Goal: Task Accomplishment & Management: Use online tool/utility

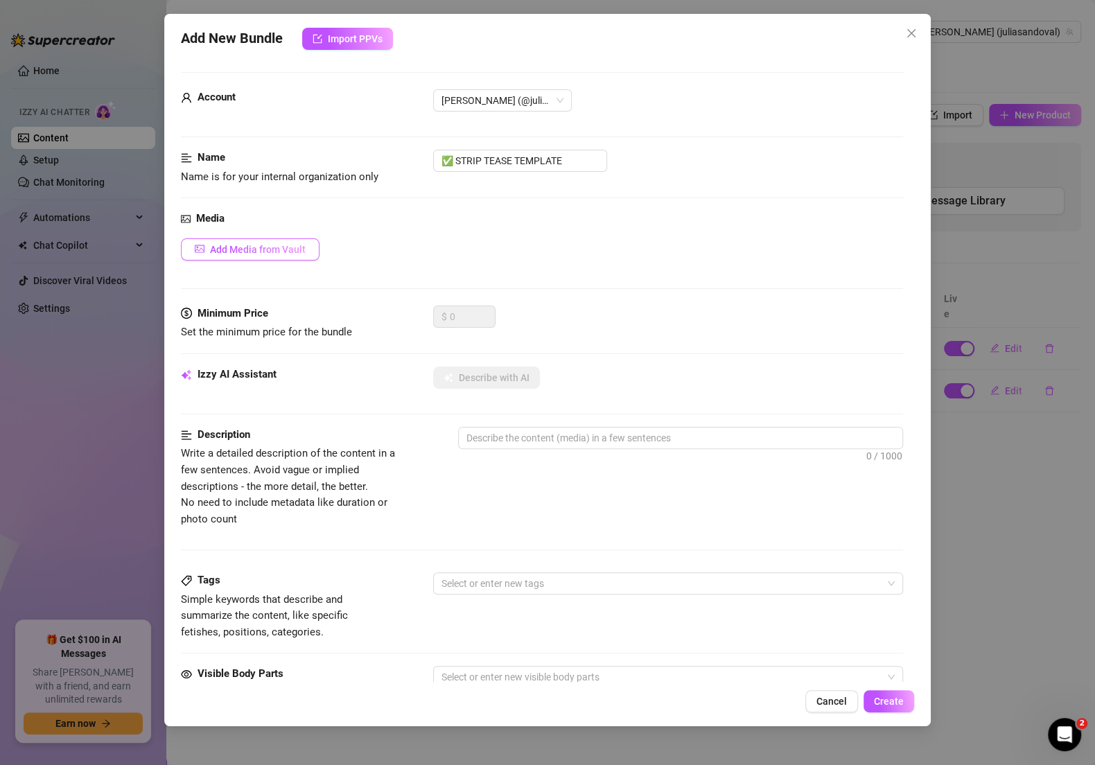
click at [279, 249] on span "Add Media from Vault" at bounding box center [258, 249] width 96 height 11
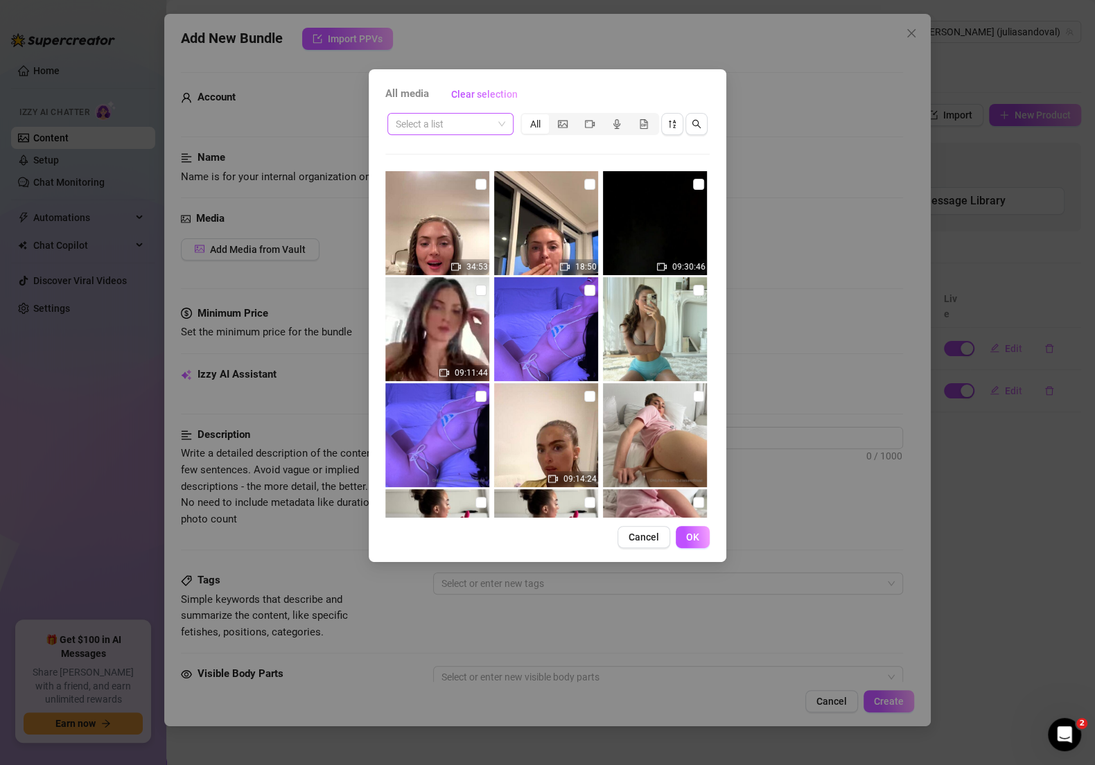
click at [469, 132] on input "search" at bounding box center [444, 124] width 97 height 21
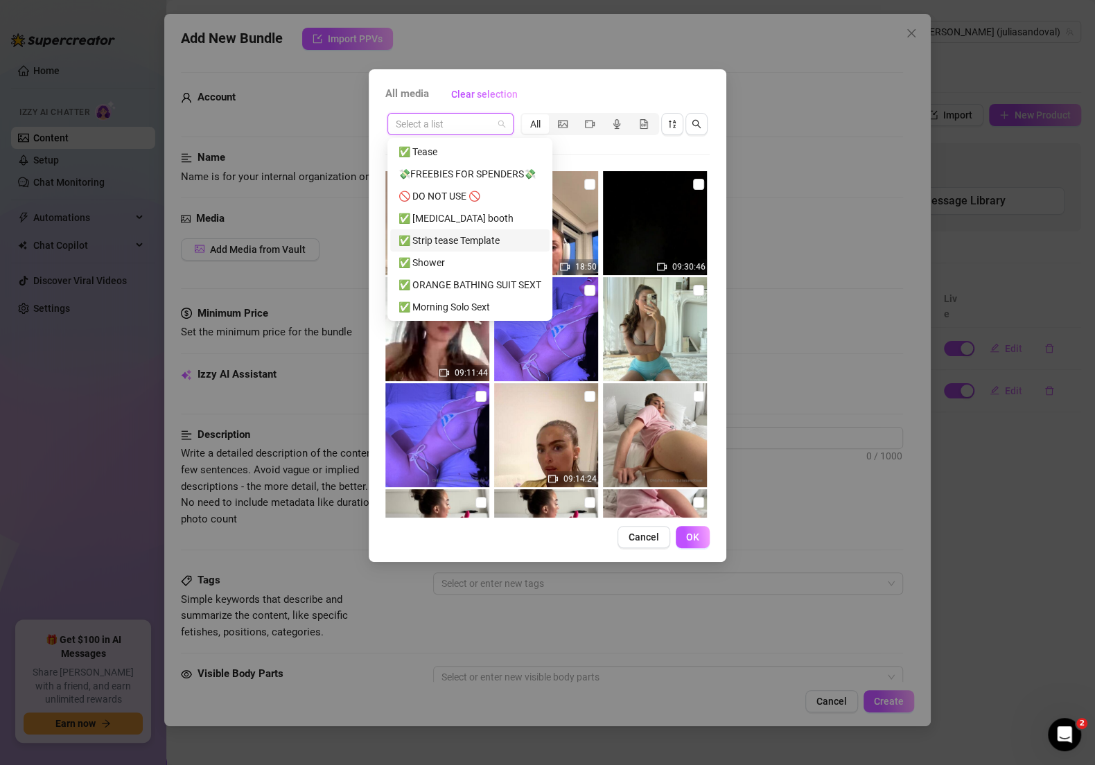
click at [463, 242] on div "✅ Strip tease Template" at bounding box center [469, 240] width 143 height 15
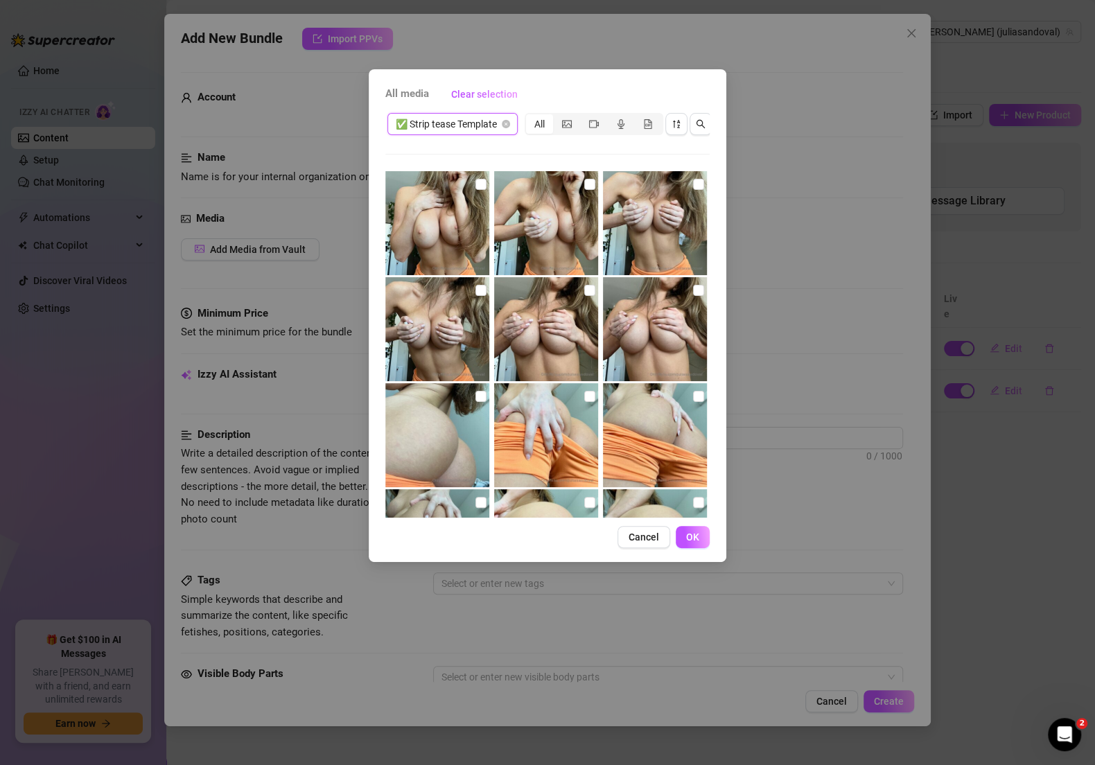
type textarea "Type your message here..."
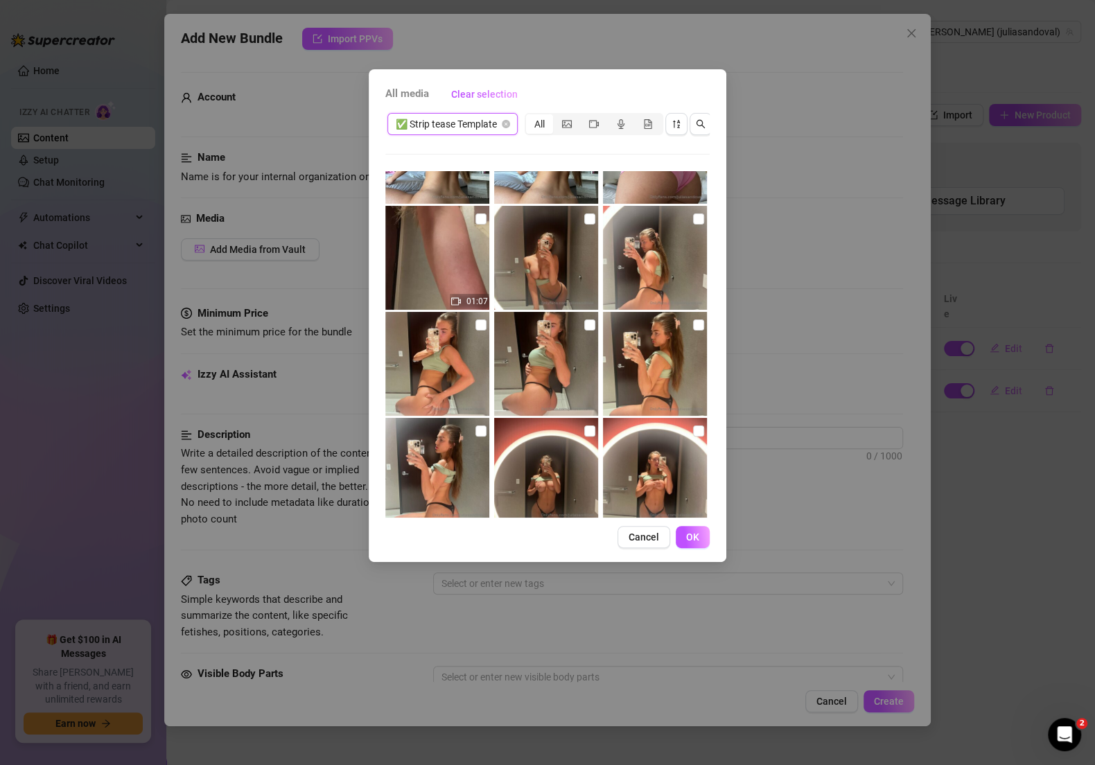
scroll to position [2831, 0]
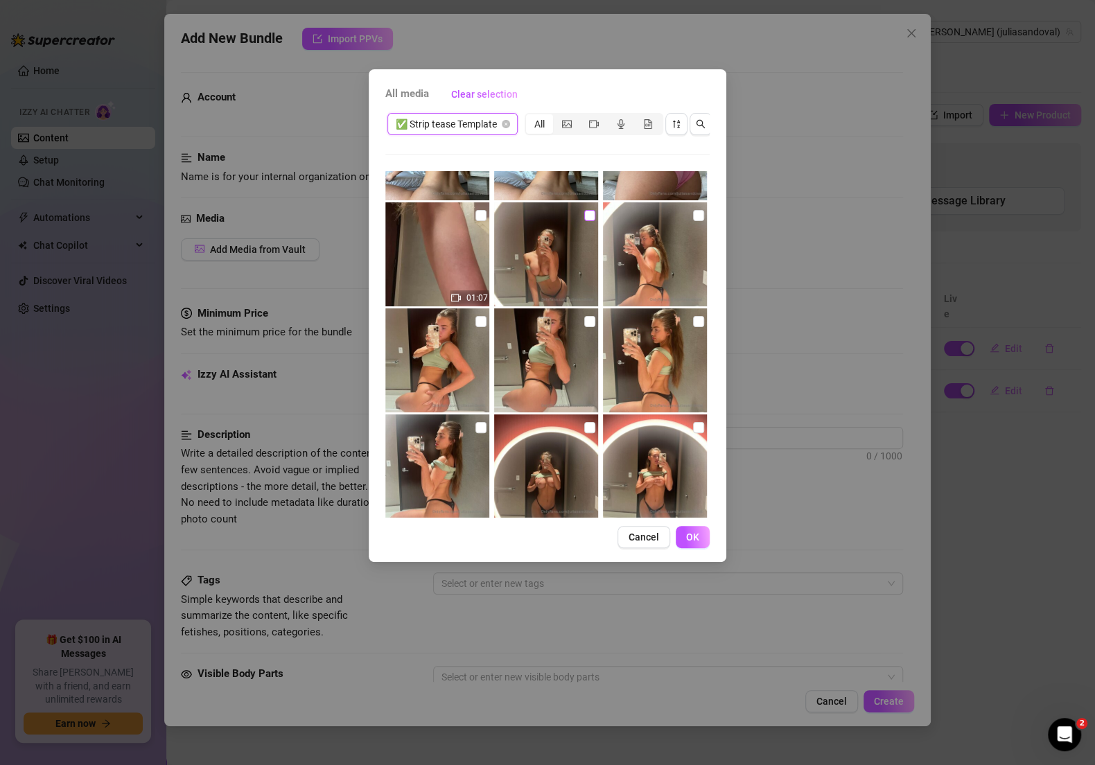
click at [584, 217] on input "checkbox" at bounding box center [589, 215] width 11 height 11
checkbox input "true"
click at [693, 220] on label at bounding box center [698, 215] width 11 height 15
click at [693, 220] on input "checkbox" at bounding box center [698, 215] width 11 height 11
checkbox input "true"
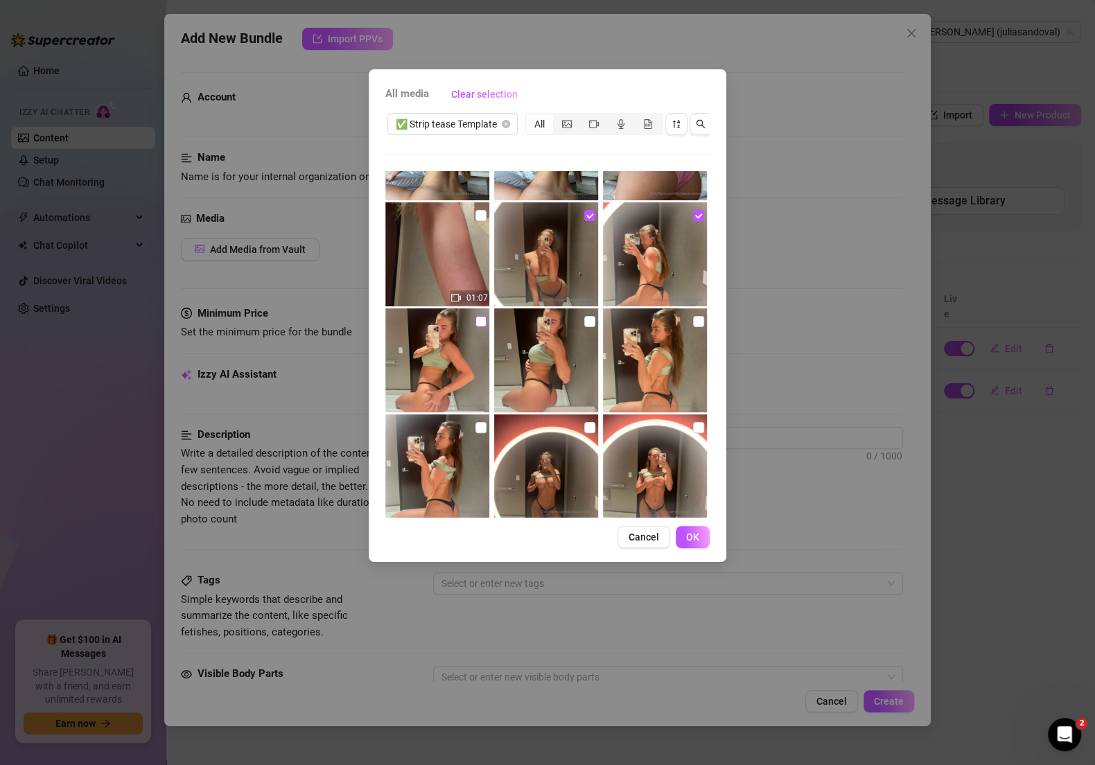
click at [477, 323] on input "checkbox" at bounding box center [480, 321] width 11 height 11
checkbox input "true"
click at [584, 320] on input "checkbox" at bounding box center [589, 321] width 11 height 11
checkbox input "true"
click at [693, 319] on input "checkbox" at bounding box center [698, 321] width 11 height 11
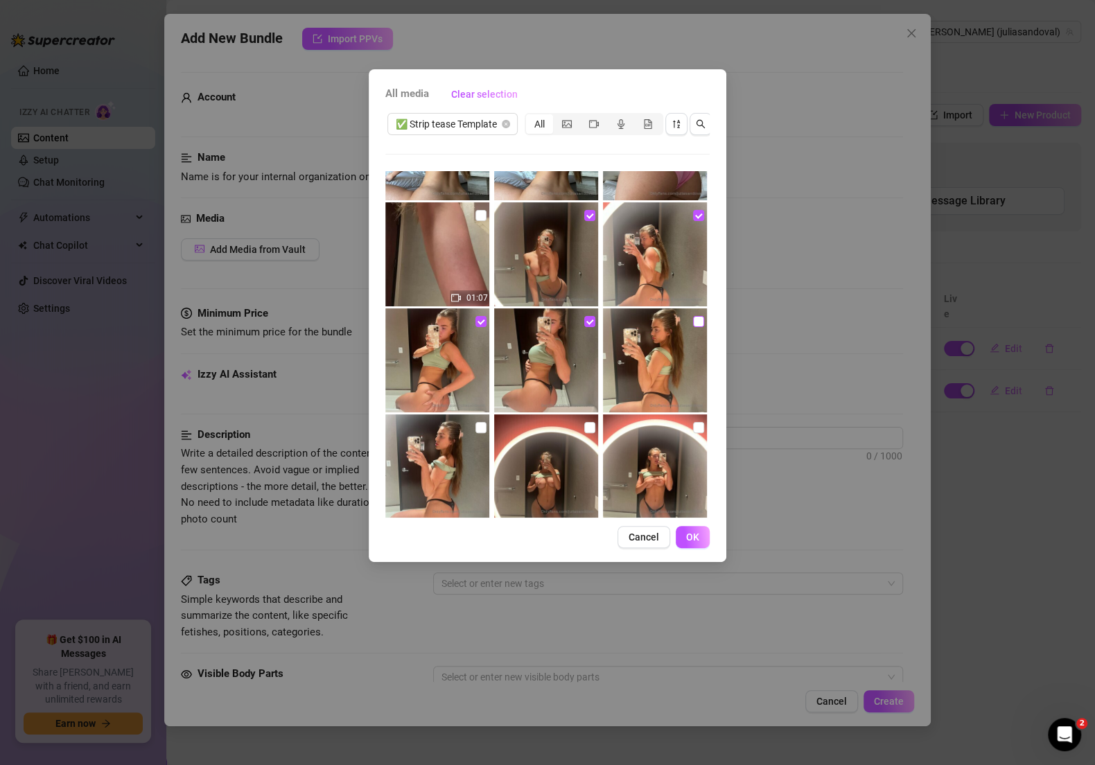
checkbox input "true"
click at [476, 424] on input "checkbox" at bounding box center [480, 427] width 11 height 11
checkbox input "true"
click at [587, 425] on input "checkbox" at bounding box center [589, 427] width 11 height 11
checkbox input "true"
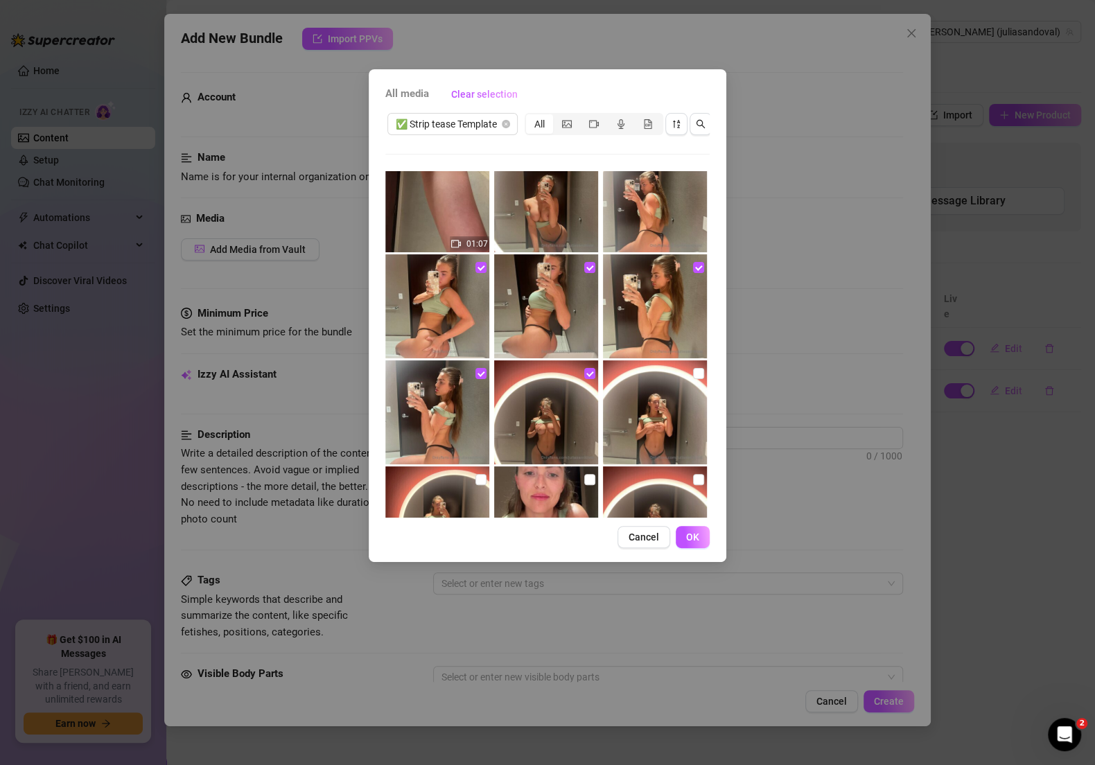
scroll to position [2886, 0]
click at [693, 378] on label at bounding box center [698, 372] width 11 height 15
click at [693, 378] on input "checkbox" at bounding box center [698, 372] width 11 height 11
checkbox input "true"
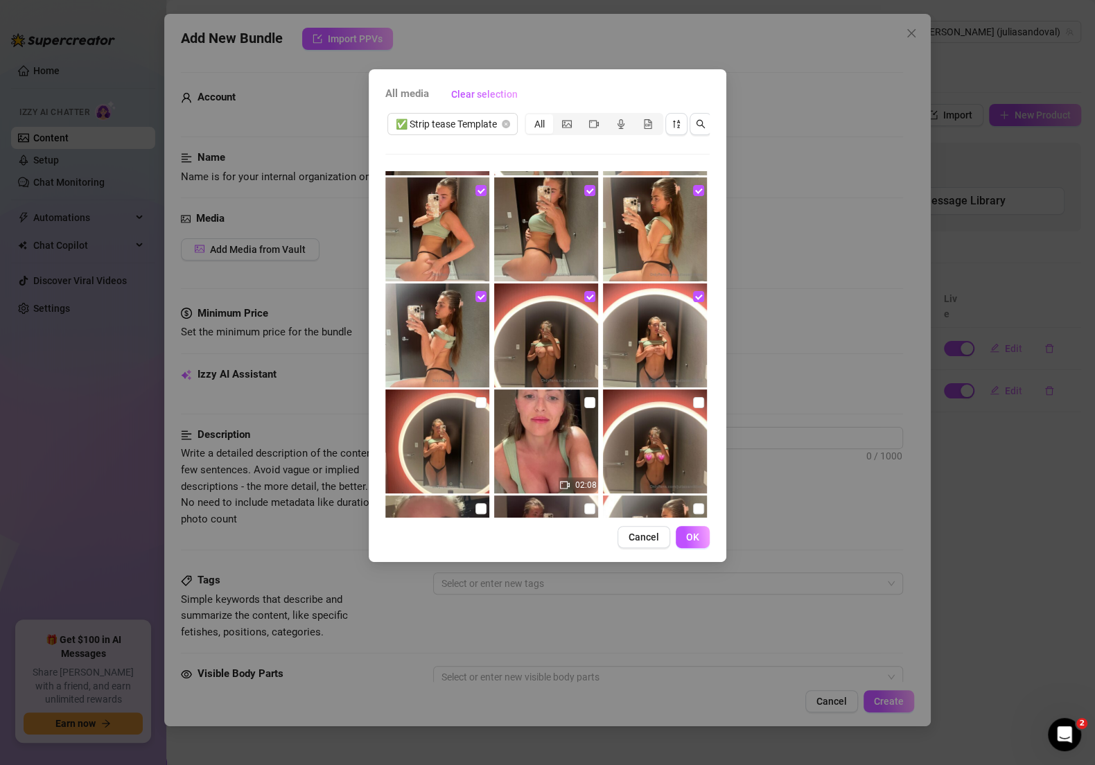
scroll to position [2970, 0]
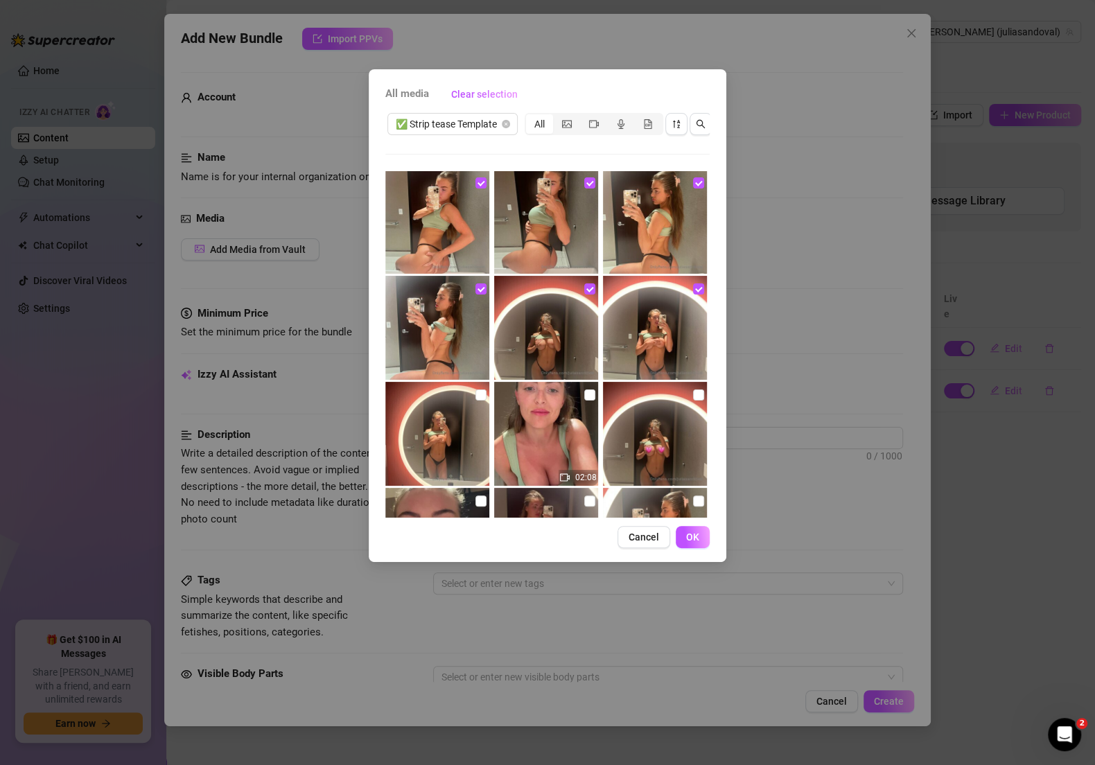
click at [486, 394] on img at bounding box center [437, 434] width 104 height 104
checkbox input "true"
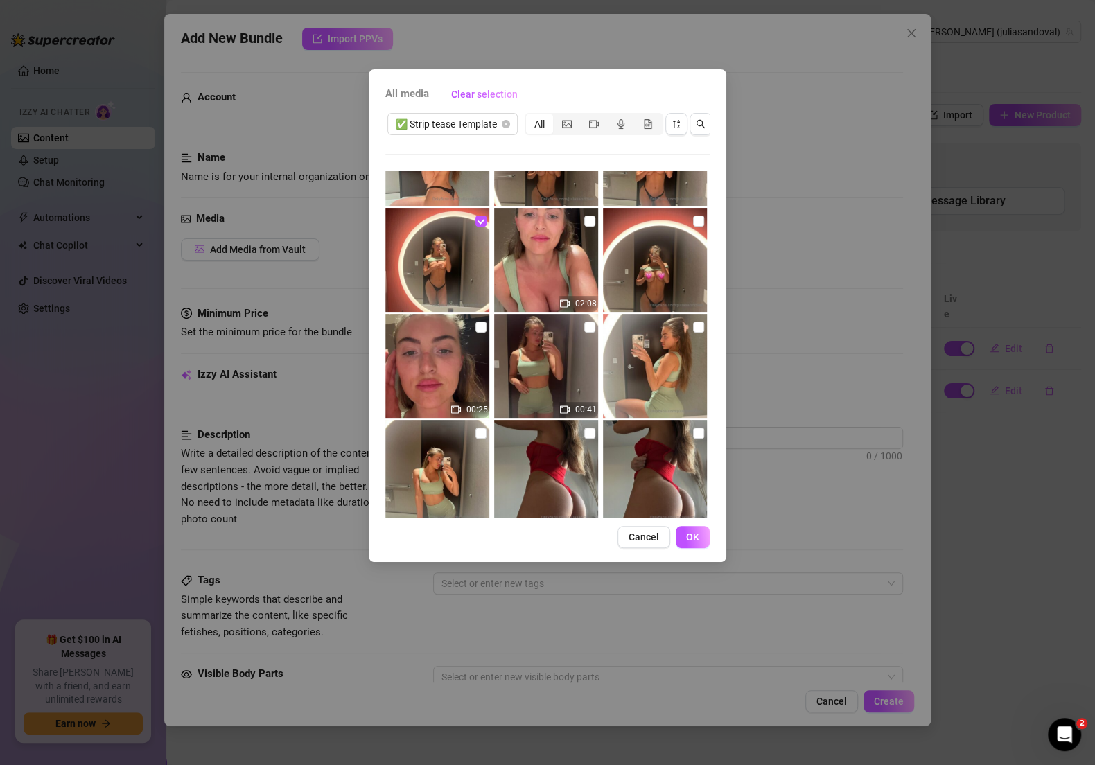
scroll to position [3019, 0]
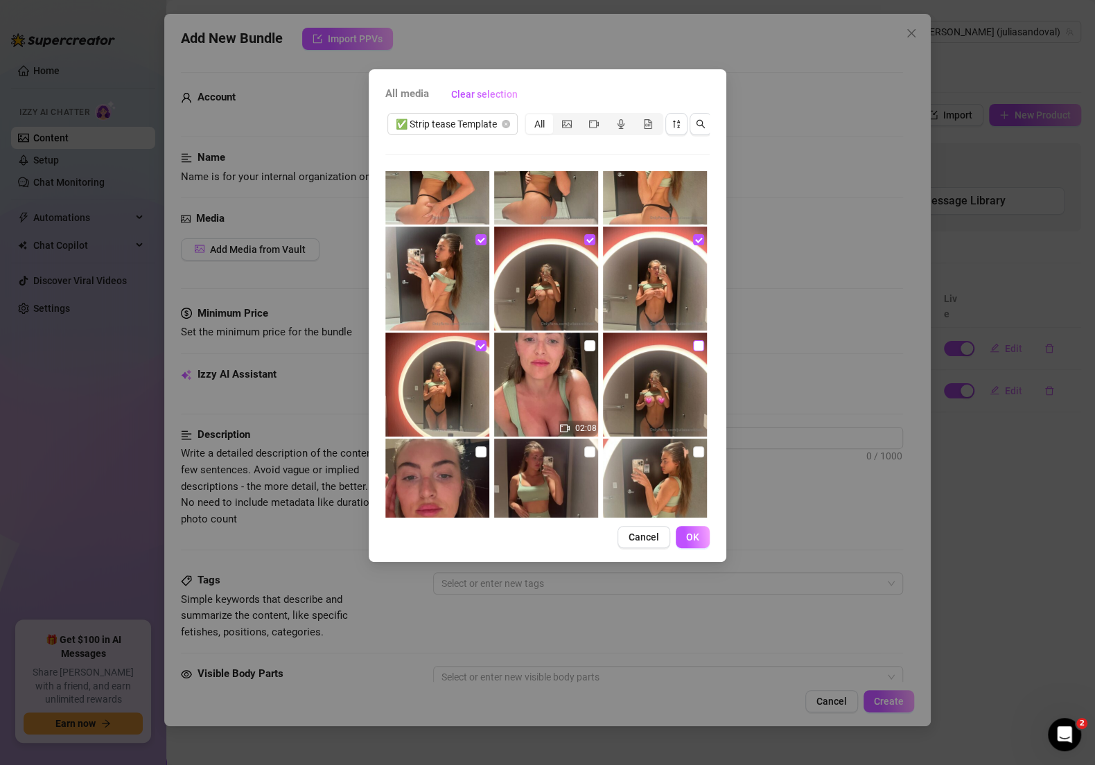
click at [693, 342] on input "checkbox" at bounding box center [698, 345] width 11 height 11
checkbox input "true"
click at [693, 541] on button "OK" at bounding box center [693, 537] width 34 height 22
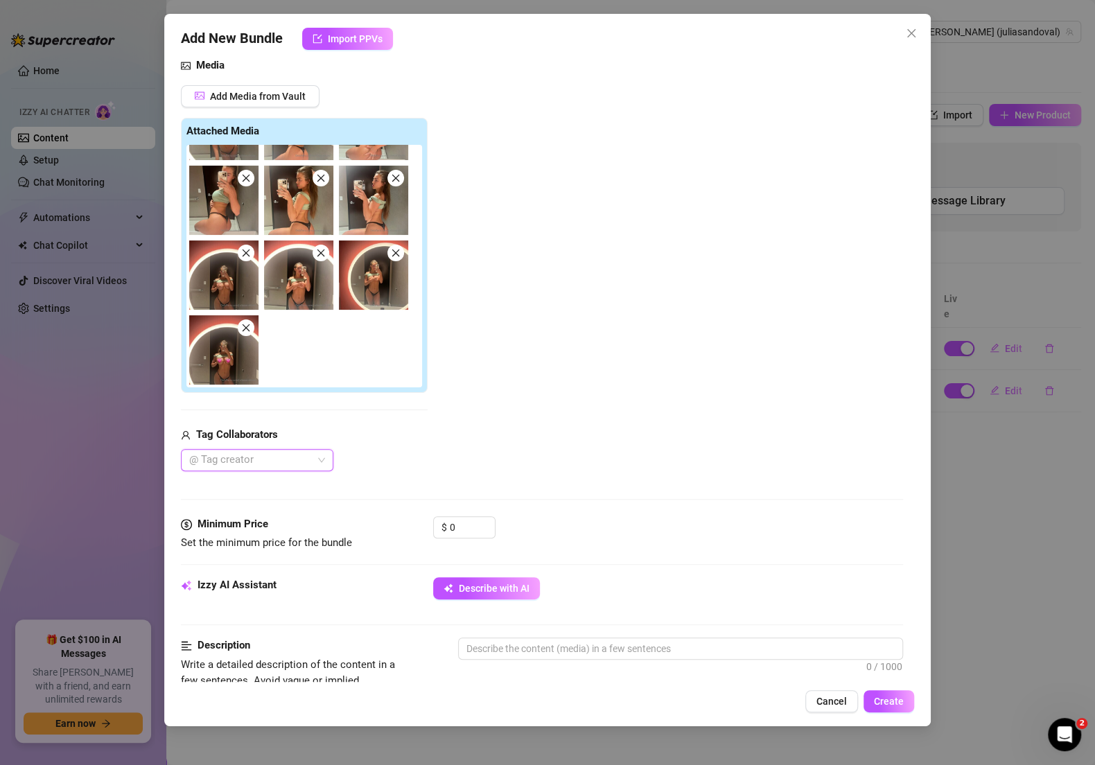
scroll to position [349, 0]
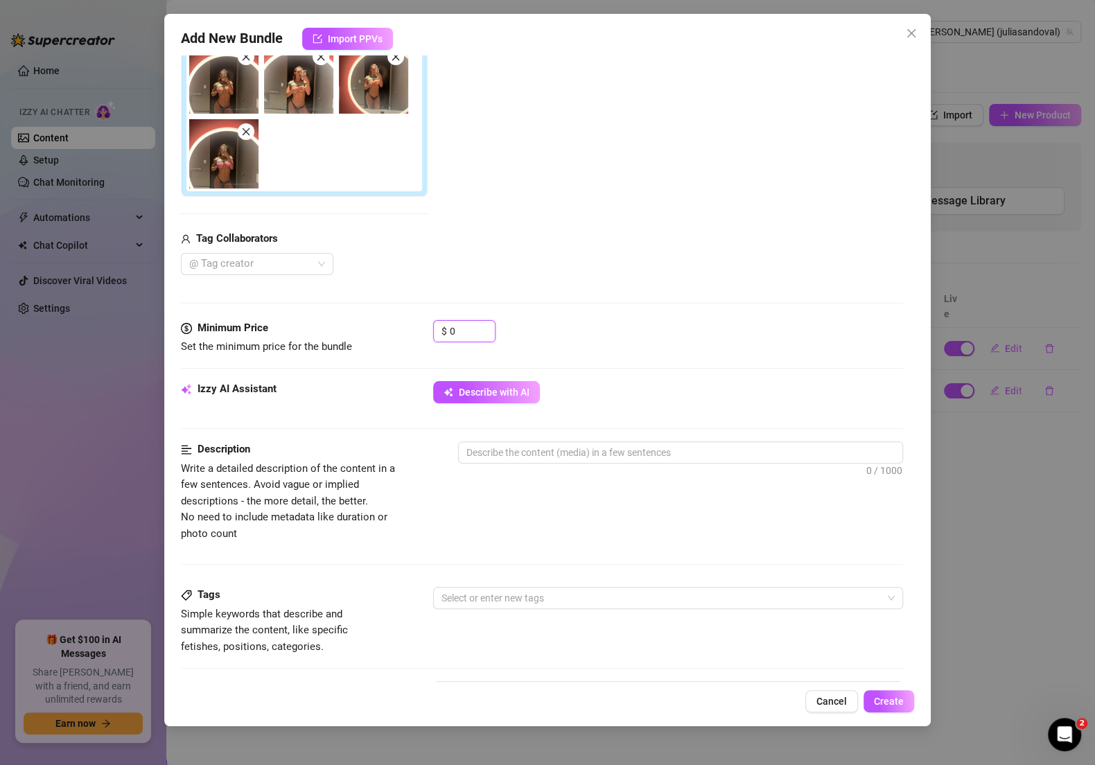
drag, startPoint x: 467, startPoint y: 330, endPoint x: 321, endPoint y: 326, distance: 146.2
click at [321, 326] on div "Minimum Price Set the minimum price for the bundle $ 0" at bounding box center [542, 337] width 722 height 35
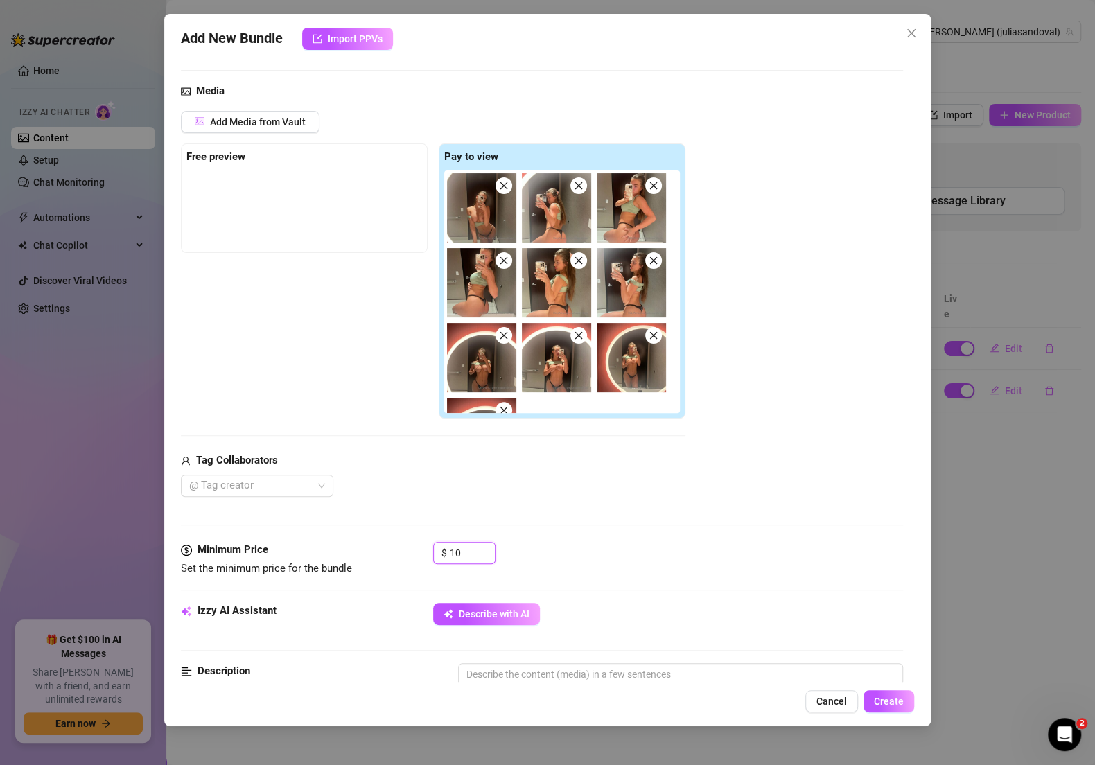
scroll to position [57, 0]
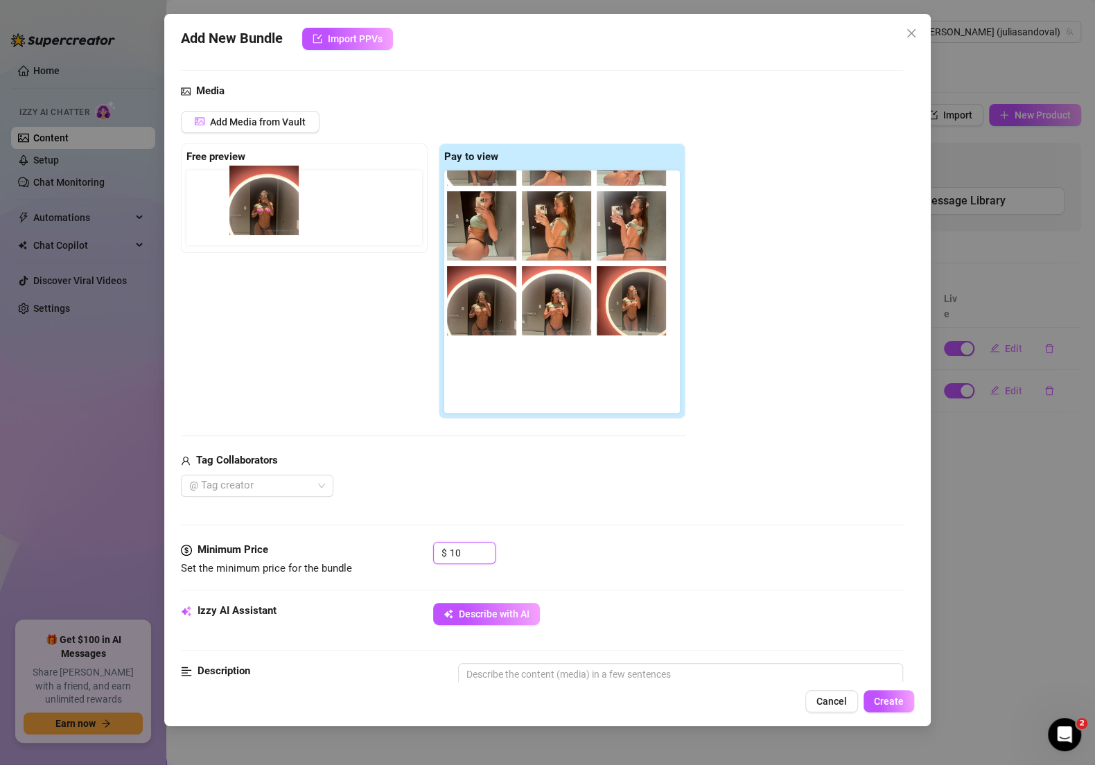
drag, startPoint x: 483, startPoint y: 382, endPoint x: 263, endPoint y: 207, distance: 281.1
click at [263, 207] on div "Free preview Pay to view" at bounding box center [433, 281] width 504 height 276
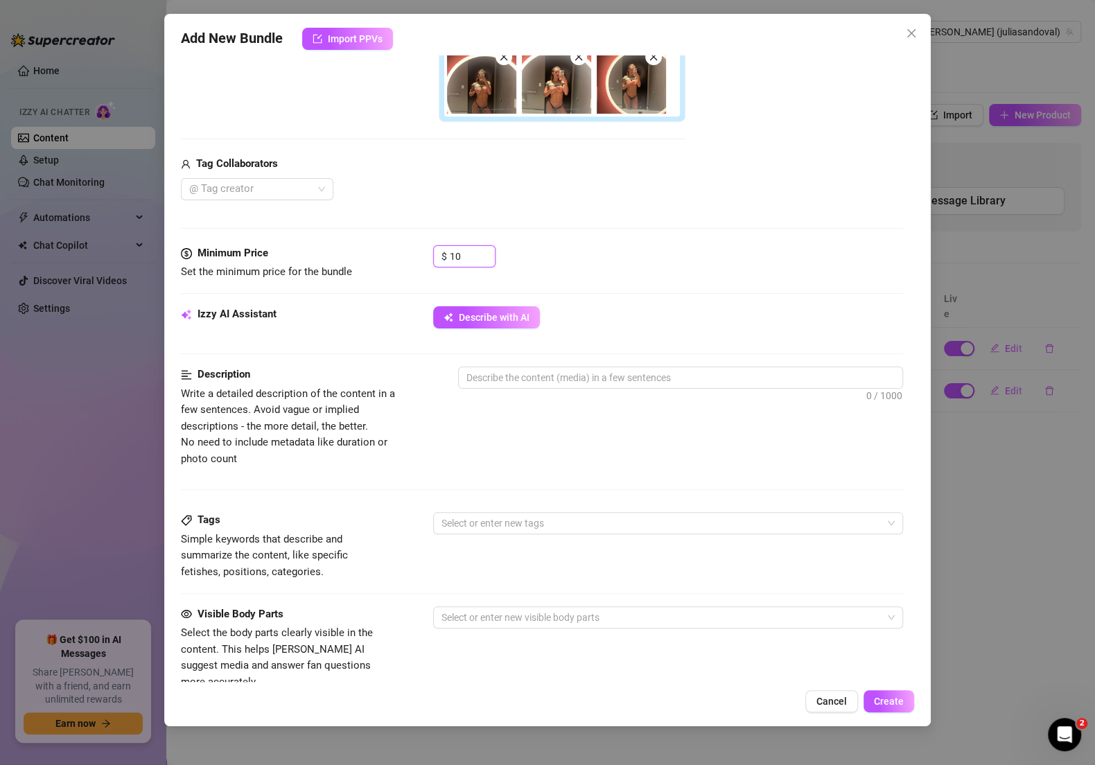
scroll to position [375, 0]
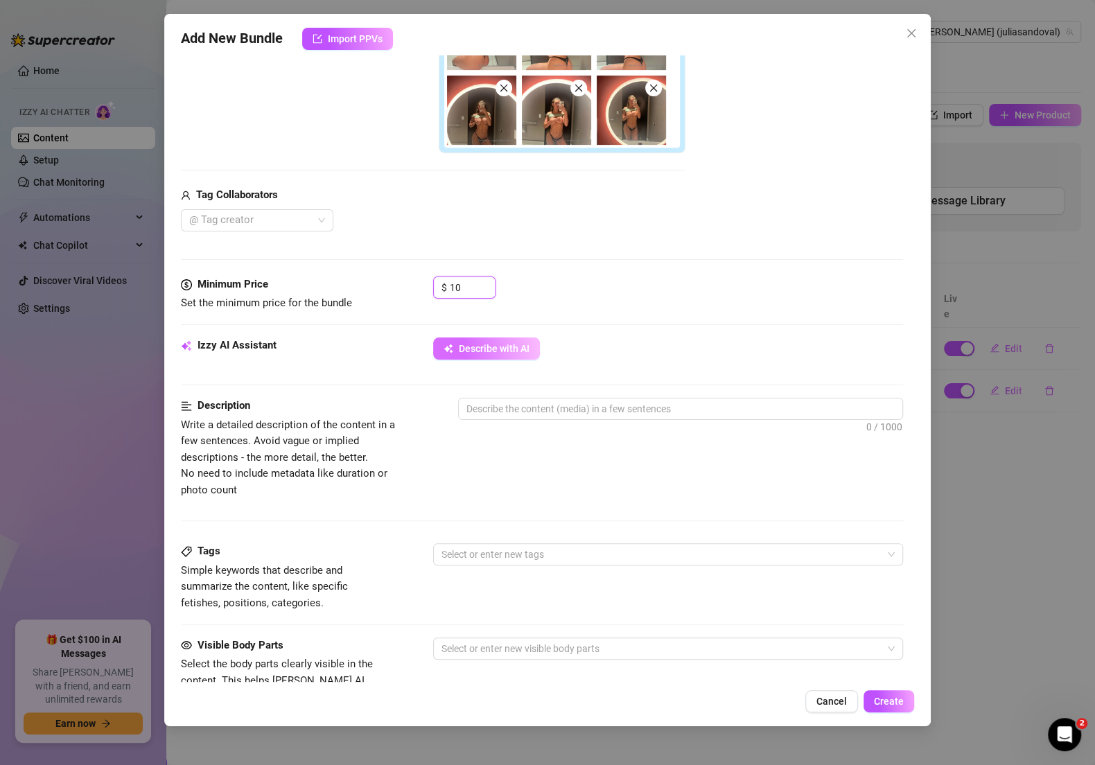
type input "10"
click at [504, 343] on span "Describe with AI" at bounding box center [494, 348] width 71 height 11
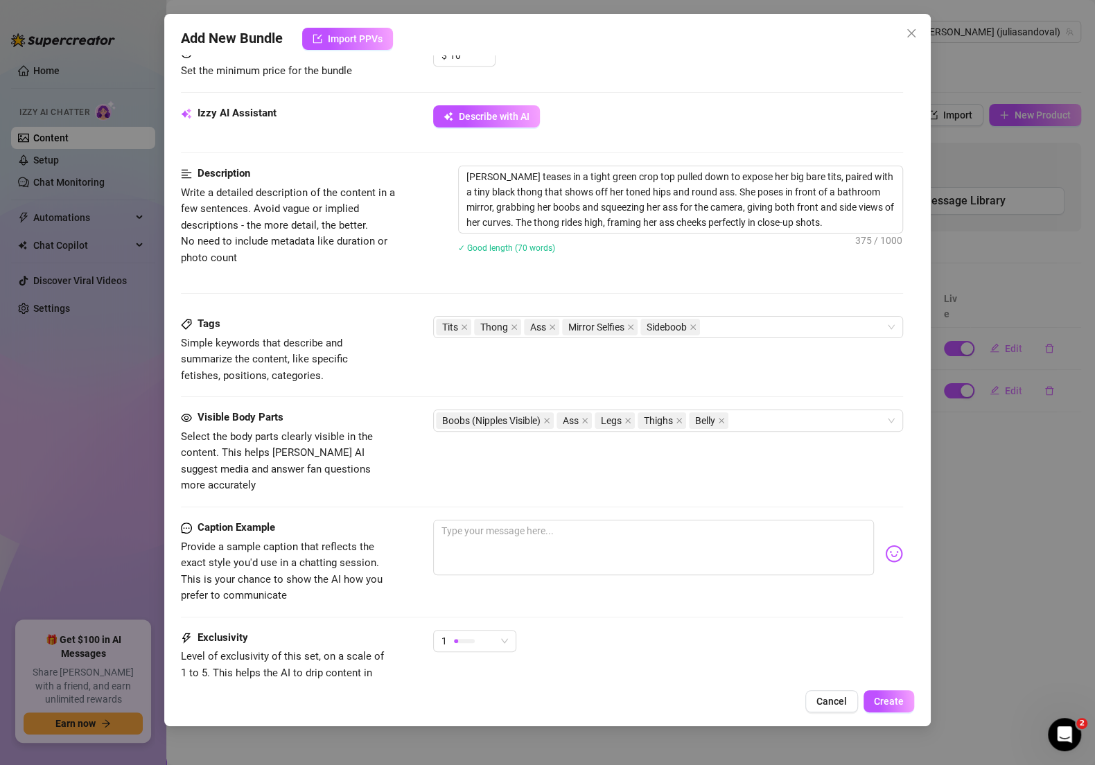
scroll to position [653, 0]
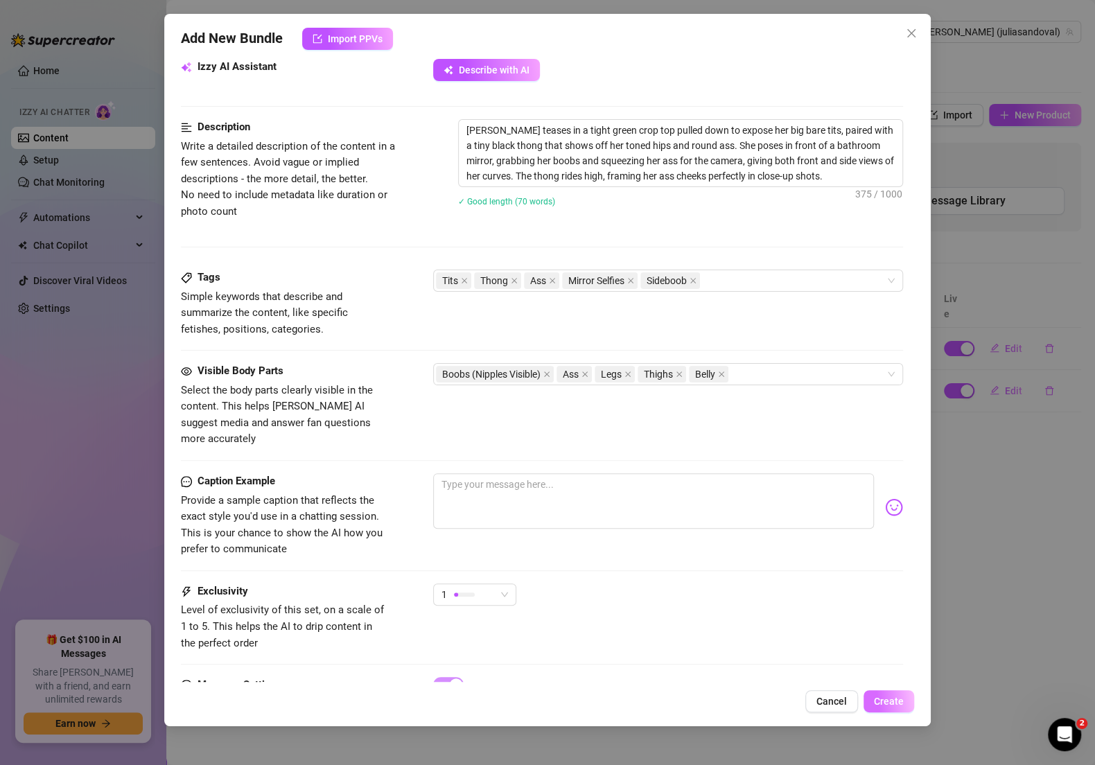
click at [887, 701] on span "Create" at bounding box center [889, 701] width 30 height 11
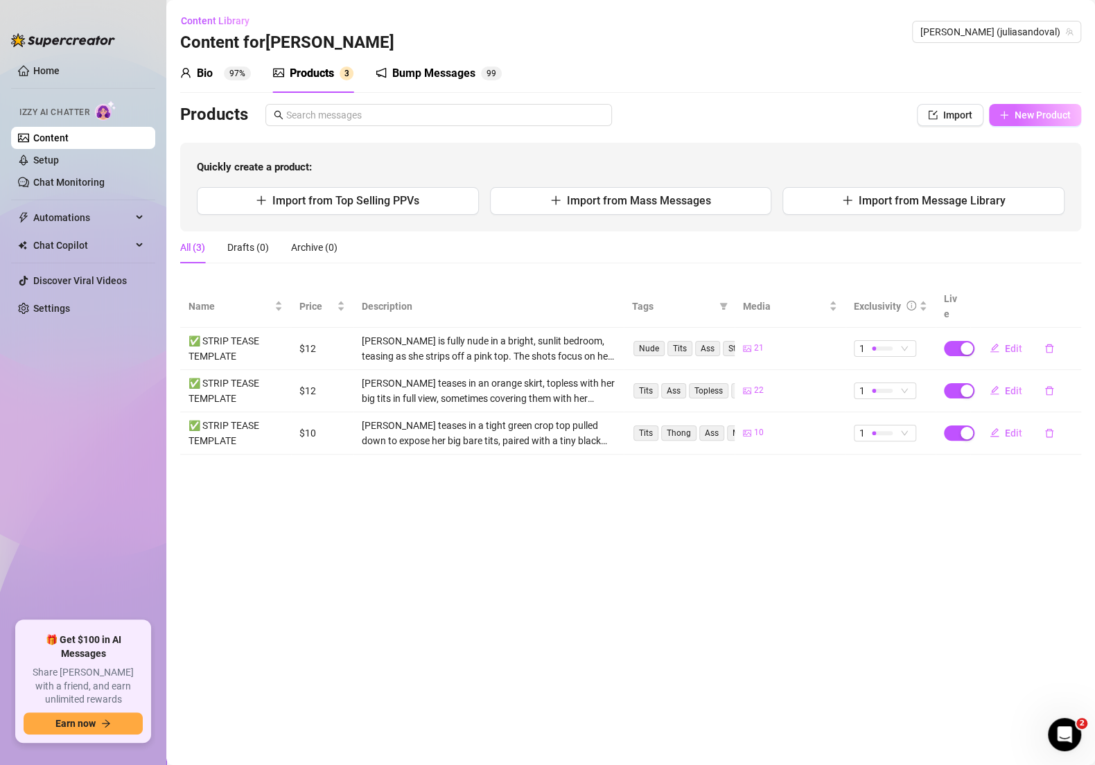
click at [1025, 106] on button "New Product" at bounding box center [1035, 115] width 92 height 22
type textarea "Type your message here..."
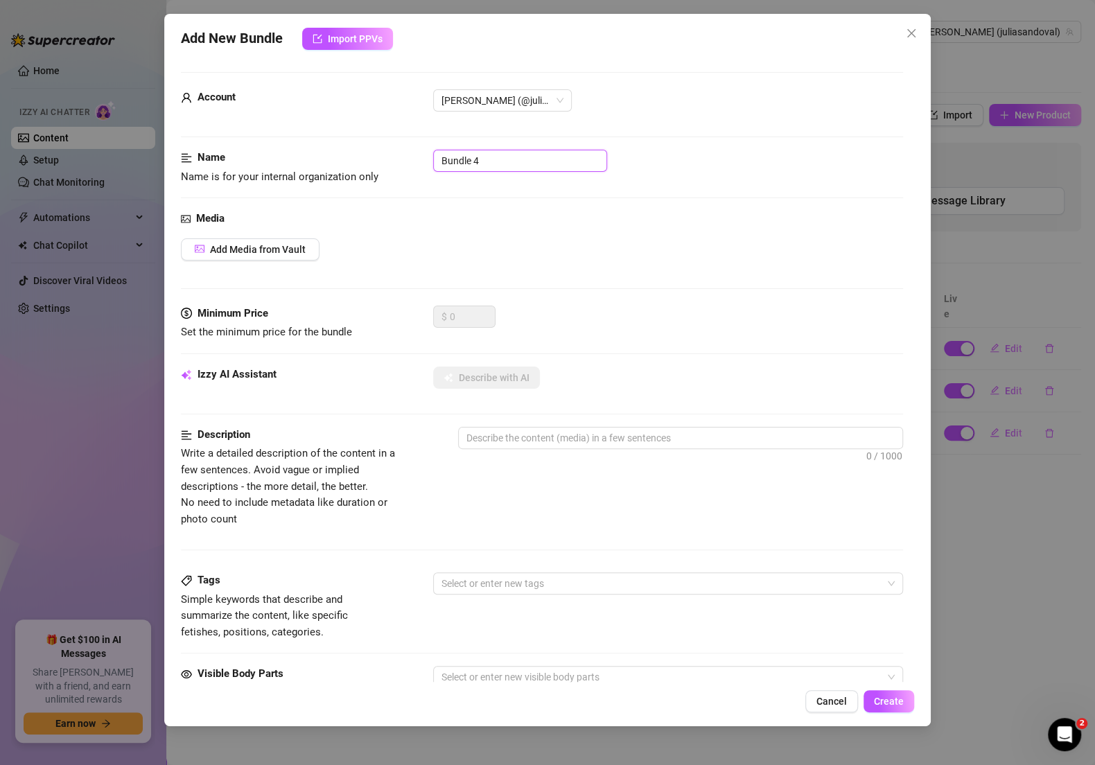
click at [513, 159] on input "Bundle 4" at bounding box center [520, 161] width 174 height 22
paste input "✅ STRIP TEASE TEMPLATE"
type input "✅ STRIP TEASE TEMPLATE"
click at [244, 241] on button "Add Media from Vault" at bounding box center [250, 249] width 139 height 22
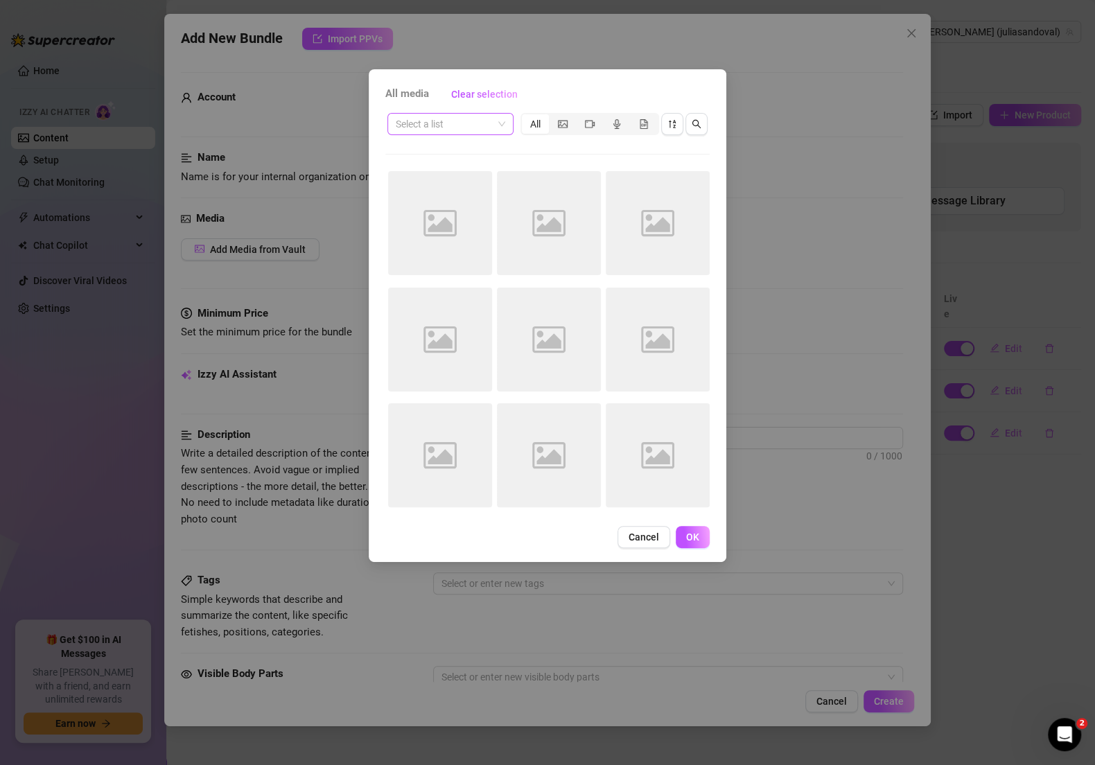
click at [480, 128] on input "search" at bounding box center [444, 124] width 97 height 21
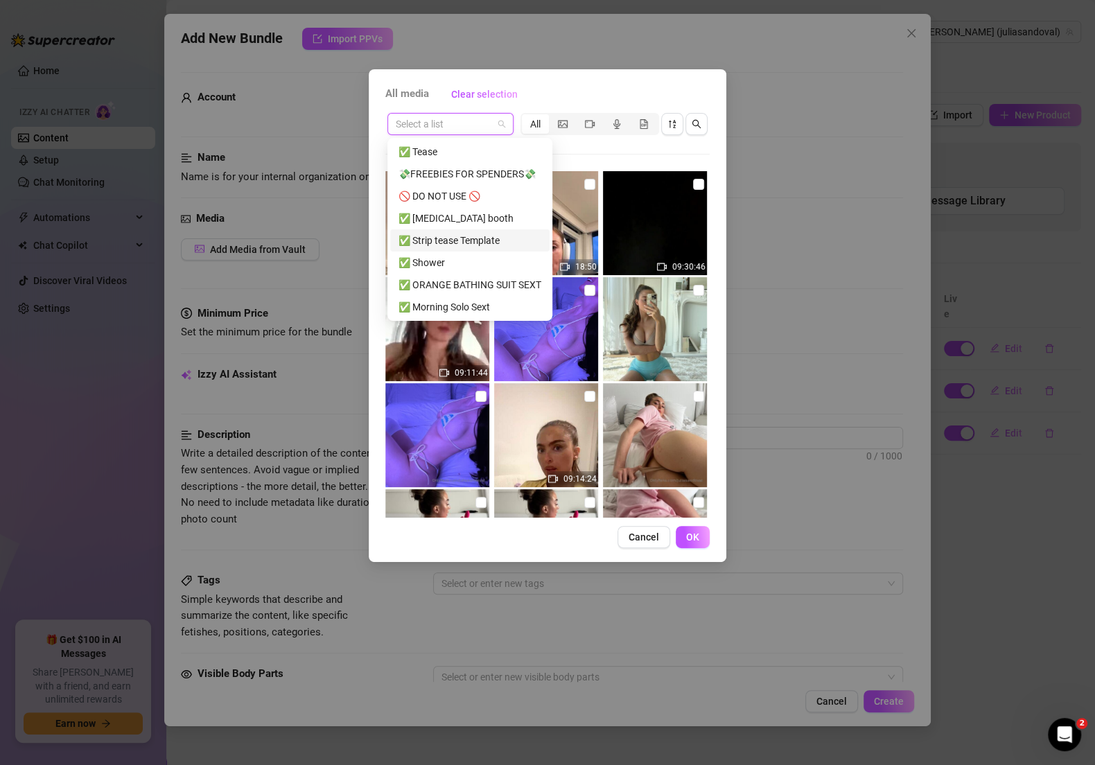
click at [455, 249] on div "✅ Strip tease Template" at bounding box center [469, 240] width 159 height 22
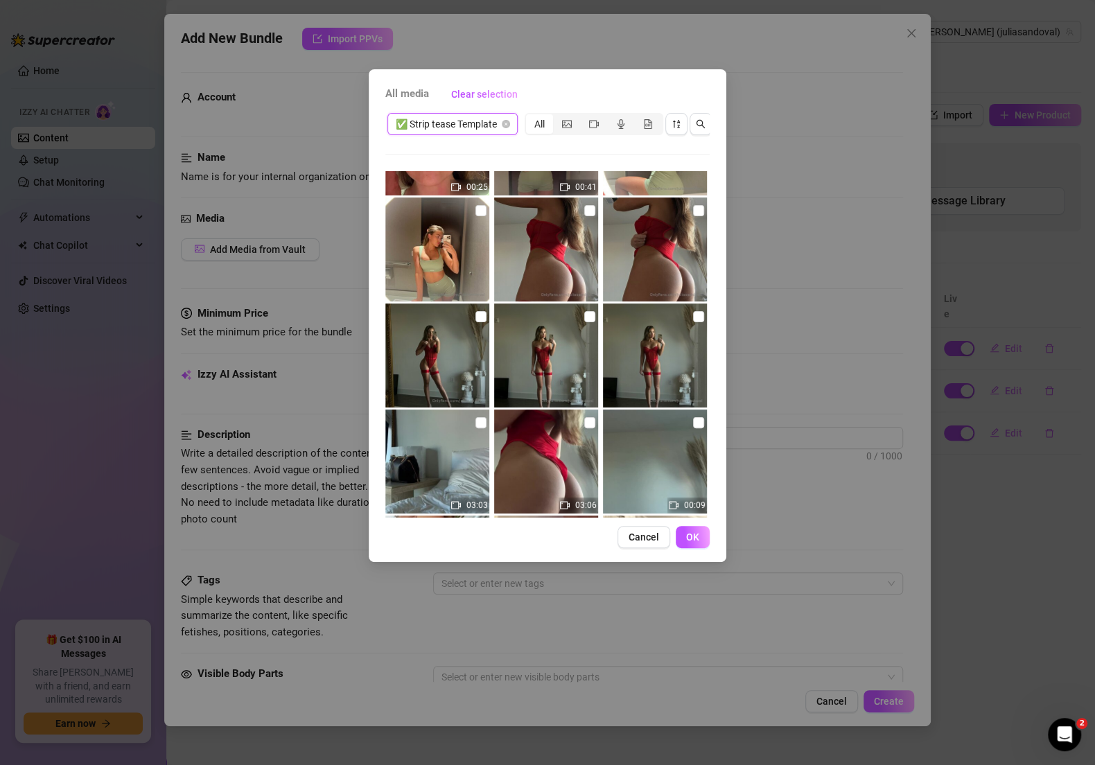
scroll to position [3359, 0]
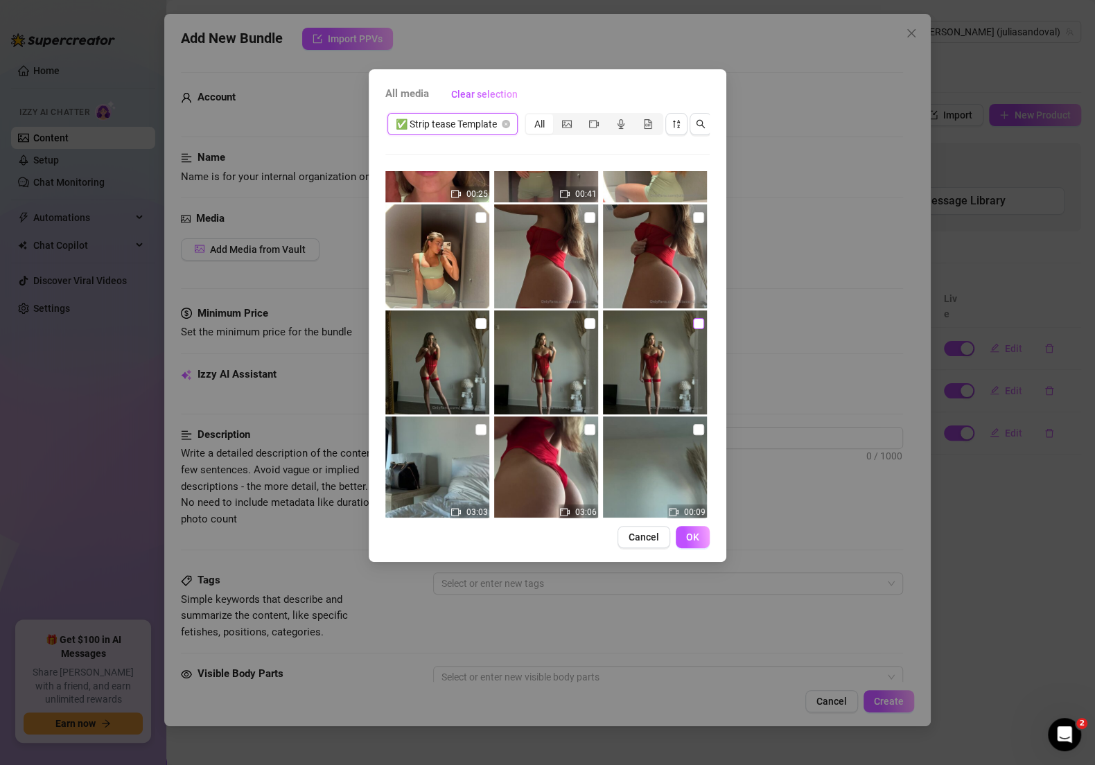
click at [693, 329] on label at bounding box center [698, 323] width 11 height 15
click at [693, 329] on input "checkbox" at bounding box center [698, 323] width 11 height 11
checkbox input "true"
click at [587, 424] on input "checkbox" at bounding box center [589, 429] width 11 height 11
checkbox input "true"
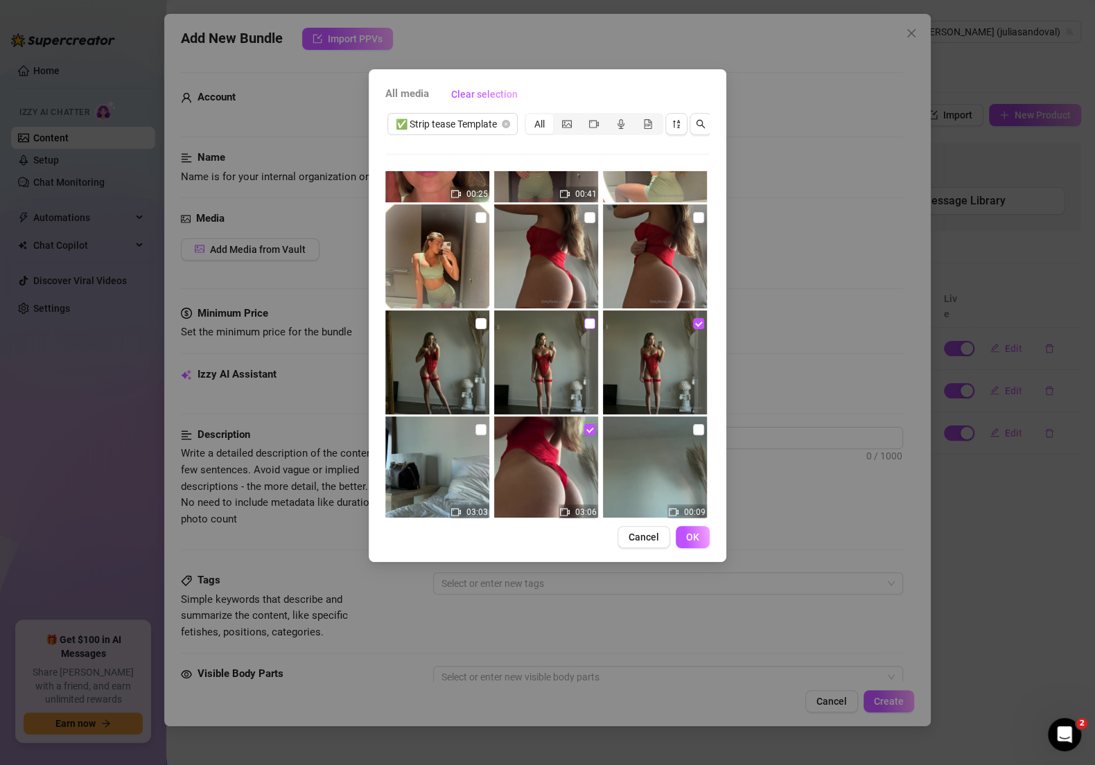
click at [584, 325] on input "checkbox" at bounding box center [589, 323] width 11 height 11
checkbox input "true"
click at [479, 326] on input "checkbox" at bounding box center [480, 323] width 11 height 11
checkbox input "true"
click at [584, 222] on label at bounding box center [589, 217] width 11 height 15
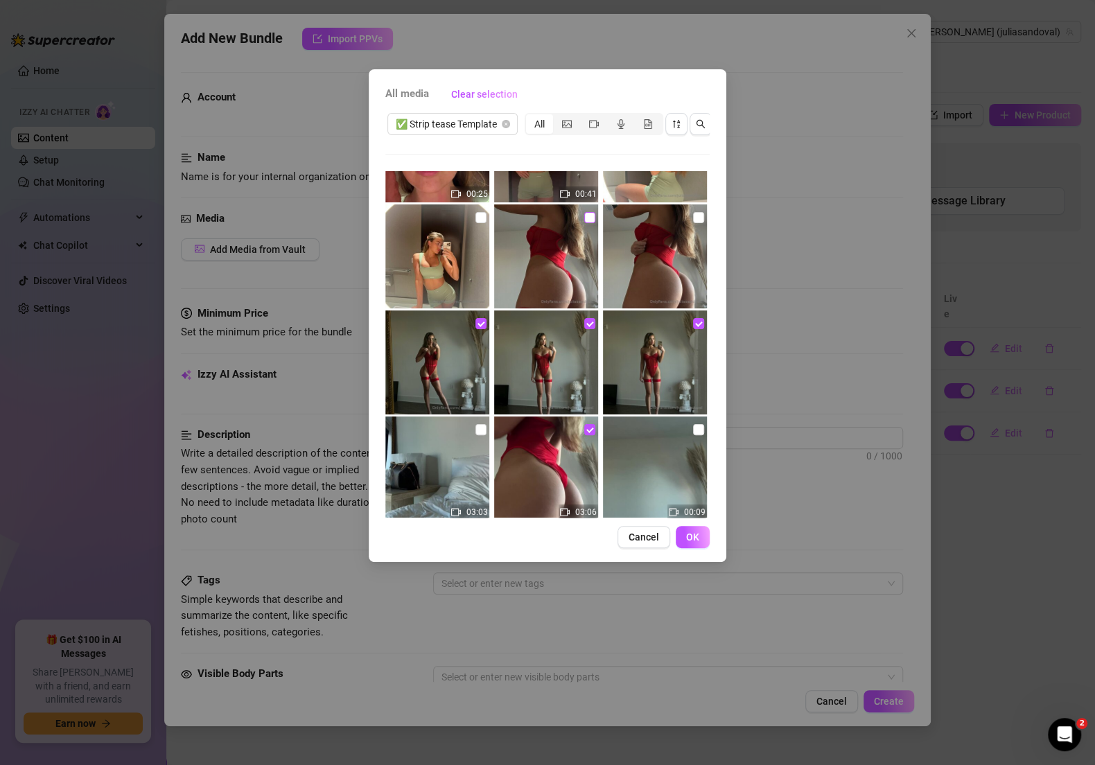
click at [584, 222] on input "checkbox" at bounding box center [589, 217] width 11 height 11
checkbox input "true"
click at [682, 220] on img at bounding box center [655, 256] width 104 height 104
checkbox input "true"
click at [694, 542] on span "OK" at bounding box center [692, 536] width 13 height 11
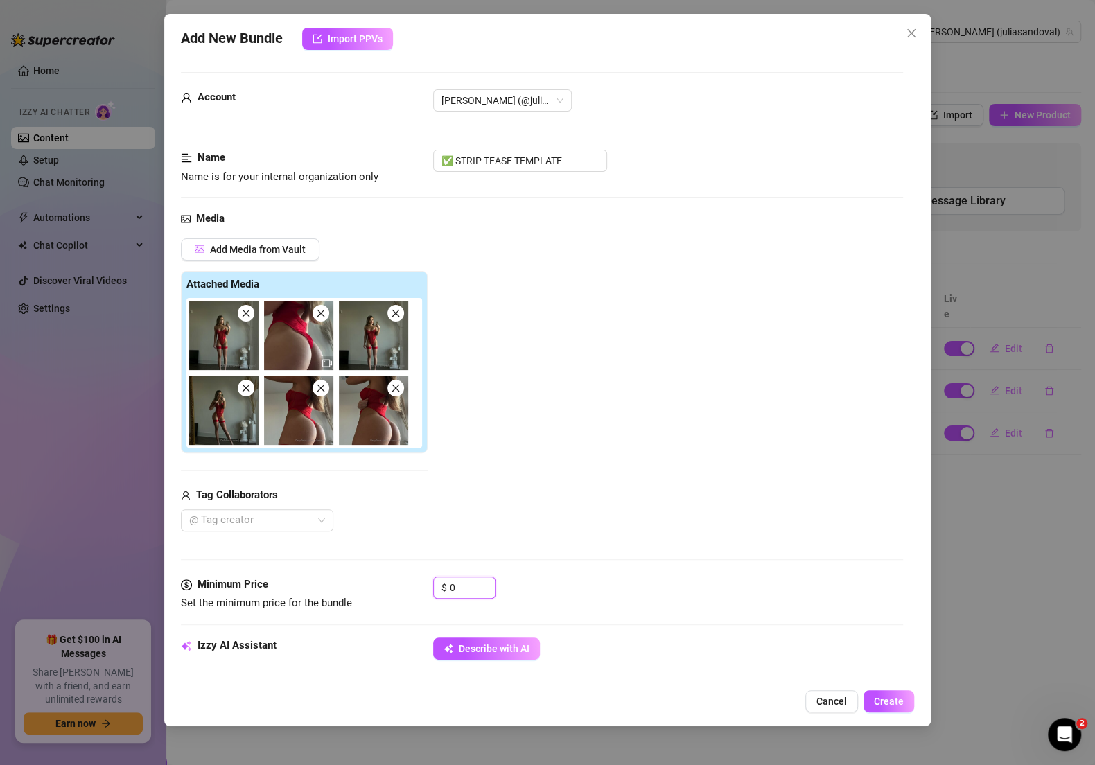
drag, startPoint x: 475, startPoint y: 581, endPoint x: 378, endPoint y: 563, distance: 98.1
click at [378, 563] on form "Account [PERSON_NAME] (@juliasandoval) Name Name is for your internal organizat…" at bounding box center [542, 700] width 722 height 1256
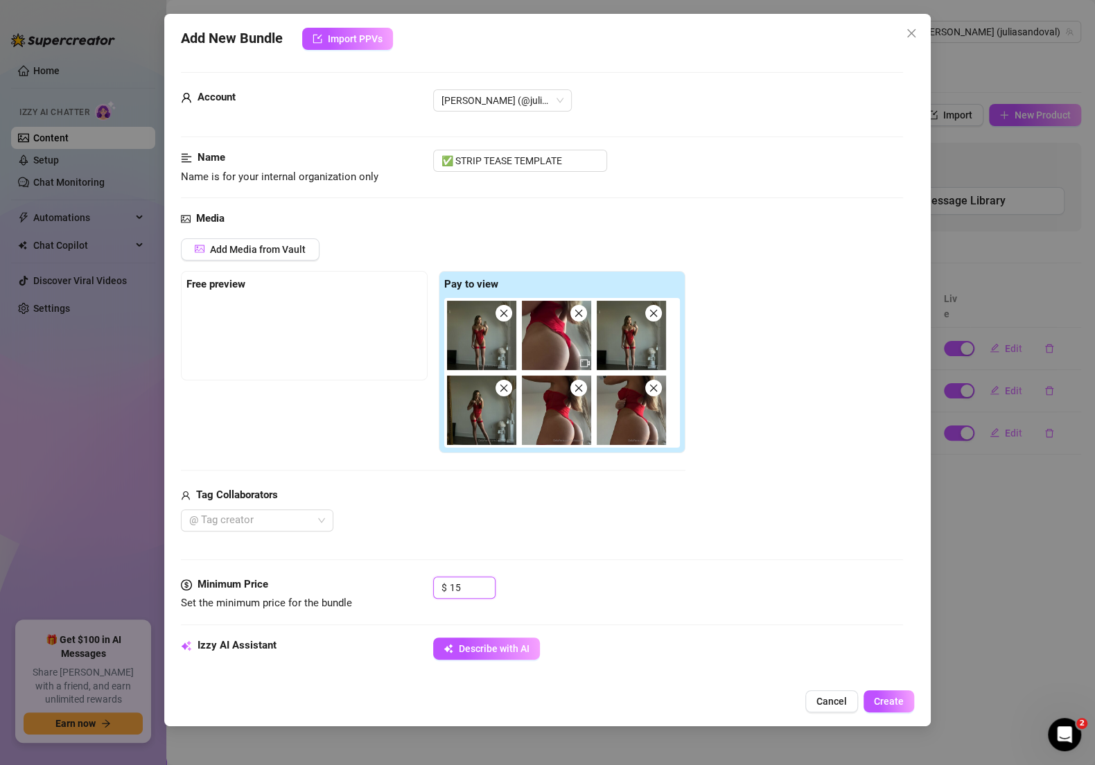
type input "15"
click at [477, 662] on div "Izzy AI Assistant Describe with AI" at bounding box center [542, 654] width 722 height 35
click at [478, 650] on span "Describe with AI" at bounding box center [494, 648] width 71 height 11
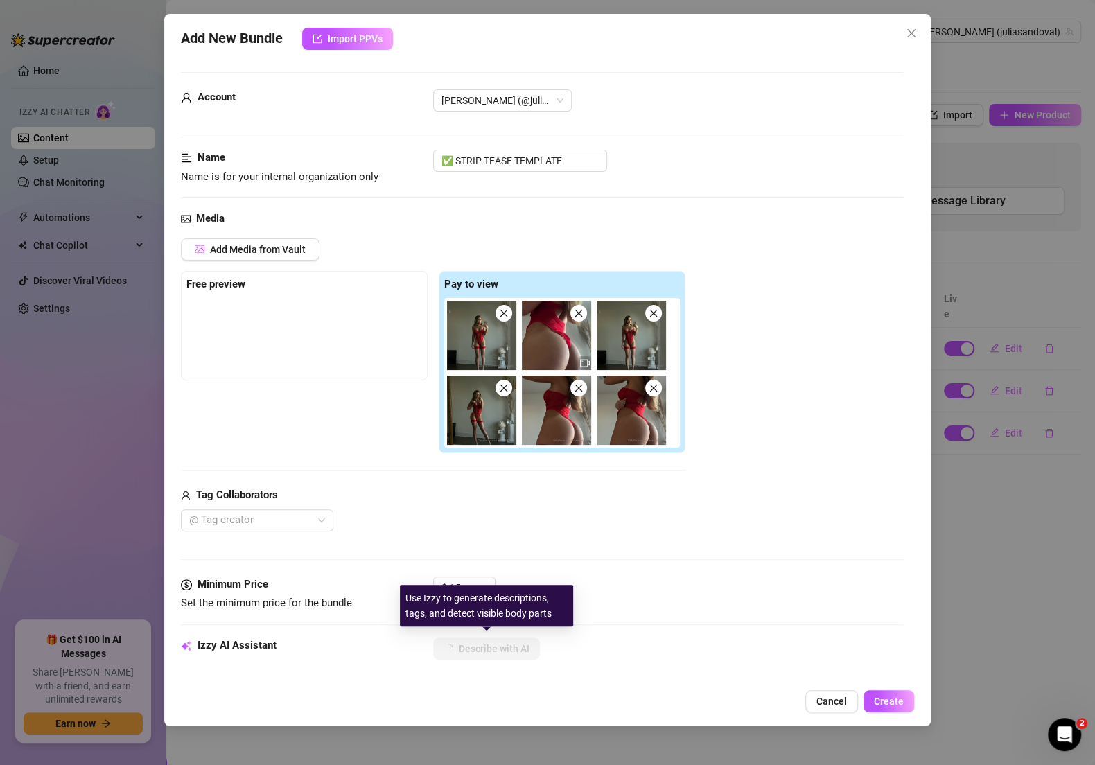
type textarea "[PERSON_NAME]"
type textarea "[PERSON_NAME] teases in"
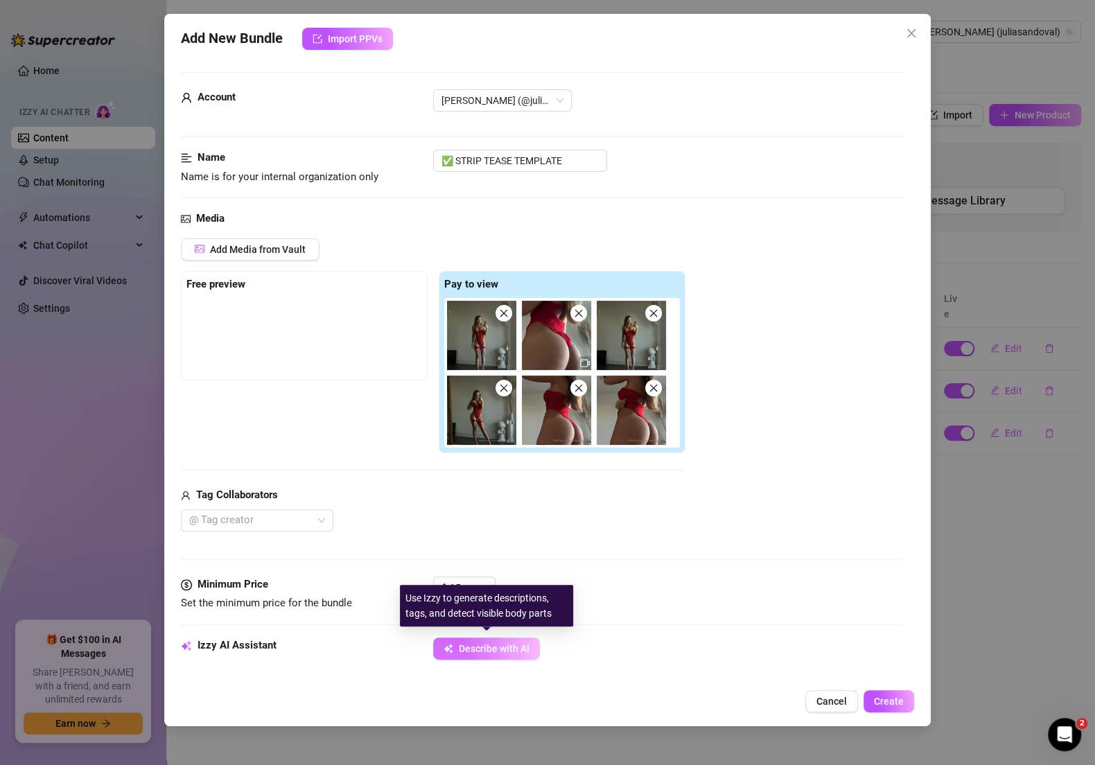
type textarea "[PERSON_NAME] teases in"
type textarea "[PERSON_NAME] teases in a"
type textarea "[PERSON_NAME] teases in a skimpy"
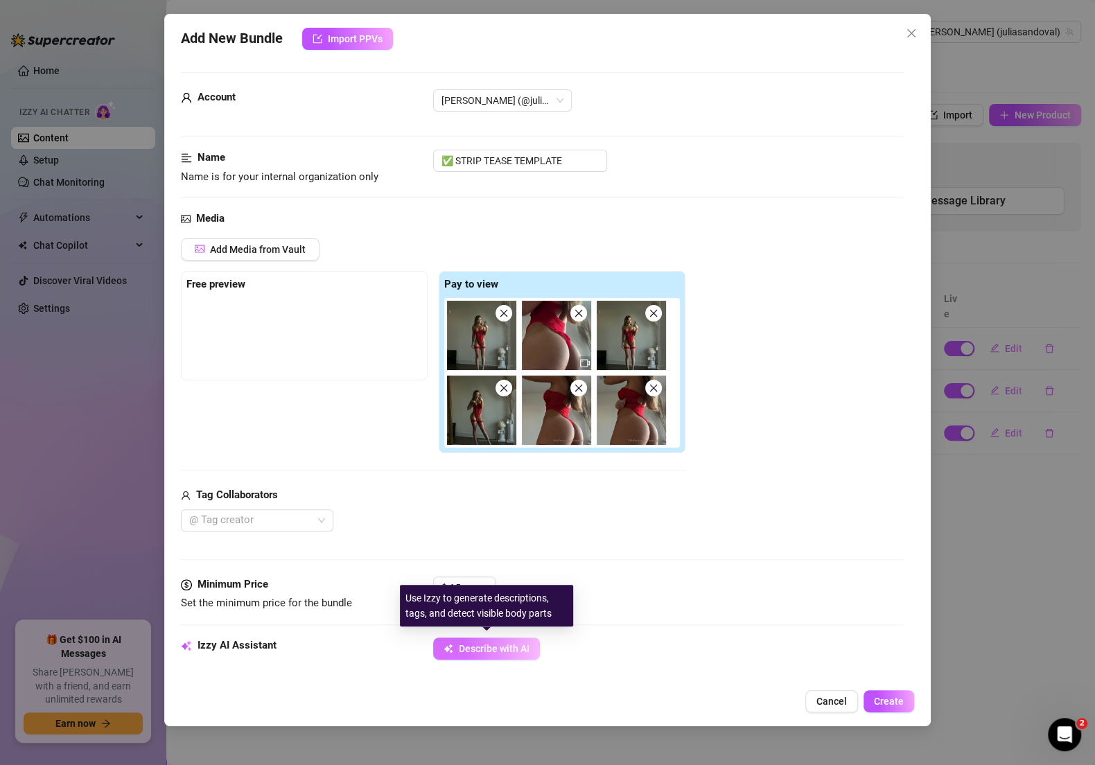
type textarea "[PERSON_NAME] teases in a skimpy red"
type textarea "[PERSON_NAME] teases in a skimpy red lingerie"
type textarea "[PERSON_NAME] teases in a skimpy red lingerie bodysuit"
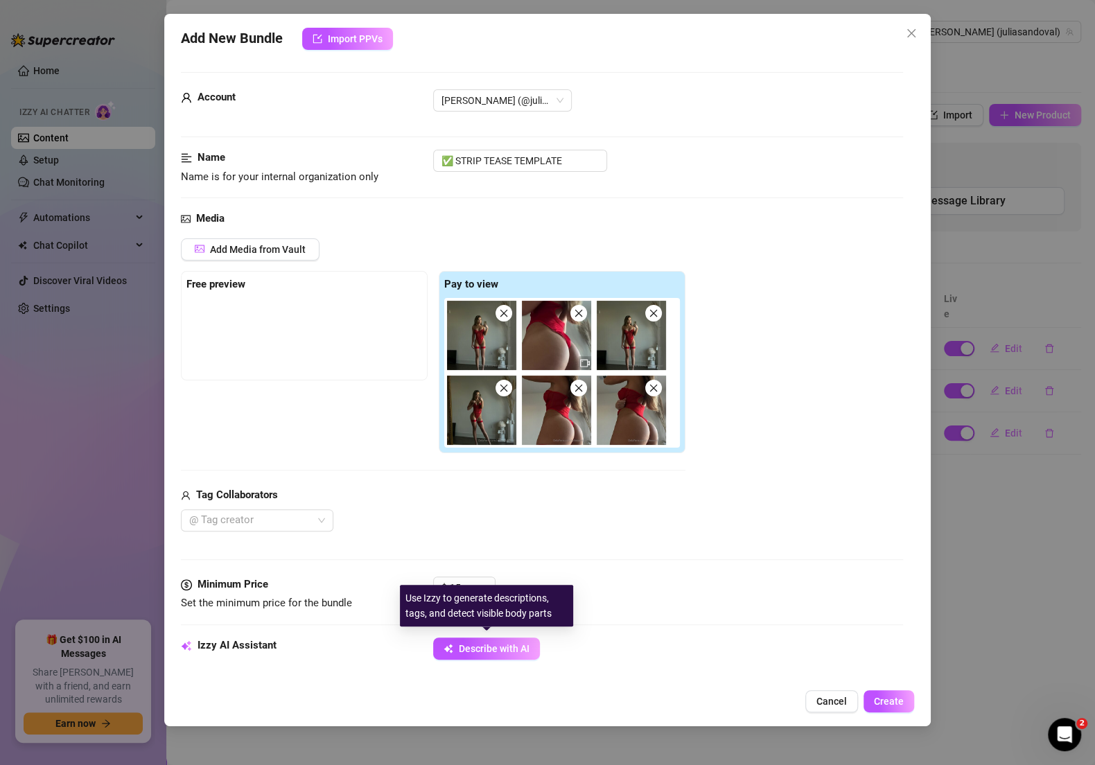
type textarea "[PERSON_NAME] teases in a skimpy red lingerie bodysuit"
type textarea "[PERSON_NAME] teases in a skimpy red lingerie bodysuit with"
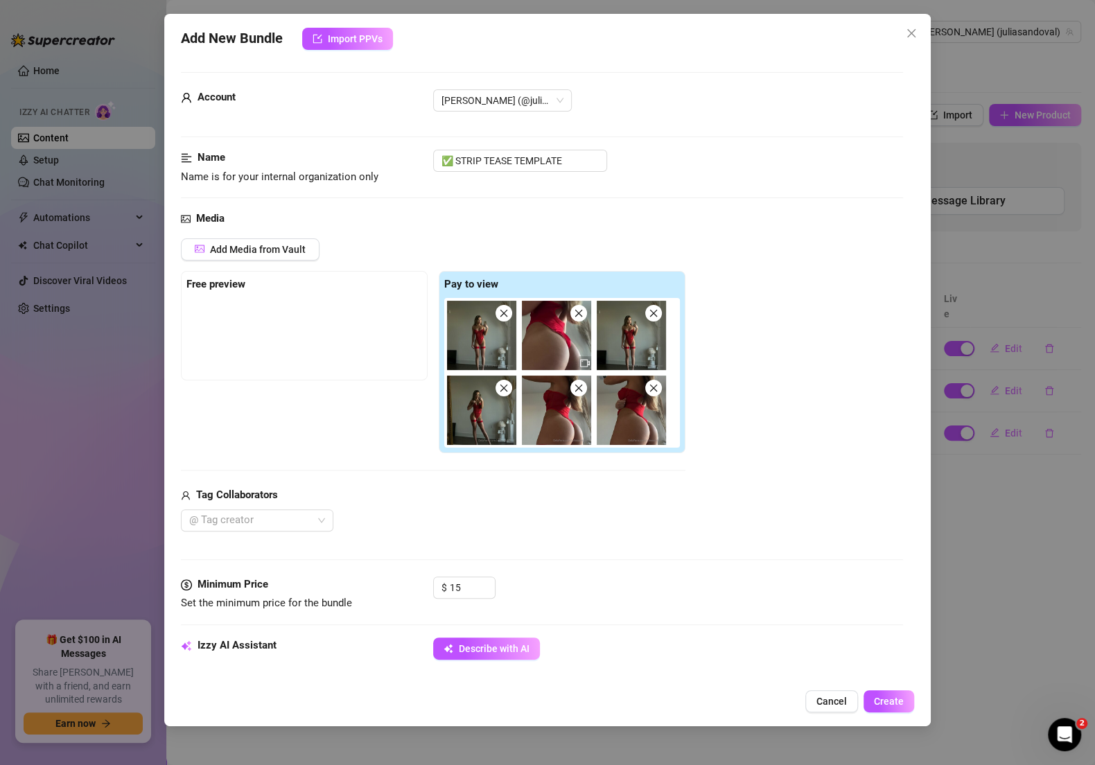
type textarea "[PERSON_NAME] teases in a skimpy red lingerie bodysuit with matching"
type textarea "[PERSON_NAME] teases in a skimpy red lingerie bodysuit with matching thigh-high"
type textarea "[PERSON_NAME] teases in a skimpy red lingerie bodysuit with matching thigh-high…"
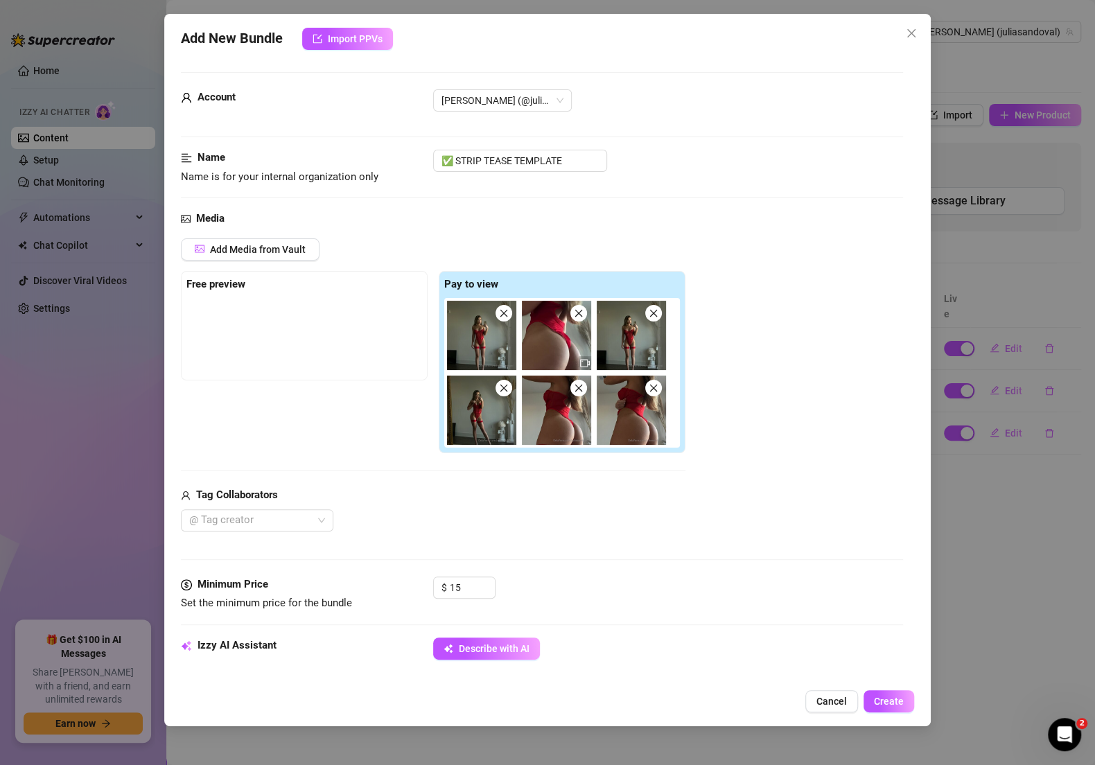
type textarea "[PERSON_NAME] teases in a skimpy red lingerie bodysuit with matching thigh-high…"
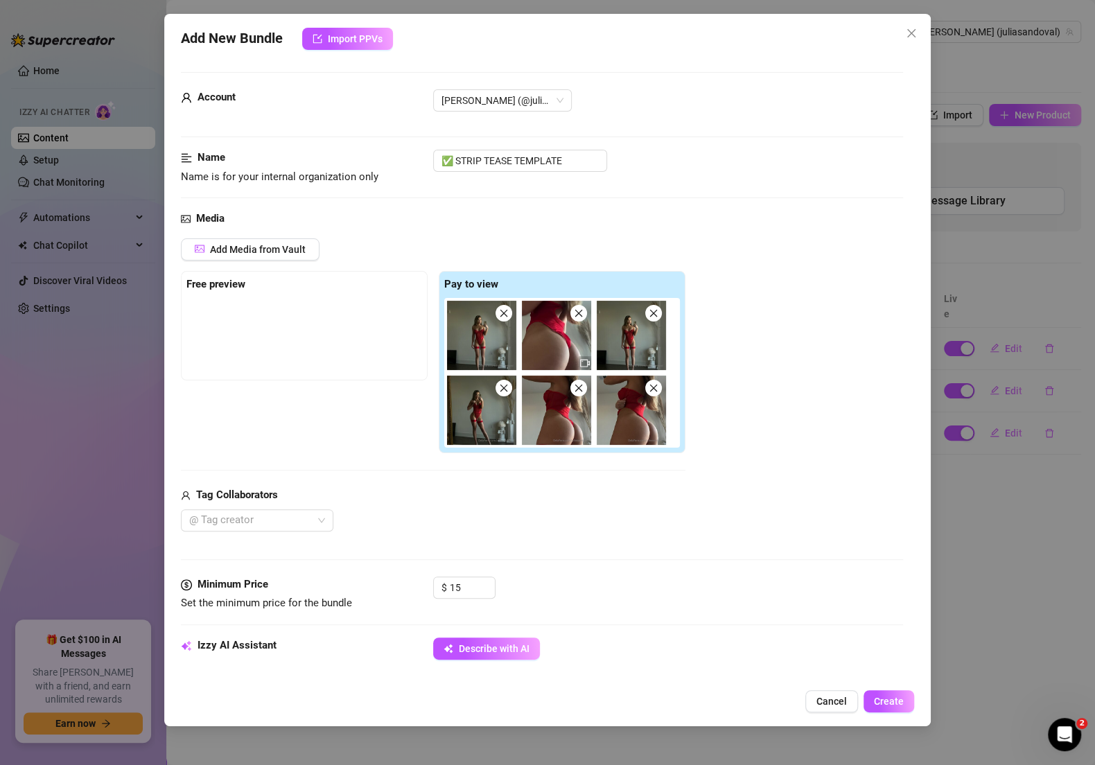
type textarea "[PERSON_NAME] teases in a skimpy red lingerie bodysuit with matching thigh-high…"
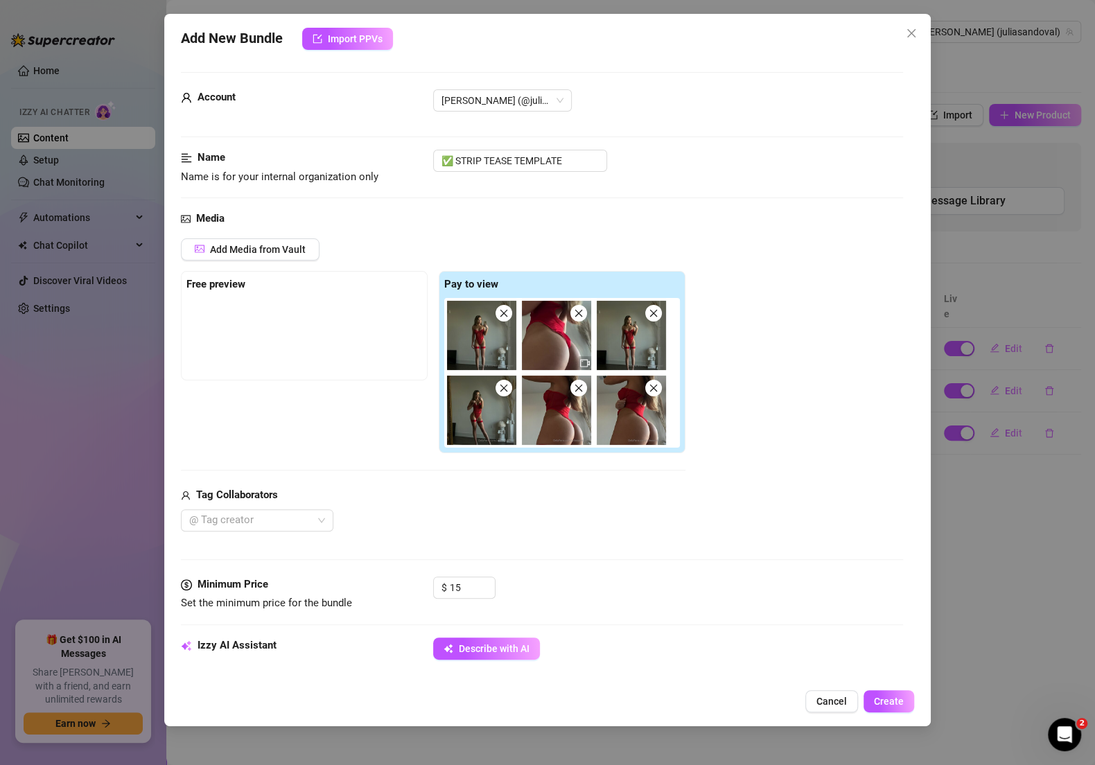
type textarea "[PERSON_NAME] teases in a skimpy red lingerie bodysuit with matching thigh-high…"
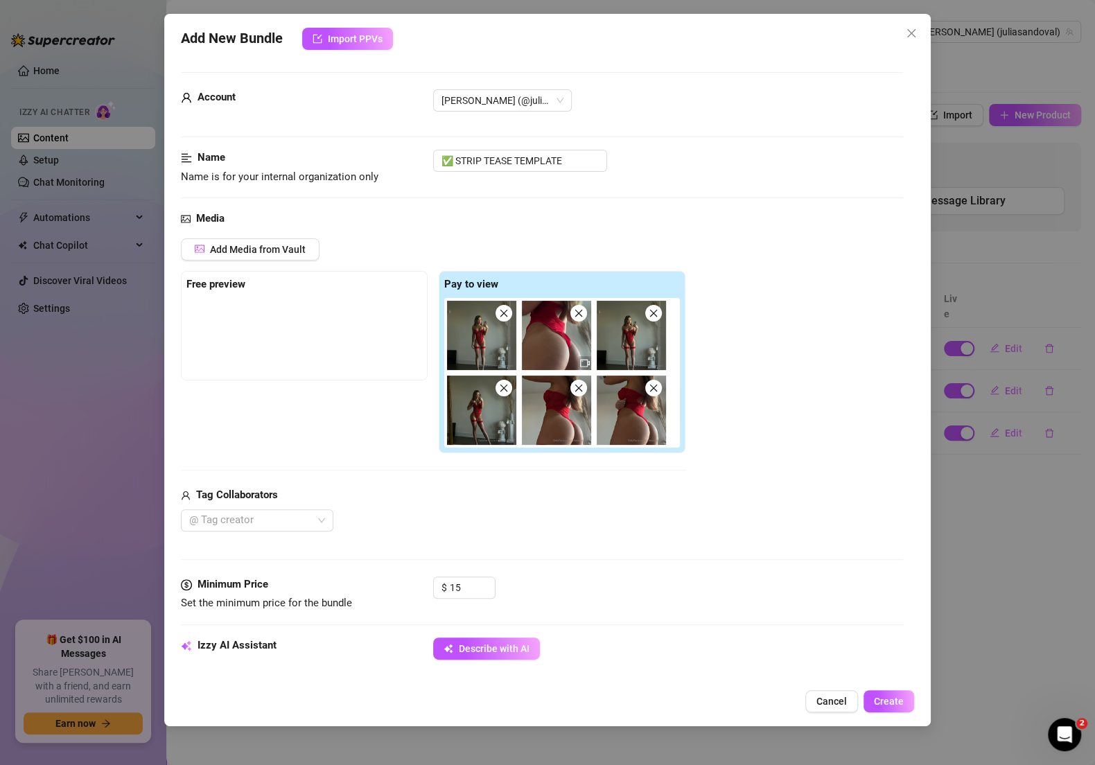
type textarea "[PERSON_NAME] teases in a skimpy red lingerie bodysuit with matching thigh-high…"
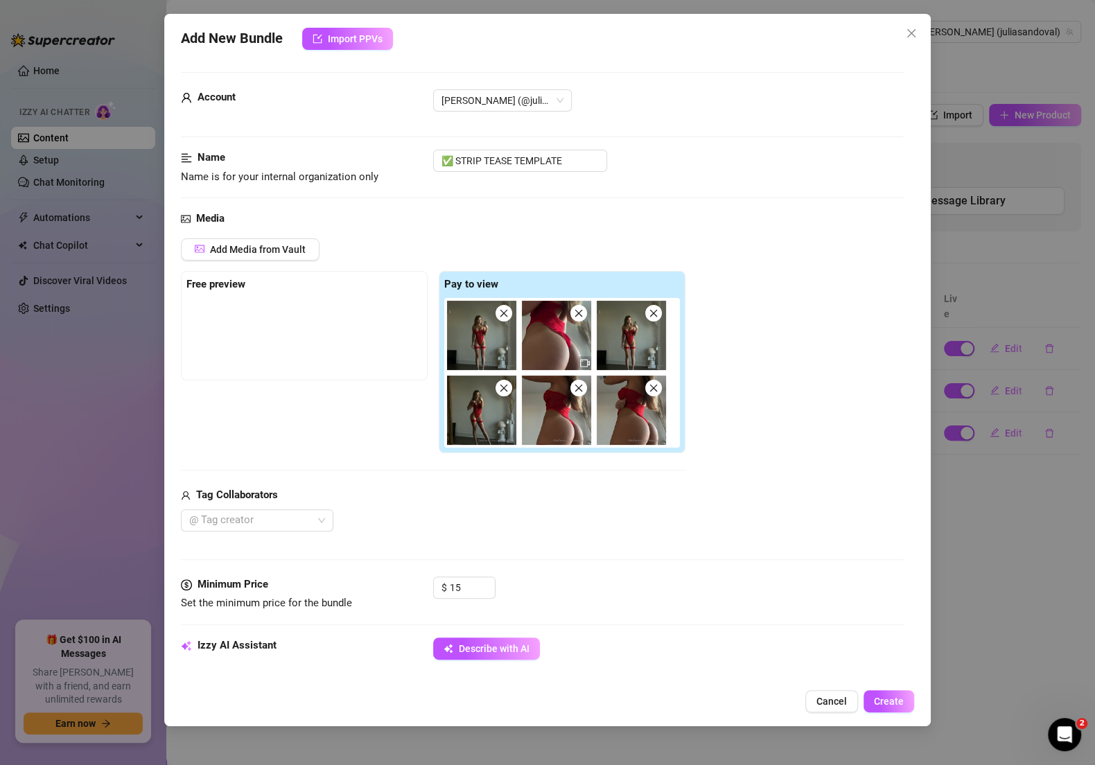
type textarea "[PERSON_NAME] teases in a skimpy red lingerie bodysuit with matching thigh-high…"
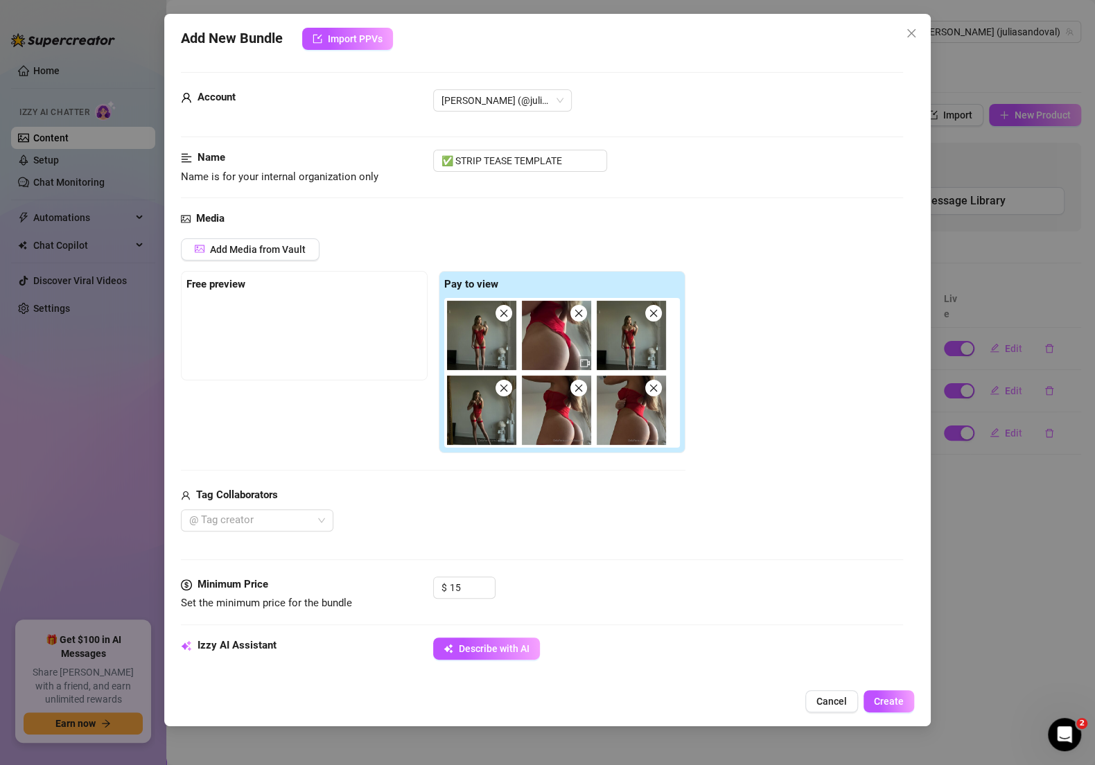
type textarea "[PERSON_NAME] teases in a skimpy red lingerie bodysuit with matching thigh-high…"
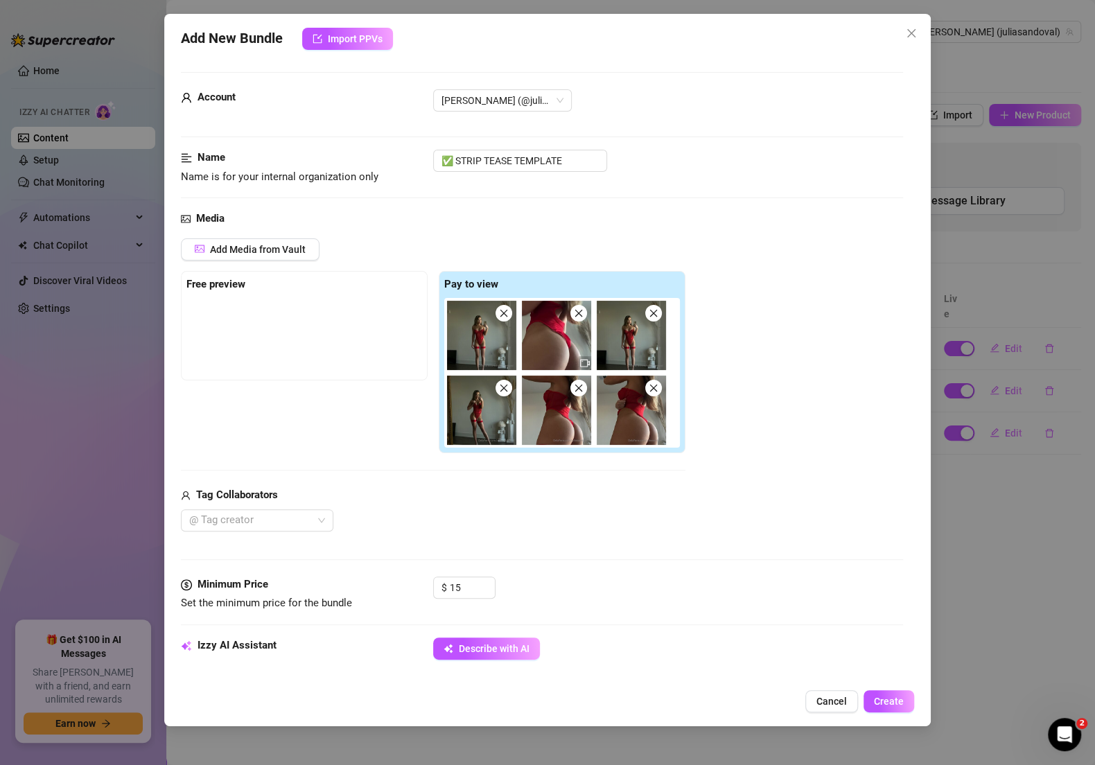
type textarea "[PERSON_NAME] teases in a skimpy red lingerie bodysuit with matching thigh-high…"
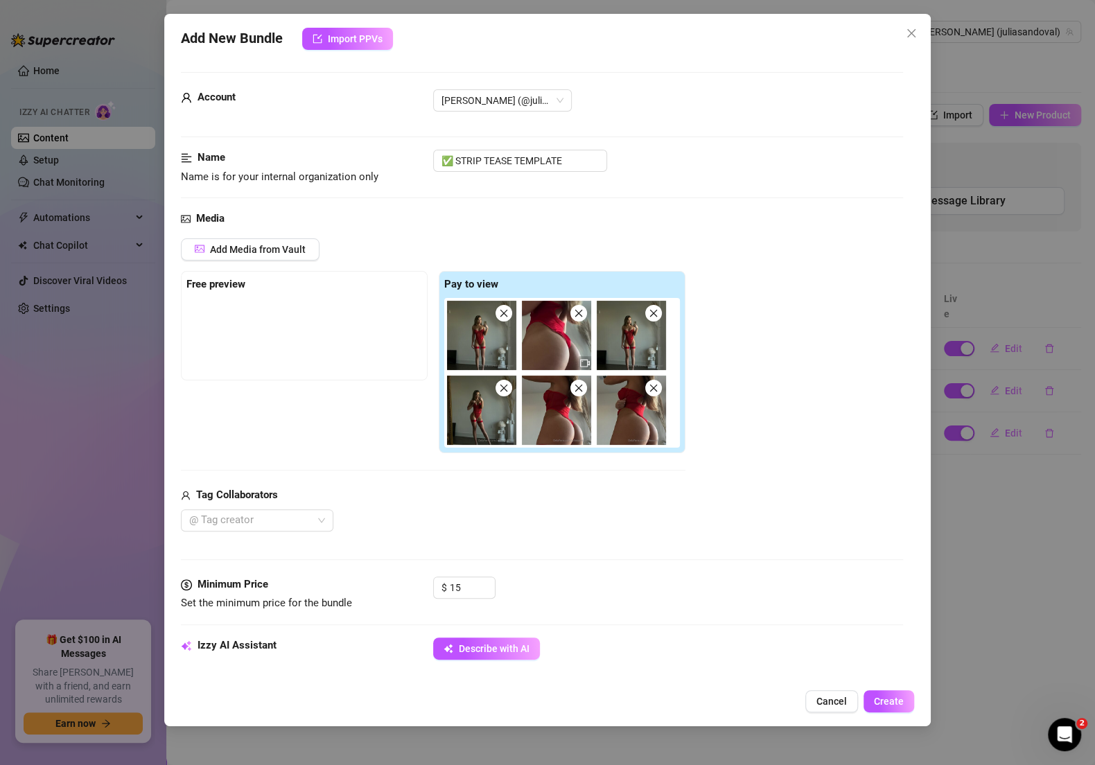
type textarea "[PERSON_NAME] teases in a skimpy red lingerie bodysuit with matching thigh-high…"
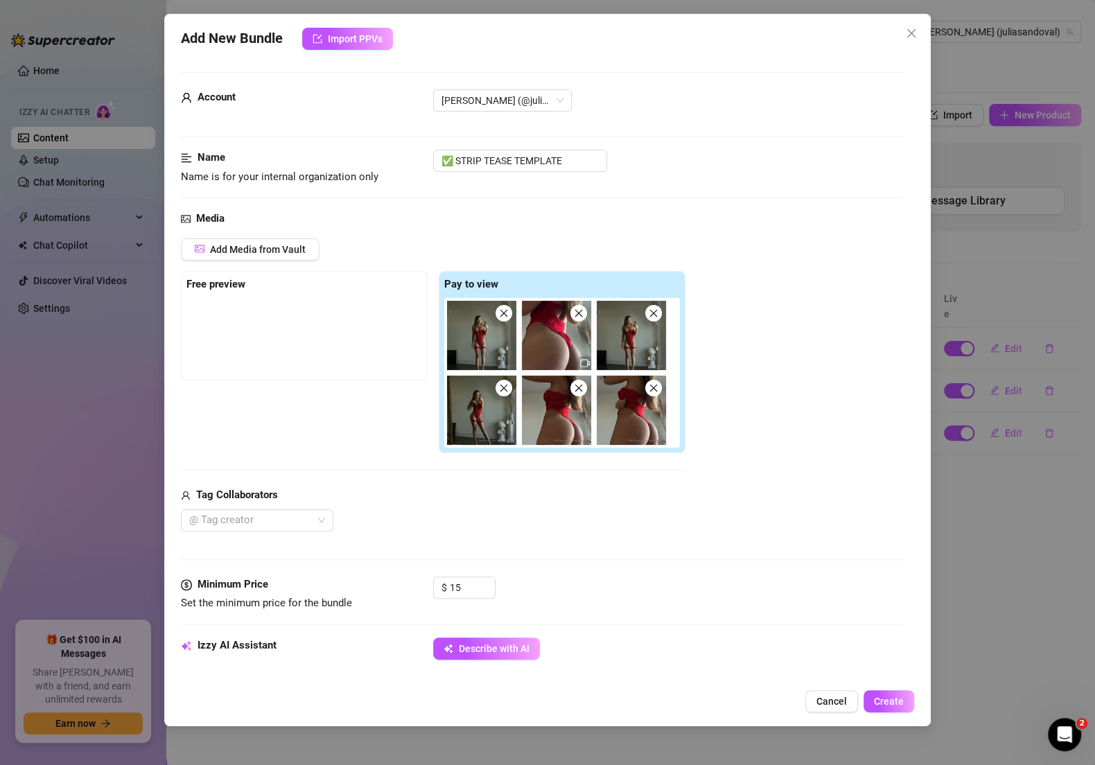
type textarea "[PERSON_NAME] teases in a skimpy red lingerie bodysuit with matching thigh-high…"
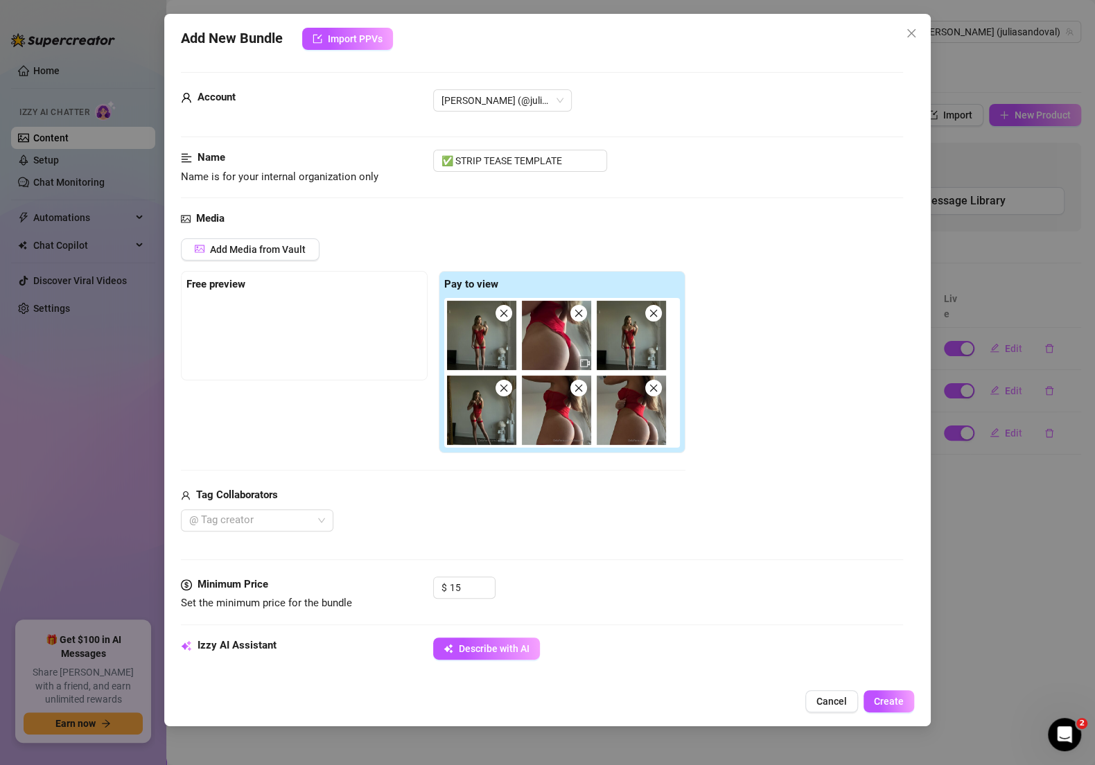
type textarea "[PERSON_NAME] teases in a skimpy red lingerie bodysuit with matching thigh-high…"
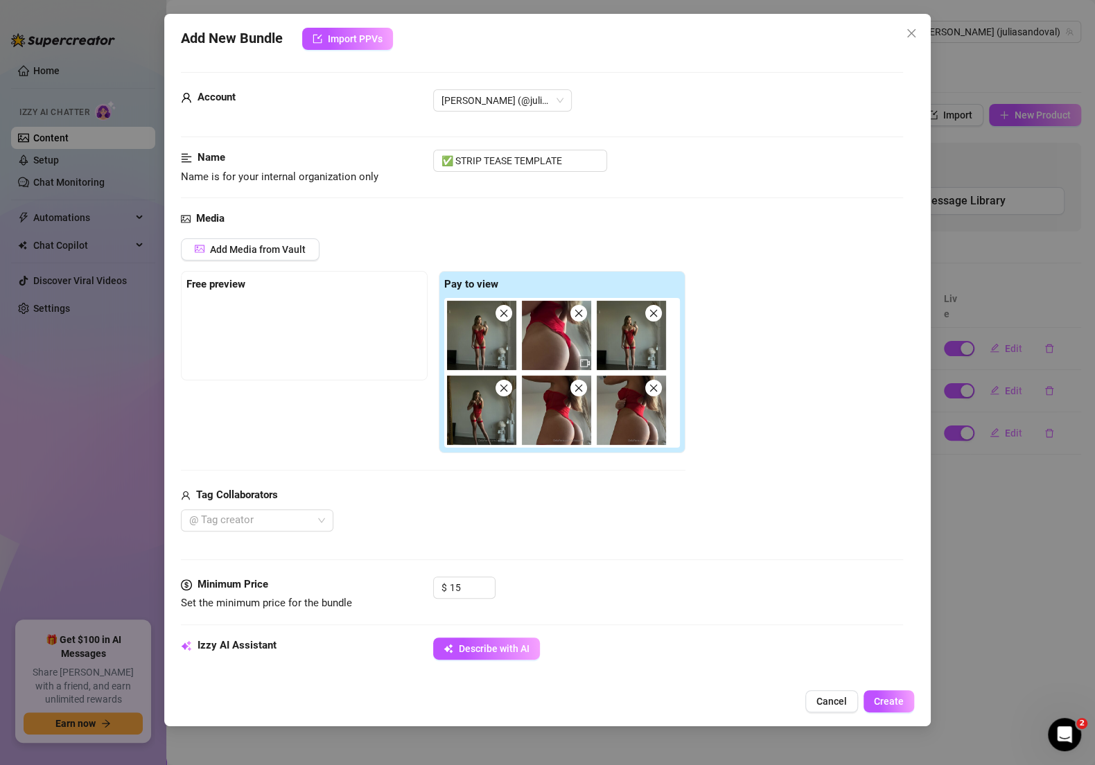
type textarea "[PERSON_NAME] teases in a skimpy red lingerie bodysuit with matching thigh-high…"
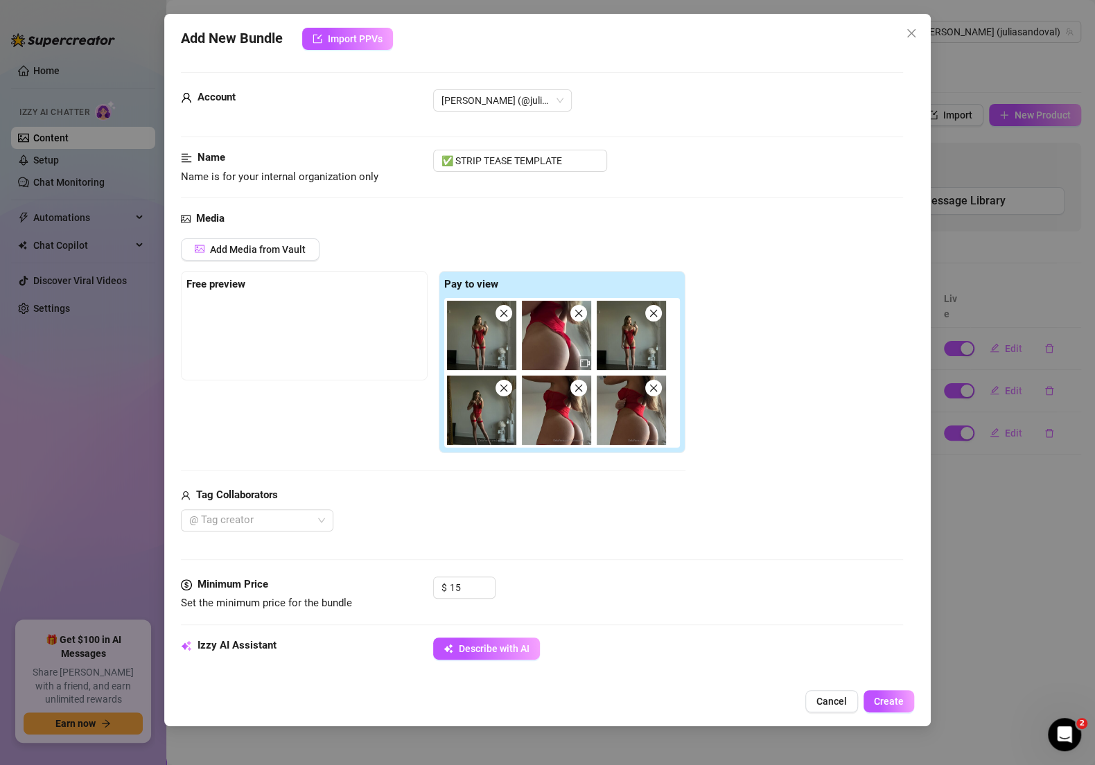
type textarea "[PERSON_NAME] teases in a skimpy red lingerie bodysuit with matching thigh-high…"
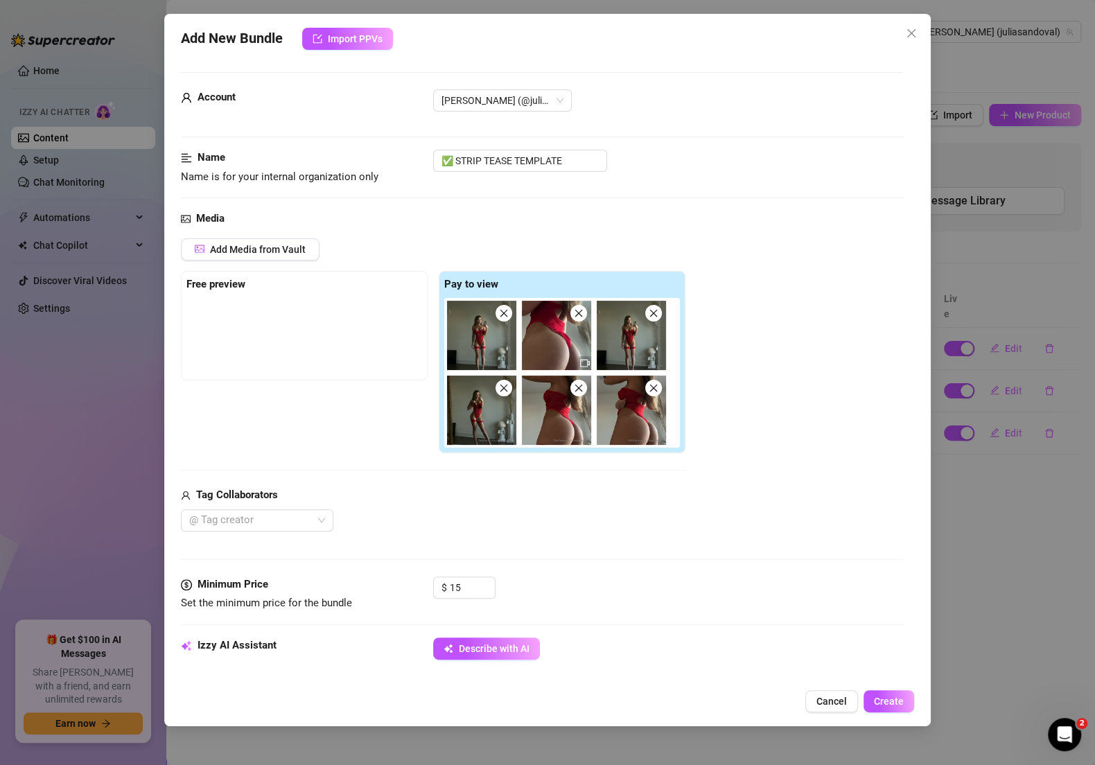
type textarea "[PERSON_NAME] teases in a skimpy red lingerie bodysuit with matching thigh-high…"
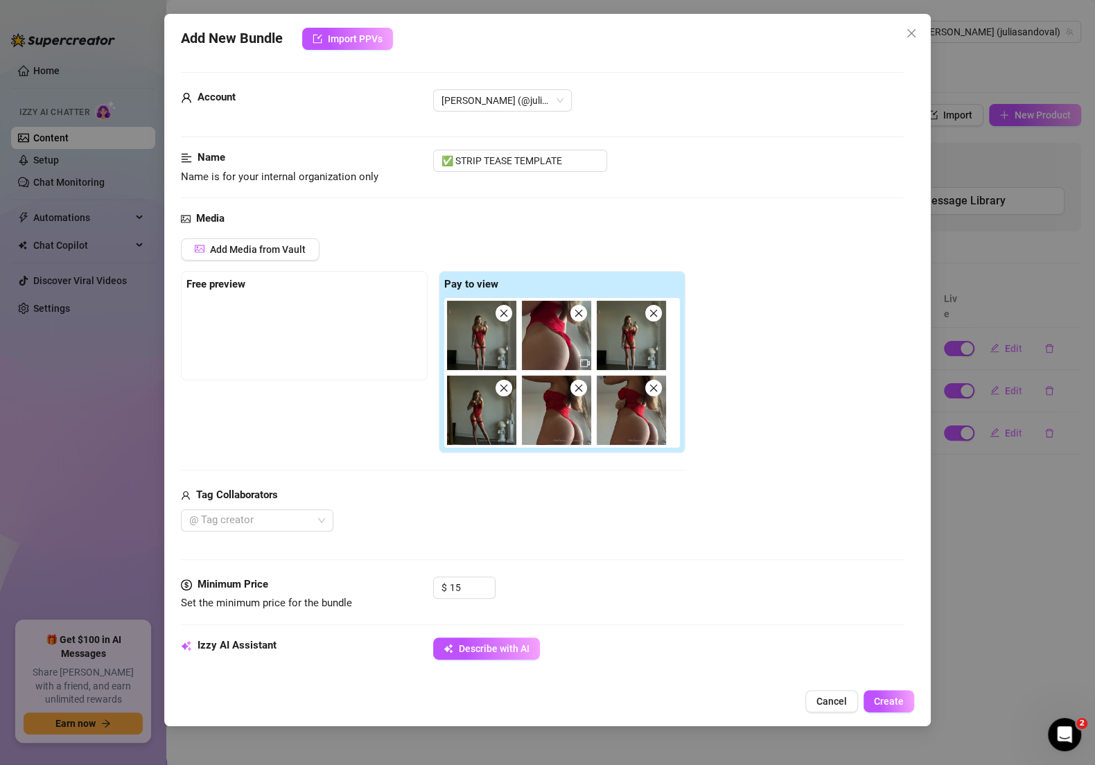
type textarea "[PERSON_NAME] teases in a skimpy red lingerie bodysuit with matching thigh-high…"
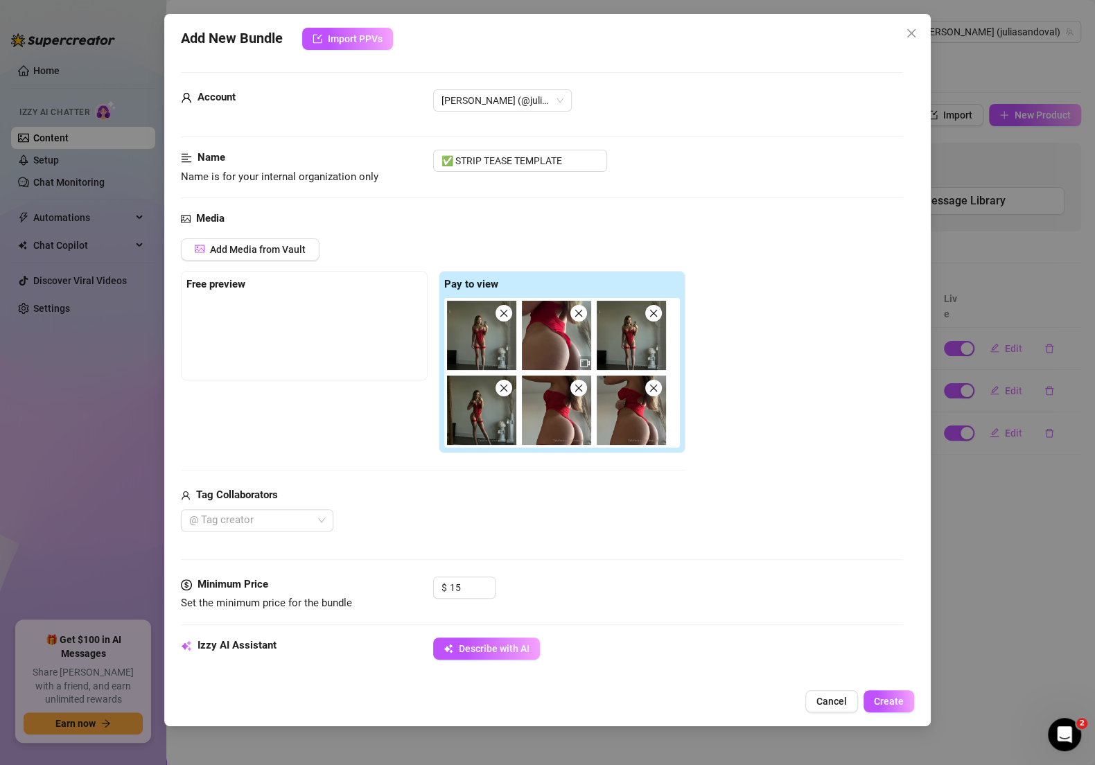
type textarea "[PERSON_NAME] teases in a skimpy red lingerie bodysuit with matching thigh-high…"
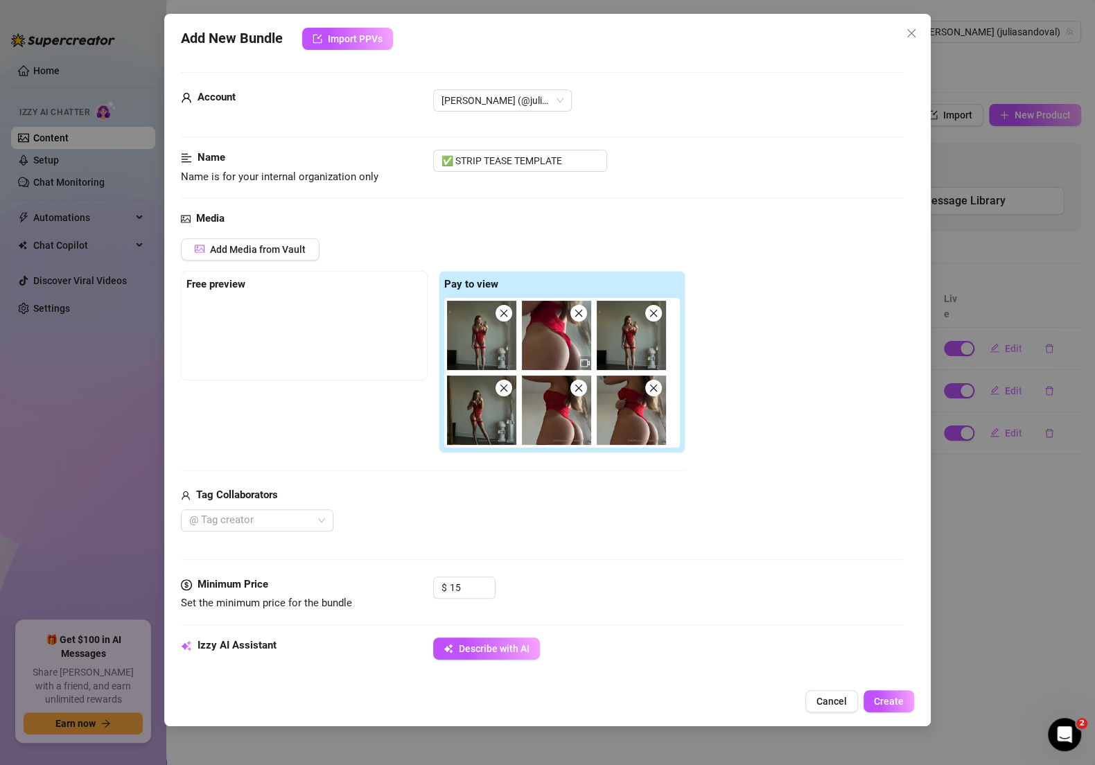
type textarea "[PERSON_NAME] teases in a skimpy red lingerie bodysuit with matching thigh-high…"
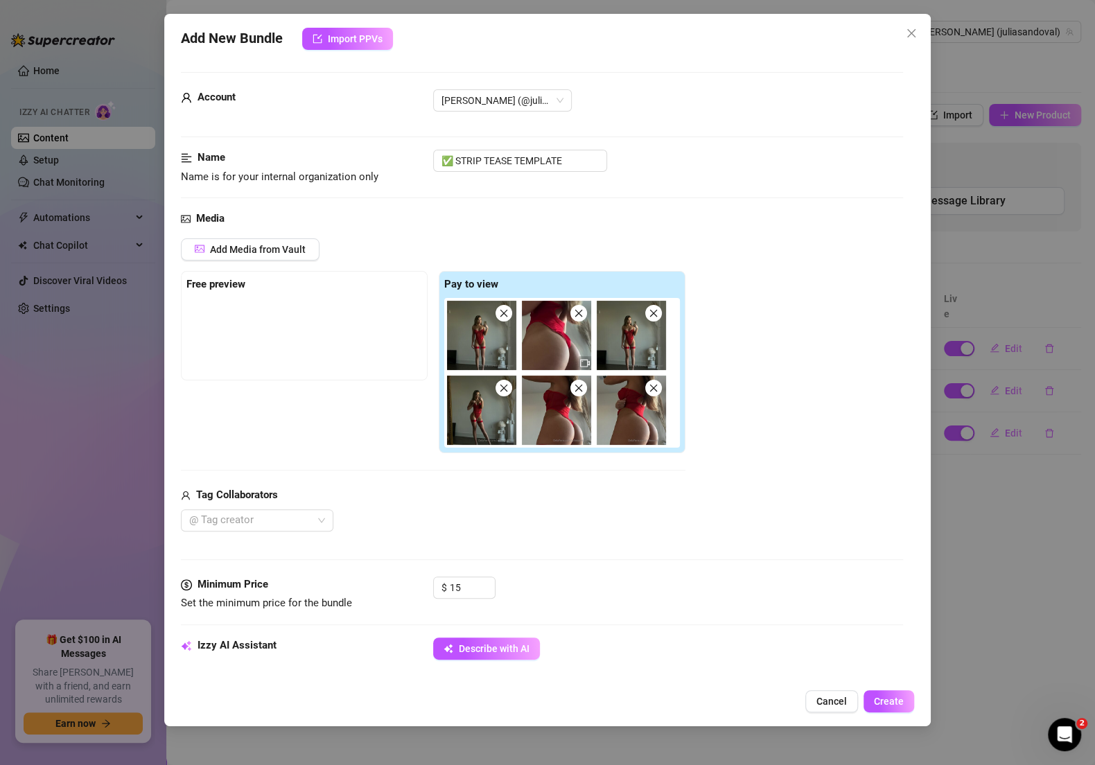
type textarea "[PERSON_NAME] teases in a skimpy red lingerie bodysuit with matching thigh-high…"
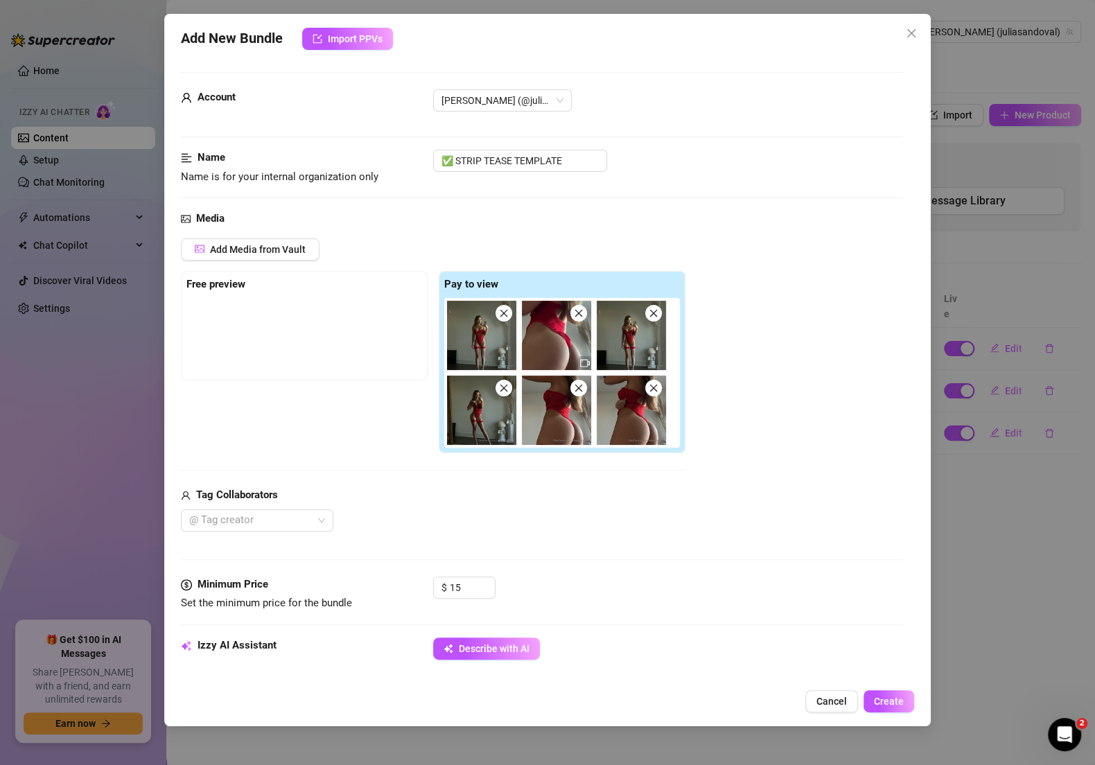
type textarea "[PERSON_NAME] teases in a skimpy red lingerie bodysuit with matching thigh-high…"
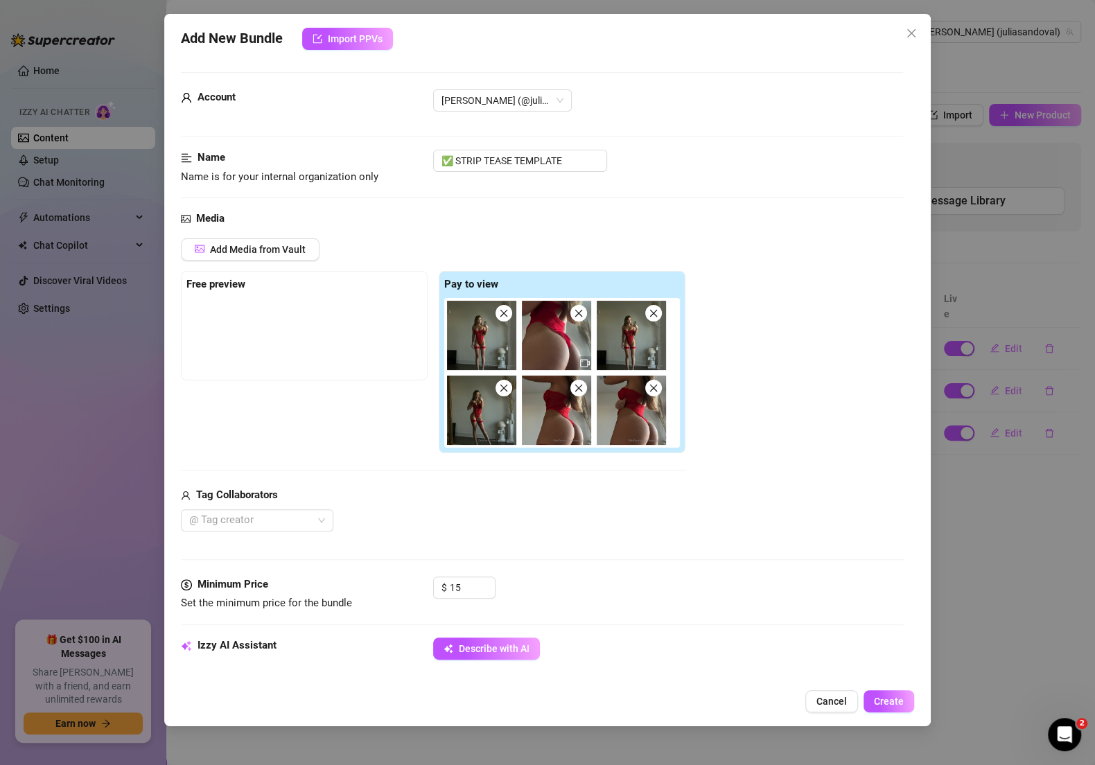
type textarea "[PERSON_NAME] teases in a skimpy red lingerie bodysuit with matching thigh-high…"
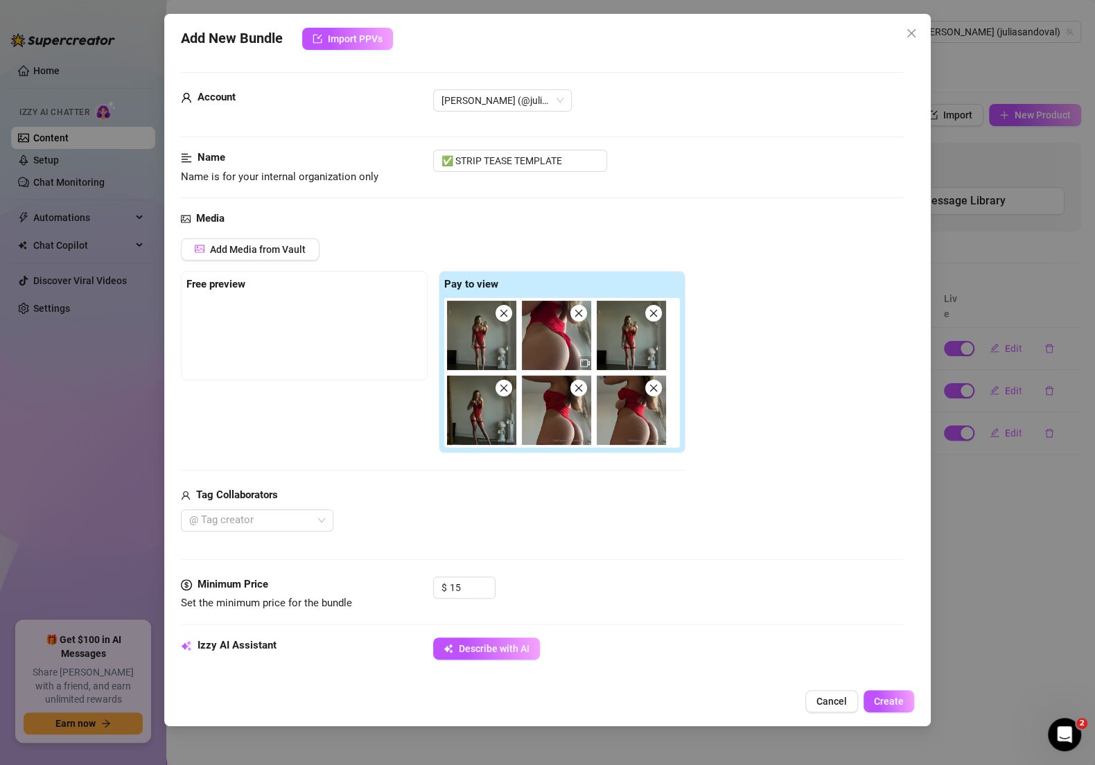
type textarea "[PERSON_NAME] teases in a skimpy red lingerie bodysuit with matching thigh-high…"
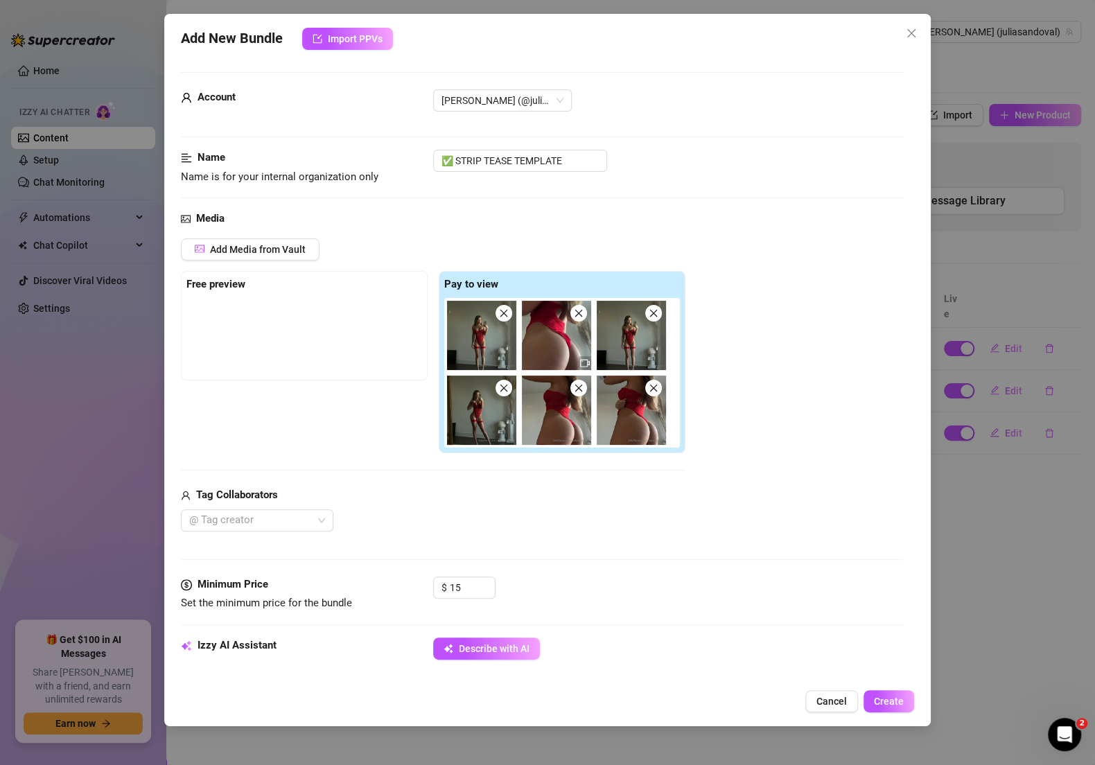
type textarea "[PERSON_NAME] teases in a skimpy red lingerie bodysuit with matching thigh-high…"
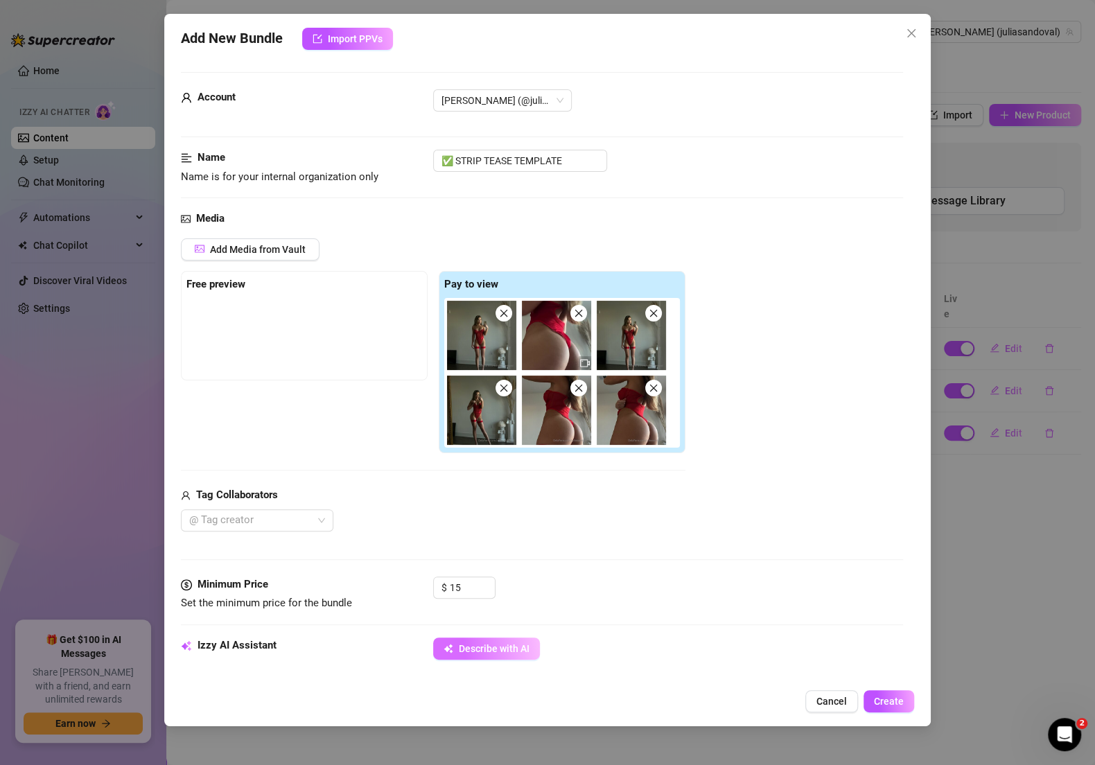
type textarea "[PERSON_NAME] teases in a skimpy red lingerie bodysuit with matching thigh-high…"
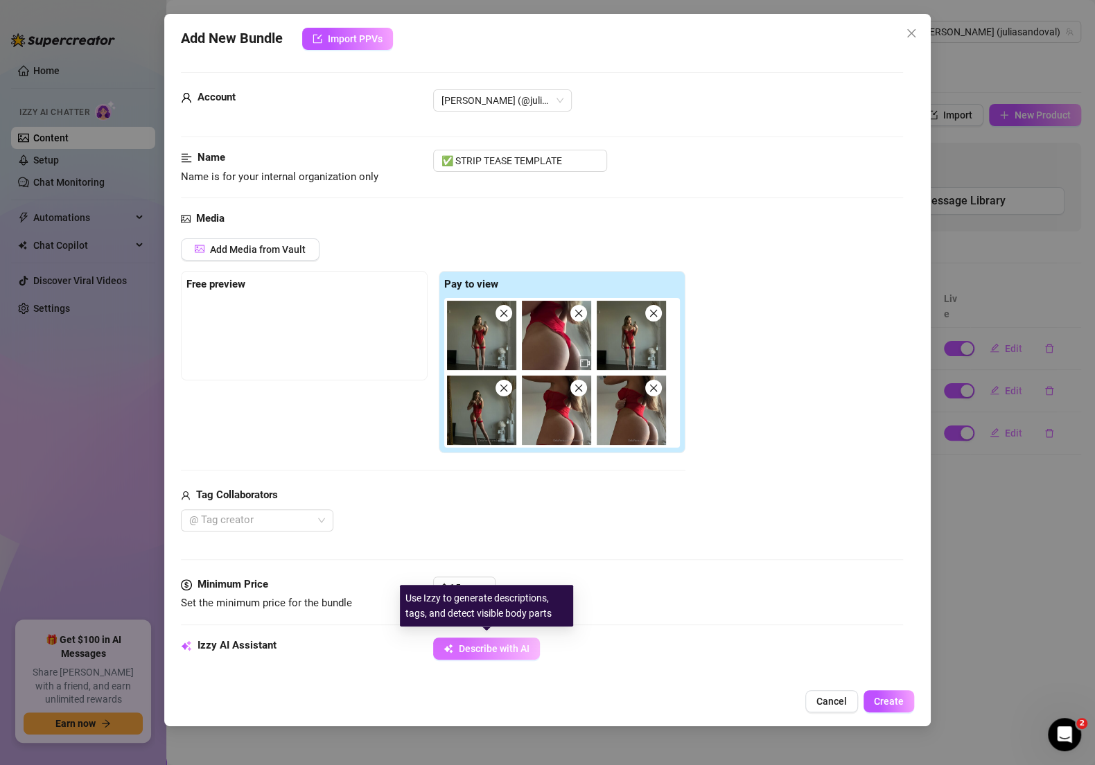
click at [520, 650] on span "Describe with AI" at bounding box center [494, 648] width 71 height 11
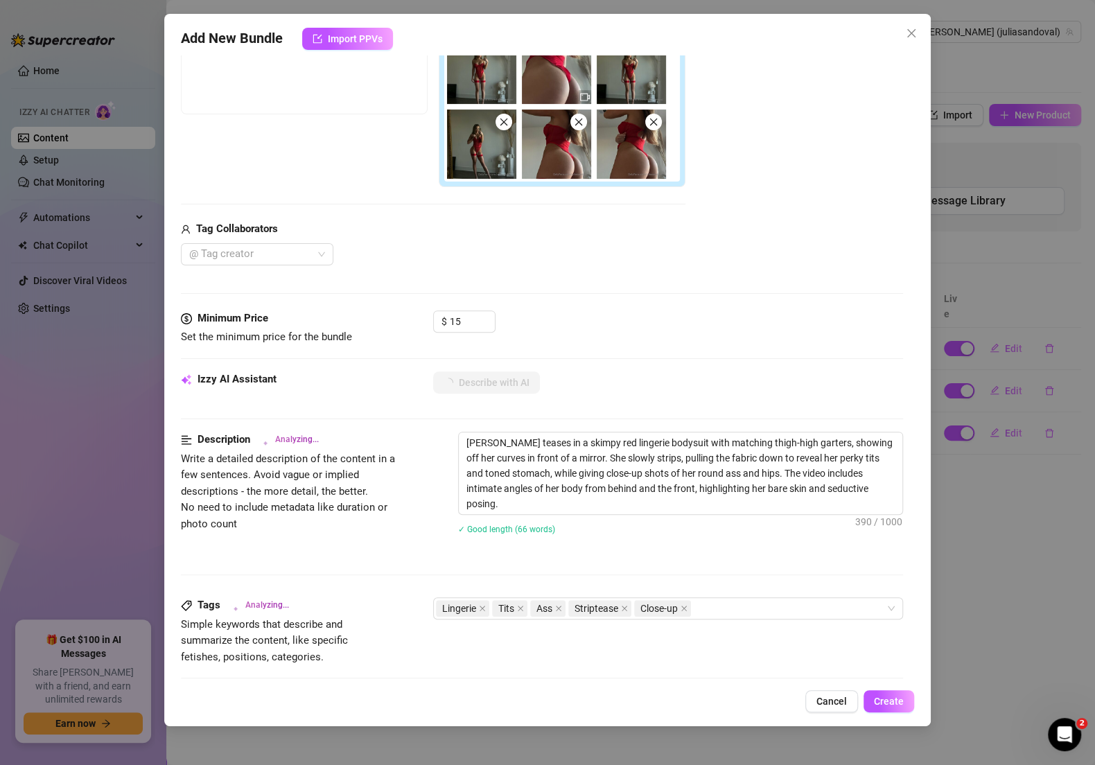
scroll to position [646, 0]
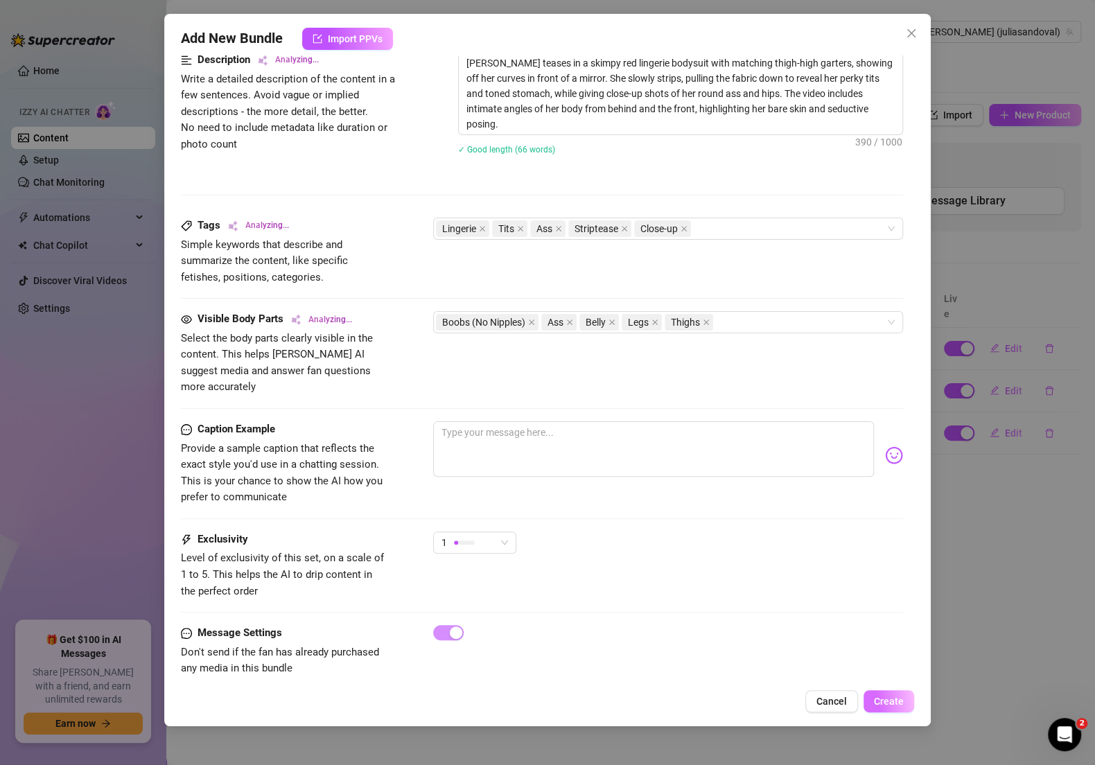
click at [890, 705] on span "Create" at bounding box center [889, 701] width 30 height 11
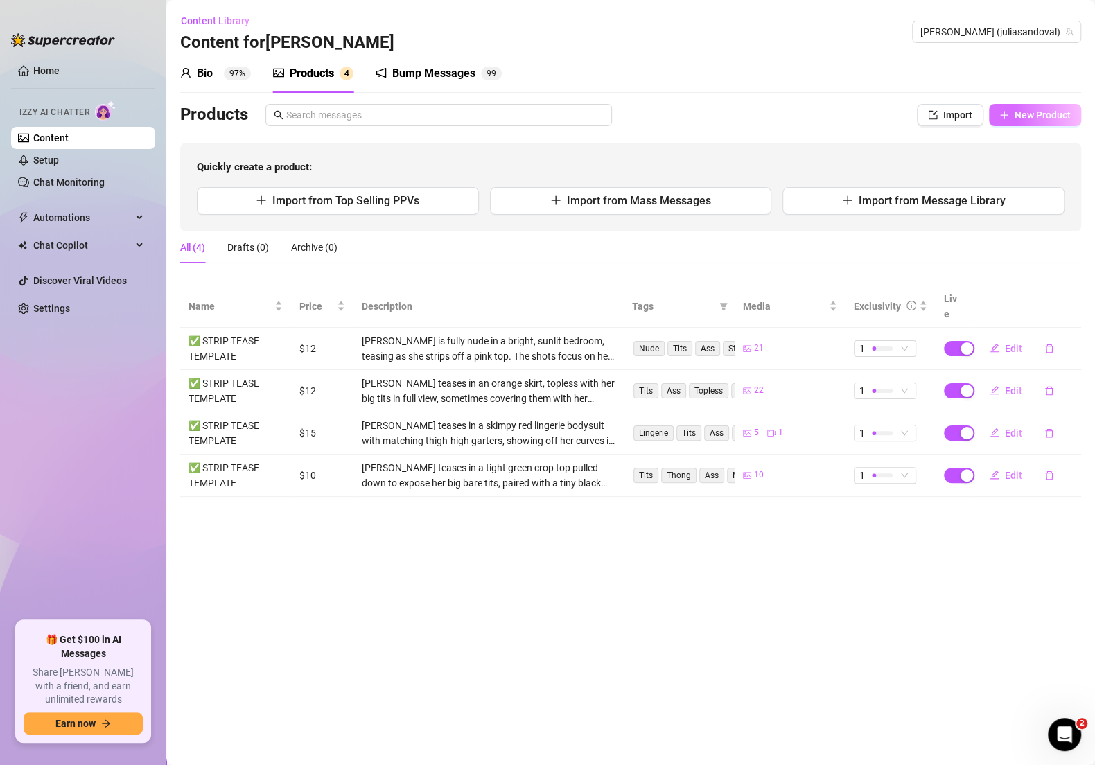
click at [1035, 114] on span "New Product" at bounding box center [1042, 114] width 56 height 11
type textarea "Type your message here..."
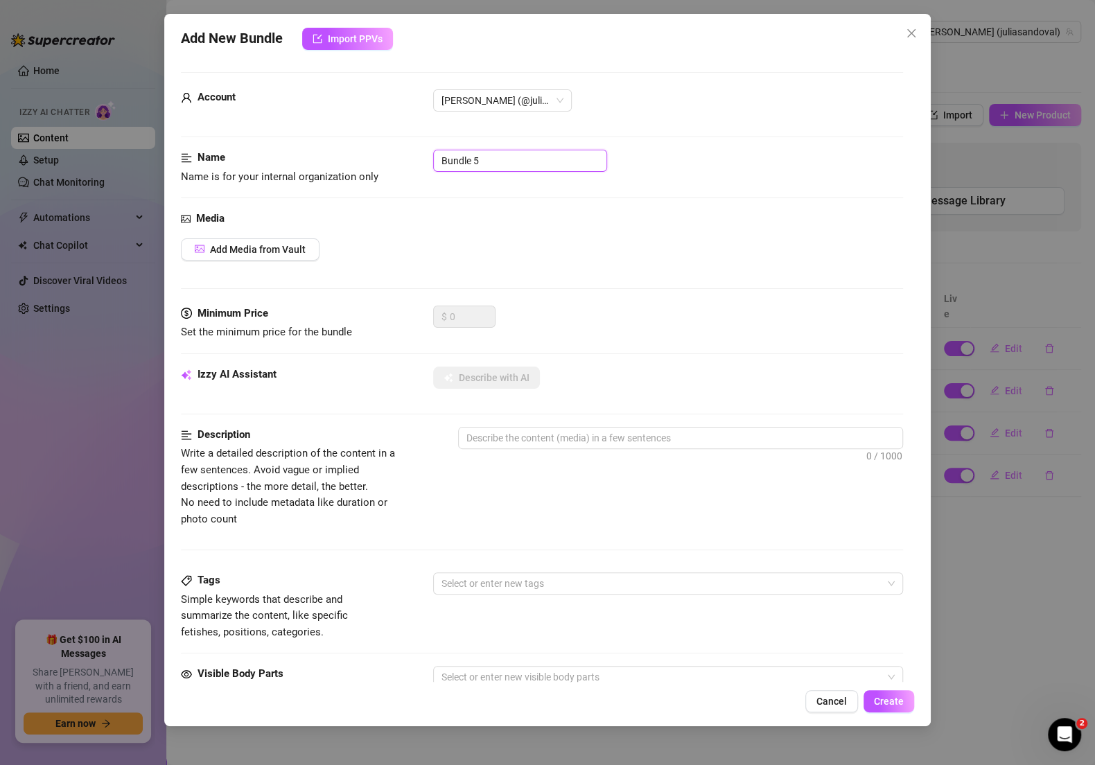
click at [524, 165] on input "Bundle 5" at bounding box center [520, 161] width 174 height 22
paste input "✅ STRIP TEASE TEMPLATE"
type input "✅ STRIP TEASE TEMPLATE"
click at [295, 238] on button "Add Media from Vault" at bounding box center [250, 249] width 139 height 22
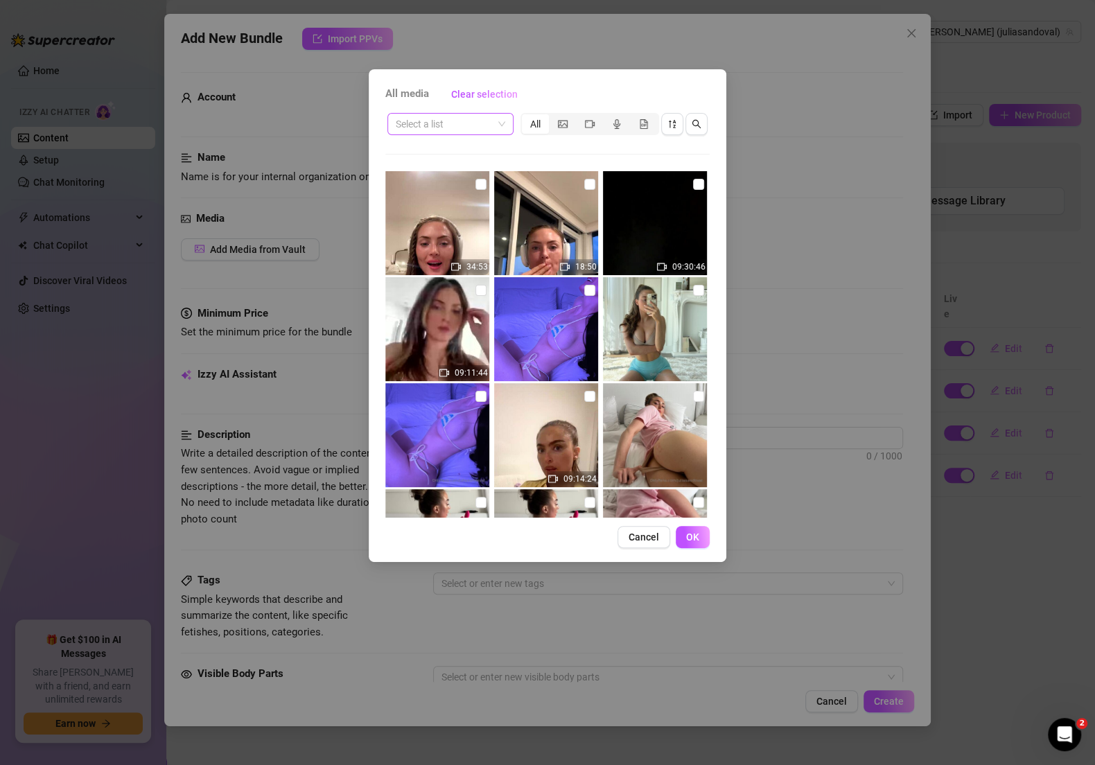
click at [488, 125] on input "search" at bounding box center [444, 124] width 97 height 21
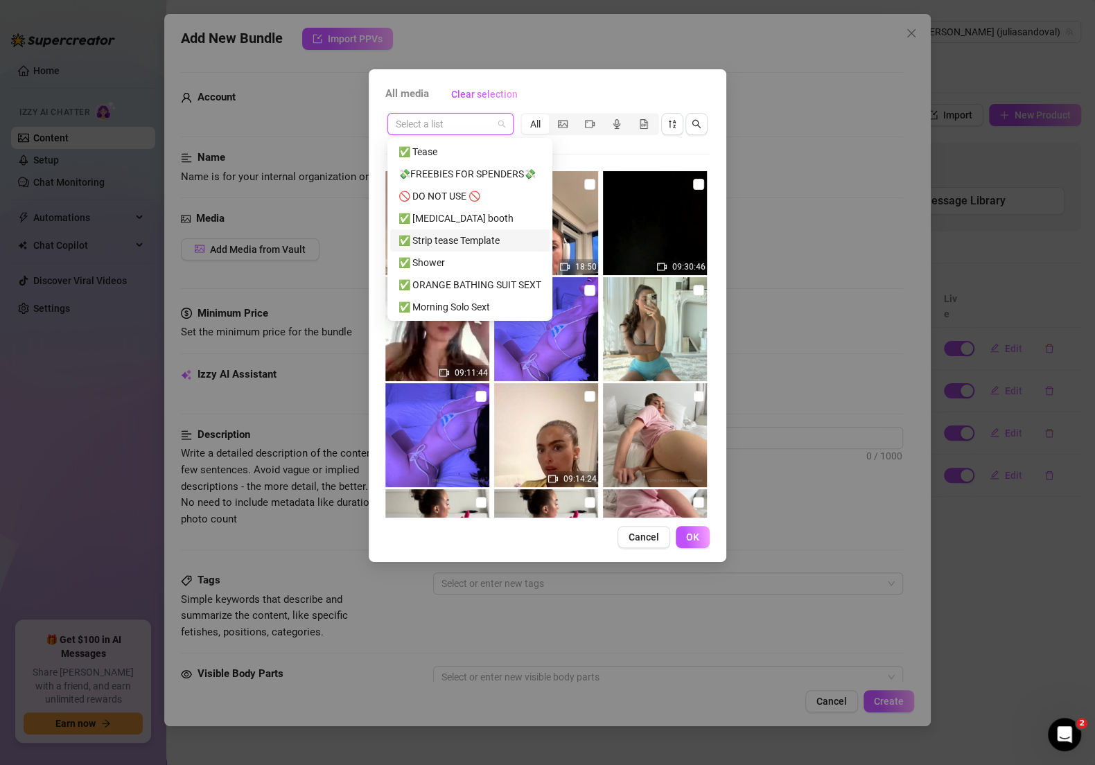
click at [477, 233] on div "✅ Strip tease Template" at bounding box center [469, 240] width 143 height 15
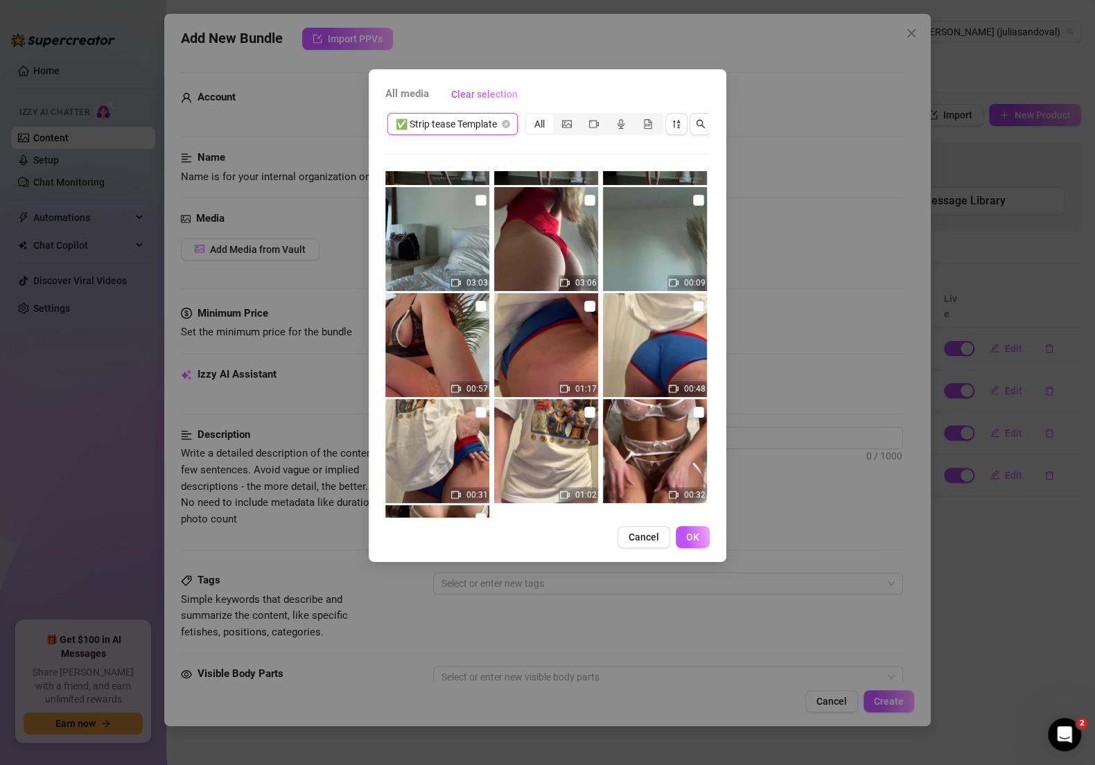
scroll to position [3702, 0]
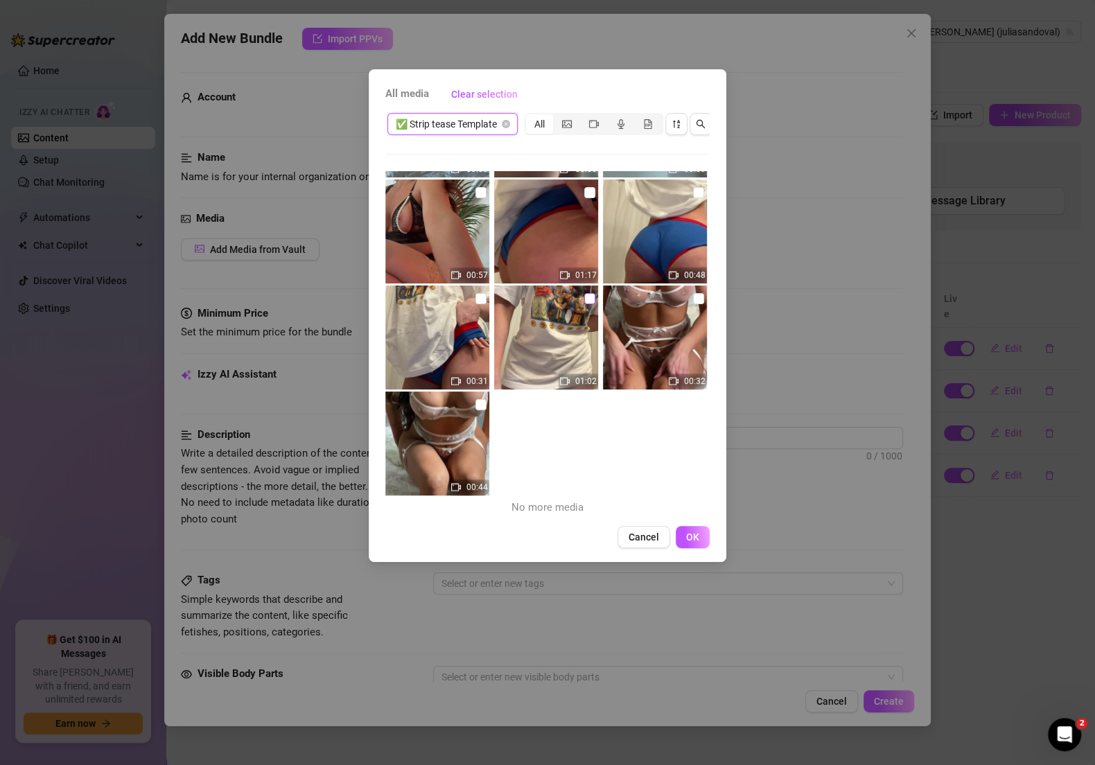
click at [584, 296] on input "checkbox" at bounding box center [589, 298] width 11 height 11
checkbox input "true"
click at [482, 293] on input "checkbox" at bounding box center [480, 298] width 11 height 11
checkbox input "true"
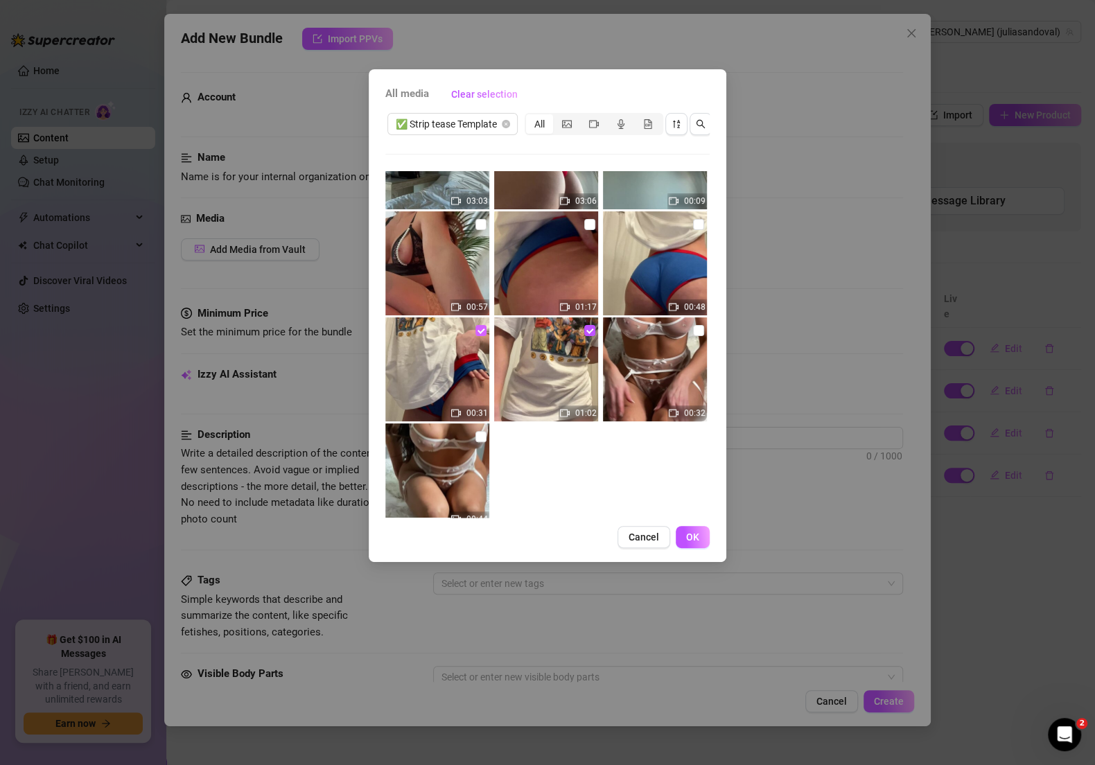
scroll to position [3645, 0]
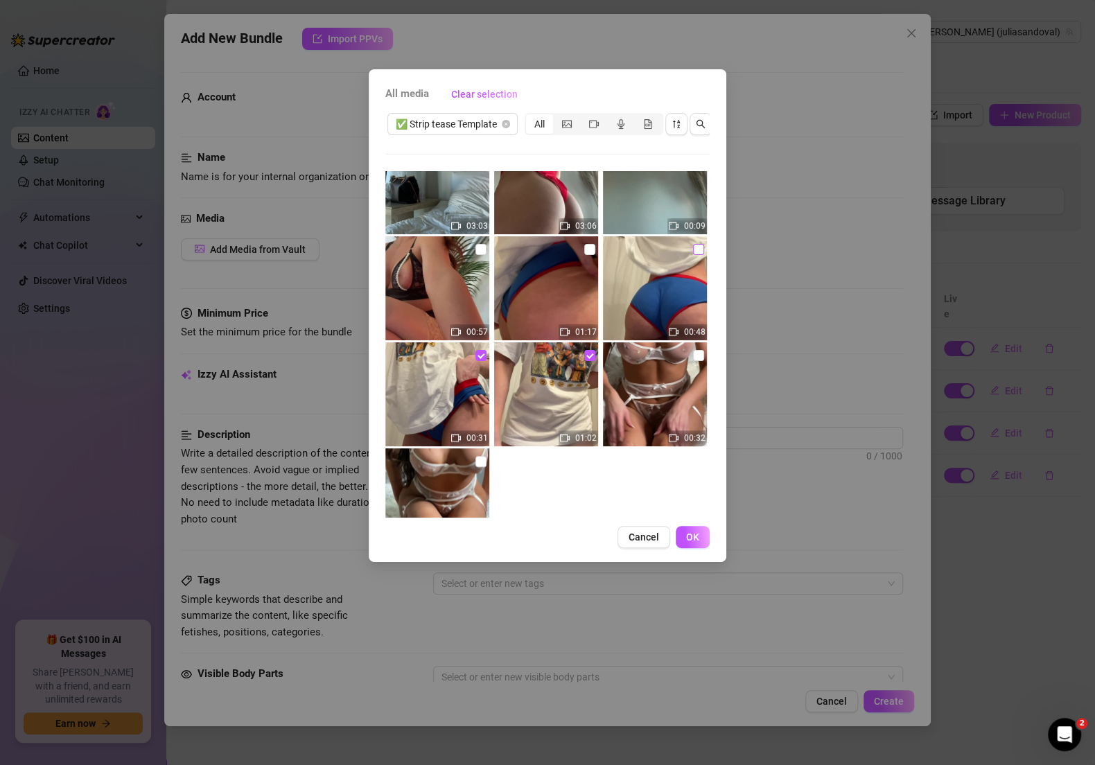
click at [693, 248] on input "checkbox" at bounding box center [698, 249] width 11 height 11
checkbox input "true"
click at [585, 257] on img at bounding box center [546, 288] width 104 height 104
checkbox input "true"
click at [694, 542] on span "OK" at bounding box center [692, 536] width 13 height 11
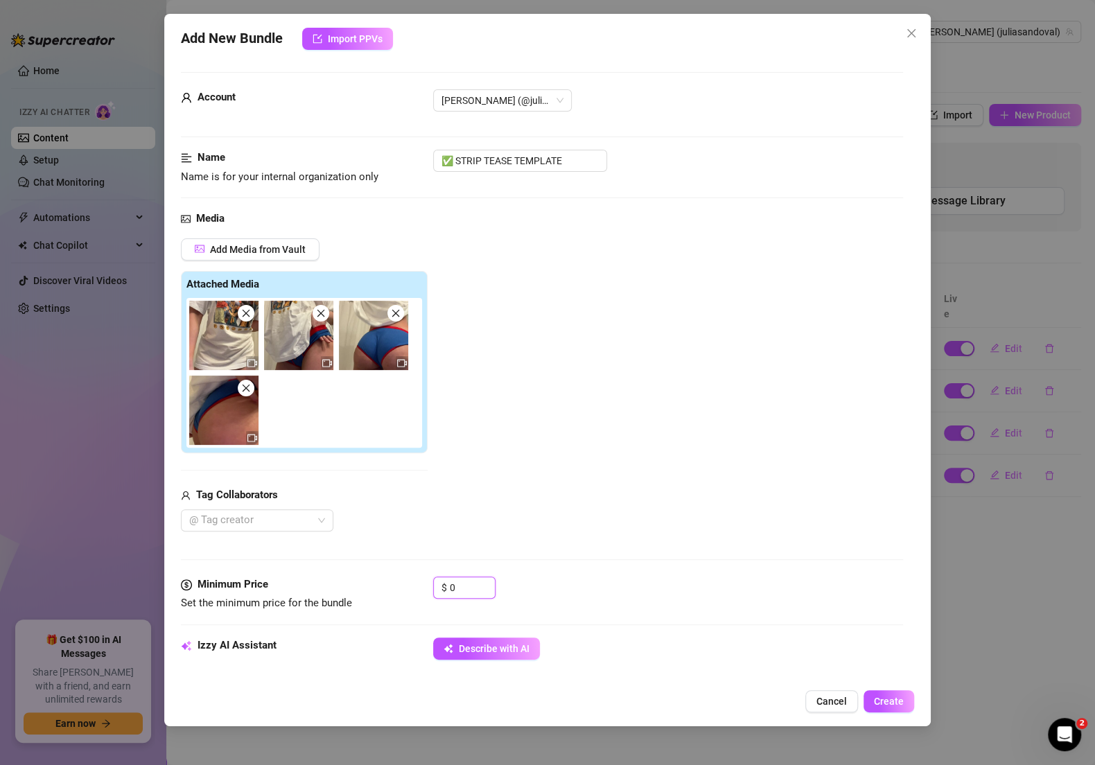
drag, startPoint x: 466, startPoint y: 585, endPoint x: 399, endPoint y: 584, distance: 66.5
click at [399, 585] on div "Minimum Price Set the minimum price for the bundle $ 0" at bounding box center [542, 593] width 722 height 35
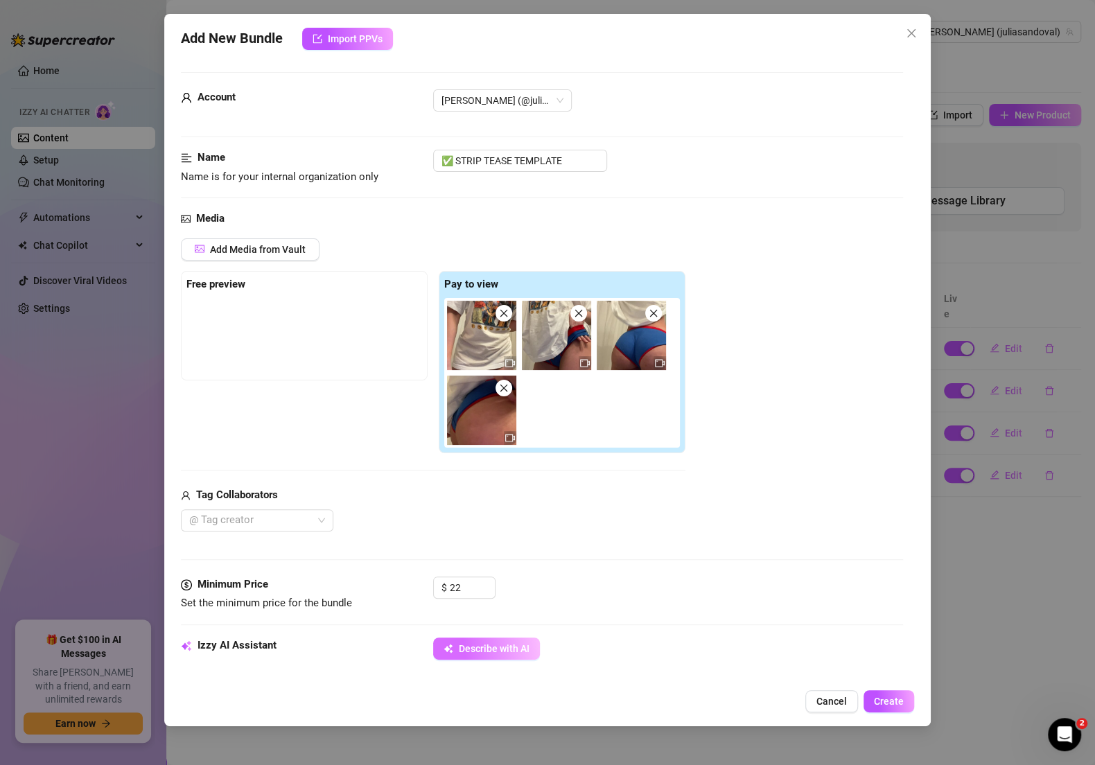
click at [469, 646] on span "Describe with AI" at bounding box center [494, 648] width 71 height 11
click at [497, 308] on span at bounding box center [503, 313] width 17 height 17
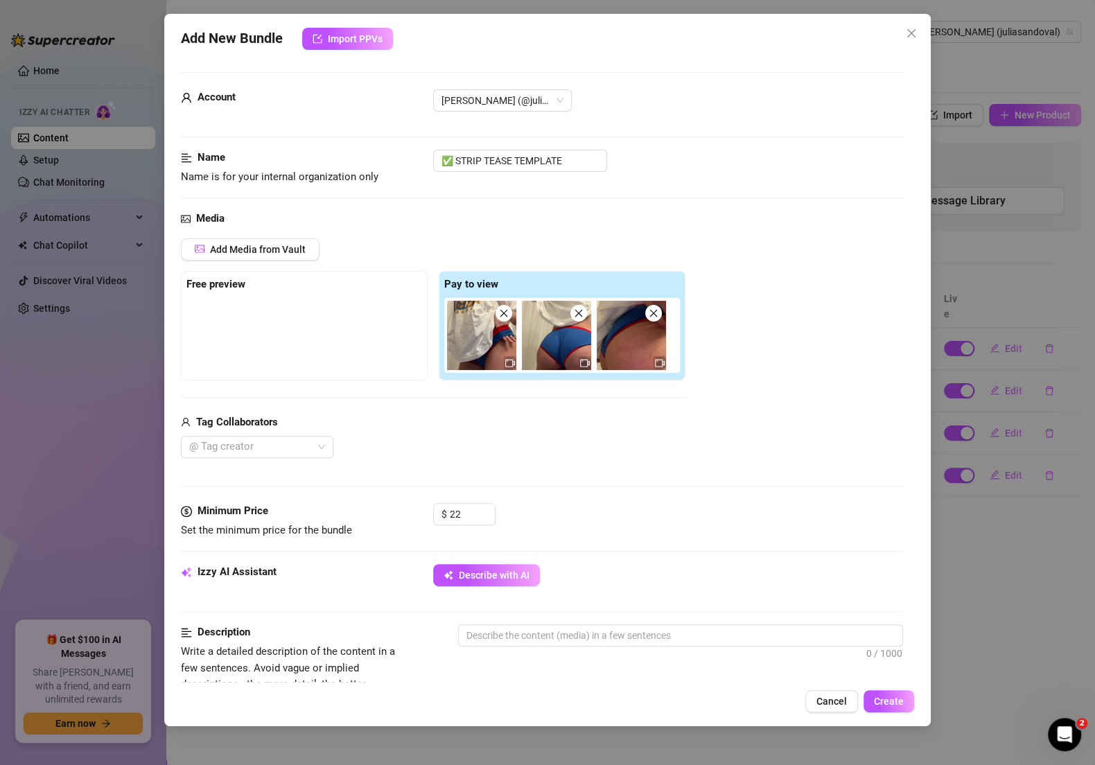
click at [497, 308] on span at bounding box center [503, 313] width 17 height 17
click at [570, 308] on span at bounding box center [578, 313] width 17 height 17
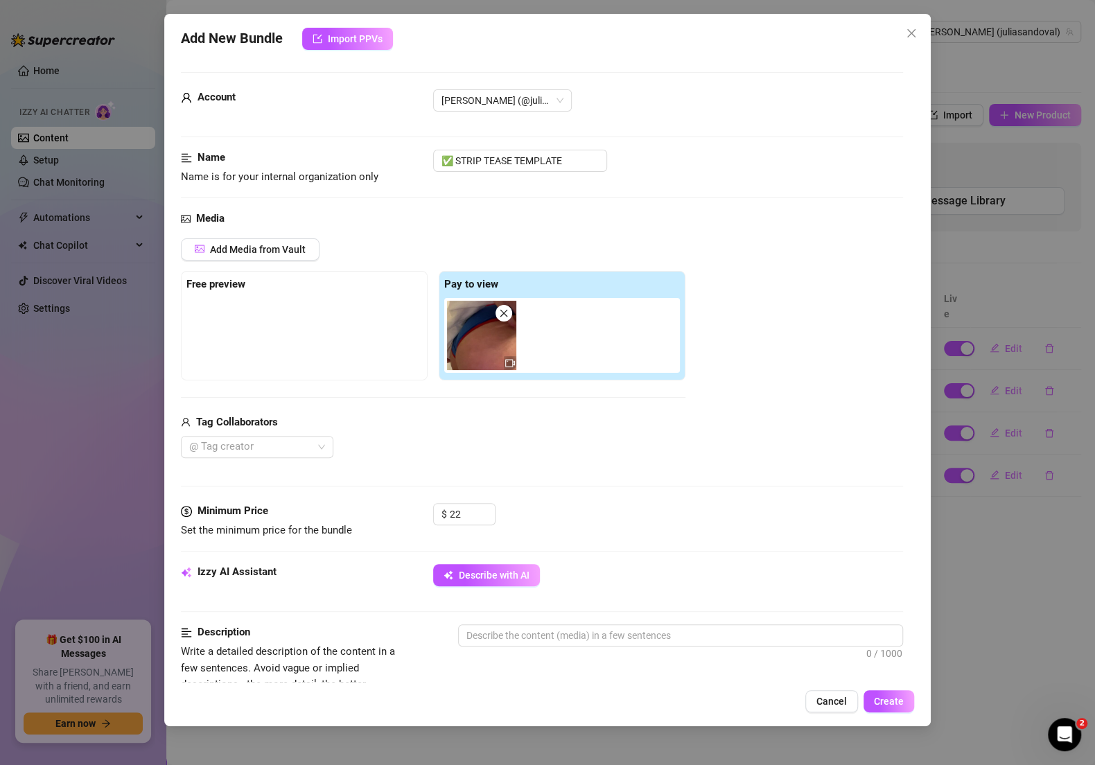
click at [497, 308] on span at bounding box center [503, 313] width 17 height 17
type input "0"
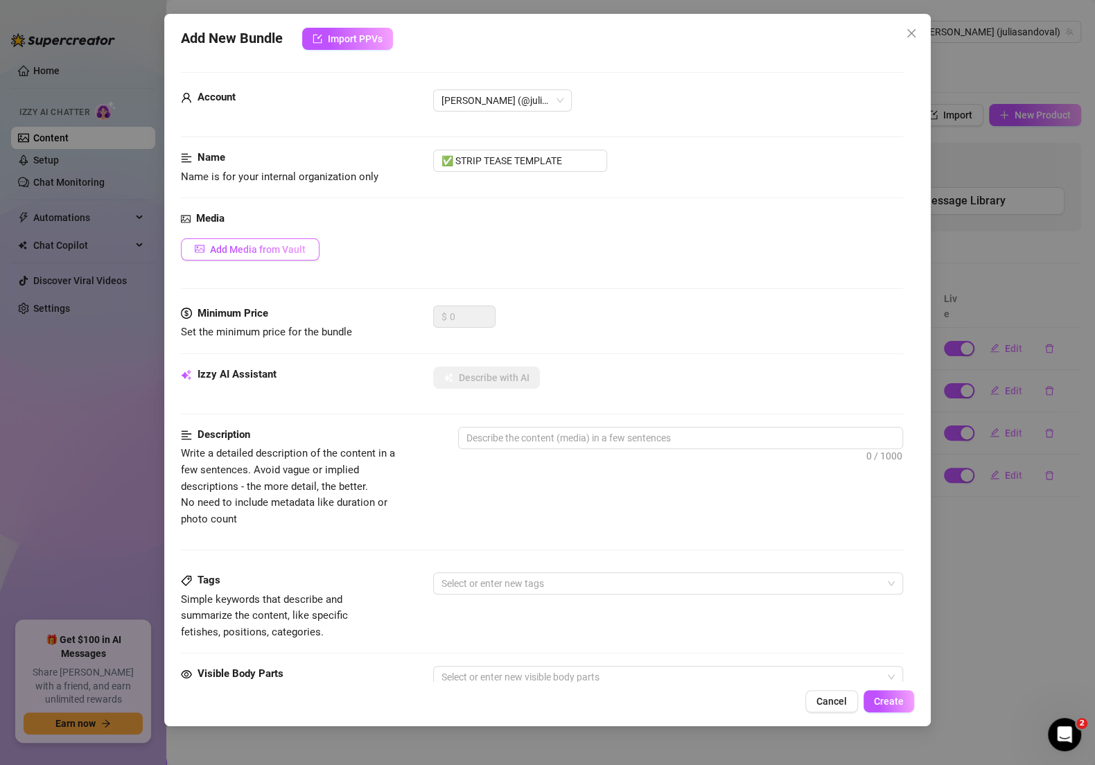
click at [287, 257] on button "Add Media from Vault" at bounding box center [250, 249] width 139 height 22
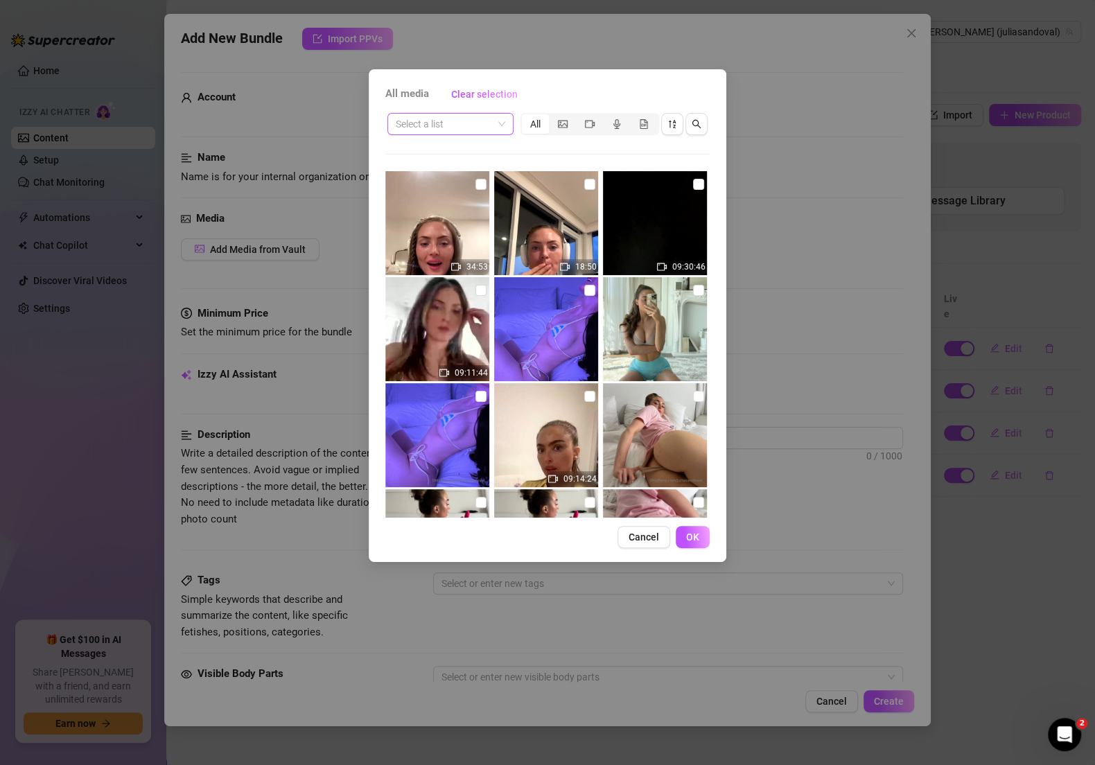
click at [492, 132] on input "search" at bounding box center [444, 124] width 97 height 21
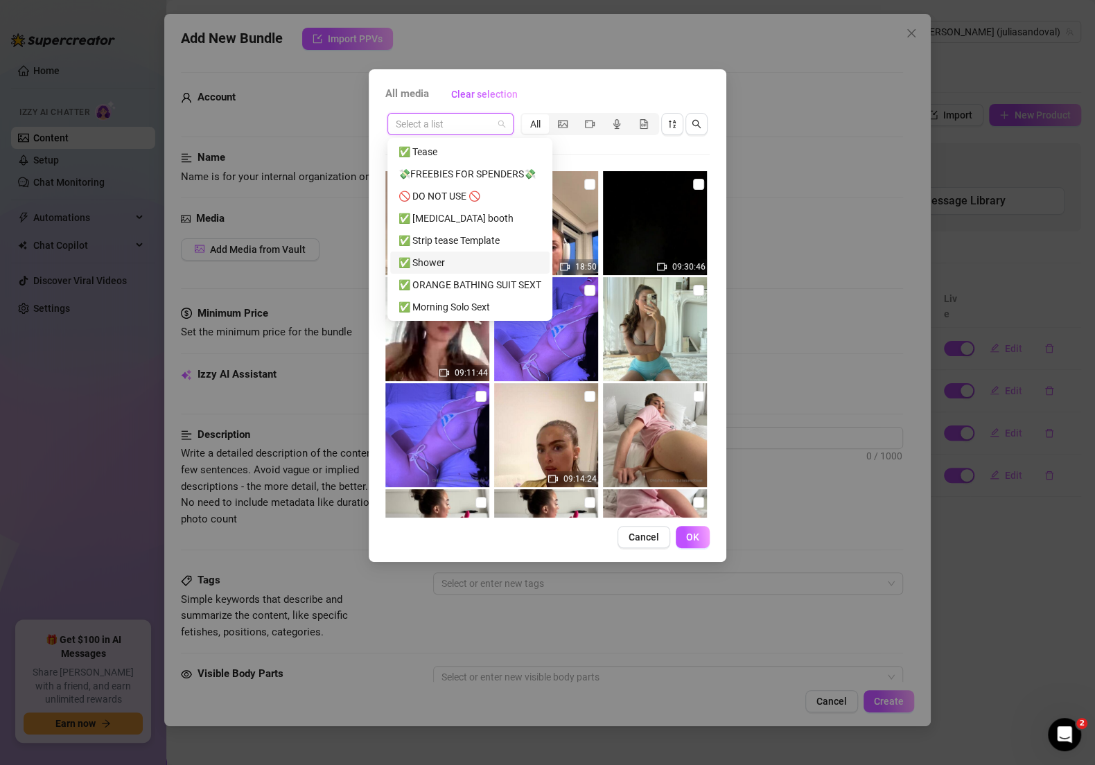
click at [476, 258] on div "✅ Shower" at bounding box center [469, 262] width 143 height 15
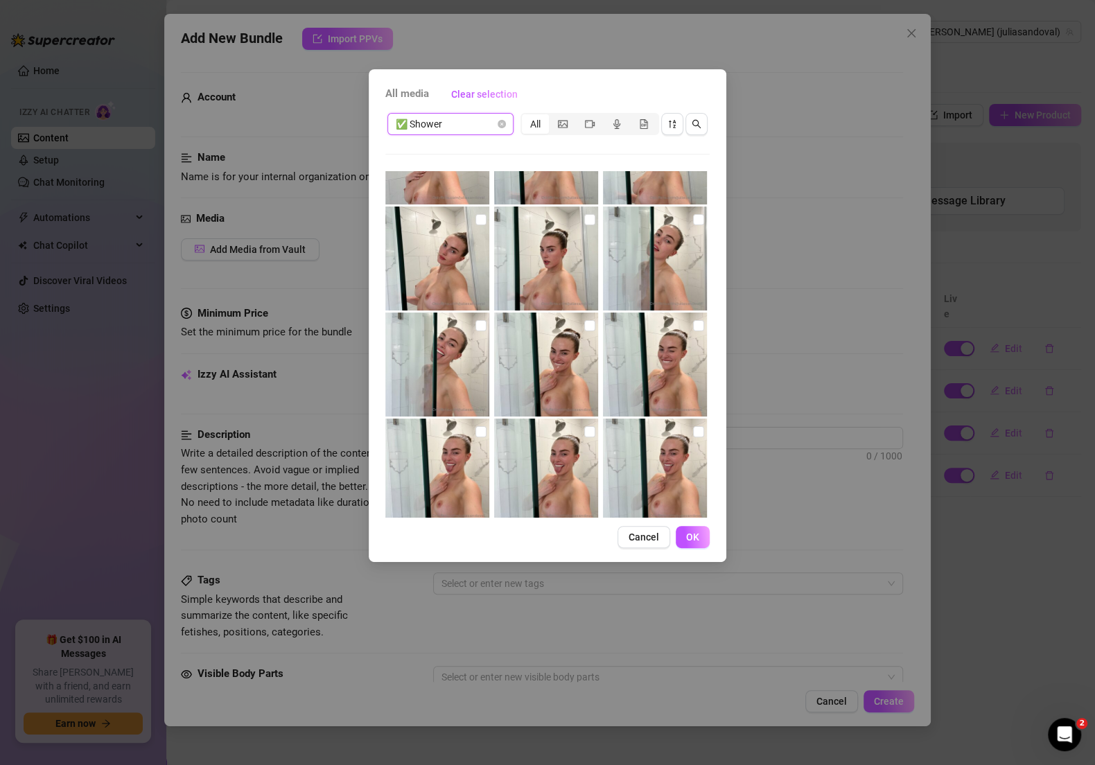
scroll to position [229, 0]
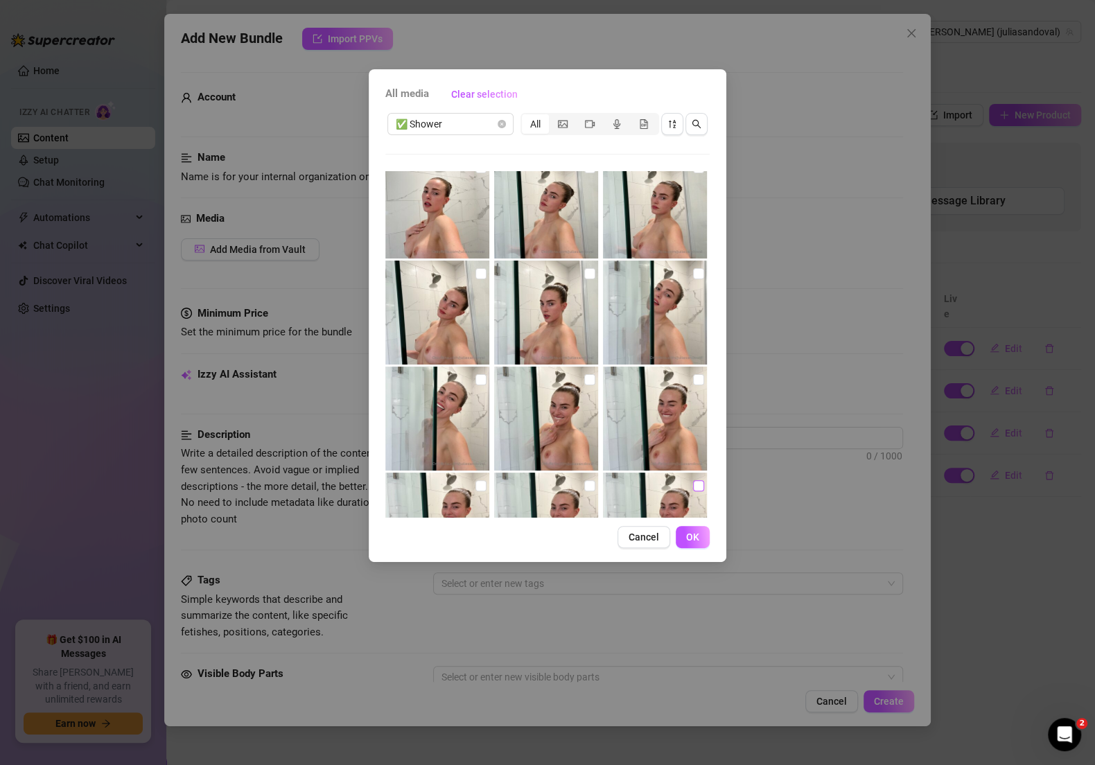
click at [693, 480] on input "checkbox" at bounding box center [698, 485] width 11 height 11
checkbox input "true"
click at [585, 480] on input "checkbox" at bounding box center [589, 485] width 11 height 11
checkbox input "true"
click at [478, 483] on input "checkbox" at bounding box center [480, 485] width 11 height 11
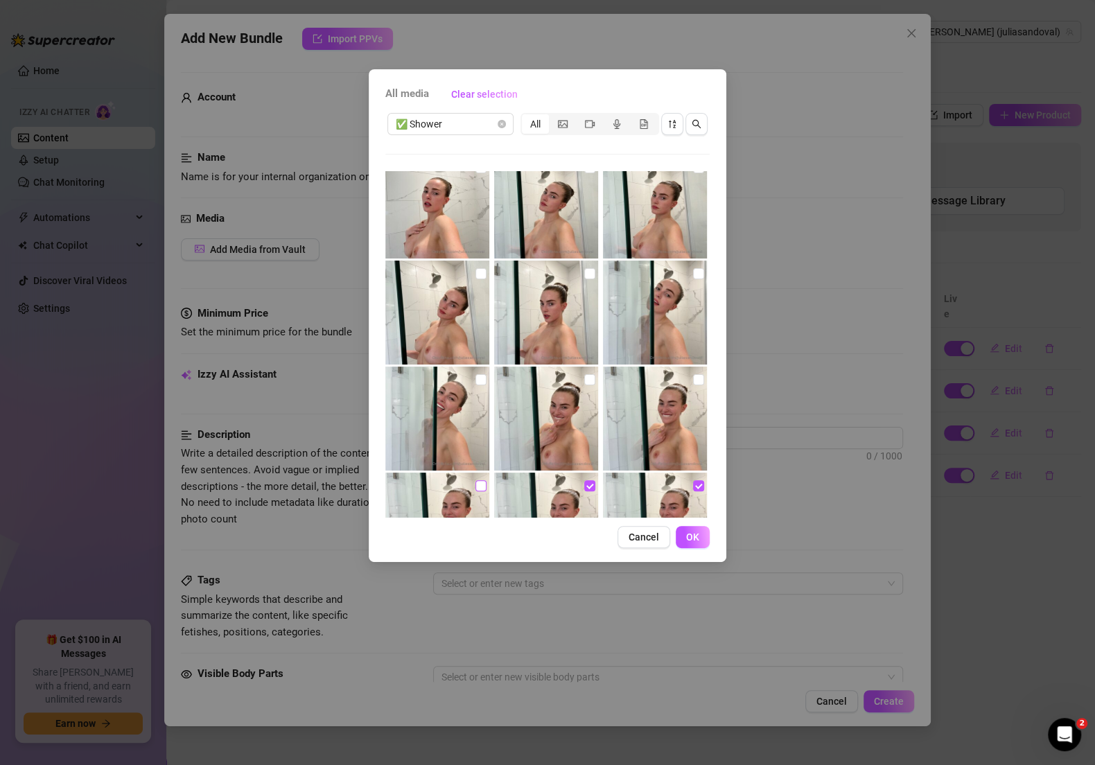
checkbox input "true"
click at [693, 376] on input "checkbox" at bounding box center [698, 379] width 11 height 11
checkbox input "true"
click at [577, 376] on img at bounding box center [546, 419] width 104 height 104
checkbox input "true"
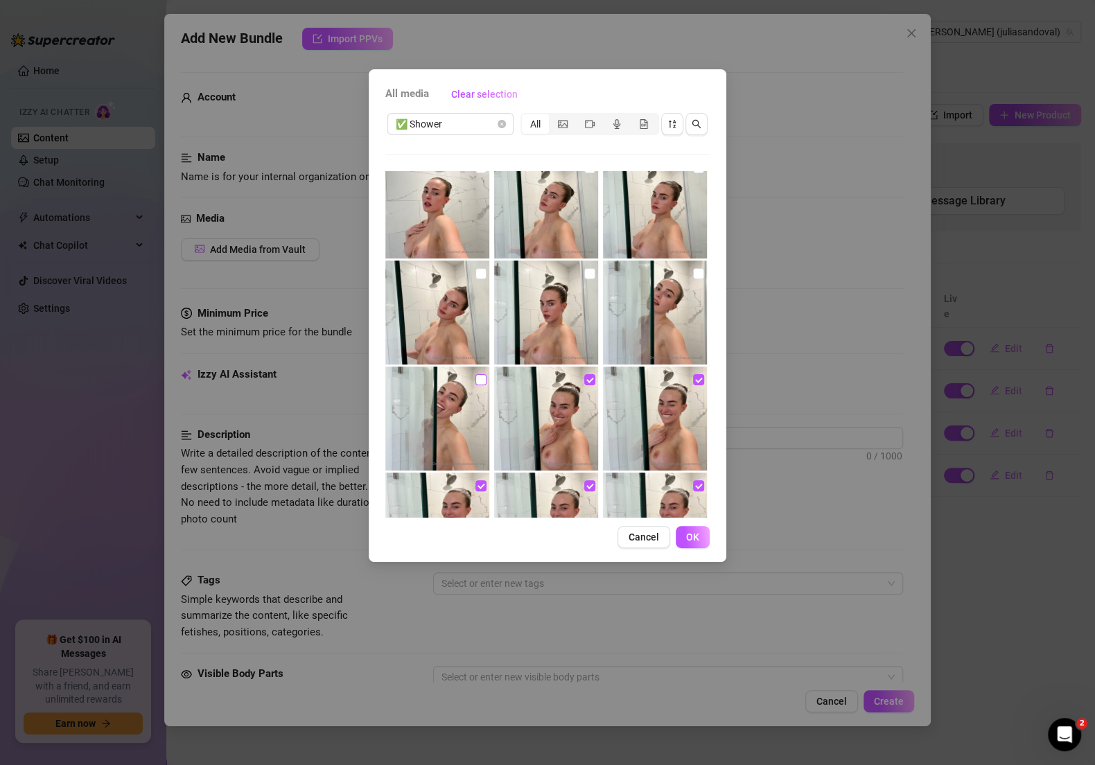
click at [482, 377] on input "checkbox" at bounding box center [480, 379] width 11 height 11
checkbox input "true"
click at [482, 276] on input "checkbox" at bounding box center [480, 273] width 11 height 11
checkbox input "true"
click at [584, 279] on label at bounding box center [589, 273] width 11 height 15
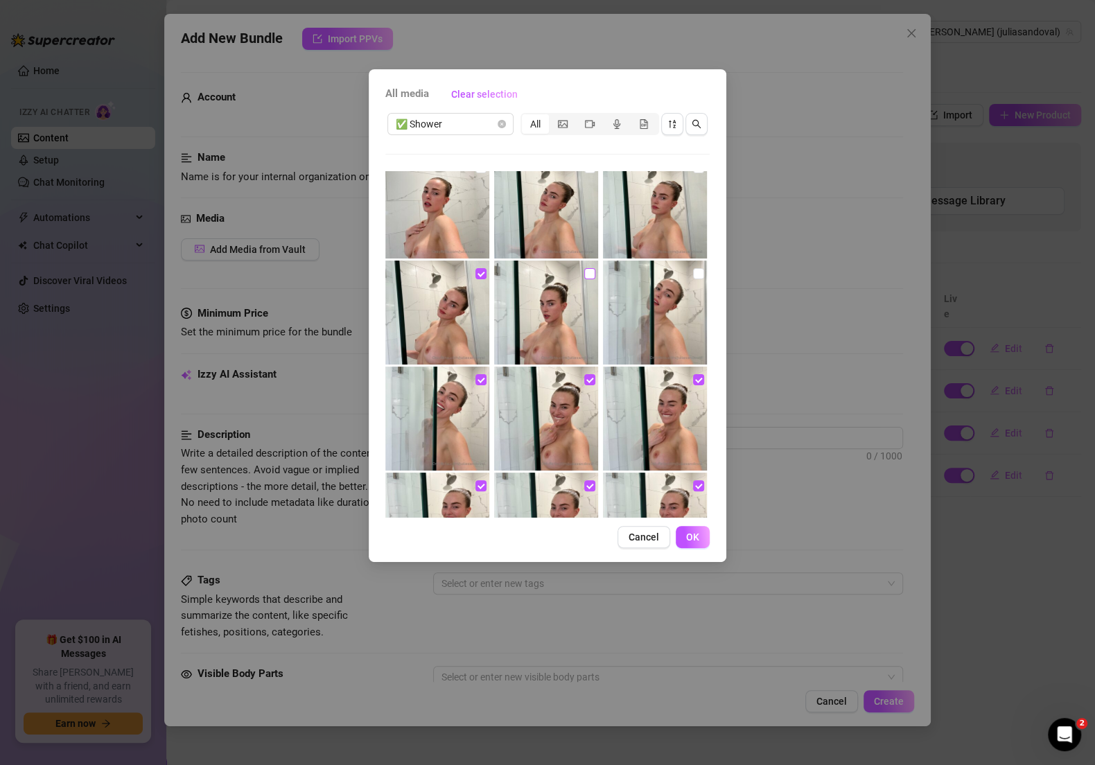
click at [584, 279] on input "checkbox" at bounding box center [589, 273] width 11 height 11
checkbox input "true"
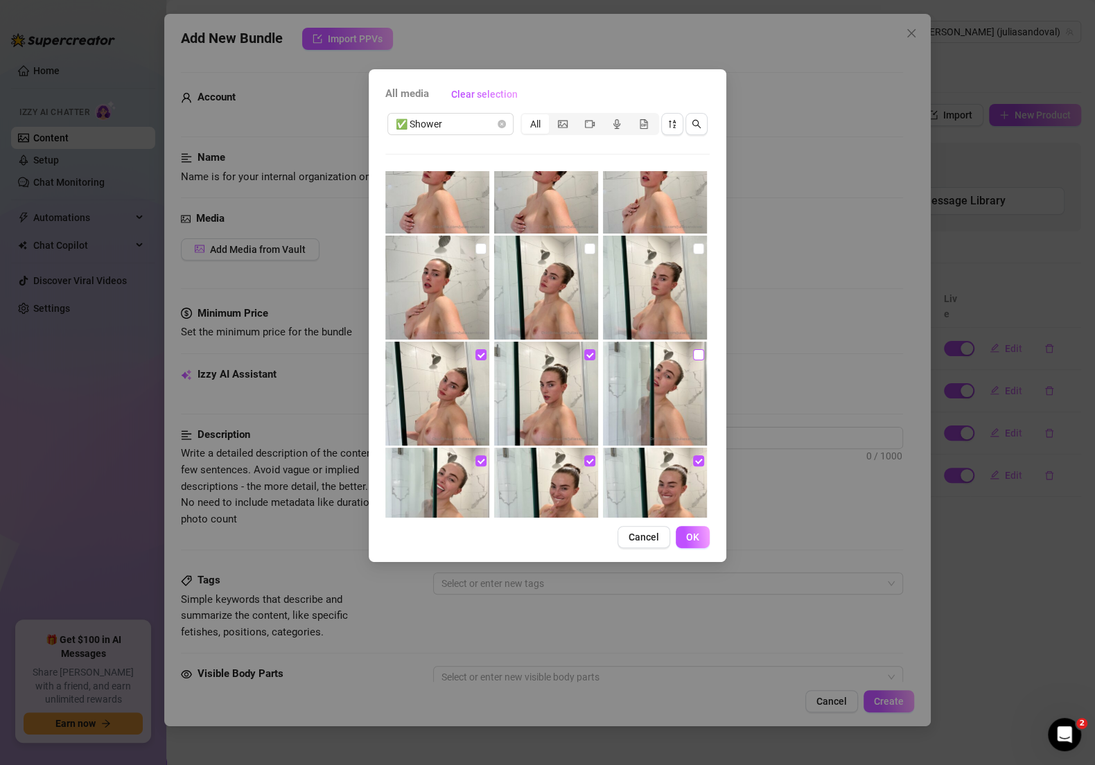
click at [693, 355] on input "checkbox" at bounding box center [698, 354] width 11 height 11
checkbox input "true"
click at [693, 249] on input "checkbox" at bounding box center [698, 248] width 11 height 11
checkbox input "true"
click at [593, 248] on img at bounding box center [546, 288] width 104 height 104
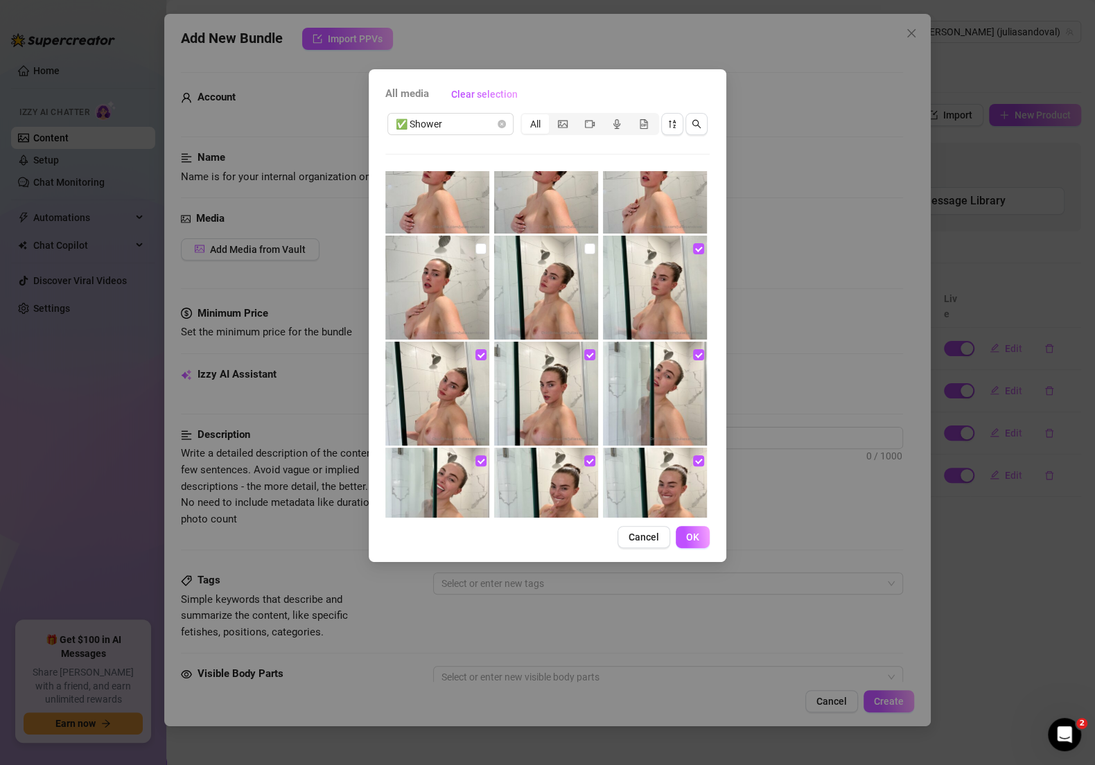
checkbox input "true"
click at [483, 252] on input "checkbox" at bounding box center [480, 248] width 11 height 11
checkbox input "true"
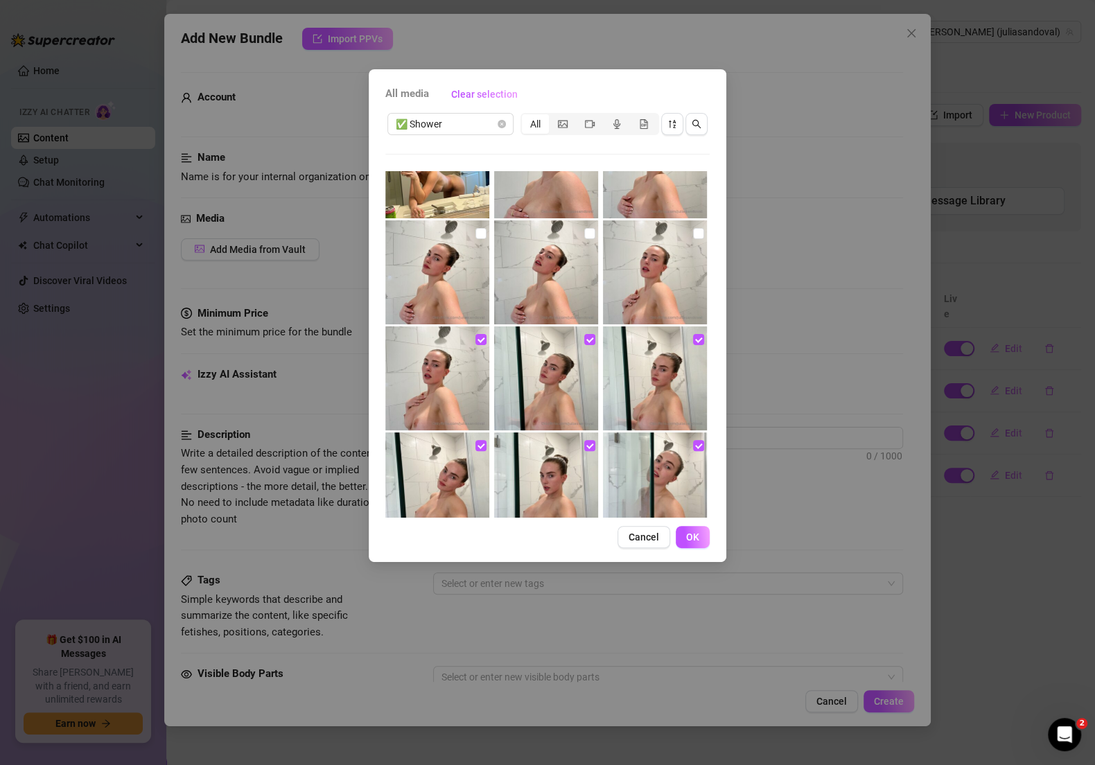
scroll to position [7, 0]
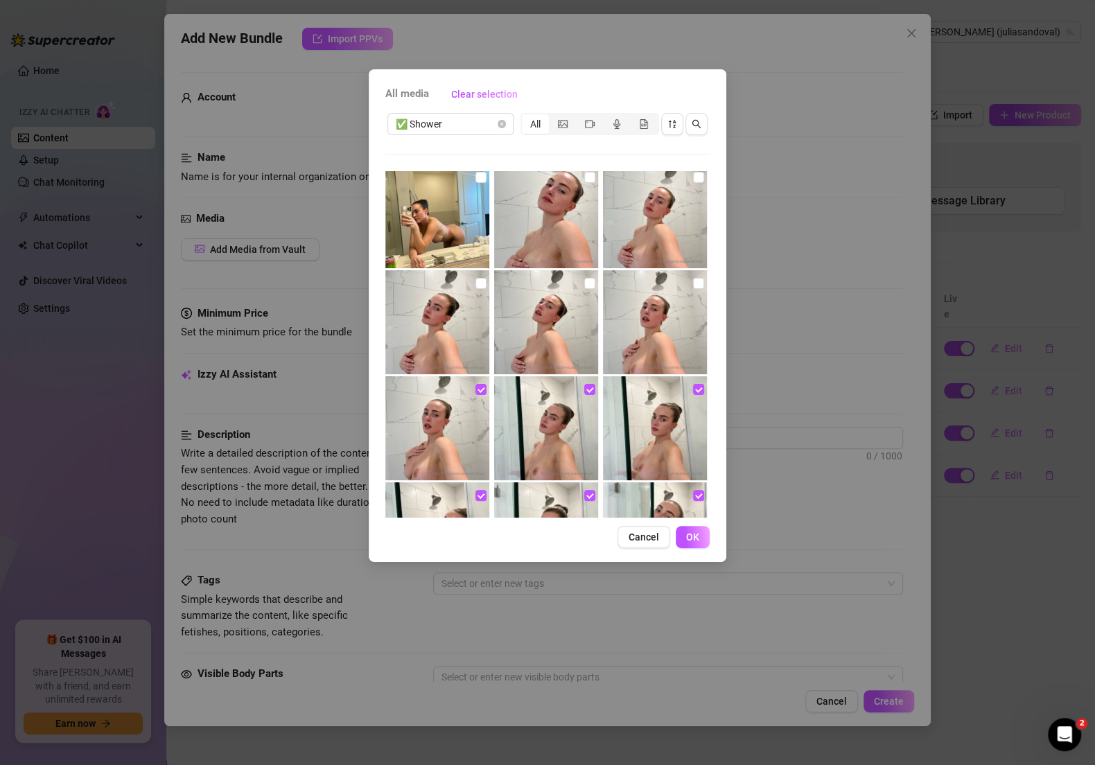
click at [475, 300] on img at bounding box center [437, 322] width 104 height 104
checkbox input "true"
click at [576, 292] on img at bounding box center [546, 322] width 104 height 104
checkbox input "true"
click at [588, 182] on input "checkbox" at bounding box center [589, 177] width 11 height 11
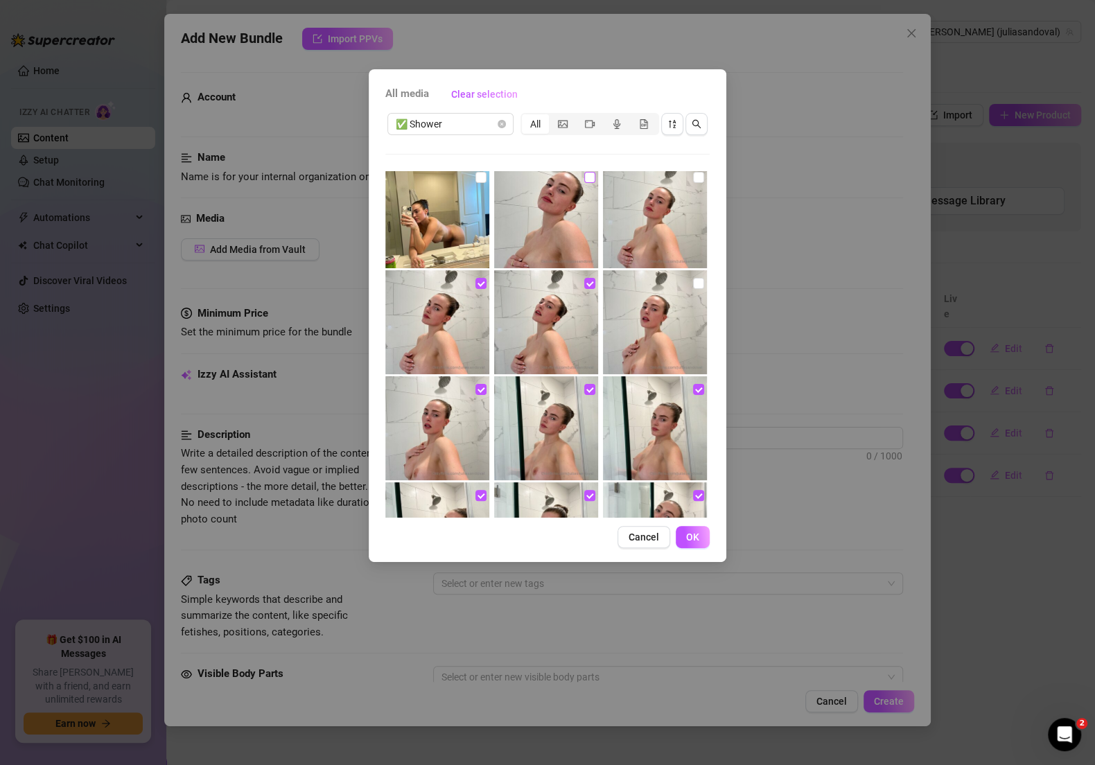
checkbox input "true"
click at [682, 175] on img at bounding box center [655, 216] width 104 height 104
checkbox input "true"
click at [693, 286] on input "checkbox" at bounding box center [698, 283] width 11 height 11
checkbox input "true"
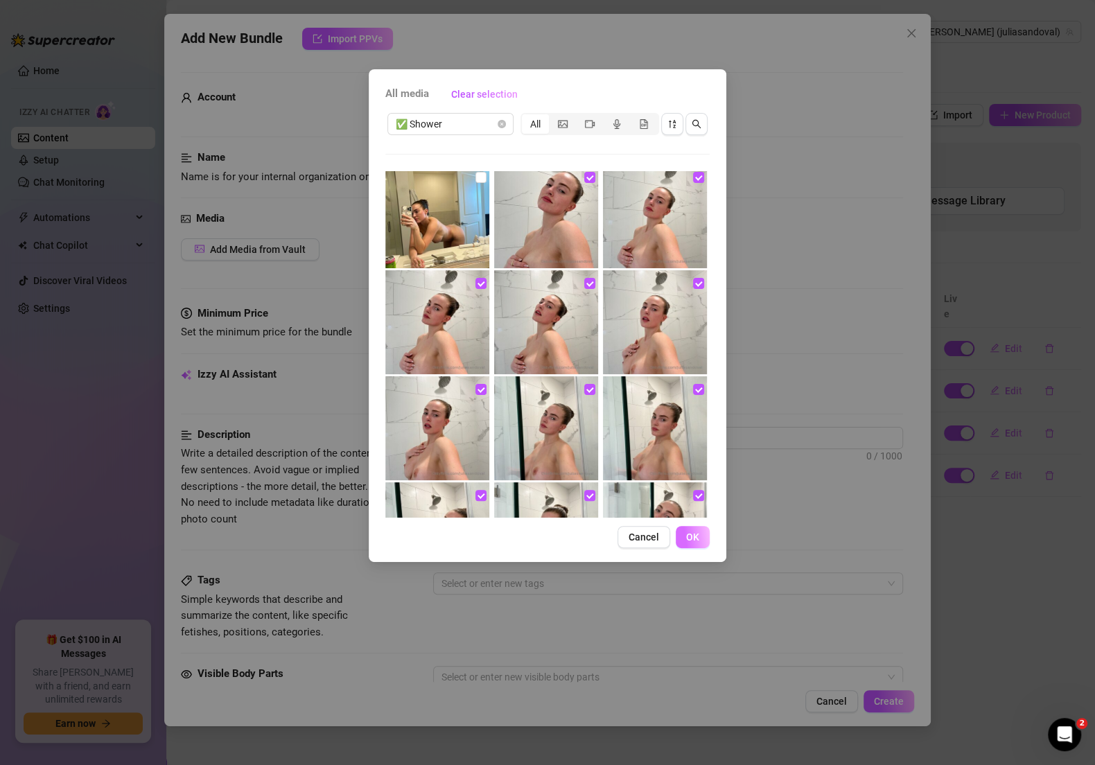
click at [691, 530] on button "OK" at bounding box center [693, 537] width 34 height 22
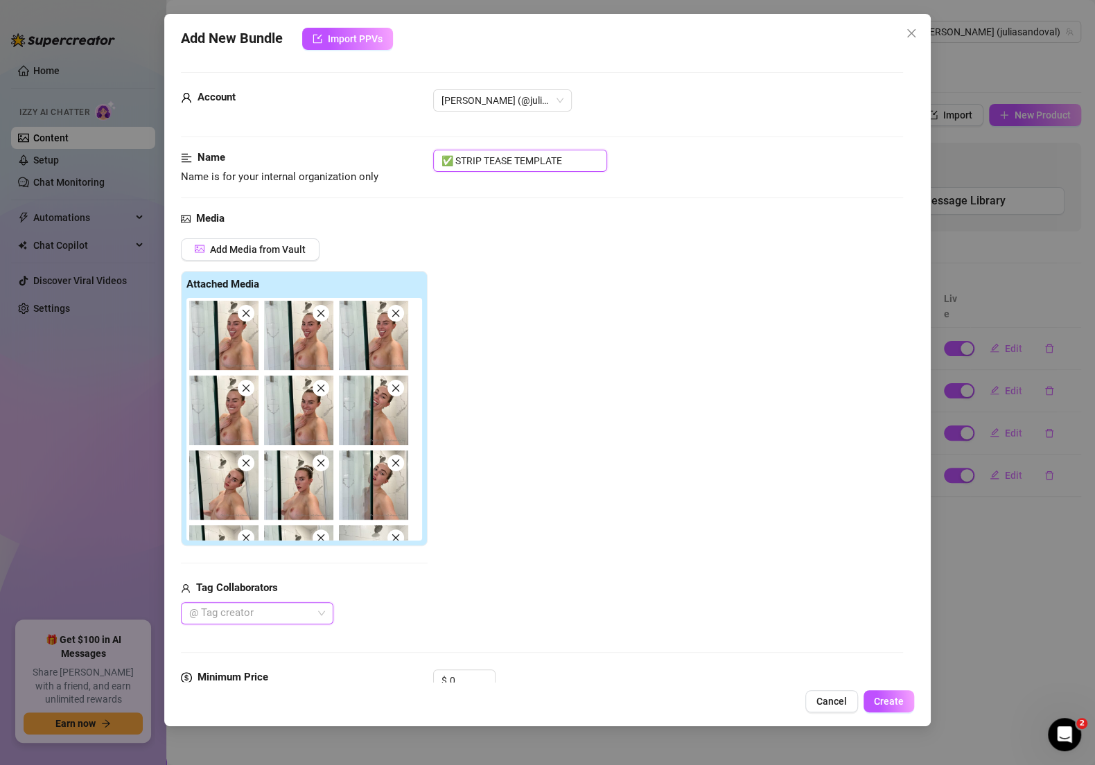
click at [574, 166] on input "✅ STRIP TEASE TEMPLATE" at bounding box center [520, 161] width 174 height 22
drag, startPoint x: 570, startPoint y: 162, endPoint x: 471, endPoint y: 155, distance: 98.7
click at [471, 155] on input "✅ STRIP TEASE TEMPLATE" at bounding box center [520, 161] width 174 height 22
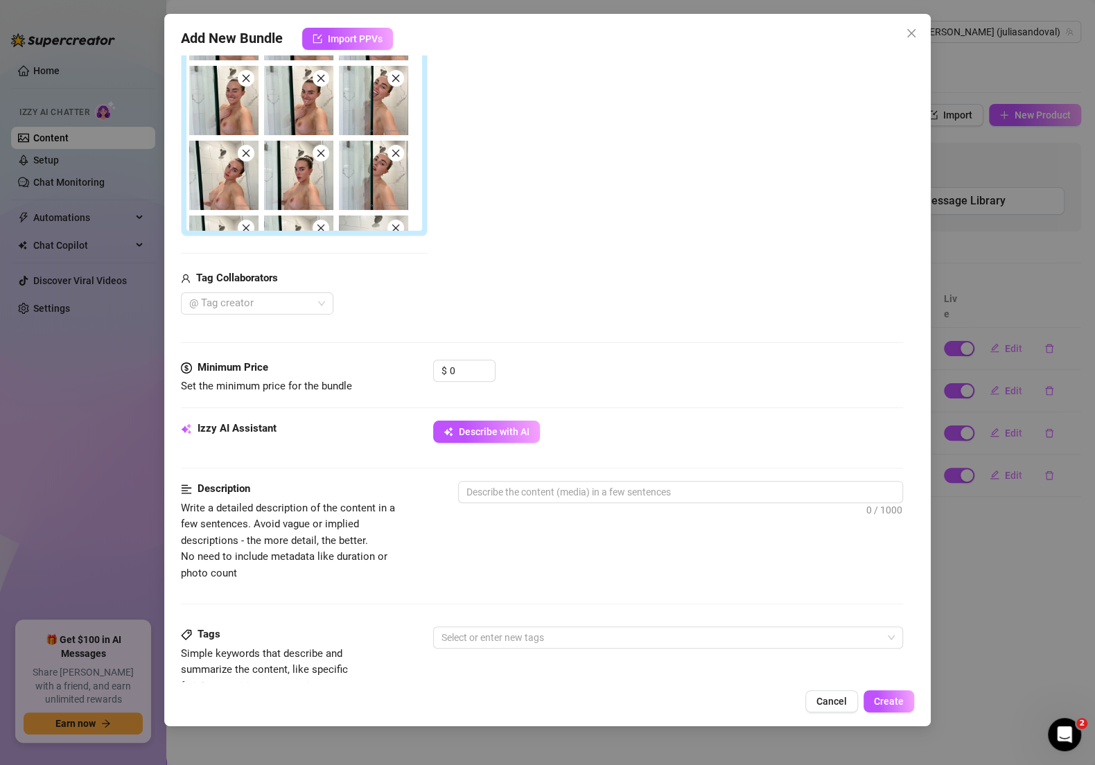
scroll to position [314, 0]
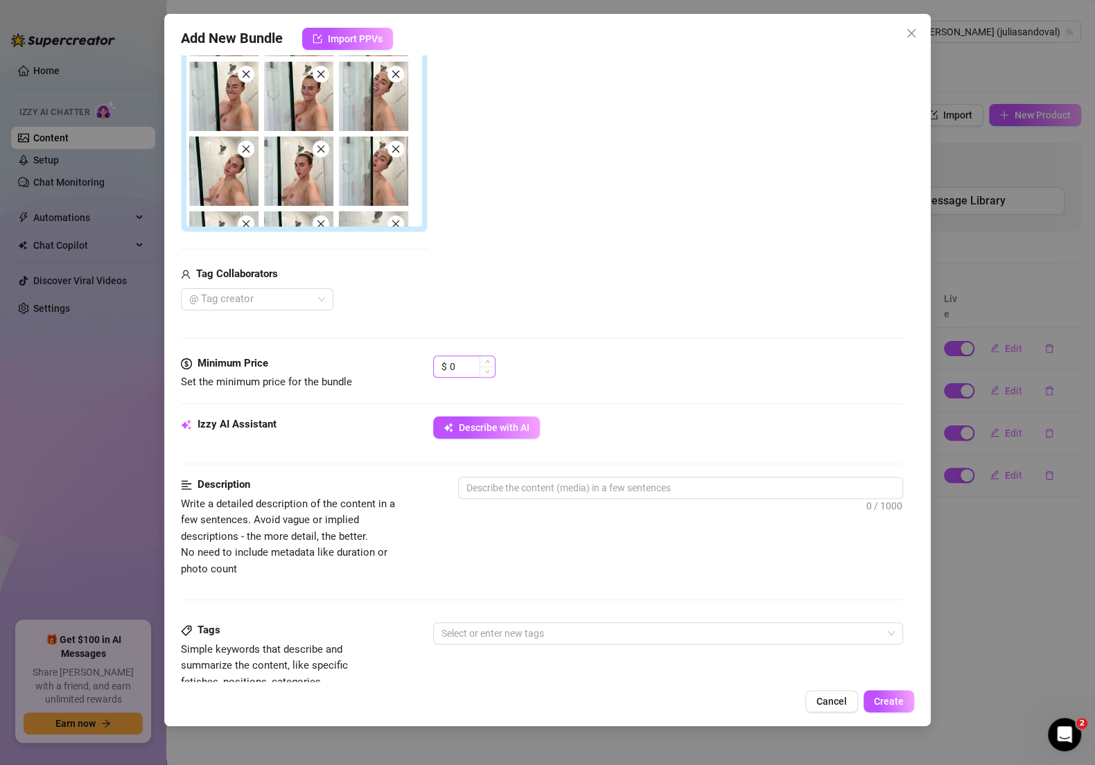
type input "✅ SHOWER"
drag, startPoint x: 464, startPoint y: 362, endPoint x: 398, endPoint y: 360, distance: 65.9
click at [398, 362] on div "Minimum Price Set the minimum price for the bundle $ 0" at bounding box center [542, 372] width 722 height 35
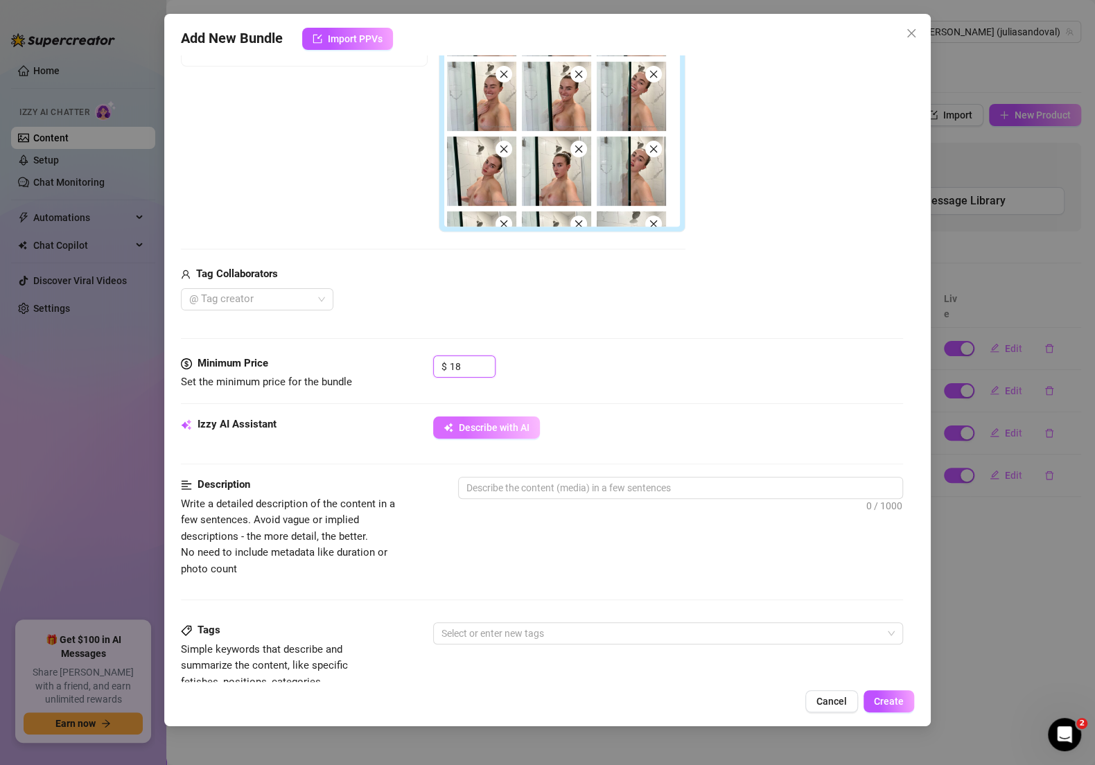
type input "18"
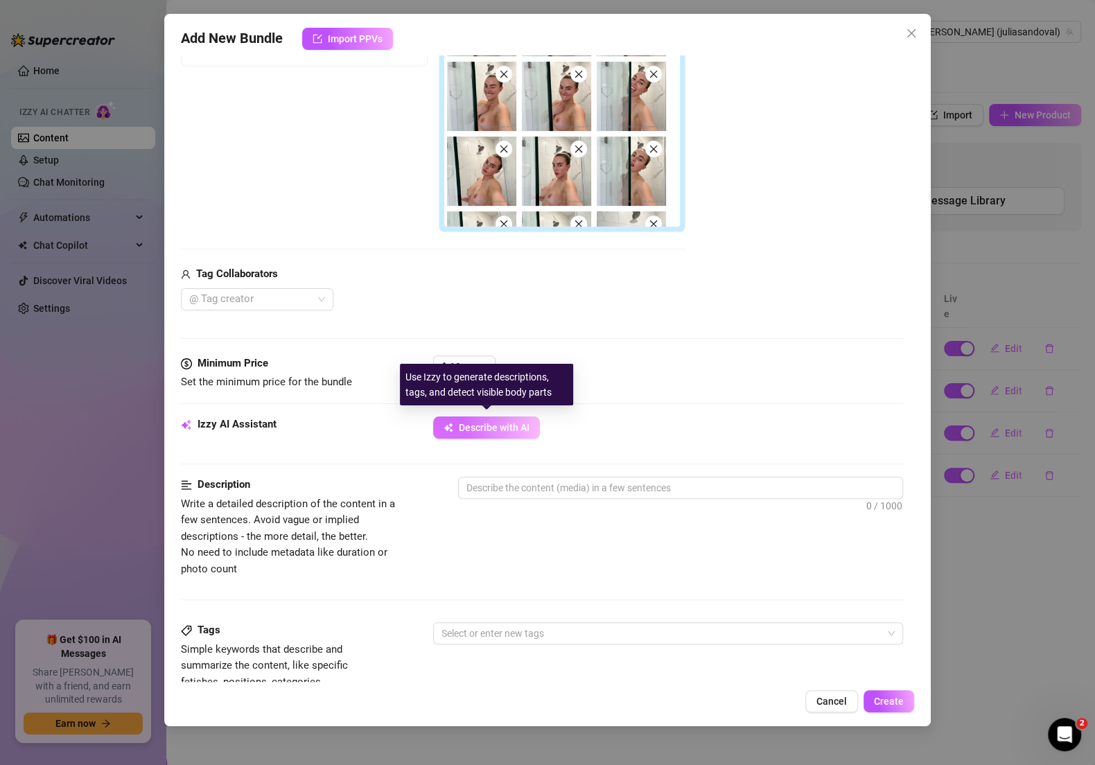
click at [470, 422] on span "Describe with AI" at bounding box center [494, 427] width 71 height 11
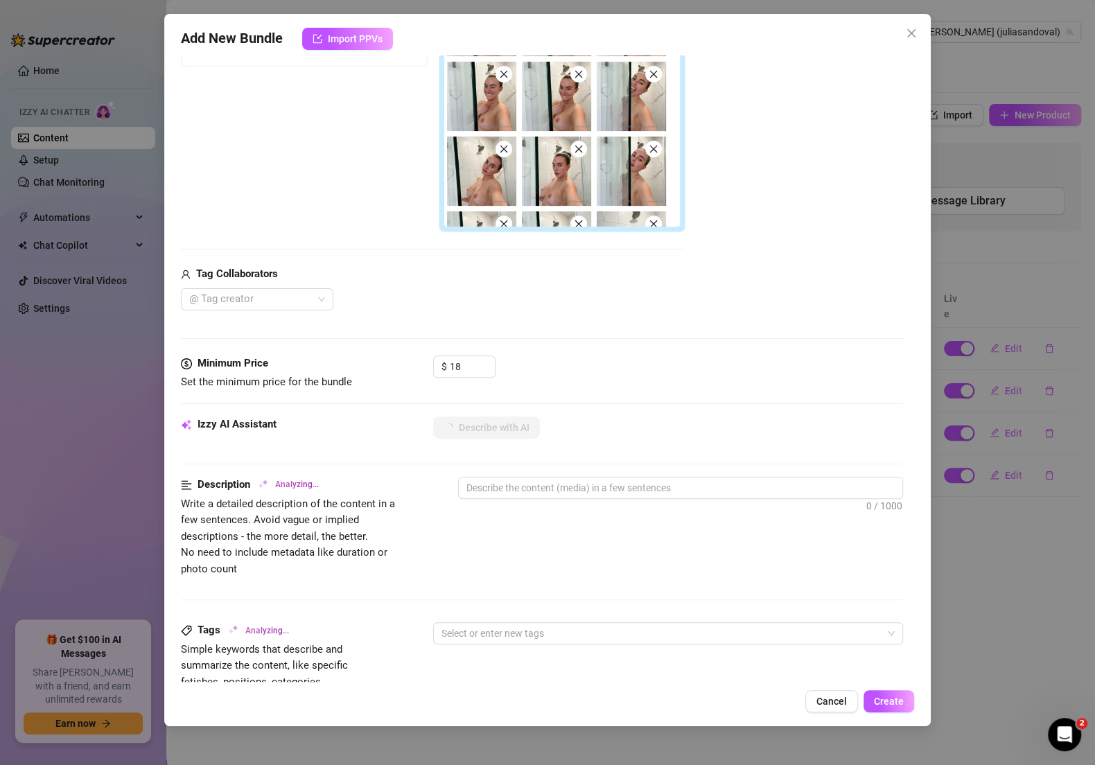
type textarea "[PERSON_NAME]"
type textarea "[PERSON_NAME] is"
type textarea "[PERSON_NAME] is fully"
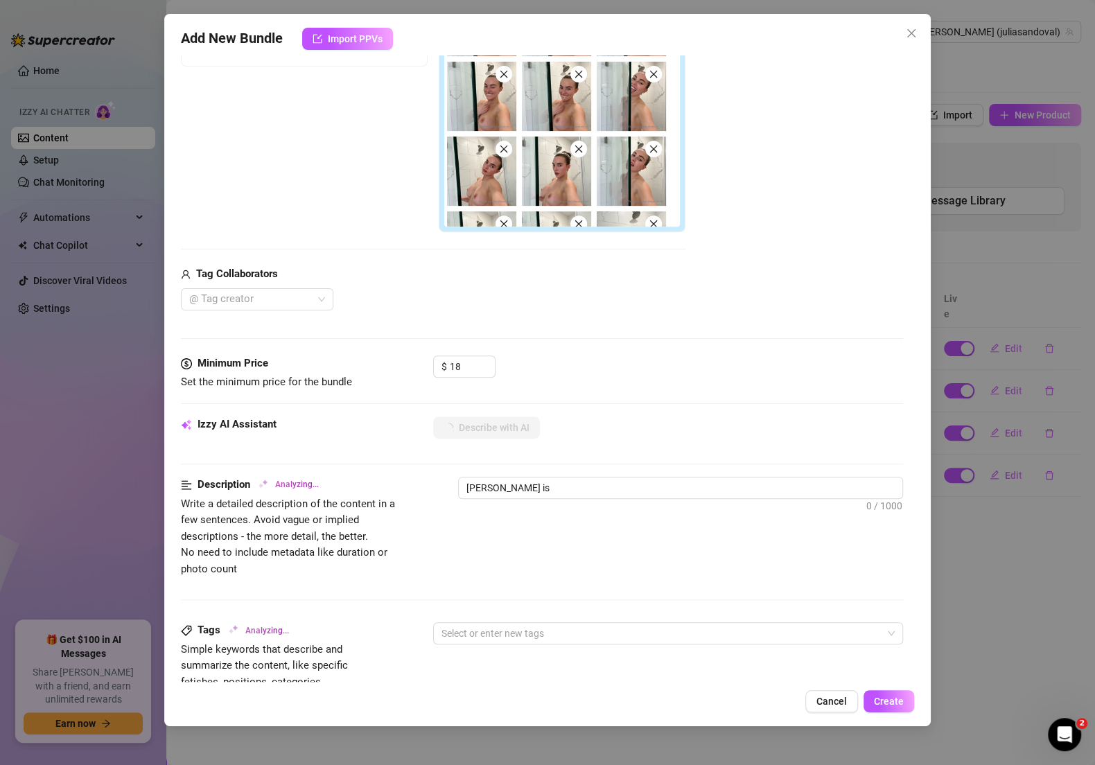
type textarea "[PERSON_NAME] is fully"
type textarea "[PERSON_NAME] is fully nude"
type textarea "[PERSON_NAME] is fully nude in"
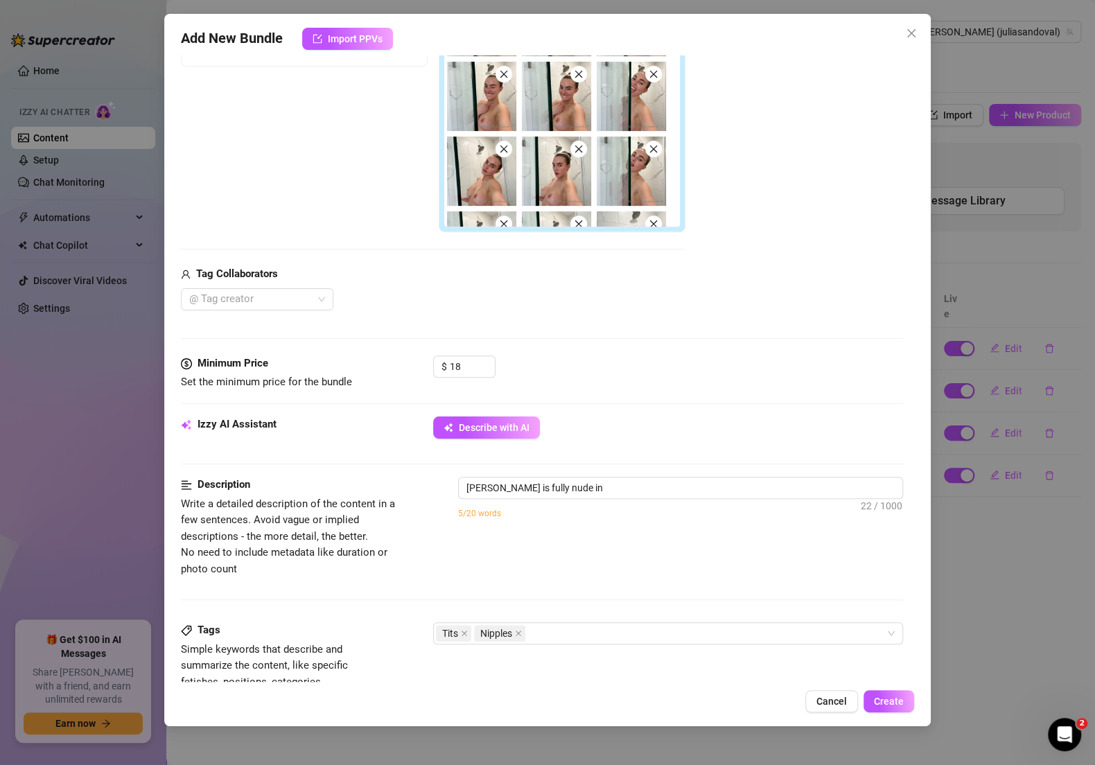
type textarea "[PERSON_NAME] is fully nude in the"
type textarea "[PERSON_NAME] is fully nude in the shower,"
type textarea "[PERSON_NAME] is fully nude in the shower, showing"
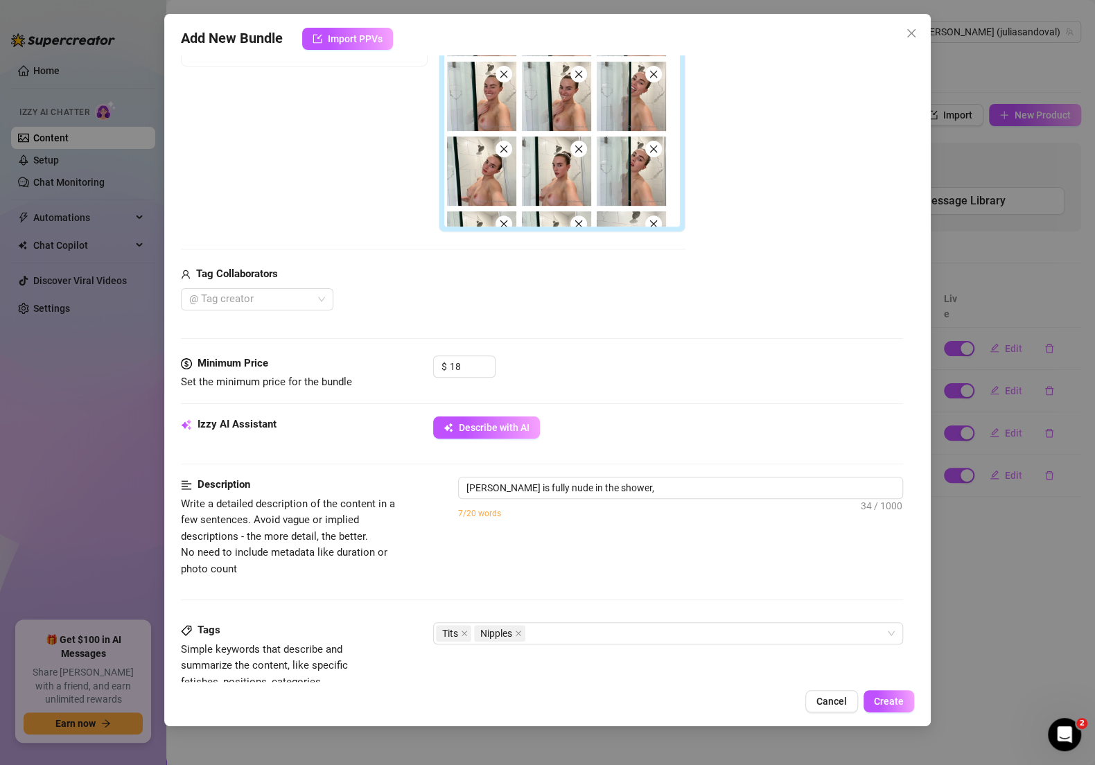
type textarea "[PERSON_NAME] is fully nude in the shower, showing"
type textarea "[PERSON_NAME] is fully nude in the shower, showing off"
type textarea "[PERSON_NAME] is fully nude in the shower, showing off her"
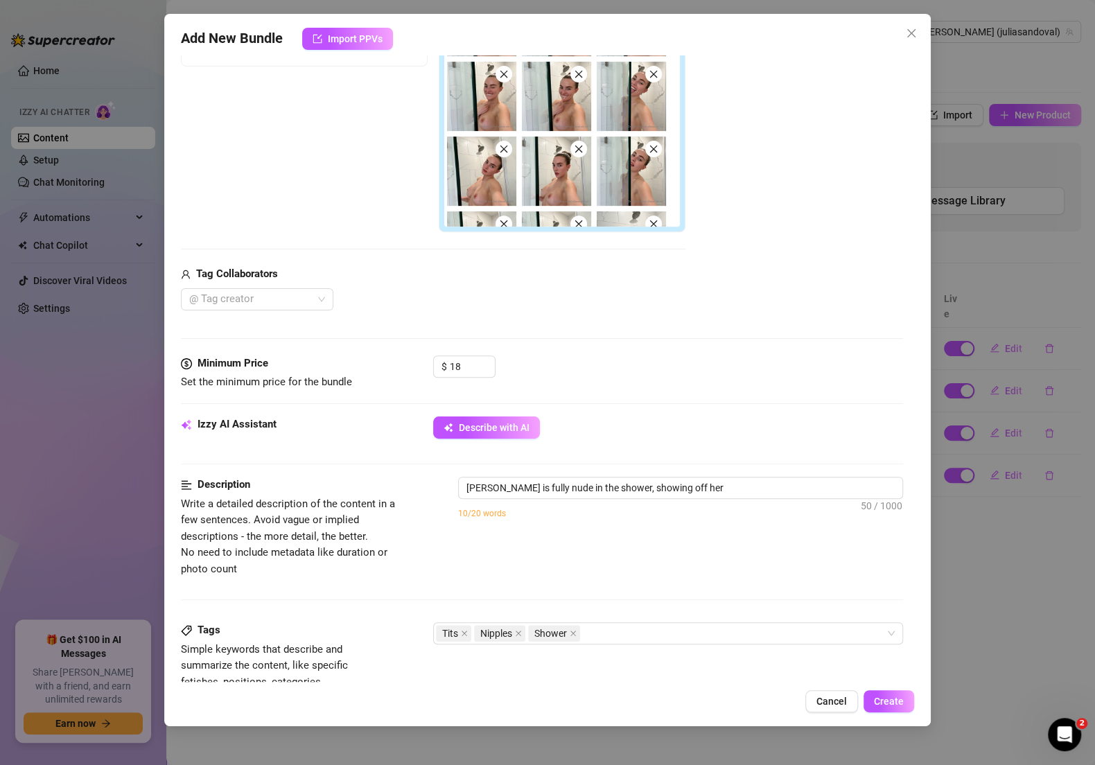
type textarea "[PERSON_NAME] is fully nude in the shower, showing off her perky"
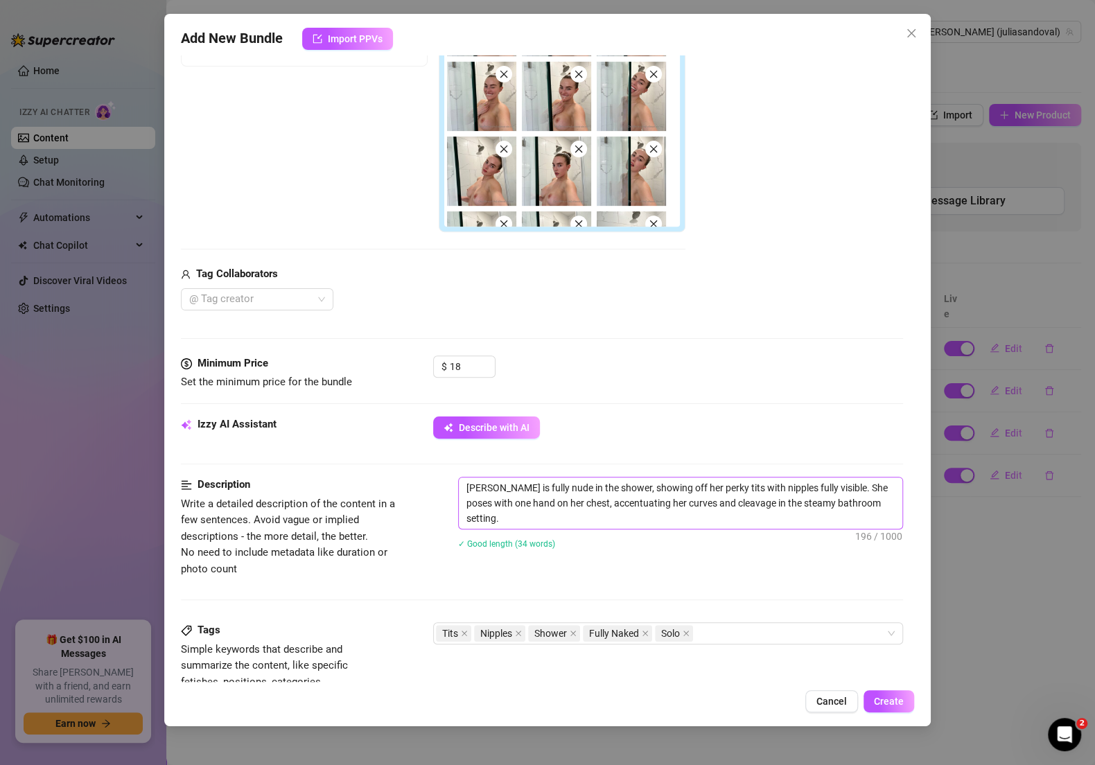
scroll to position [475, 0]
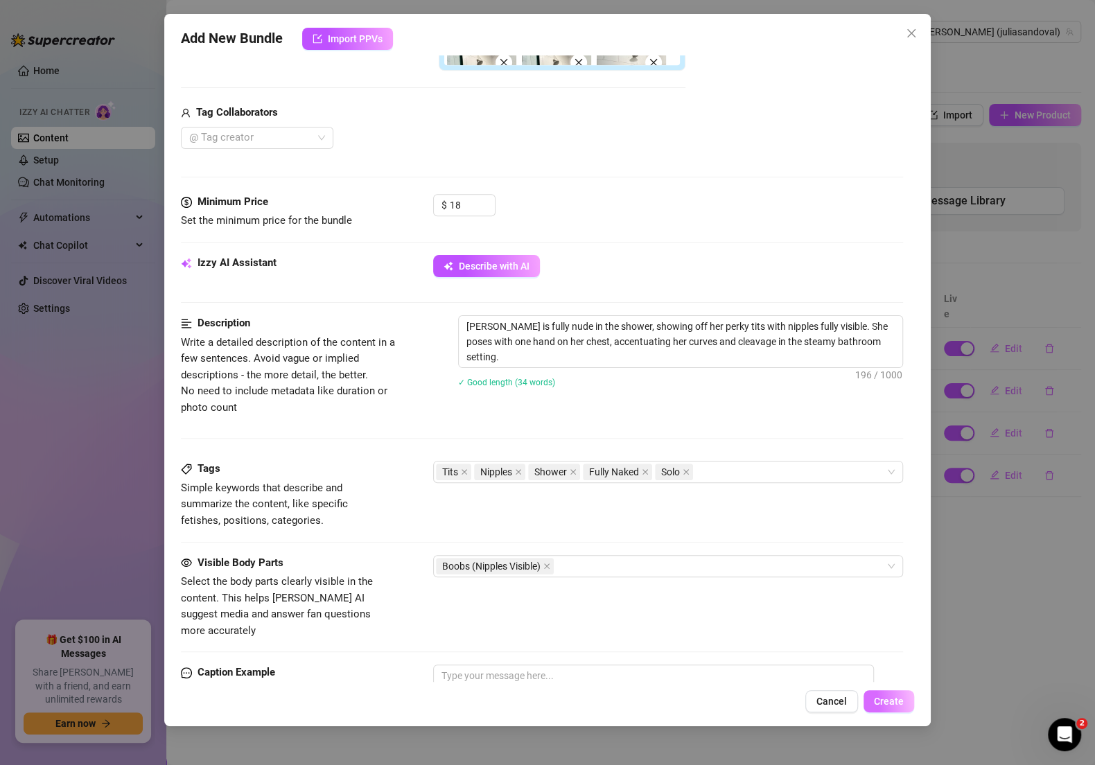
click at [888, 701] on span "Create" at bounding box center [889, 701] width 30 height 11
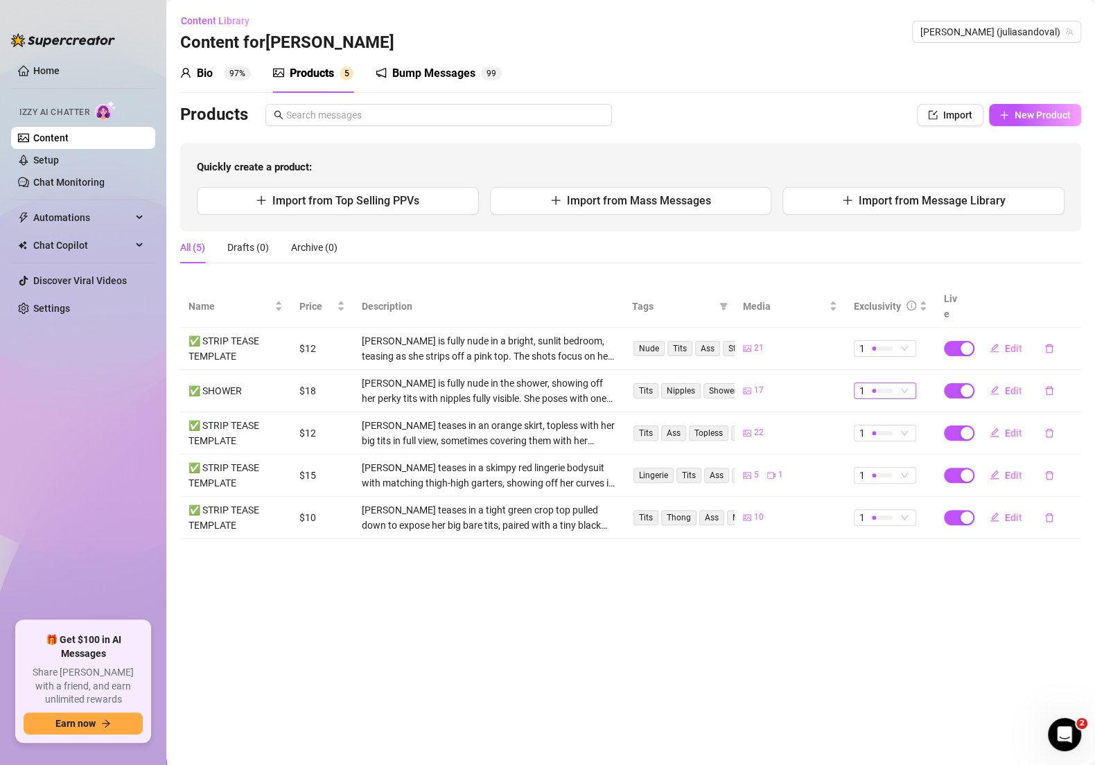
click at [910, 382] on div "1" at bounding box center [885, 390] width 62 height 17
click at [886, 421] on span "2" at bounding box center [910, 421] width 90 height 15
click at [1013, 121] on button "New Product" at bounding box center [1035, 115] width 92 height 22
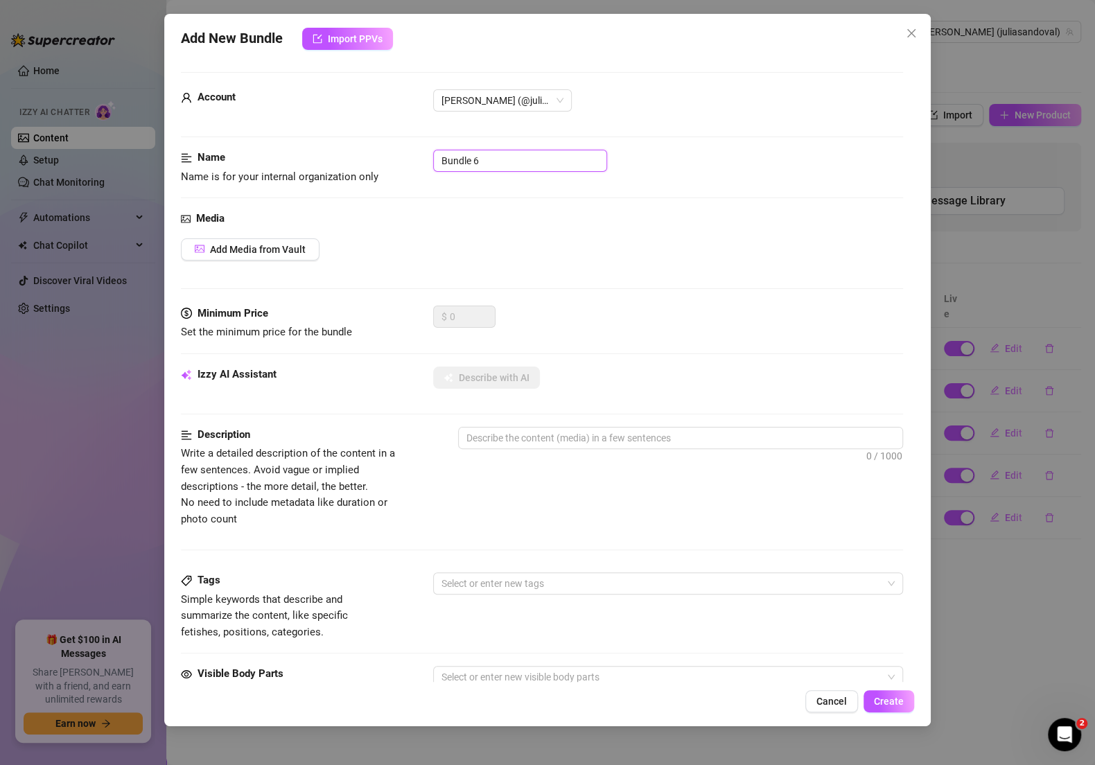
click at [501, 155] on input "Bundle 6" at bounding box center [520, 161] width 174 height 22
paste input "✅ BOOBS"
click at [300, 231] on div "Media Add Media from Vault" at bounding box center [542, 258] width 722 height 95
click at [300, 241] on button "Add Media from Vault" at bounding box center [250, 249] width 139 height 22
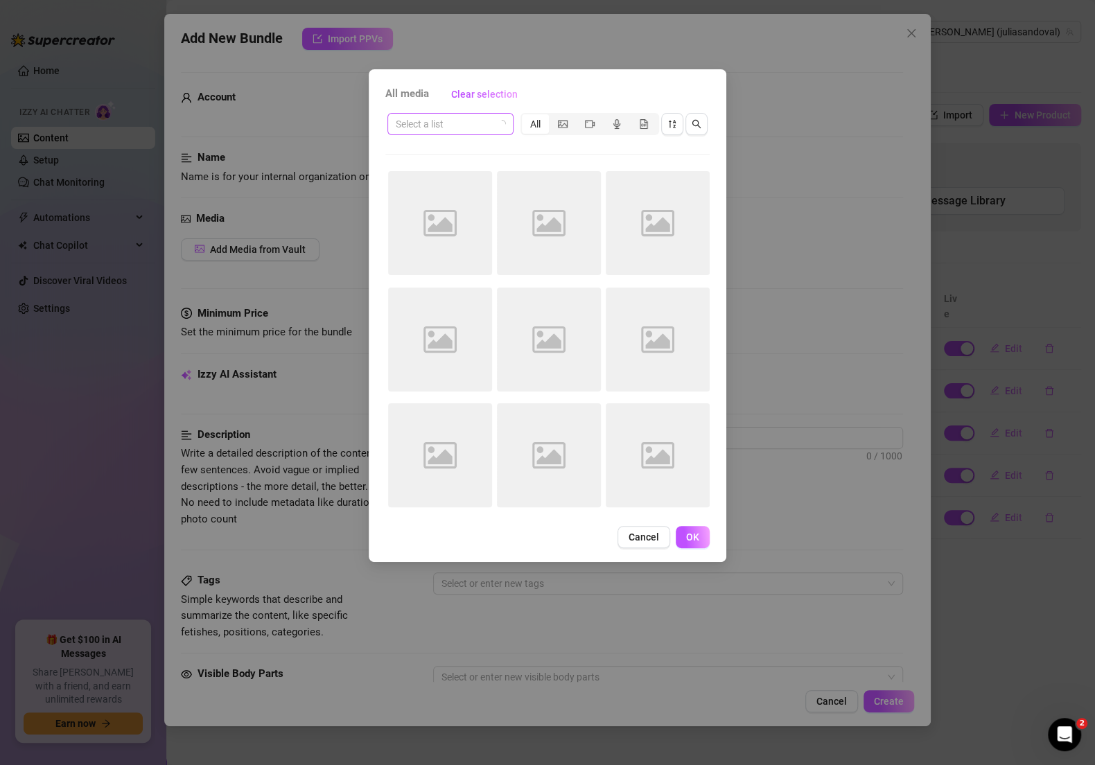
click at [428, 120] on input "search" at bounding box center [444, 124] width 97 height 21
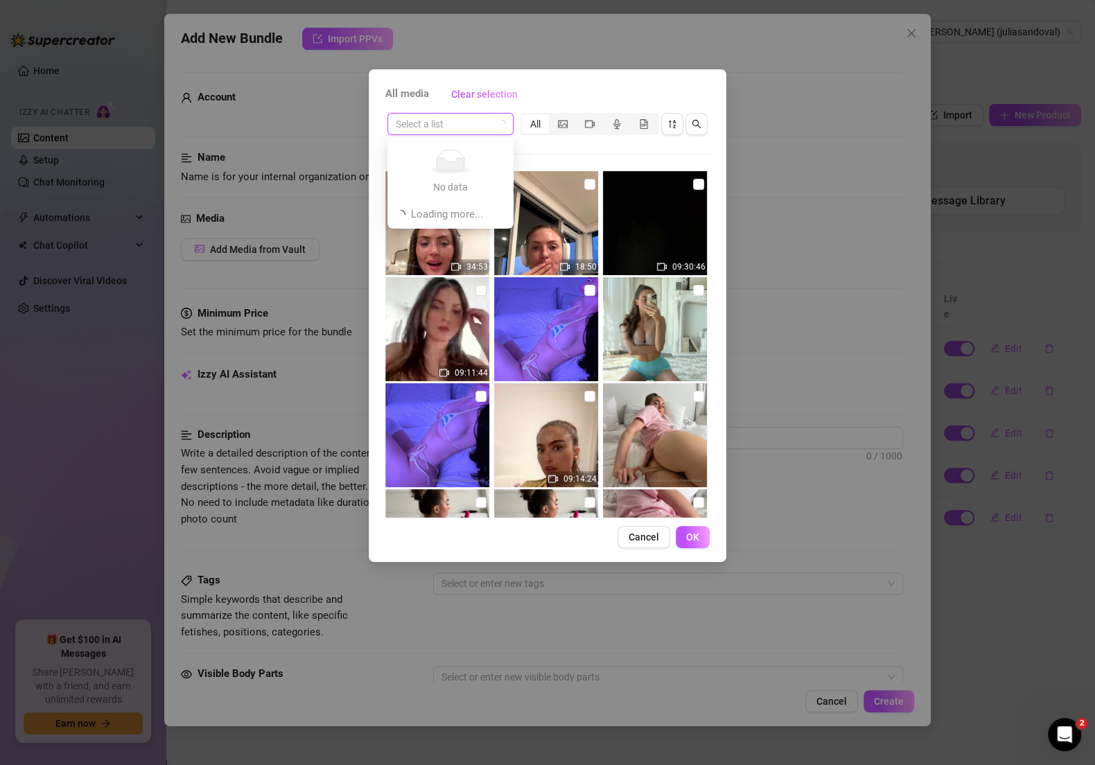
click at [430, 119] on input "search" at bounding box center [444, 124] width 97 height 21
paste input "✅ BOOBS"
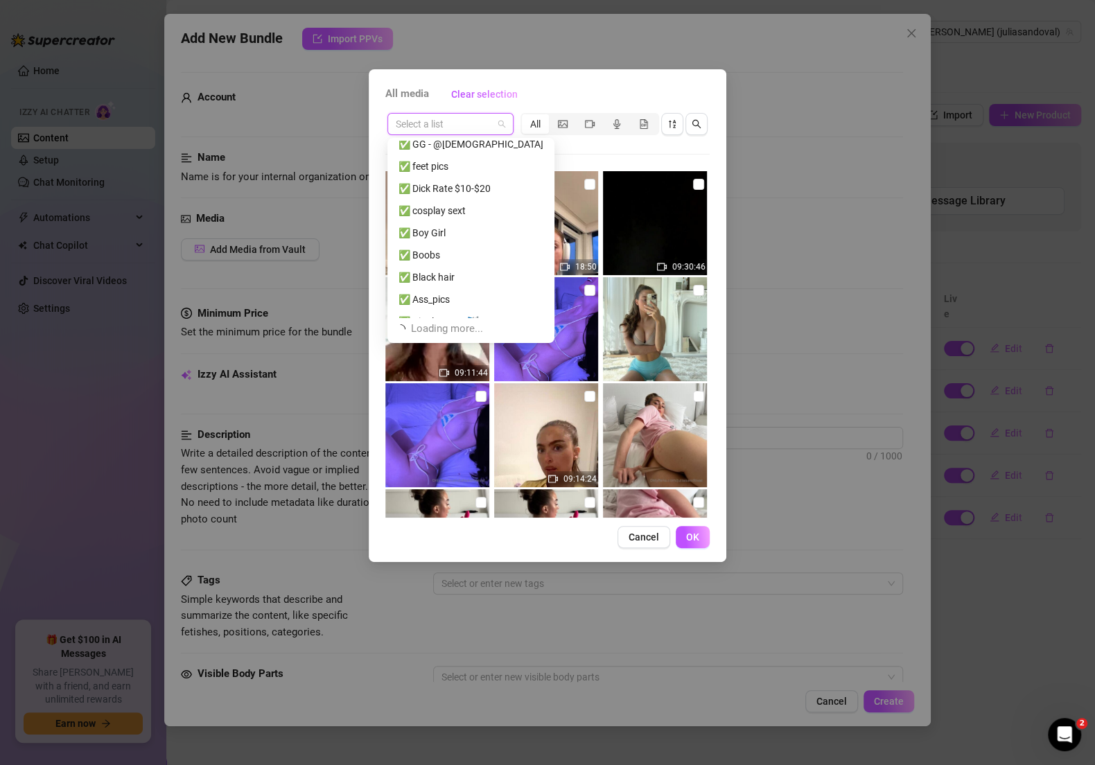
scroll to position [265, 0]
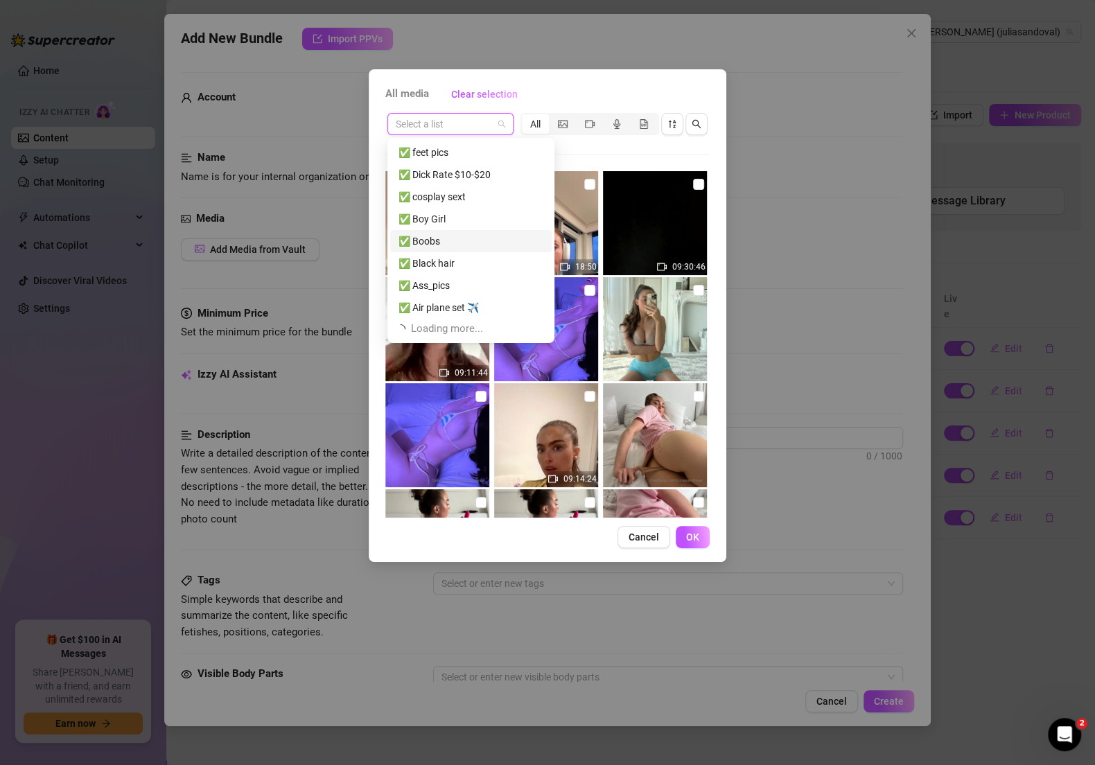
click at [448, 242] on div "✅ Boobs" at bounding box center [470, 240] width 145 height 15
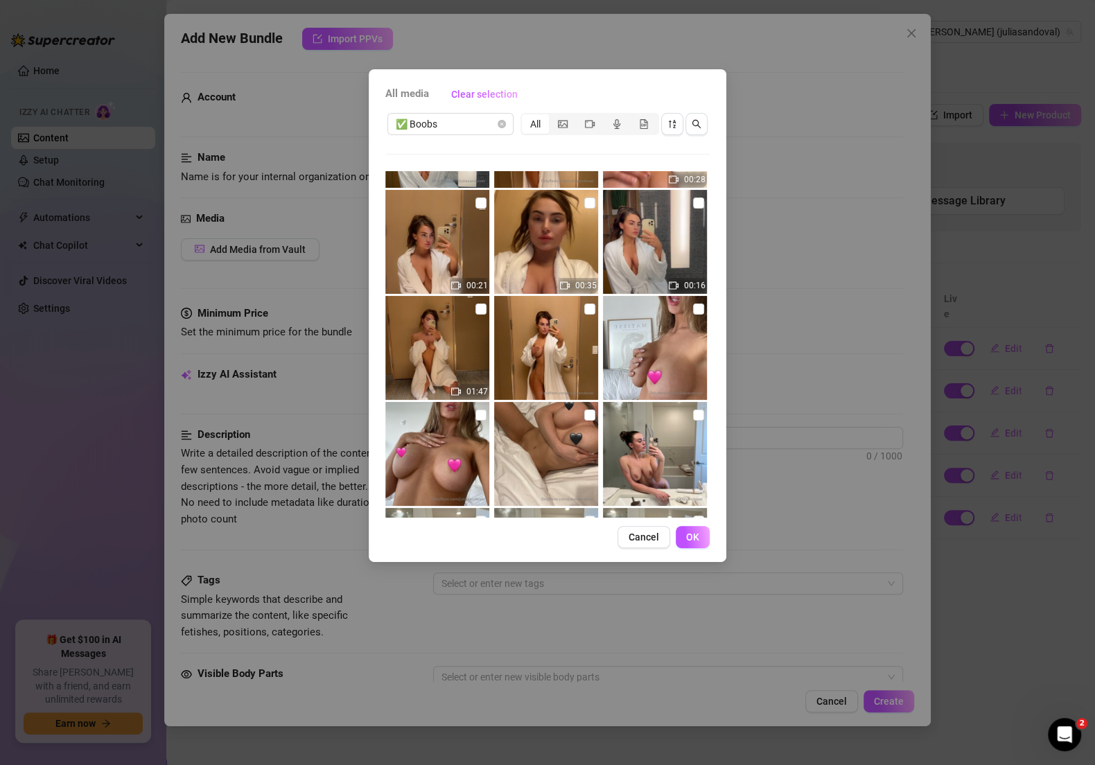
scroll to position [91, 0]
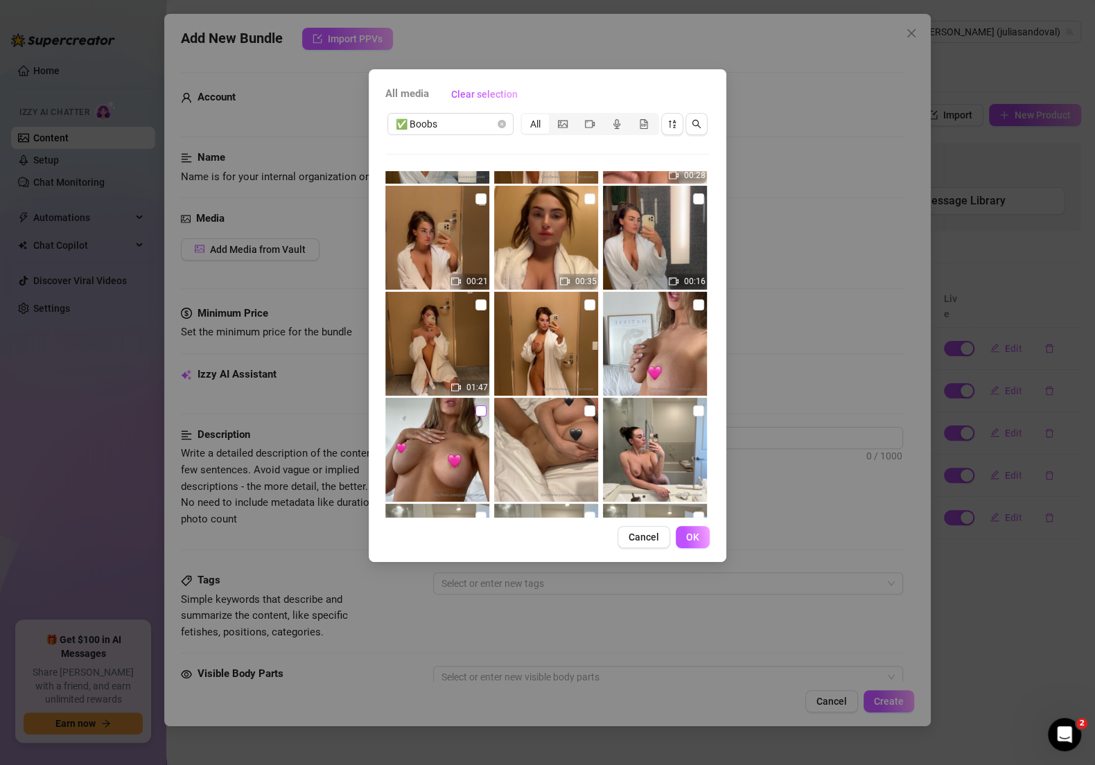
click at [476, 410] on input "checkbox" at bounding box center [480, 410] width 11 height 11
click at [693, 299] on input "checkbox" at bounding box center [698, 304] width 11 height 11
click at [585, 308] on input "checkbox" at bounding box center [589, 304] width 11 height 11
click at [483, 303] on div "01:47" at bounding box center [438, 344] width 107 height 104
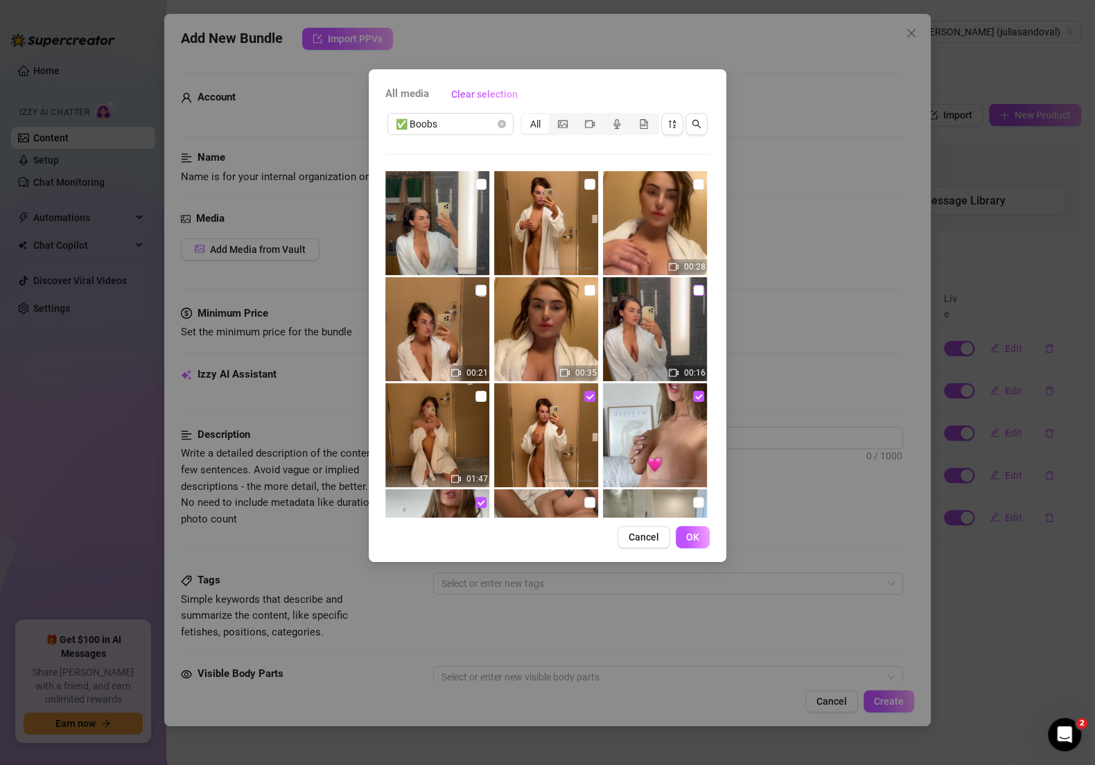
click at [693, 290] on input "checkbox" at bounding box center [698, 290] width 11 height 11
click at [591, 292] on img at bounding box center [546, 329] width 104 height 104
click at [488, 296] on img at bounding box center [437, 329] width 104 height 104
click at [693, 182] on input "checkbox" at bounding box center [698, 184] width 11 height 11
click at [590, 186] on img at bounding box center [546, 223] width 104 height 104
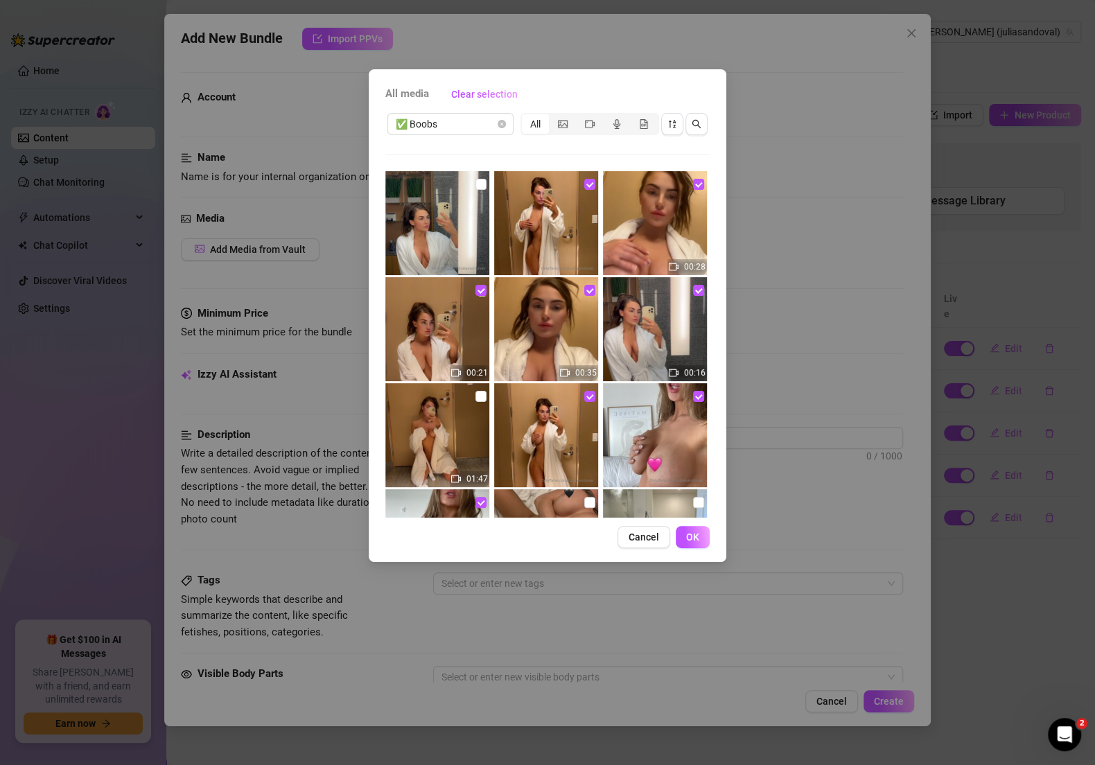
click at [484, 187] on img at bounding box center [437, 223] width 104 height 104
click at [689, 536] on span "OK" at bounding box center [692, 536] width 13 height 11
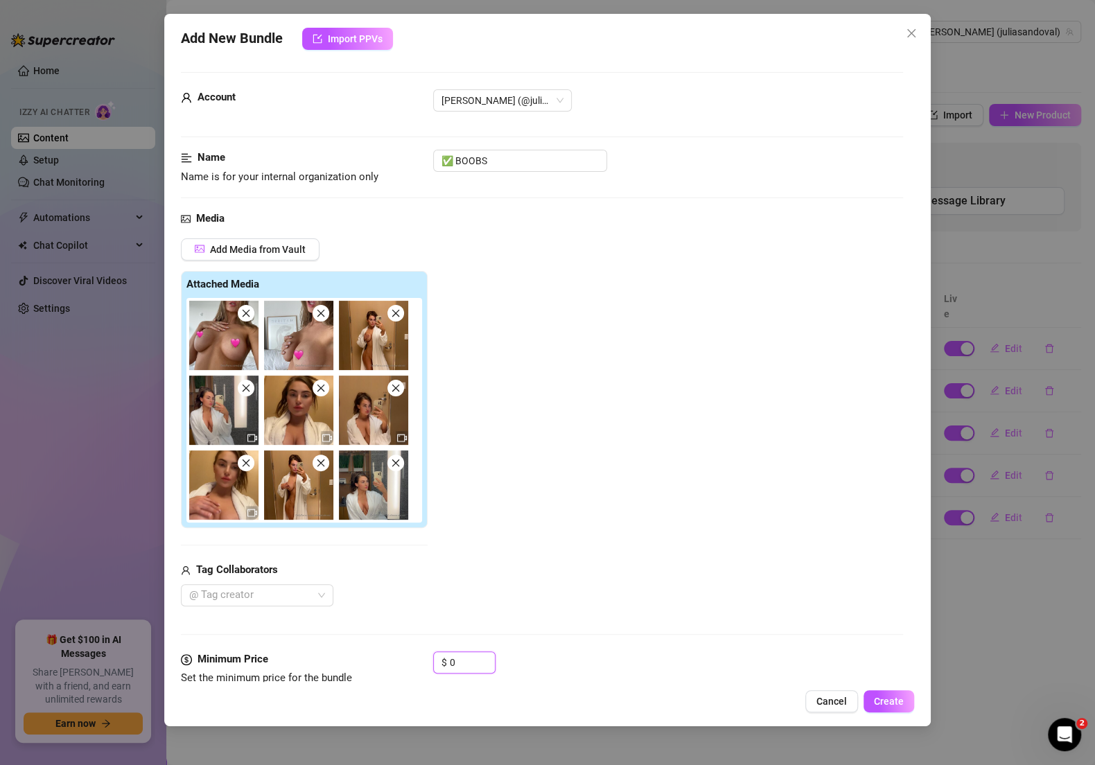
drag, startPoint x: 473, startPoint y: 657, endPoint x: 416, endPoint y: 649, distance: 57.3
click at [416, 652] on div "Minimum Price Set the minimum price for the bundle $ 0" at bounding box center [542, 668] width 722 height 35
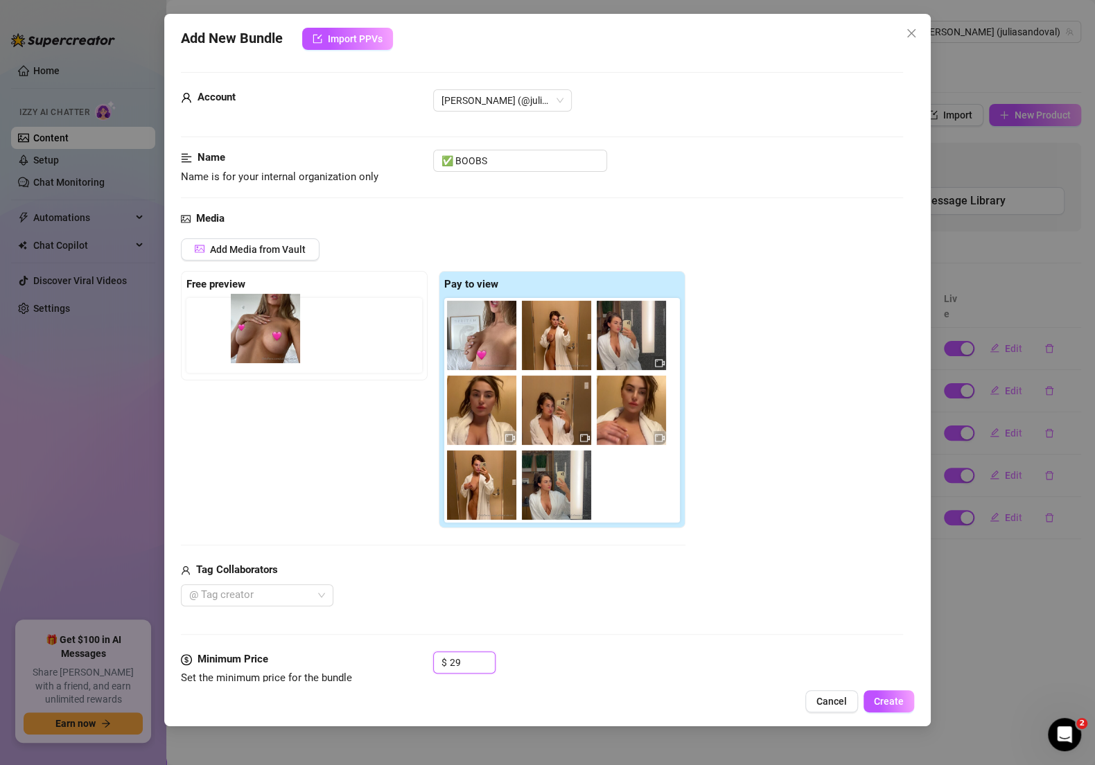
drag, startPoint x: 473, startPoint y: 333, endPoint x: 258, endPoint y: 327, distance: 214.2
click at [258, 328] on div "Free preview Pay to view" at bounding box center [433, 400] width 504 height 258
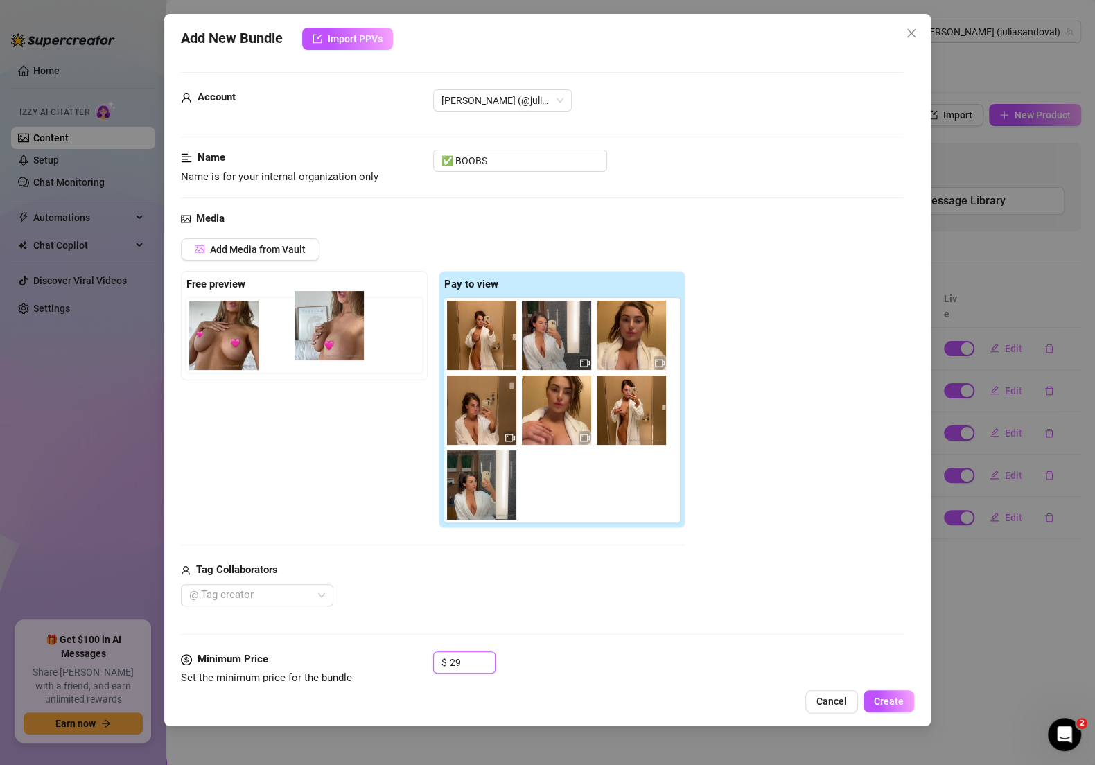
drag, startPoint x: 502, startPoint y: 333, endPoint x: 341, endPoint y: 326, distance: 161.6
click at [341, 326] on div "Free preview Pay to view" at bounding box center [433, 400] width 504 height 258
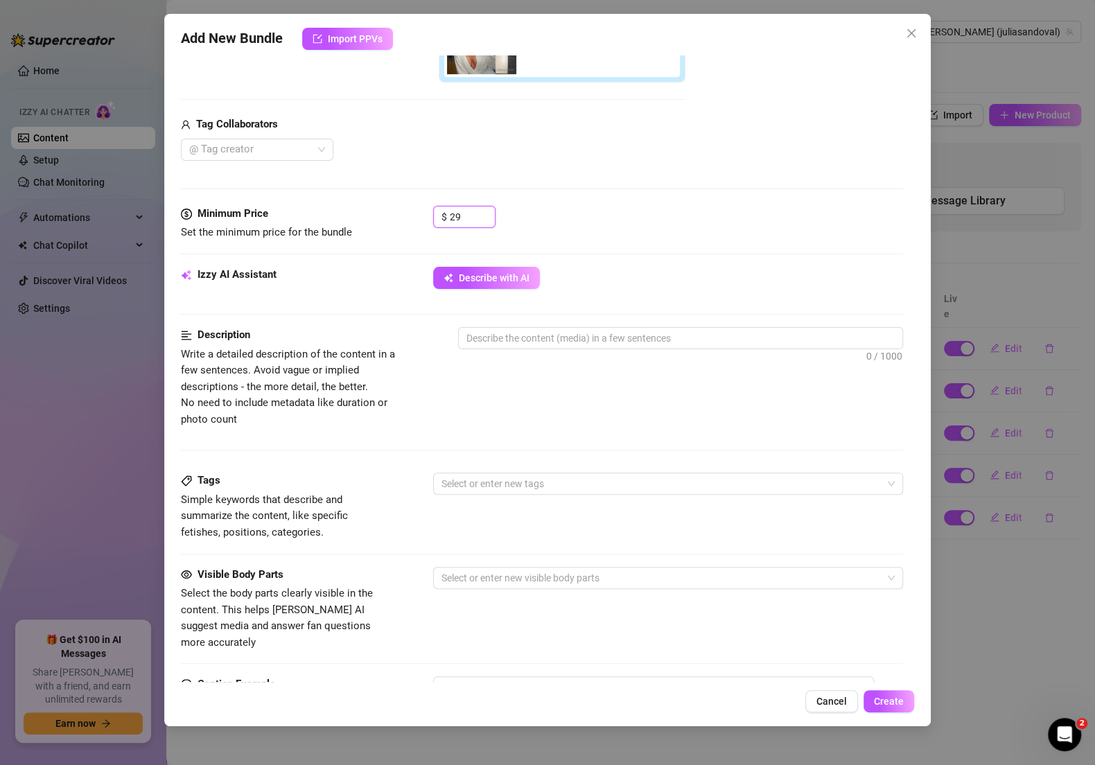
scroll to position [335, 0]
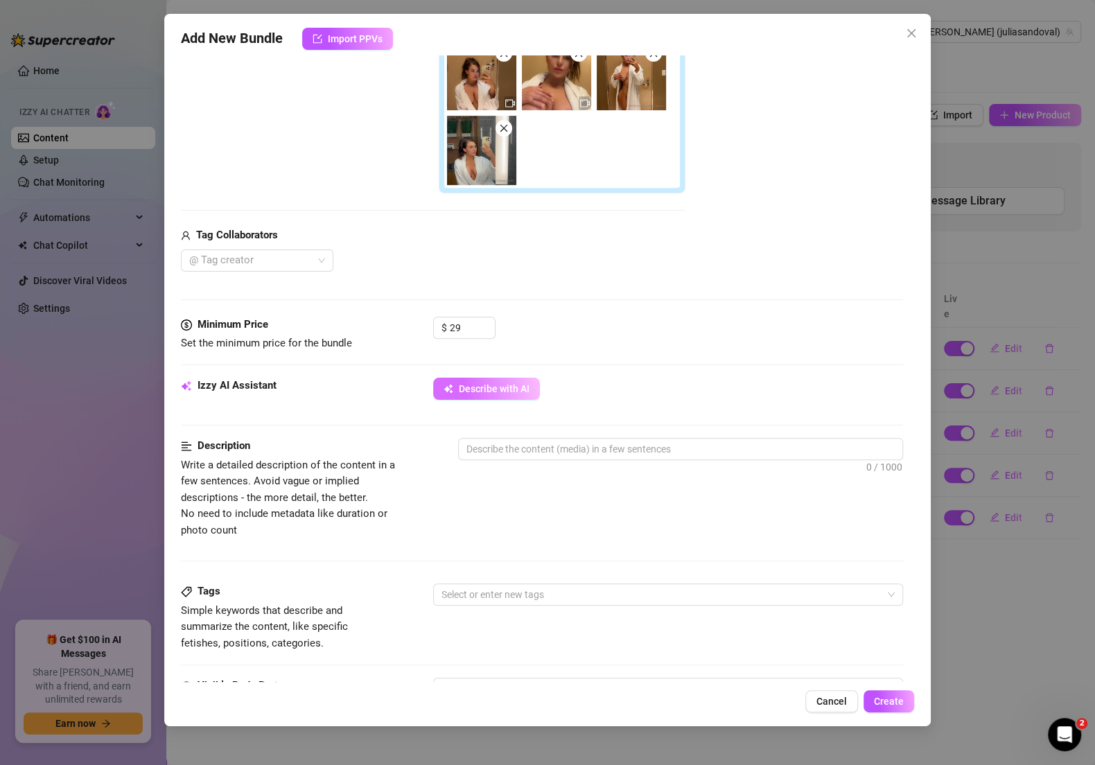
click at [519, 388] on span "Describe with AI" at bounding box center [494, 388] width 71 height 11
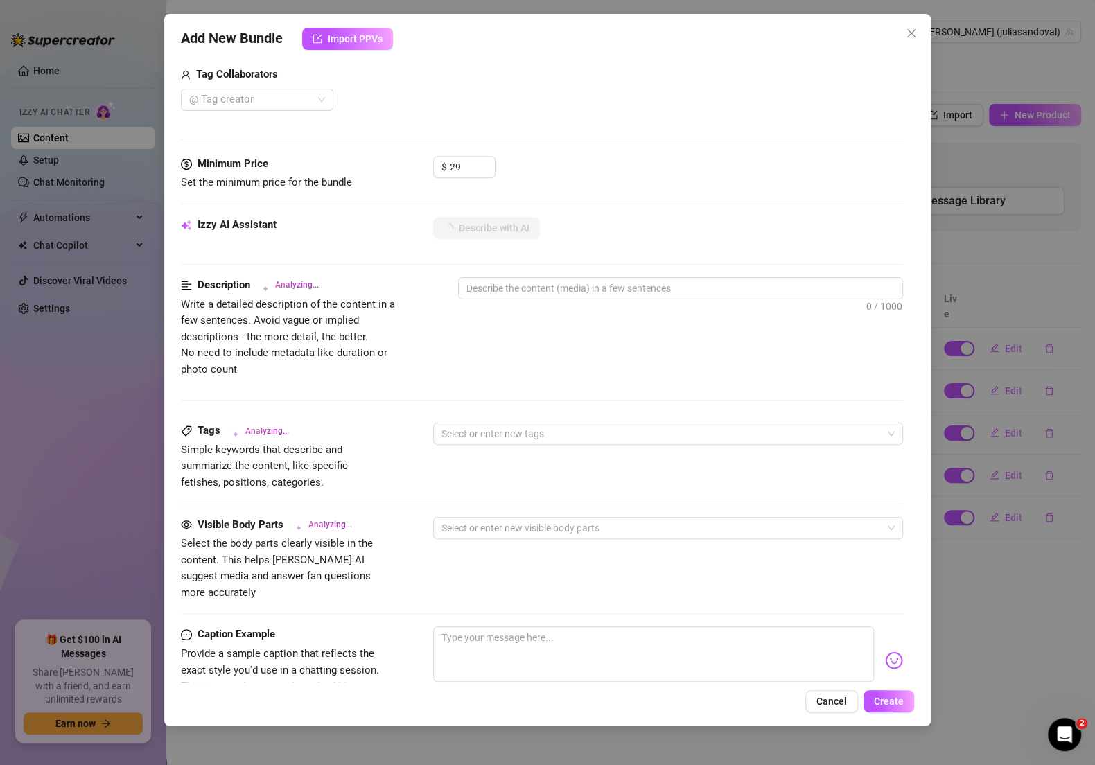
scroll to position [701, 0]
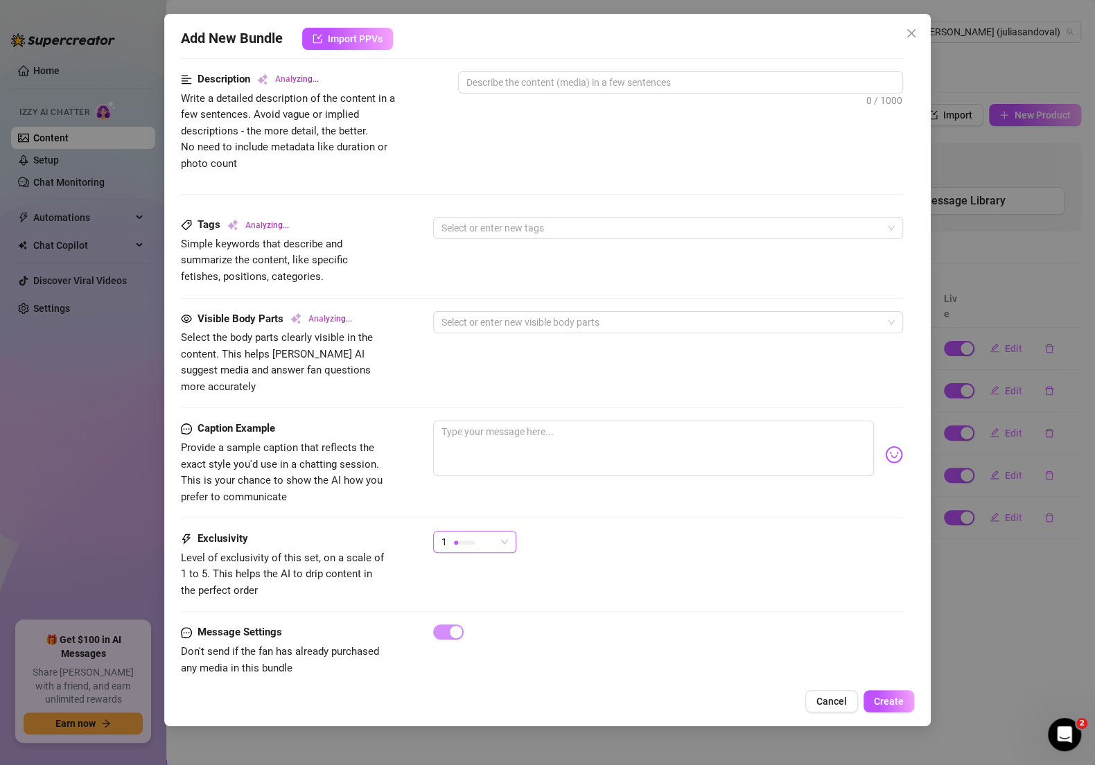
click at [493, 531] on div "1" at bounding box center [468, 541] width 54 height 21
click at [481, 596] on span "3" at bounding box center [489, 594] width 90 height 15
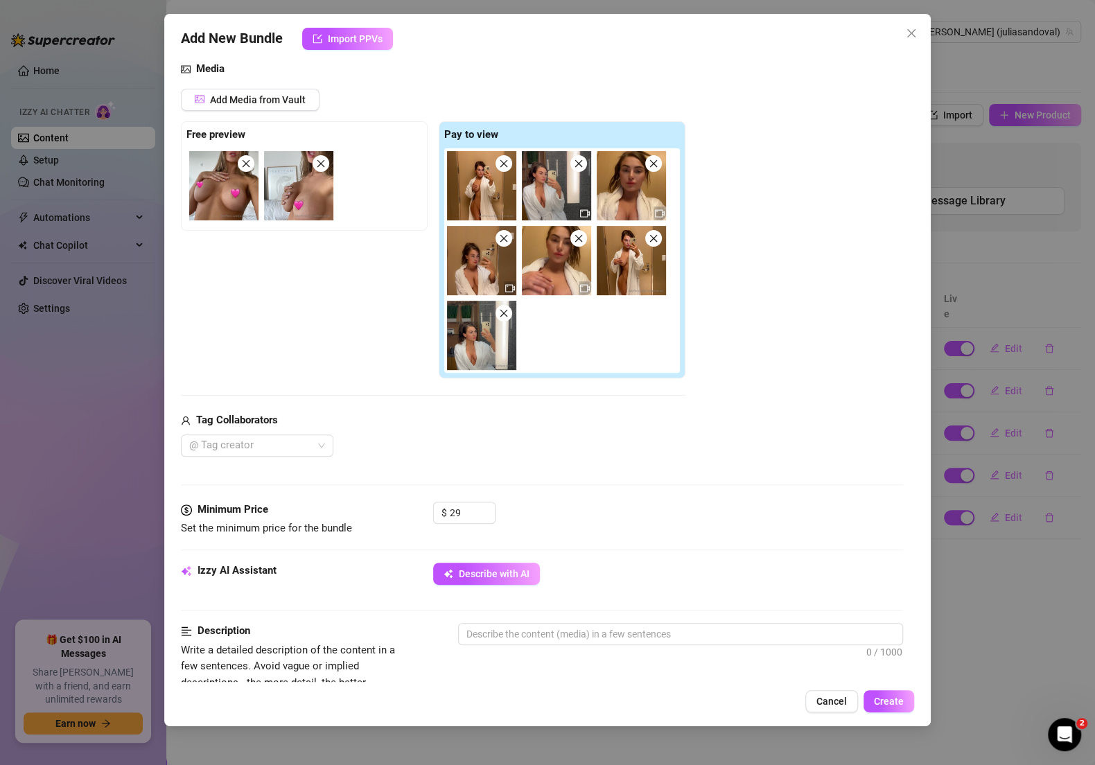
scroll to position [121, 0]
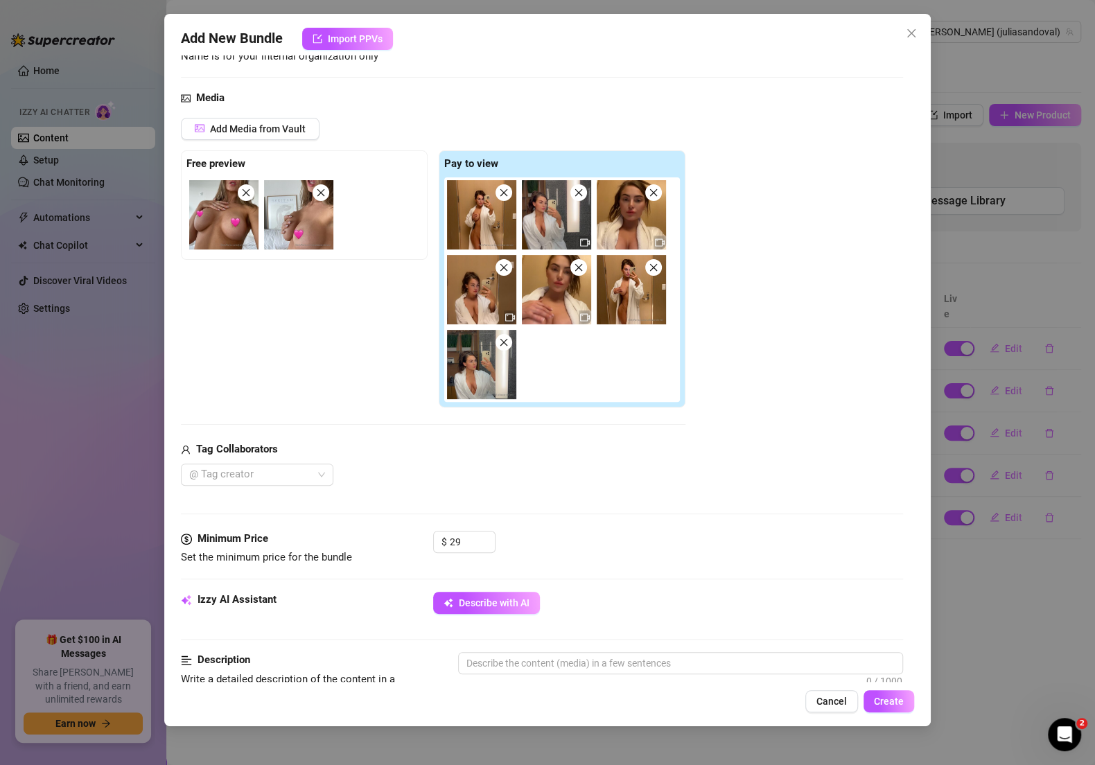
click at [578, 263] on icon "close" at bounding box center [579, 268] width 10 height 10
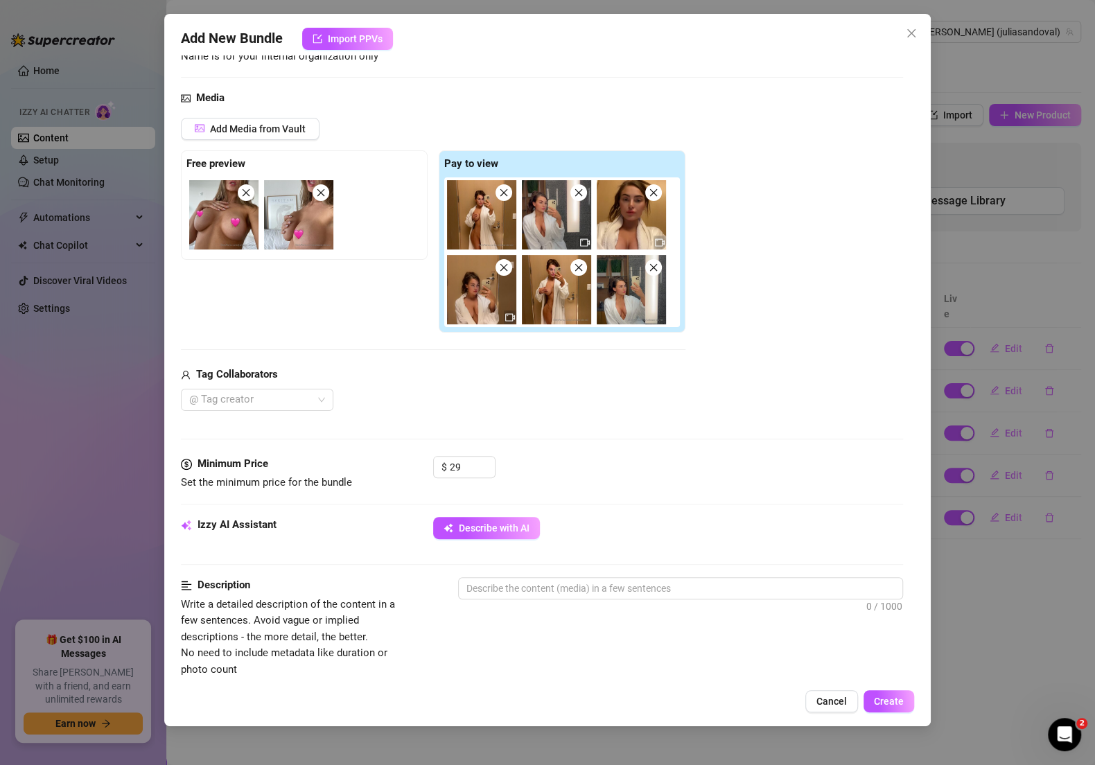
click at [507, 260] on span at bounding box center [503, 267] width 17 height 17
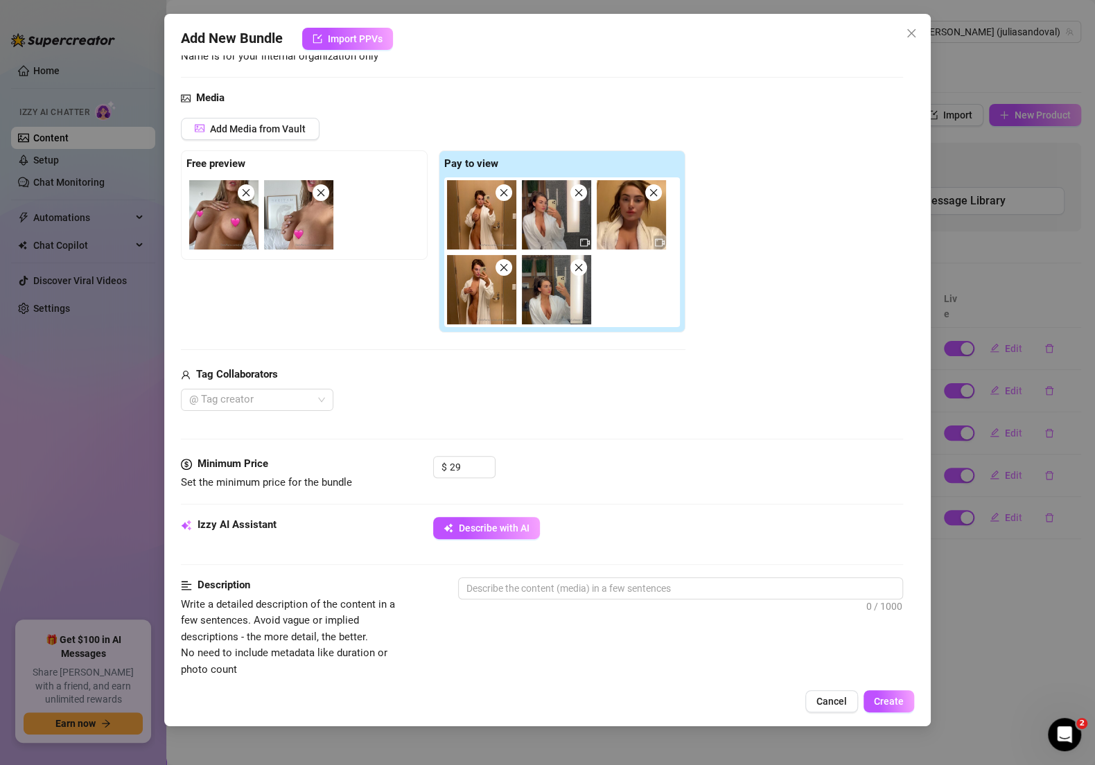
click at [574, 201] on img at bounding box center [556, 214] width 69 height 69
click at [572, 193] on span at bounding box center [578, 192] width 17 height 17
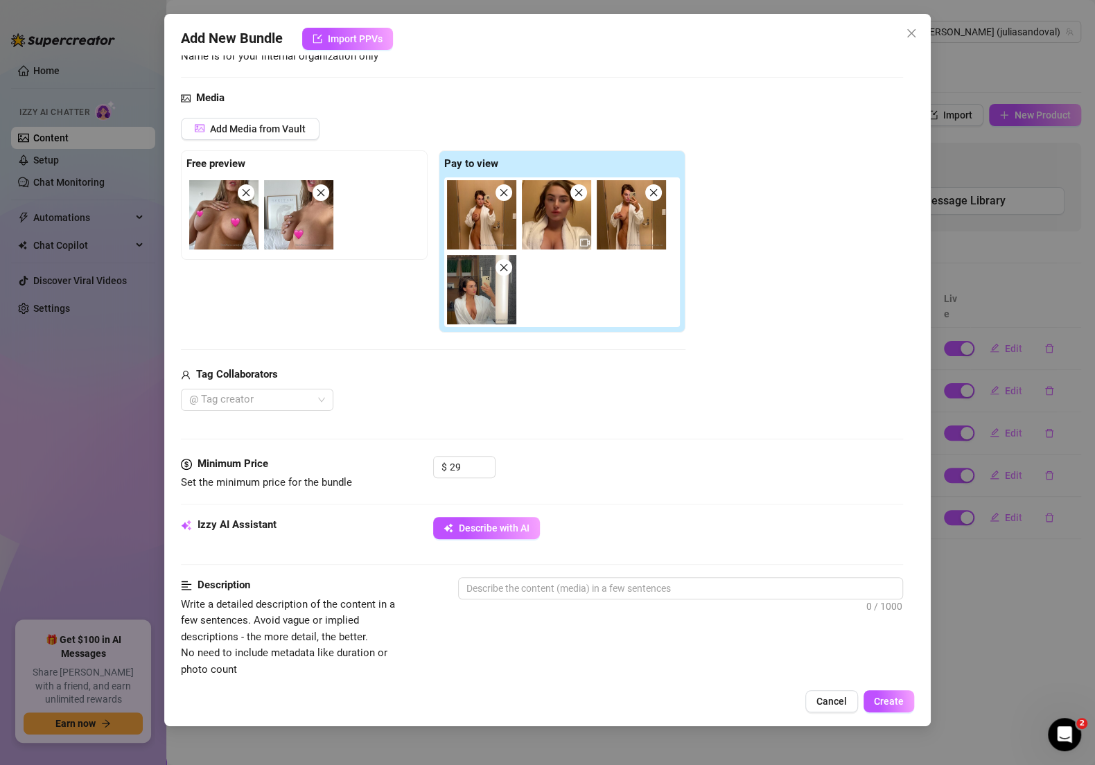
click at [579, 193] on icon "close" at bounding box center [579, 193] width 8 height 8
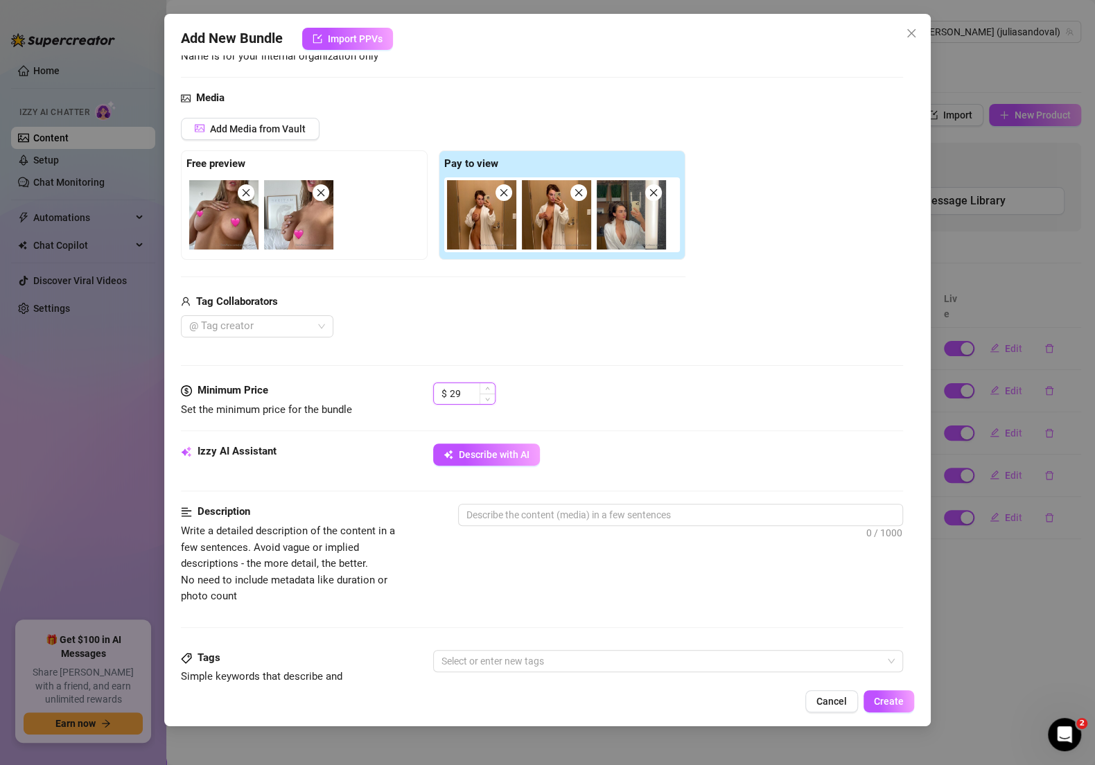
click at [473, 395] on input "29" at bounding box center [472, 393] width 45 height 21
click at [472, 395] on input "29" at bounding box center [472, 393] width 45 height 21
click at [500, 449] on span "Describe with AI" at bounding box center [494, 454] width 71 height 11
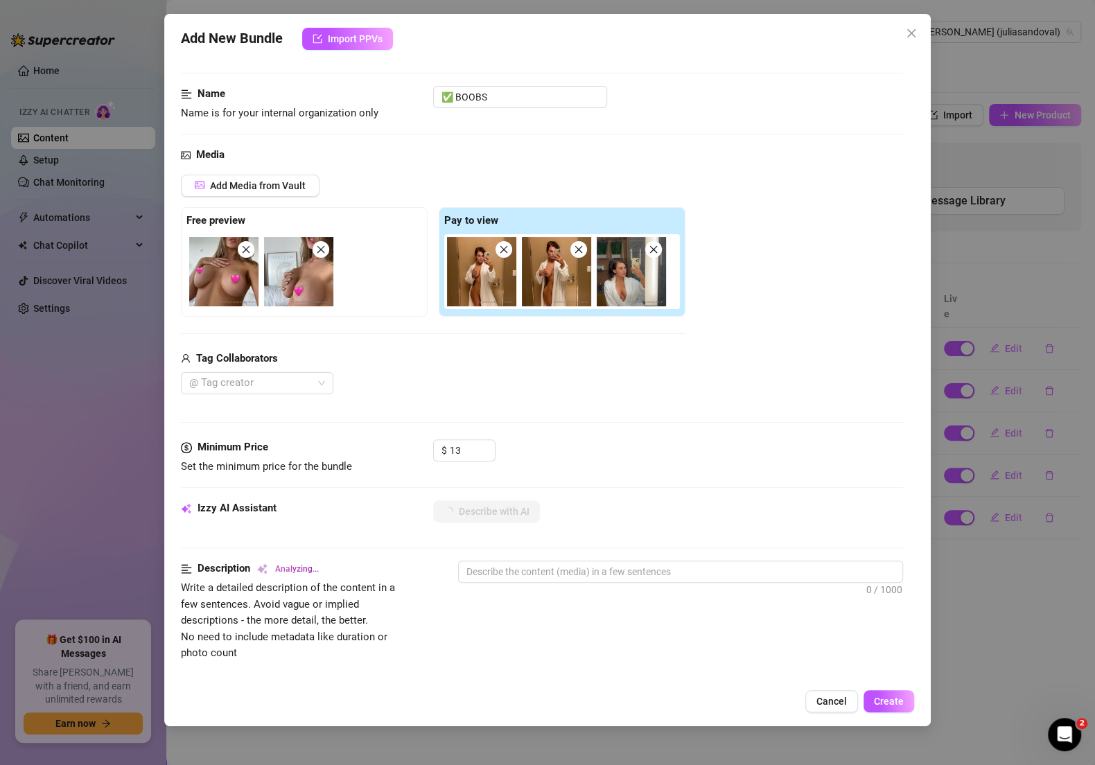
scroll to position [46, 0]
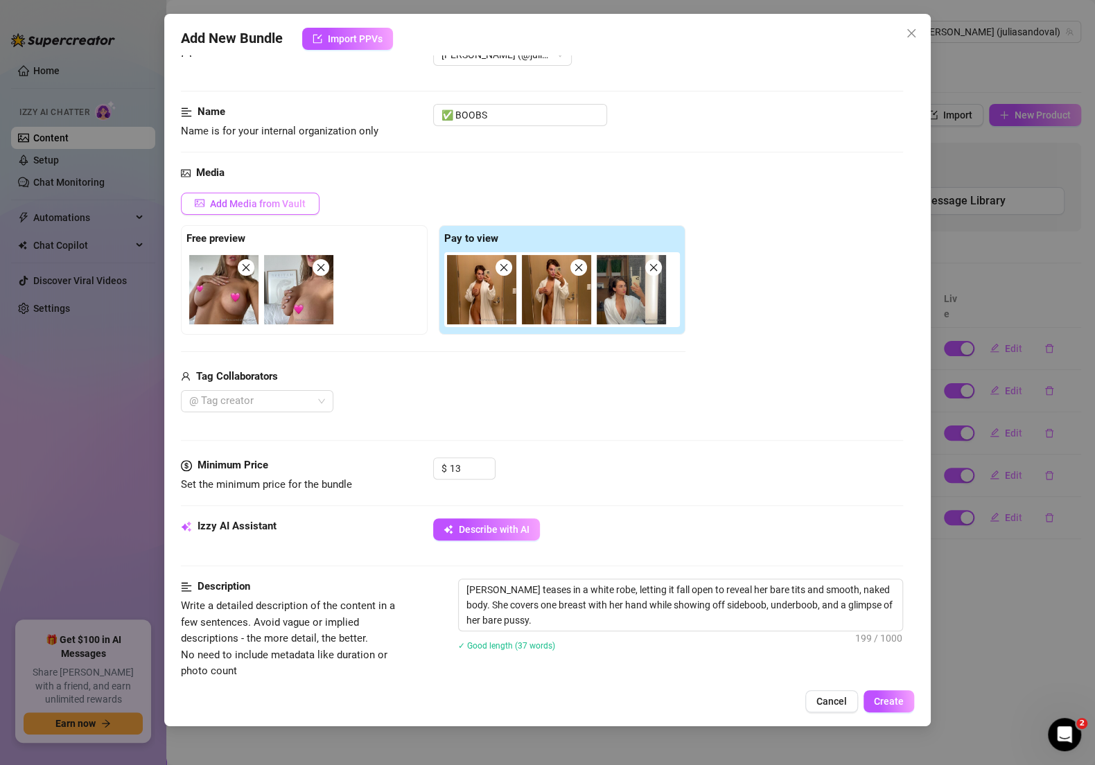
click at [303, 199] on span "Add Media from Vault" at bounding box center [258, 203] width 96 height 11
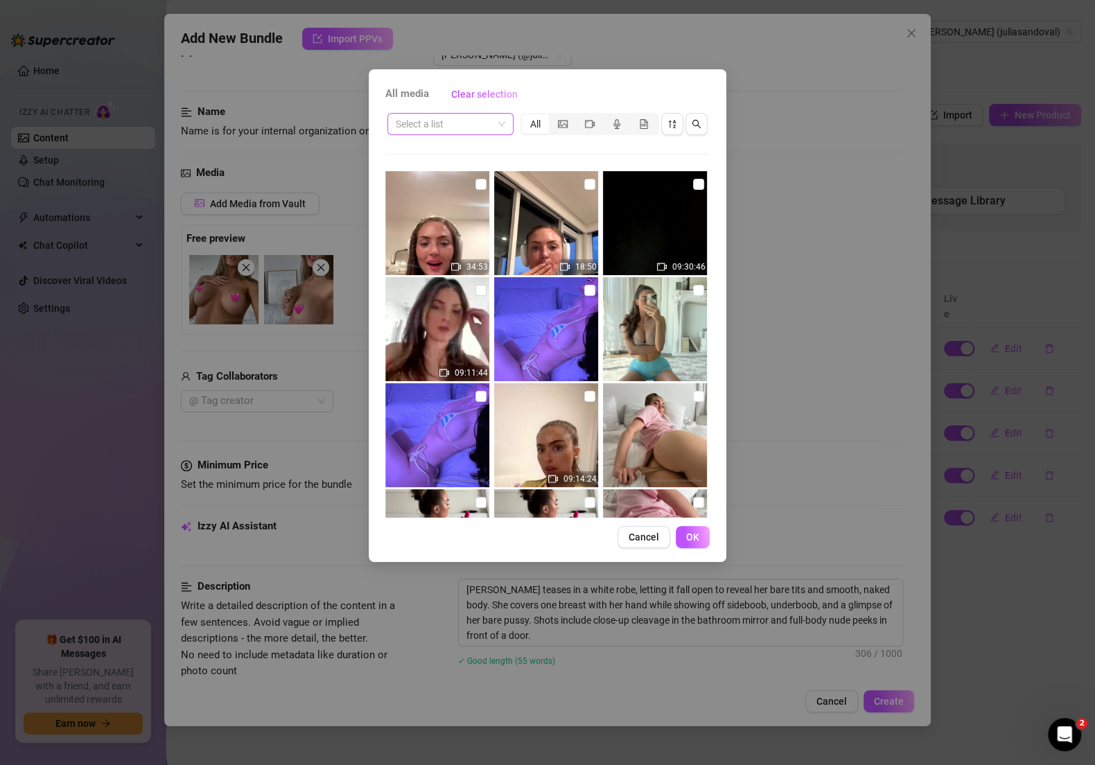
click at [501, 129] on span at bounding box center [450, 124] width 109 height 21
click at [449, 172] on div "✅ Boobs" at bounding box center [455, 173] width 115 height 15
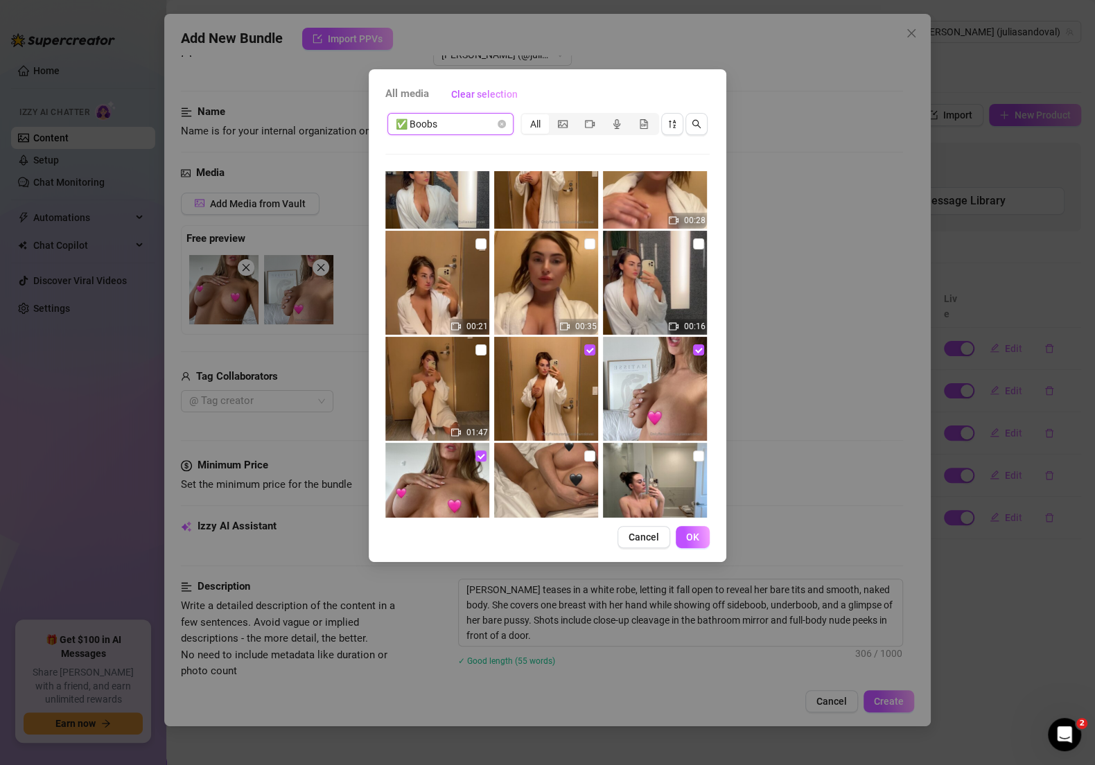
scroll to position [44, 0]
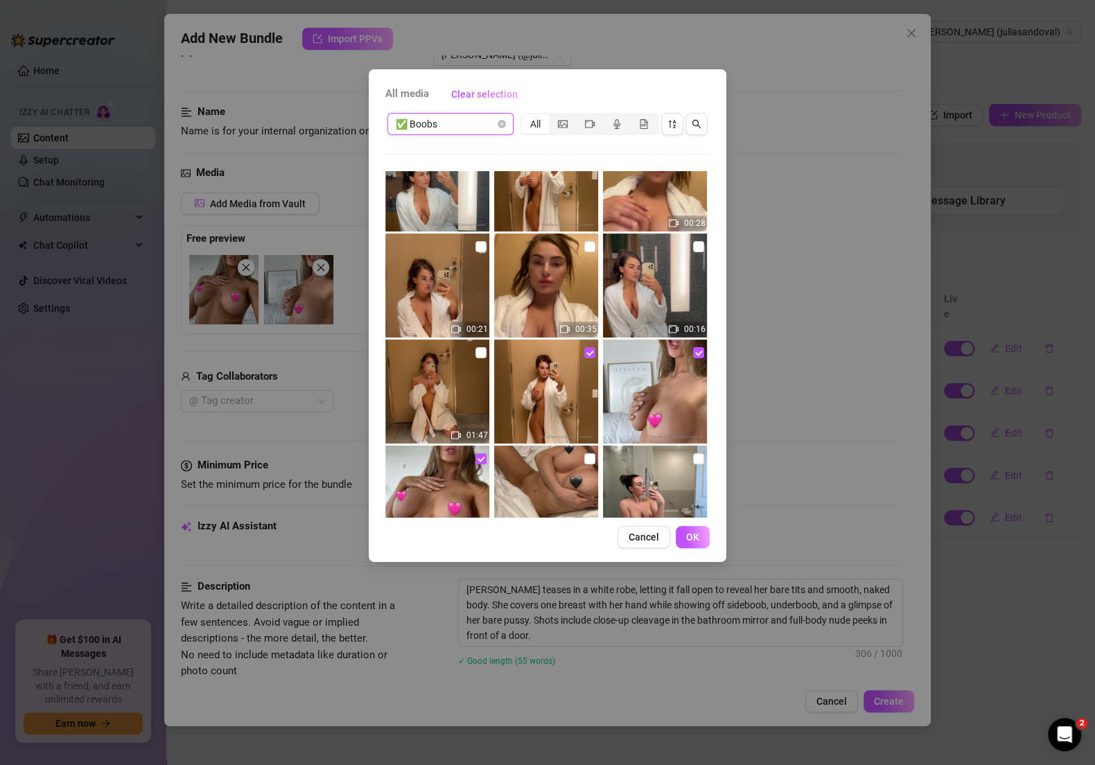
click at [494, 244] on img at bounding box center [546, 285] width 104 height 104
click at [480, 243] on input "checkbox" at bounding box center [480, 246] width 11 height 11
click at [685, 535] on button "OK" at bounding box center [693, 537] width 34 height 22
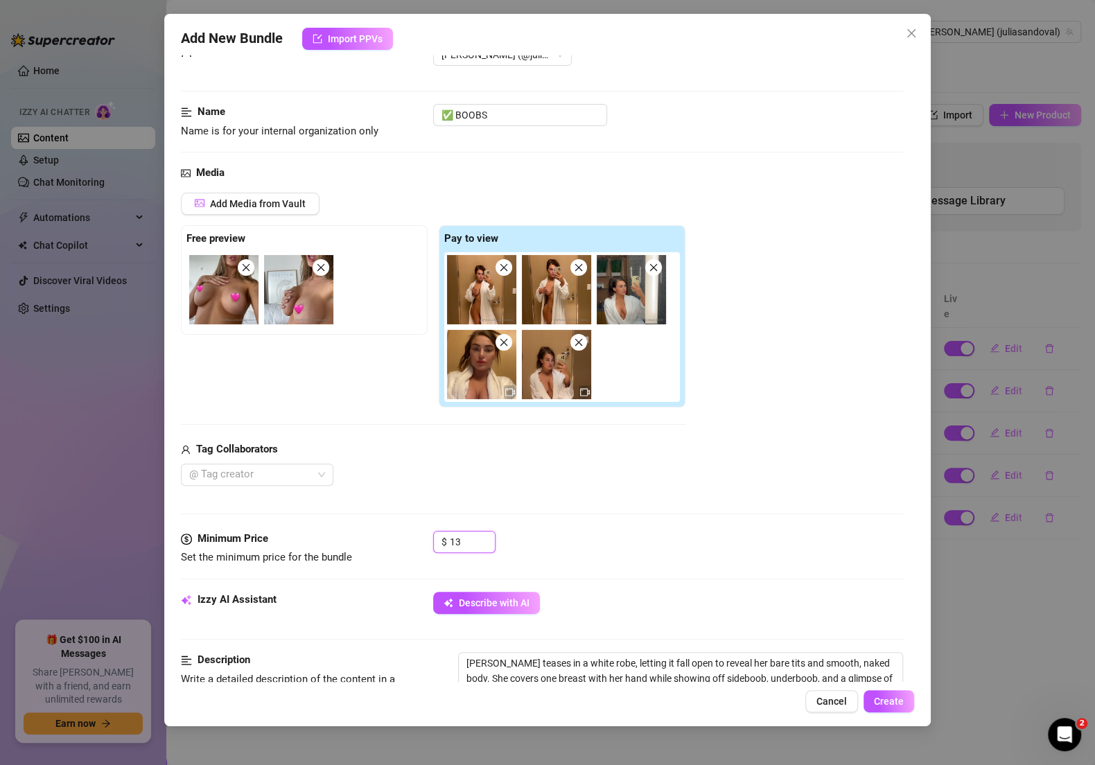
drag, startPoint x: 466, startPoint y: 544, endPoint x: 416, endPoint y: 541, distance: 49.3
click at [416, 541] on div "Minimum Price Set the minimum price for the bundle $ 13" at bounding box center [542, 548] width 722 height 35
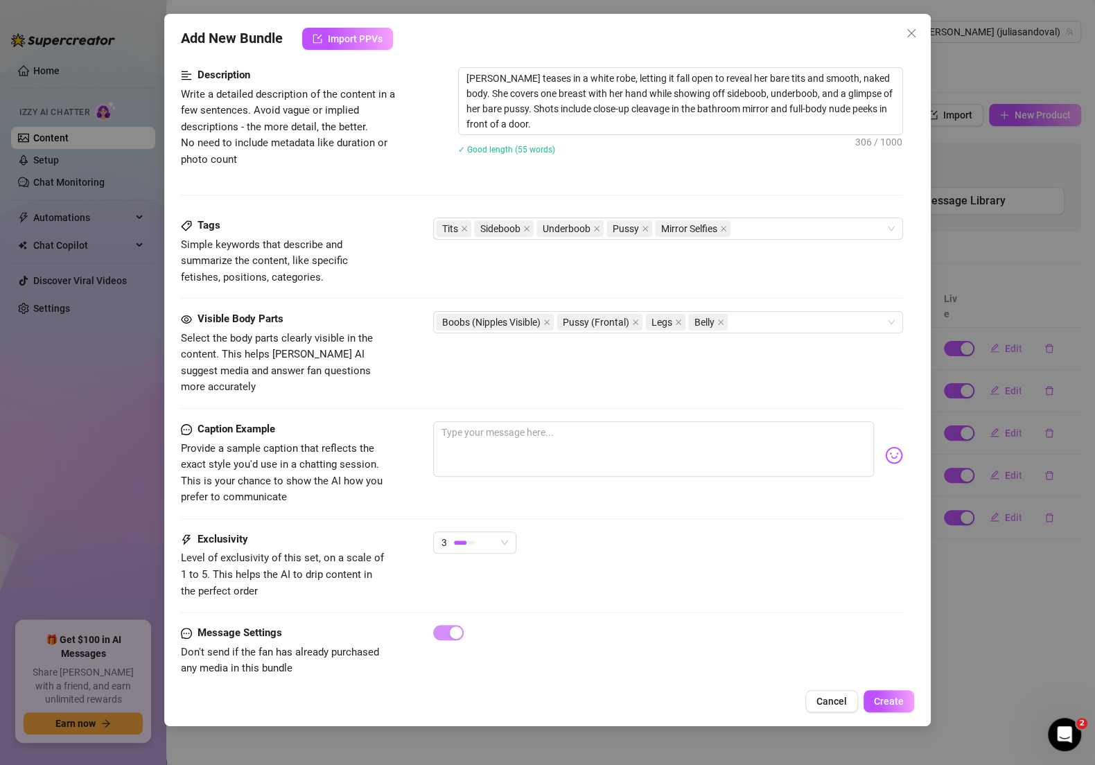
scroll to position [540, 0]
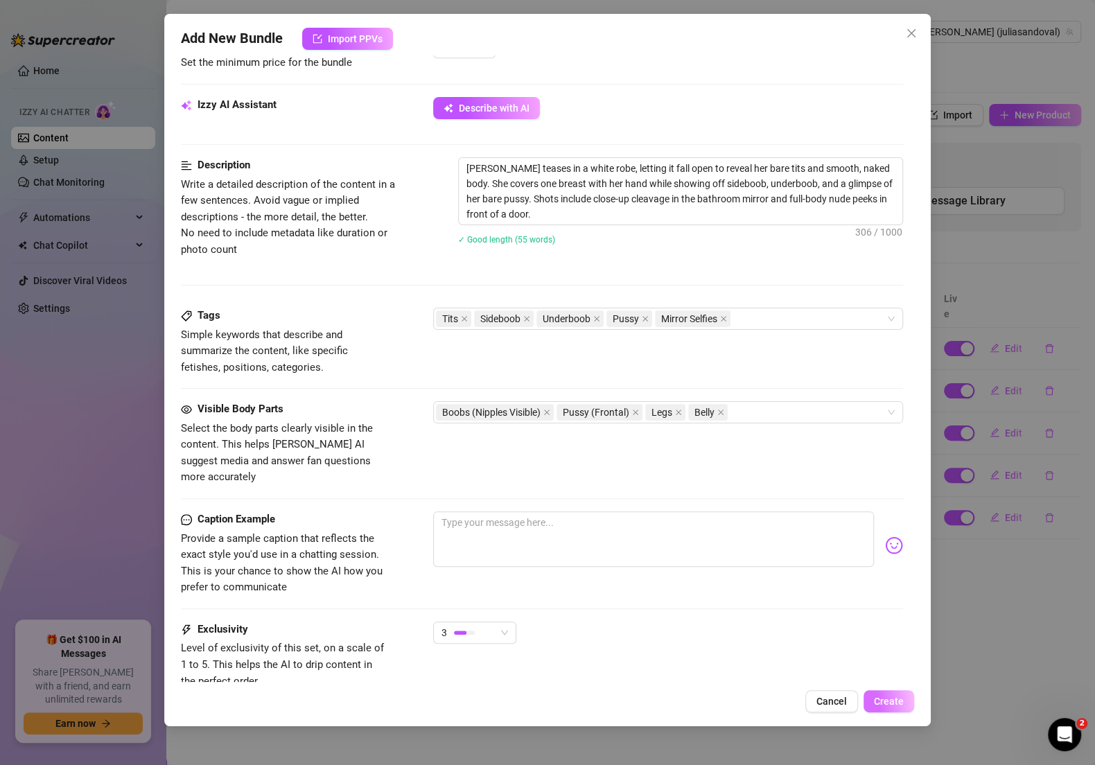
click at [897, 700] on span "Create" at bounding box center [889, 701] width 30 height 11
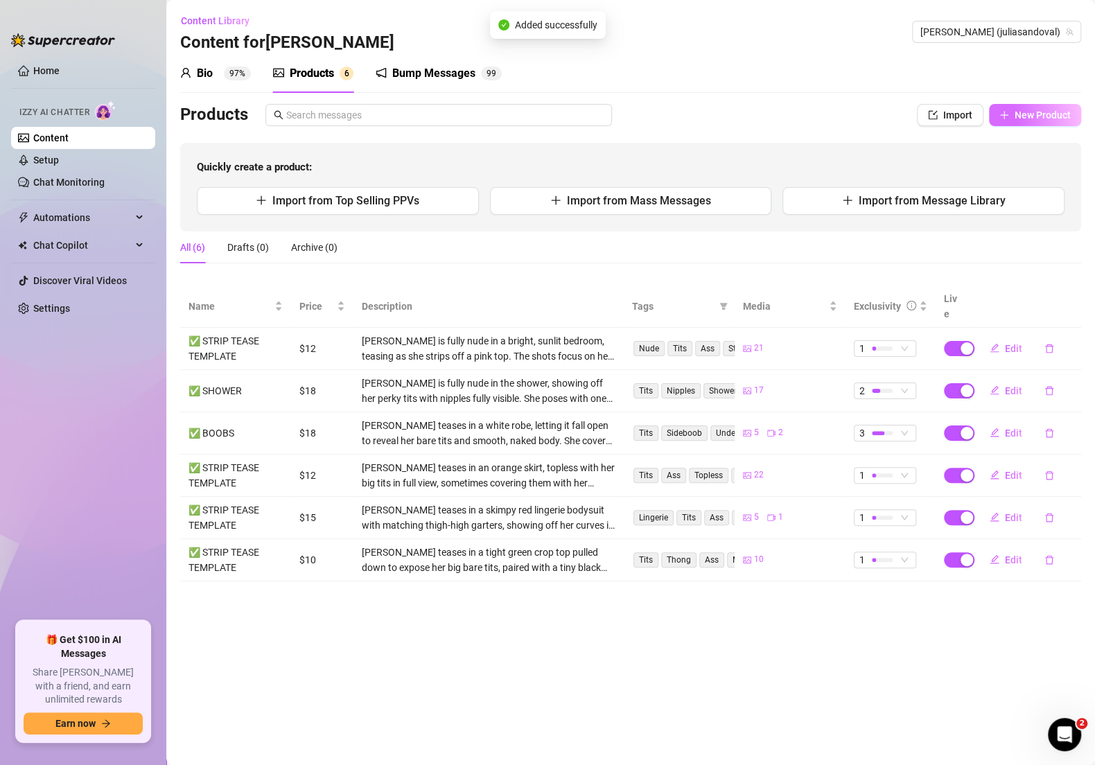
click at [1025, 123] on button "New Product" at bounding box center [1035, 115] width 92 height 22
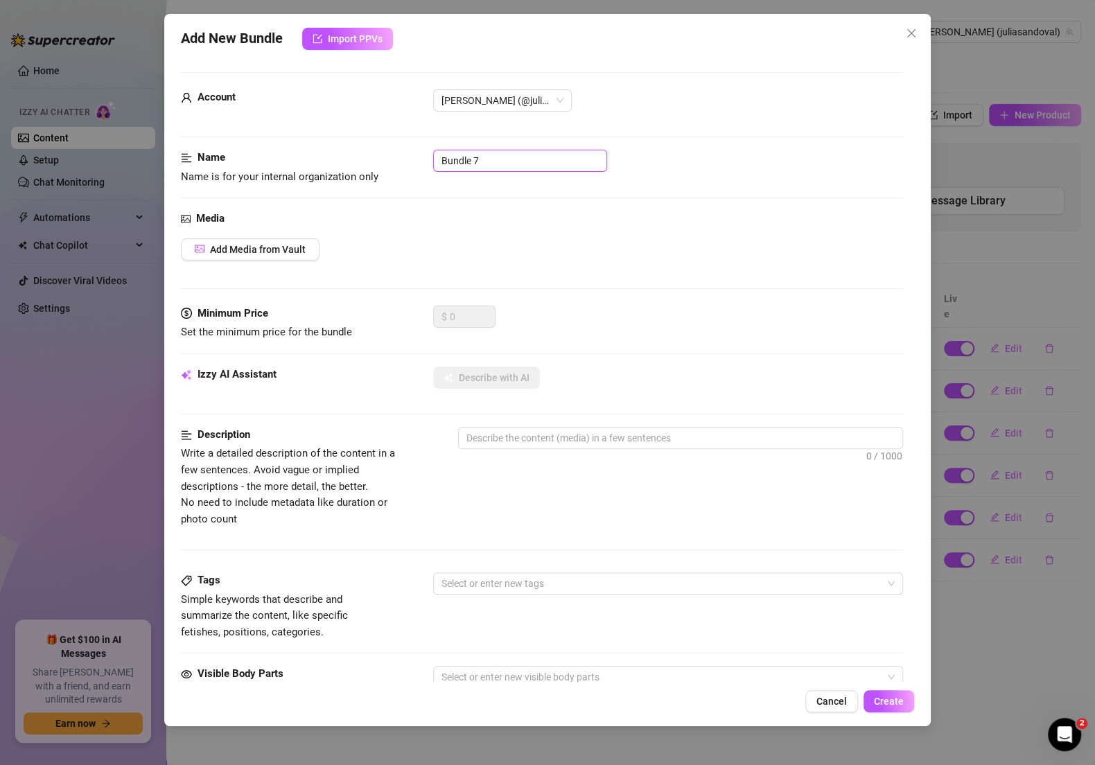
drag, startPoint x: 487, startPoint y: 166, endPoint x: 376, endPoint y: 166, distance: 111.5
click at [376, 166] on div "Name Name is for your internal organization only Bundle 7" at bounding box center [542, 167] width 722 height 35
paste input "✅ BOOBS"
click at [290, 227] on div "Media Add Media from Vault" at bounding box center [542, 258] width 722 height 95
click at [290, 240] on button "Add Media from Vault" at bounding box center [250, 249] width 139 height 22
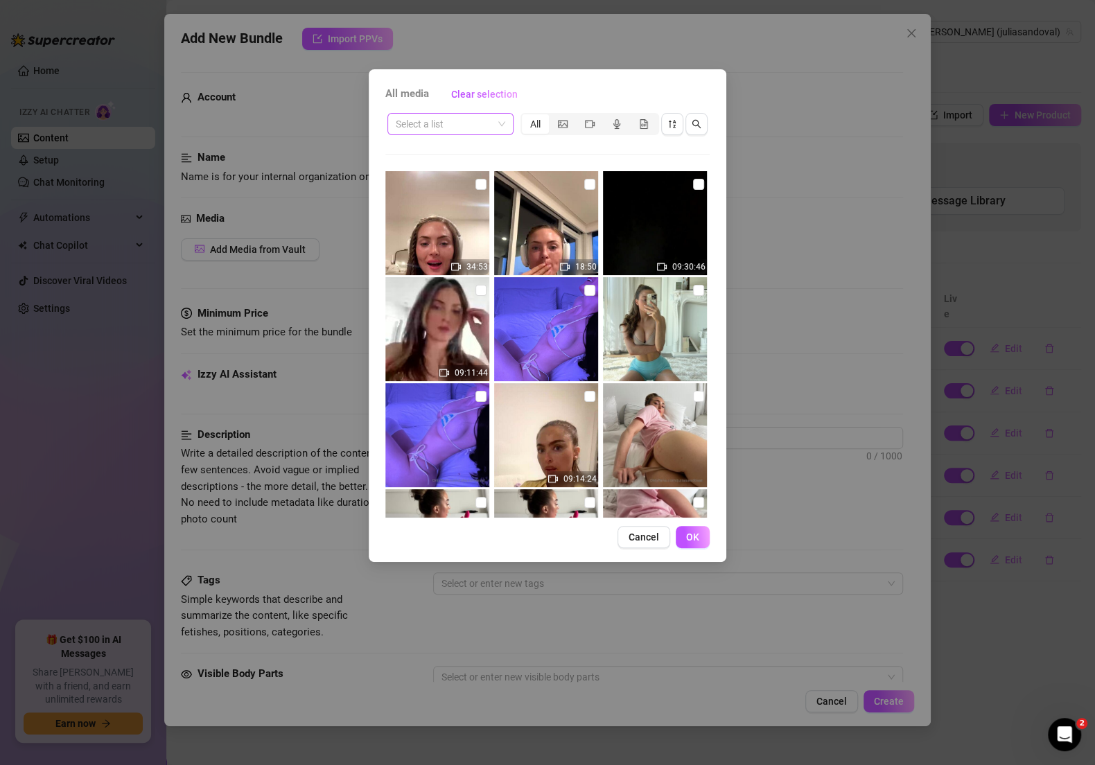
click at [445, 130] on input "search" at bounding box center [444, 124] width 97 height 21
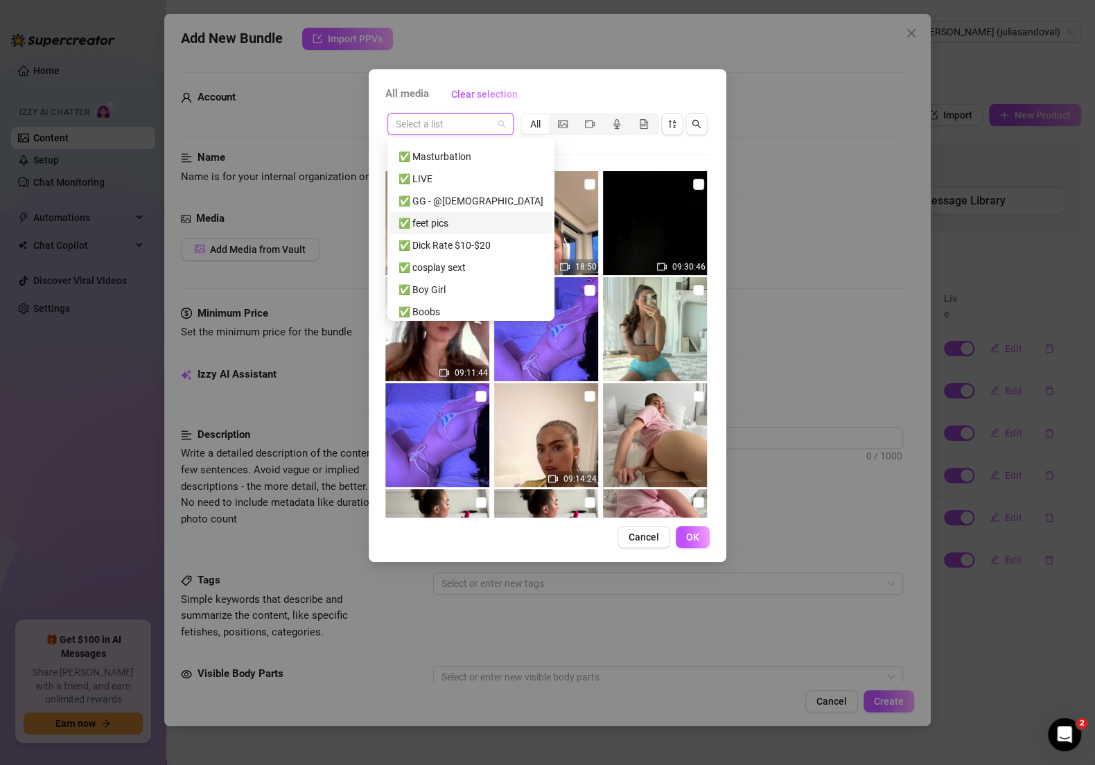
scroll to position [200, 0]
click at [459, 315] on div "✅ Boobs" at bounding box center [470, 307] width 161 height 22
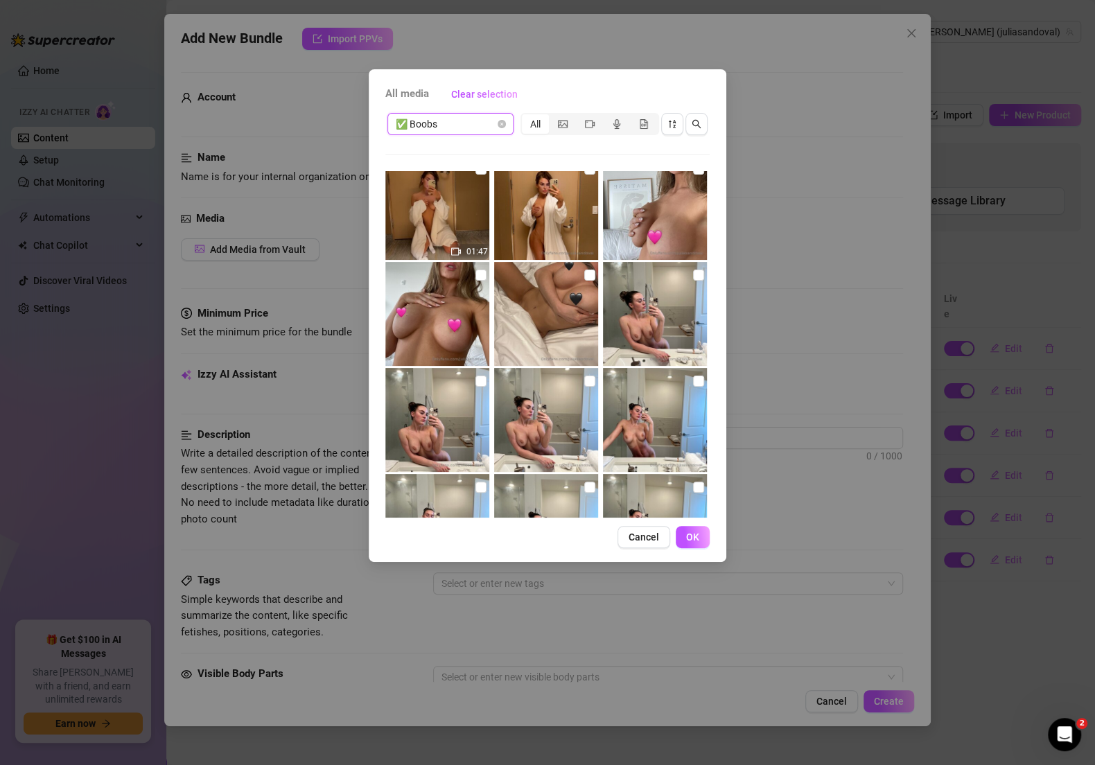
scroll to position [235, 0]
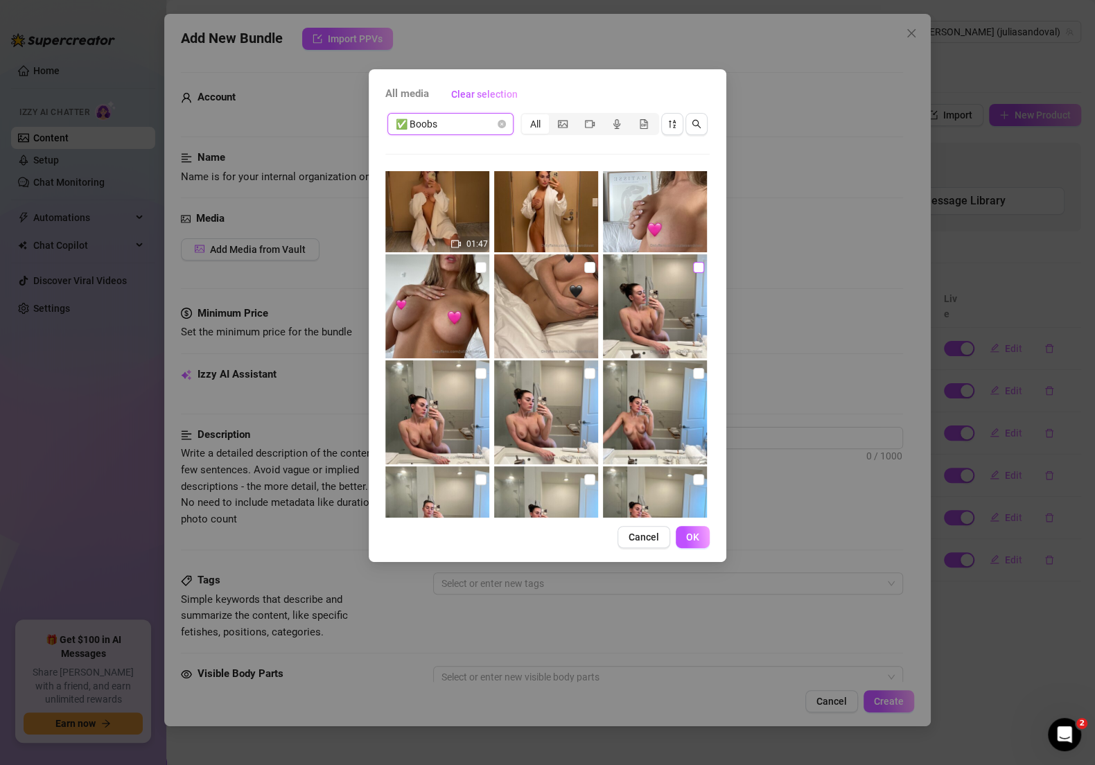
click at [693, 267] on input "checkbox" at bounding box center [698, 267] width 11 height 11
click at [485, 372] on img at bounding box center [437, 412] width 104 height 104
click at [588, 368] on input "checkbox" at bounding box center [589, 373] width 11 height 11
click at [693, 369] on input "checkbox" at bounding box center [698, 373] width 11 height 11
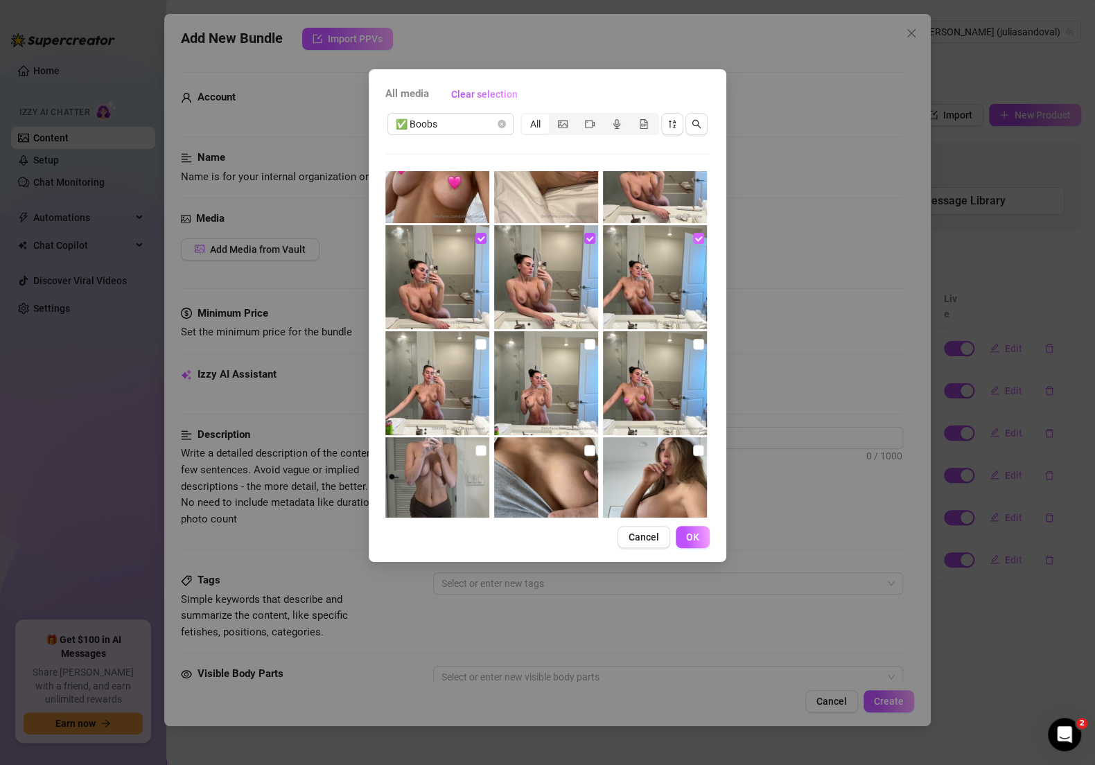
scroll to position [375, 0]
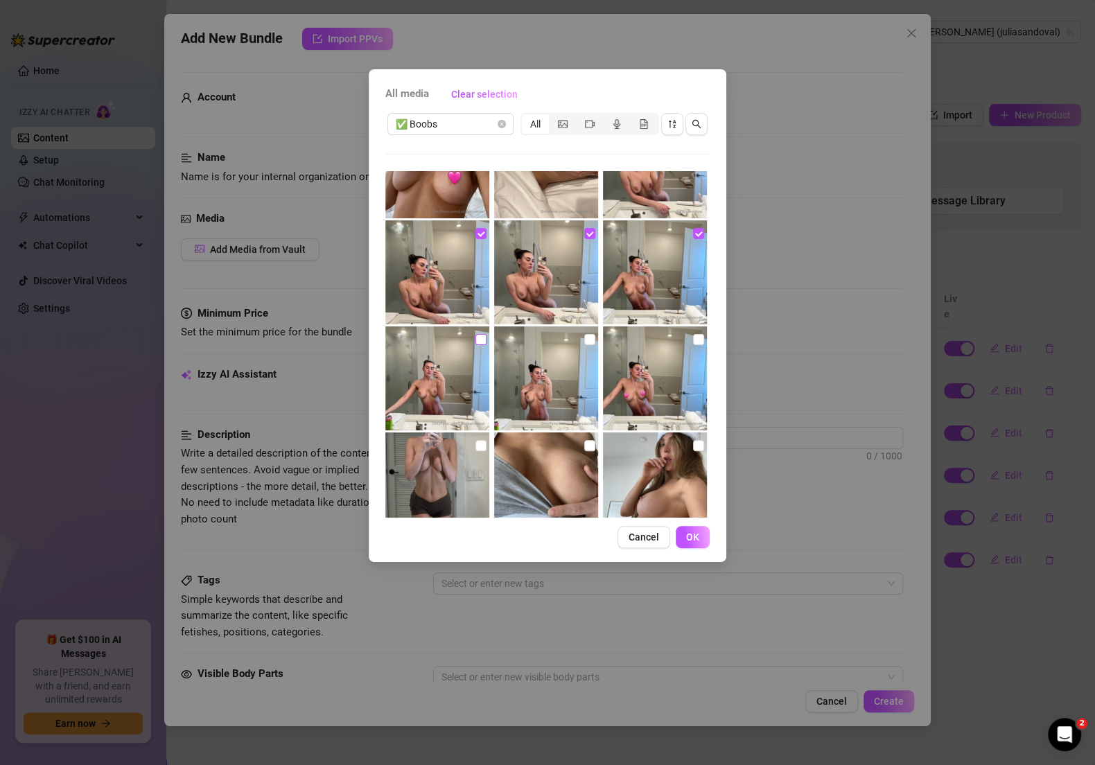
click at [479, 342] on input "checkbox" at bounding box center [480, 339] width 11 height 11
click at [584, 334] on input "checkbox" at bounding box center [589, 339] width 11 height 11
click at [693, 337] on input "checkbox" at bounding box center [698, 339] width 11 height 11
click at [690, 531] on span "OK" at bounding box center [692, 536] width 13 height 11
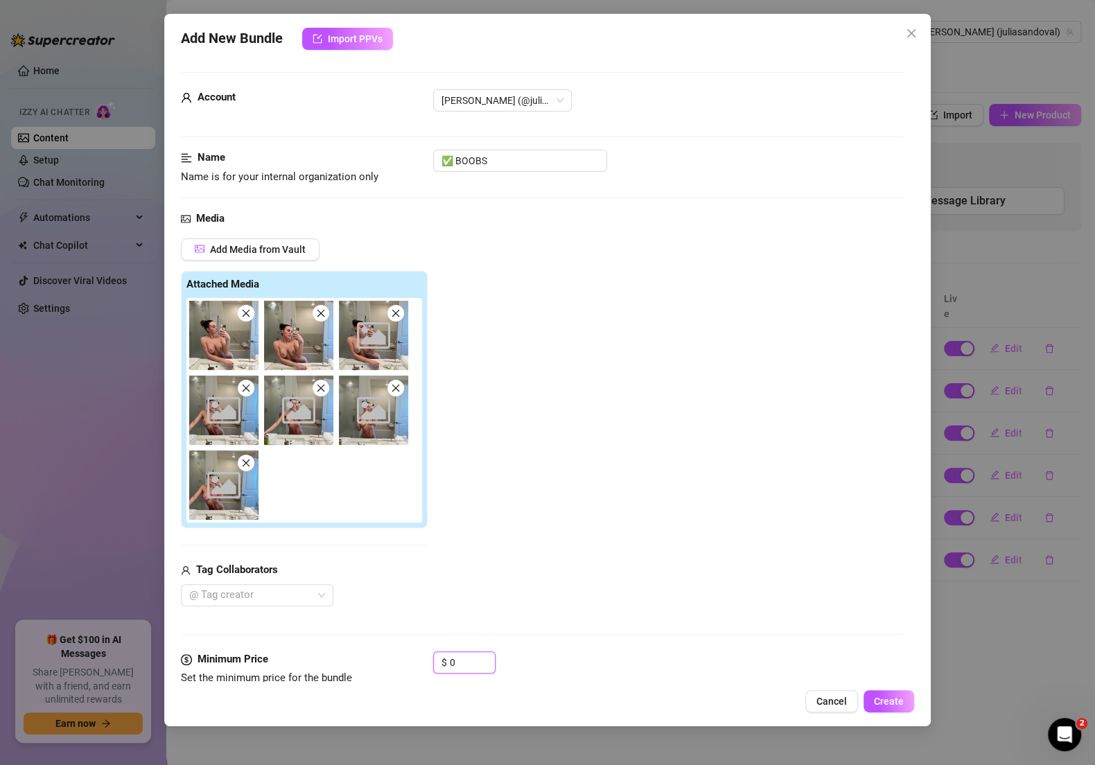
drag, startPoint x: 462, startPoint y: 658, endPoint x: 383, endPoint y: 653, distance: 79.2
click at [383, 655] on div "Minimum Price Set the minimum price for the bundle $ 0" at bounding box center [542, 668] width 722 height 35
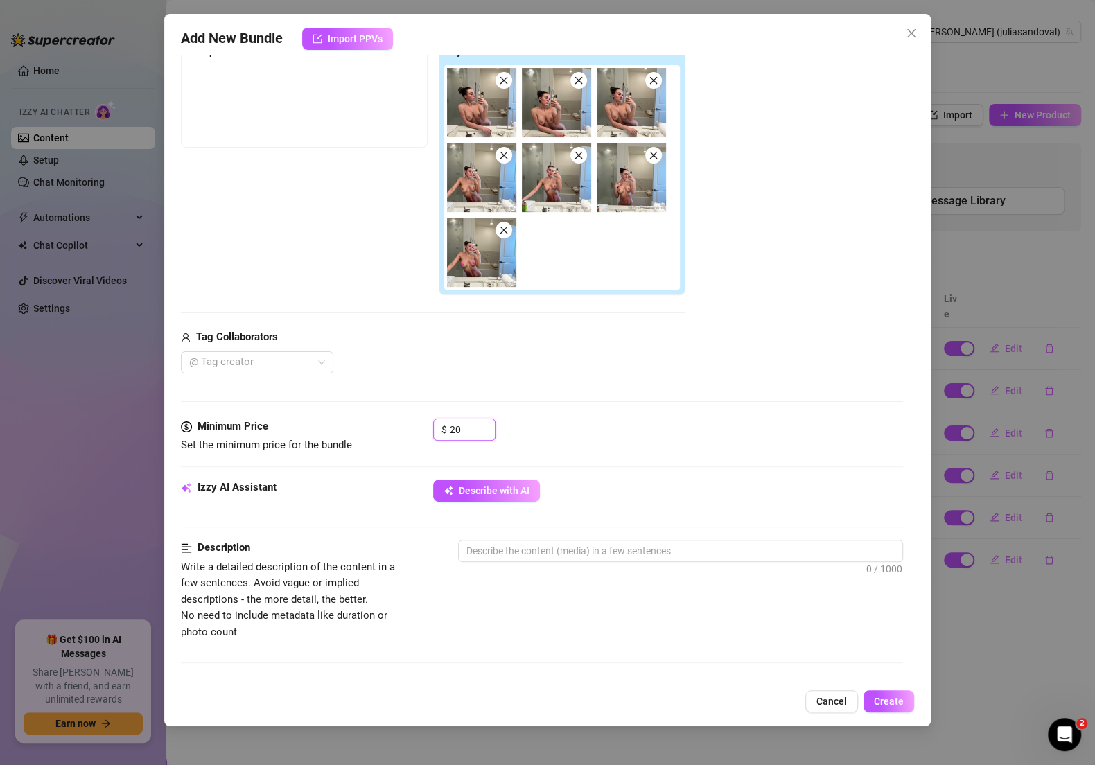
scroll to position [263, 0]
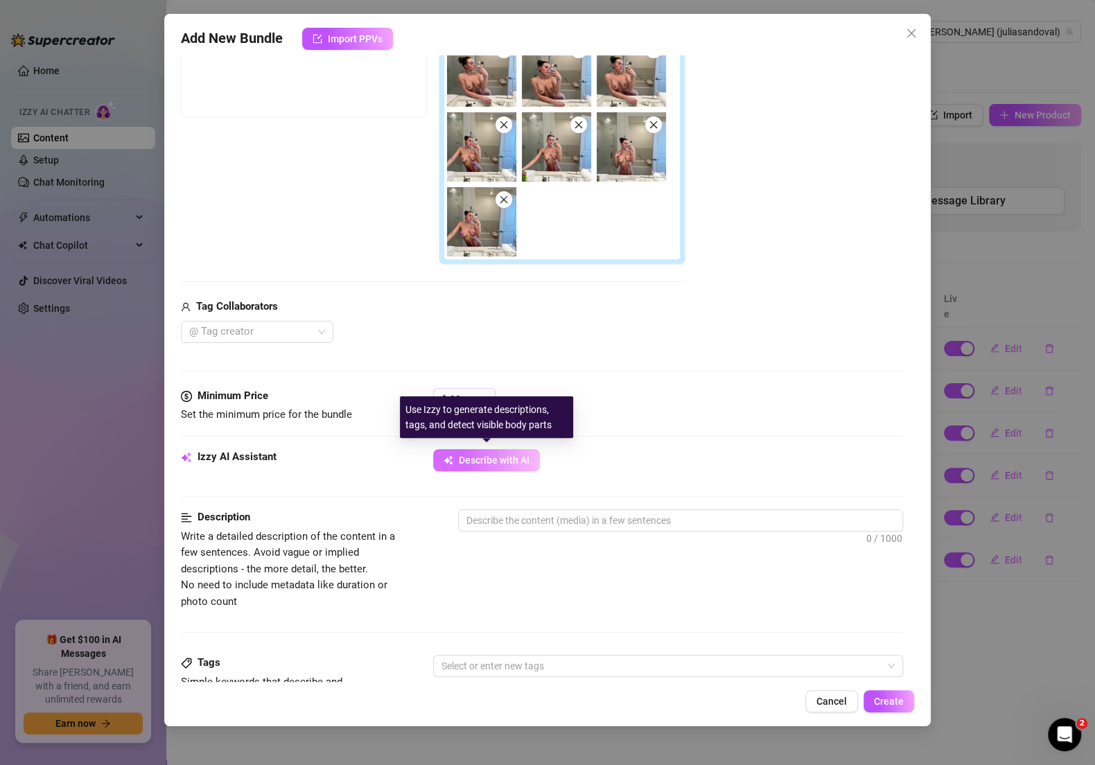
click at [517, 451] on button "Describe with AI" at bounding box center [486, 460] width 107 height 22
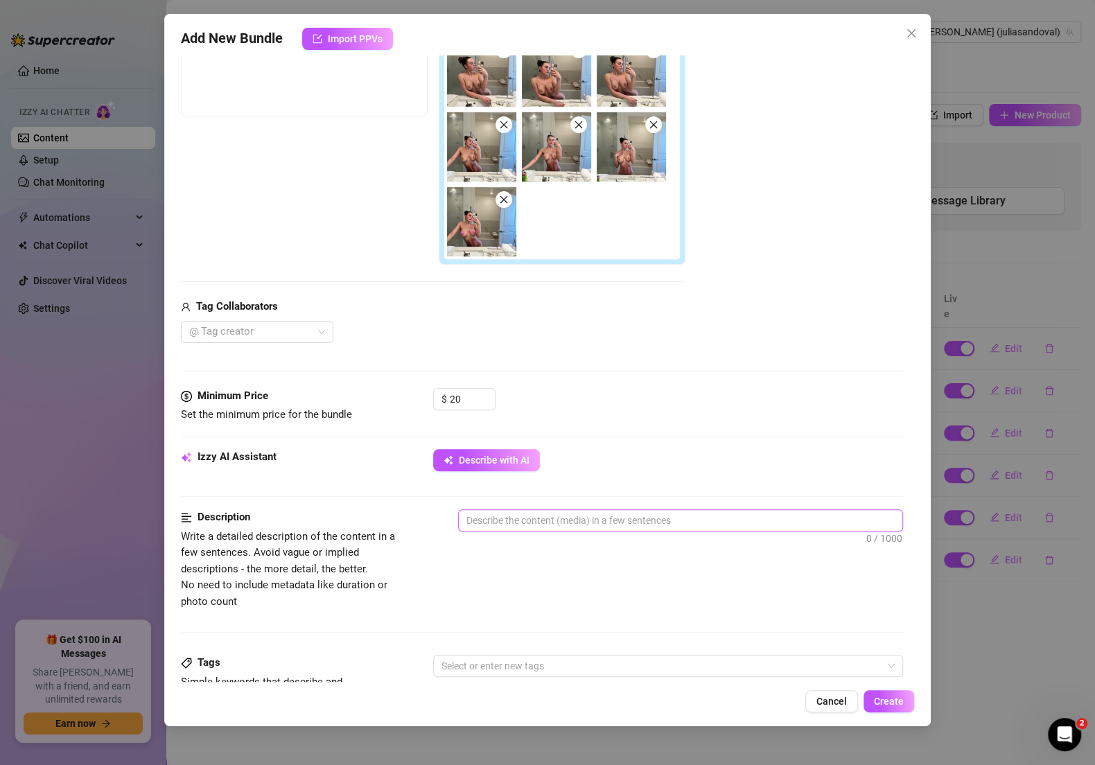
scroll to position [310, 0]
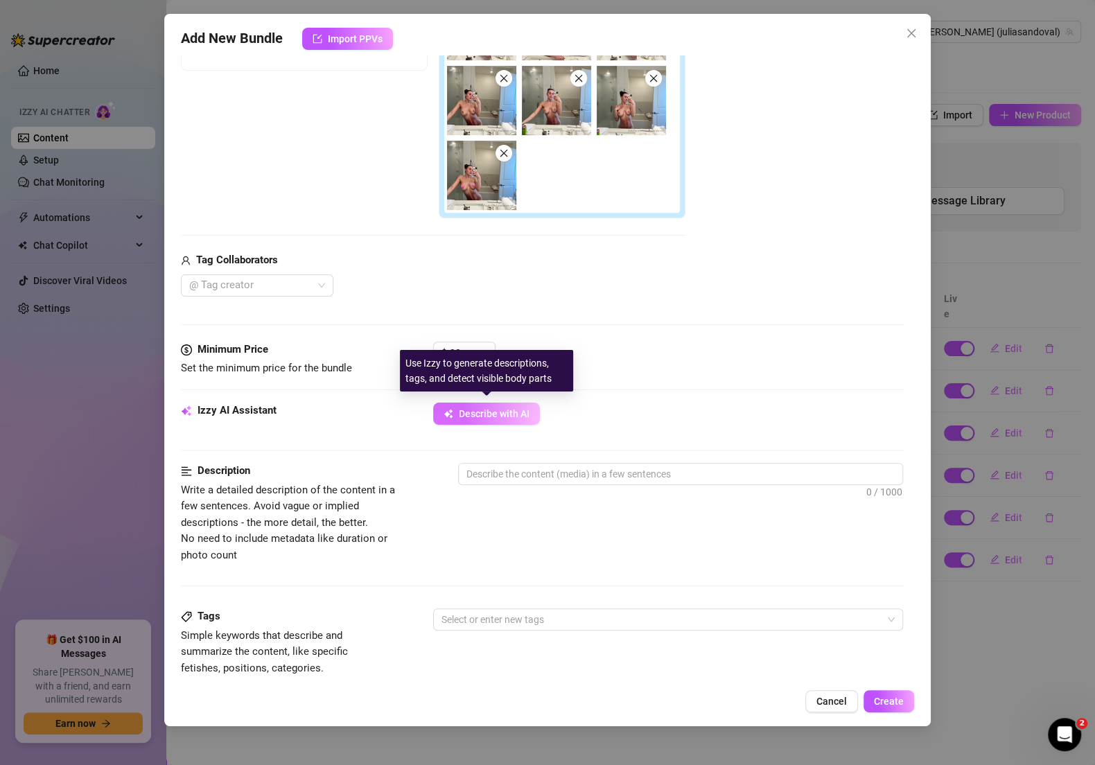
click at [522, 415] on span "Describe with AI" at bounding box center [494, 413] width 71 height 11
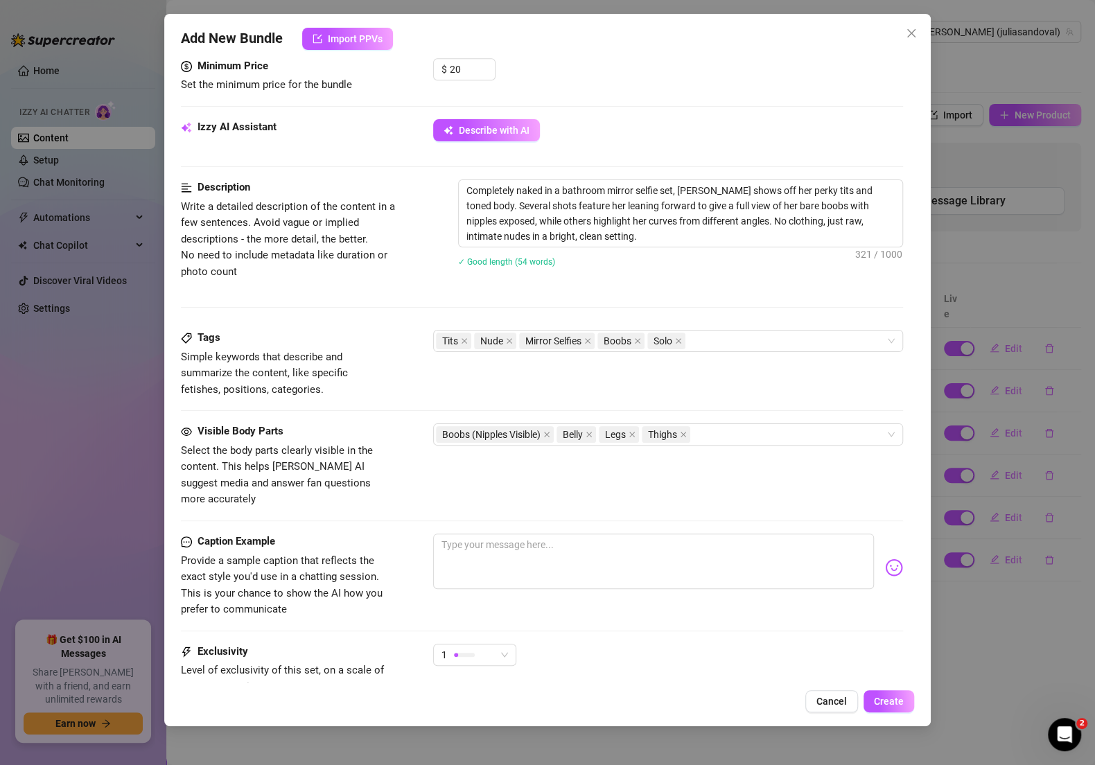
scroll to position [606, 0]
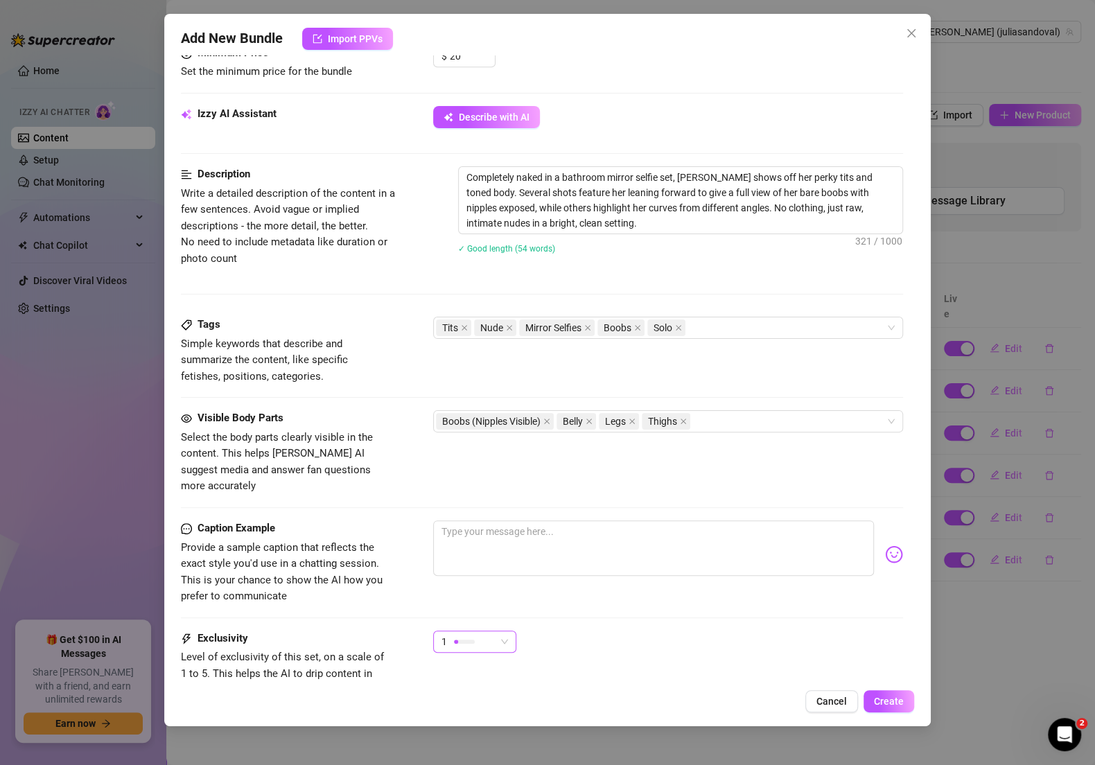
click at [500, 631] on span "1" at bounding box center [474, 641] width 67 height 21
click at [473, 693] on span "3" at bounding box center [489, 693] width 90 height 15
click at [600, 609] on div "Caption Example Provide a sample caption that reflects the exact style you'd us…" at bounding box center [542, 575] width 722 height 110
click at [884, 694] on button "Create" at bounding box center [888, 701] width 51 height 22
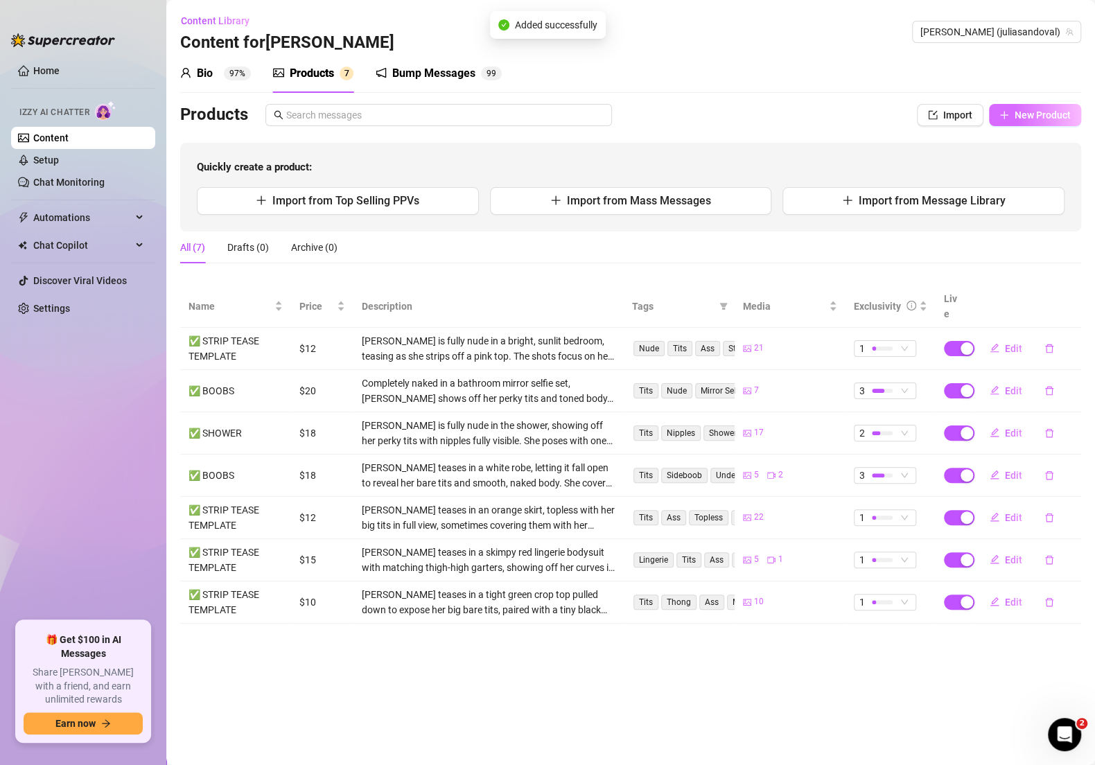
click at [1033, 124] on button "New Product" at bounding box center [1035, 115] width 92 height 22
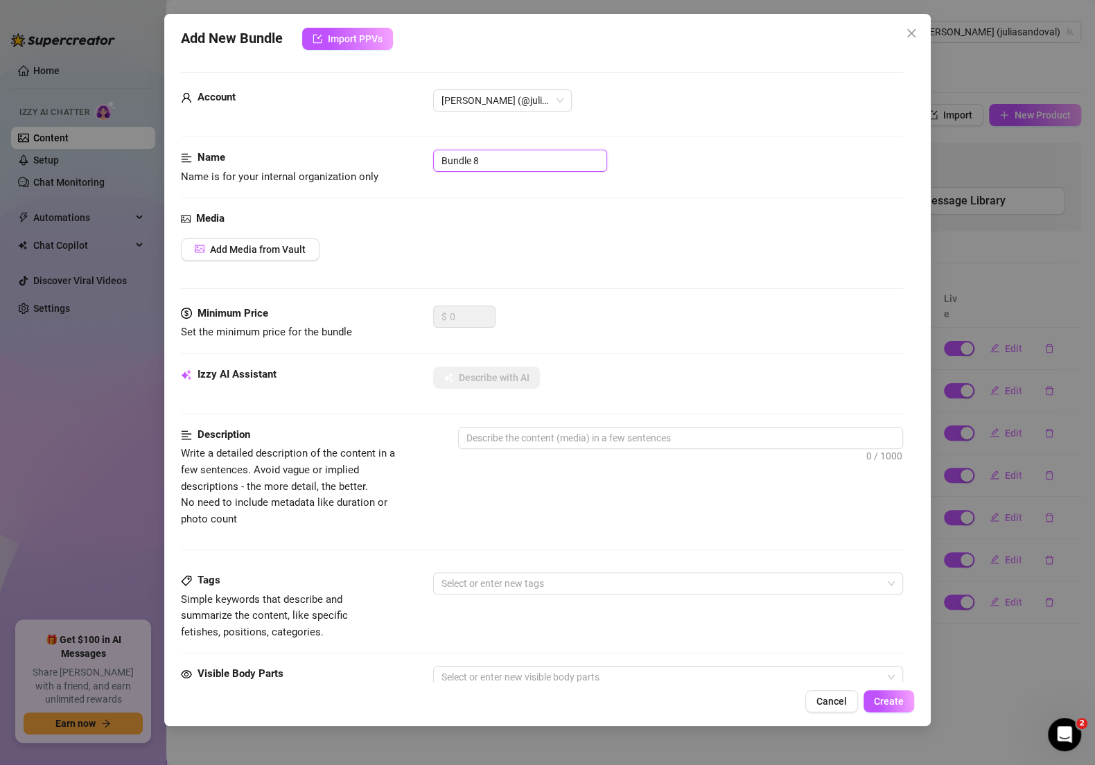
drag, startPoint x: 509, startPoint y: 155, endPoint x: 409, endPoint y: 155, distance: 99.8
click at [409, 155] on div "Name Name is for your internal organization only Bundle 8" at bounding box center [542, 167] width 722 height 35
paste input "✅ BOOBS"
click at [292, 244] on span "Add Media from Vault" at bounding box center [258, 249] width 96 height 11
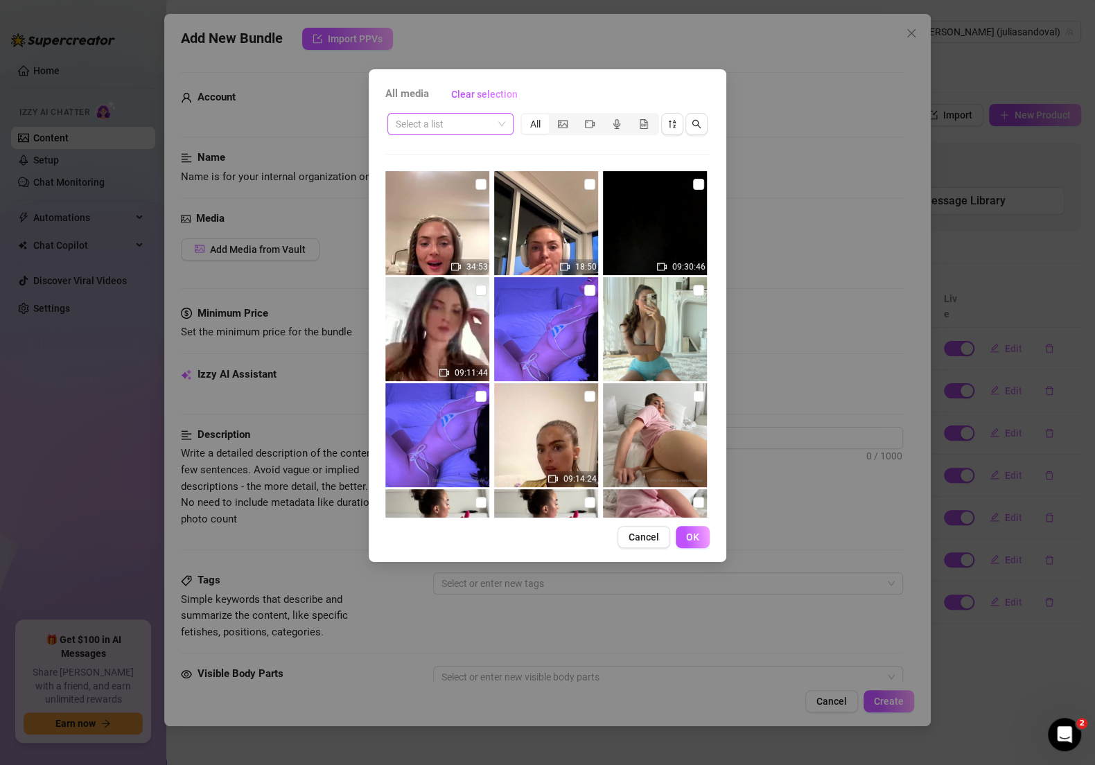
click at [463, 130] on input "search" at bounding box center [444, 124] width 97 height 21
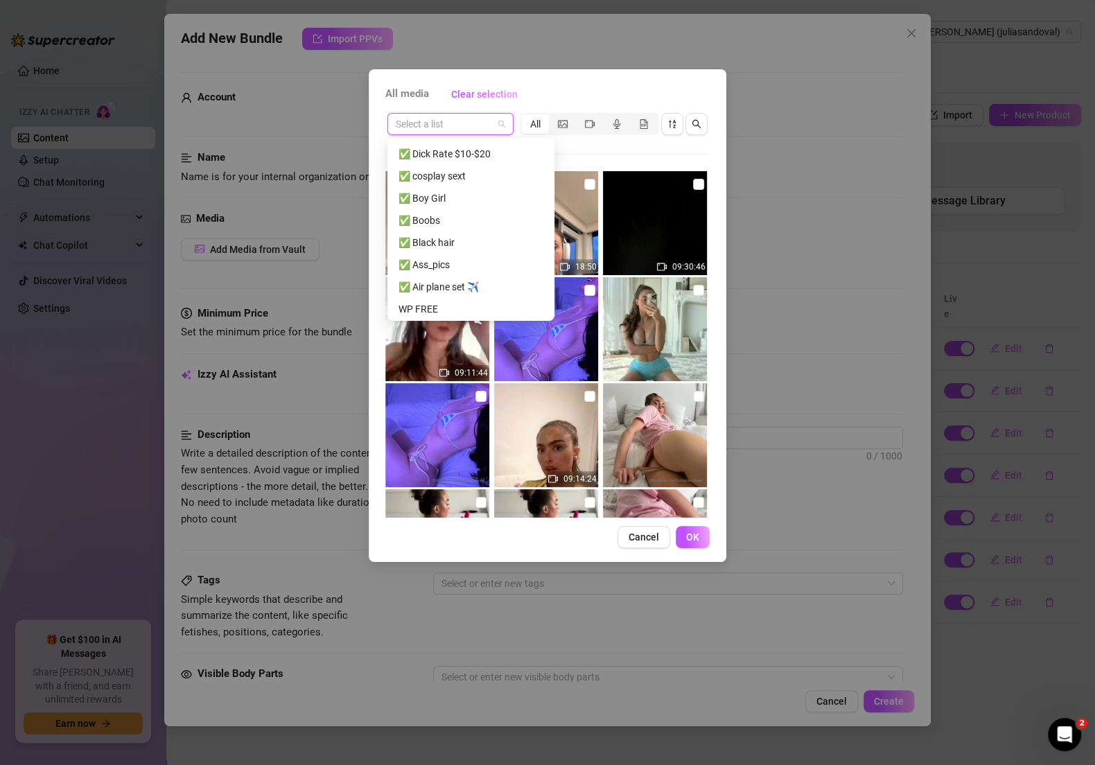
scroll to position [296, 0]
click at [466, 211] on div "✅ Boobs" at bounding box center [470, 210] width 145 height 15
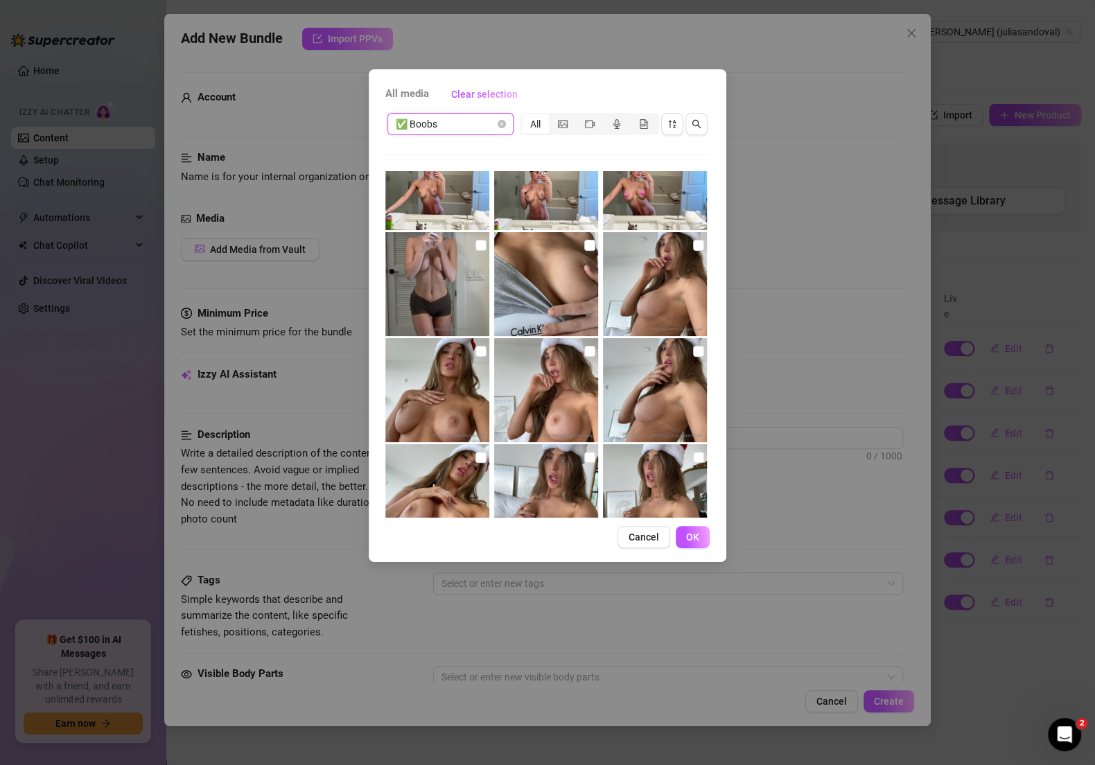
scroll to position [584, 0]
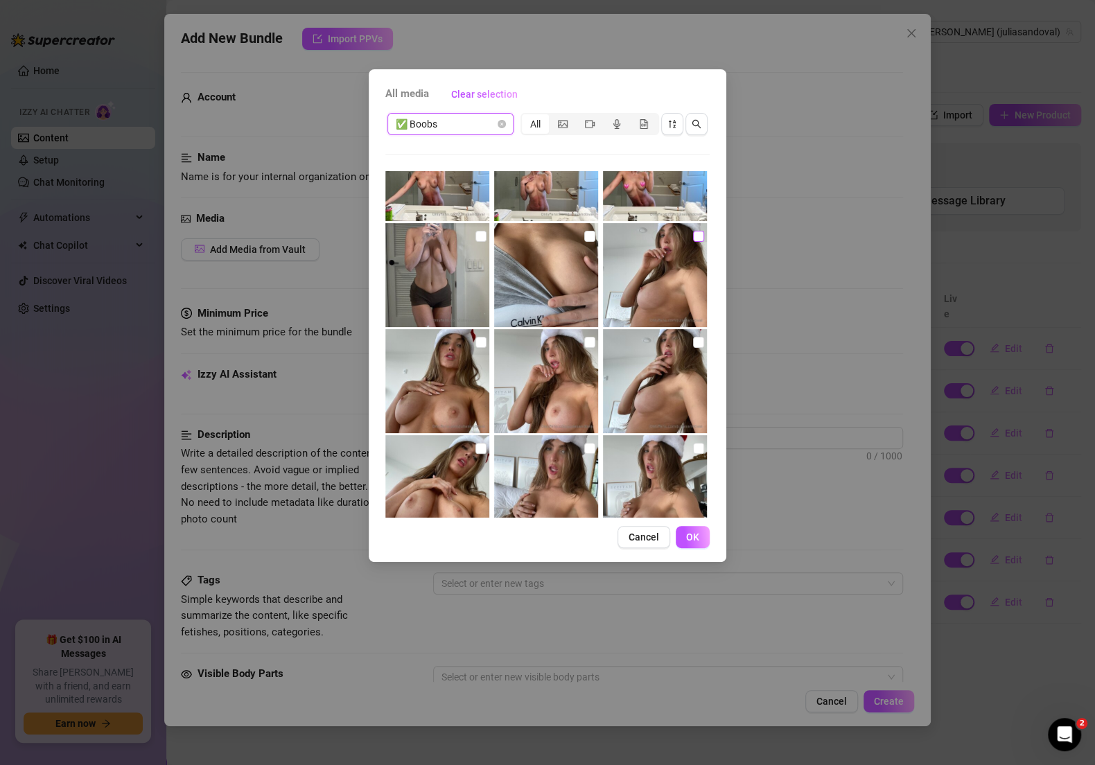
click at [693, 240] on input "checkbox" at bounding box center [698, 236] width 11 height 11
click at [487, 341] on img at bounding box center [437, 381] width 104 height 104
click at [592, 343] on img at bounding box center [546, 381] width 104 height 104
click at [693, 346] on input "checkbox" at bounding box center [698, 342] width 11 height 11
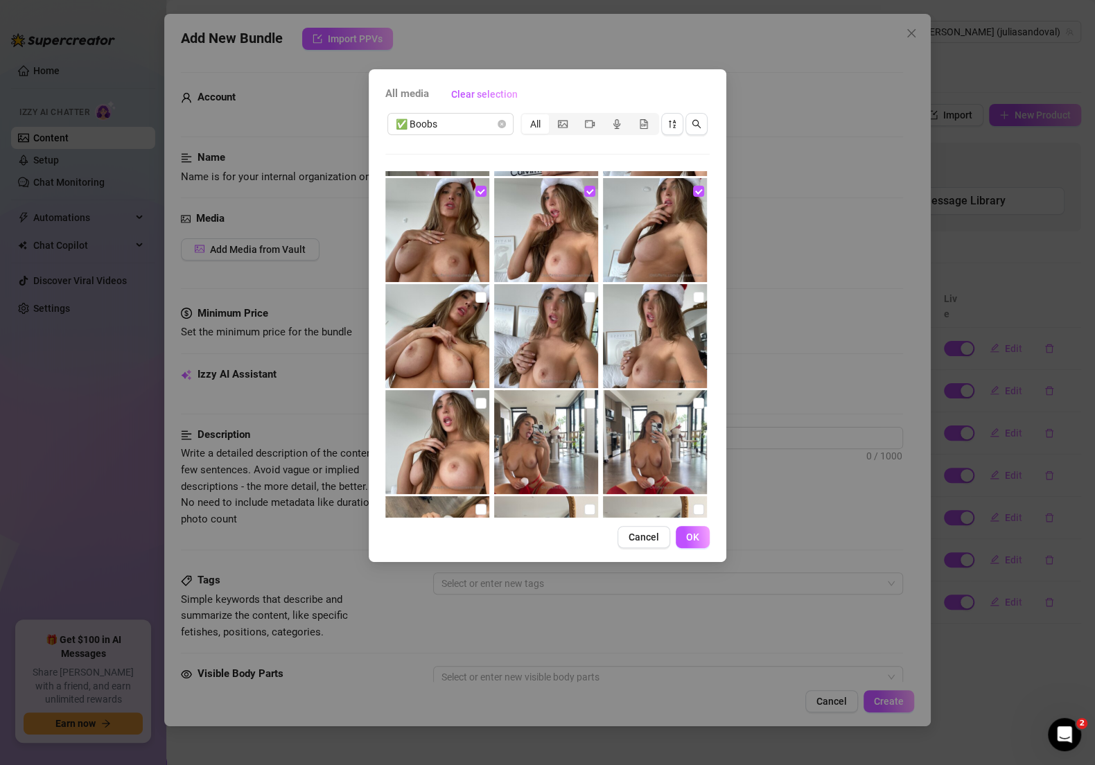
scroll to position [765, 0]
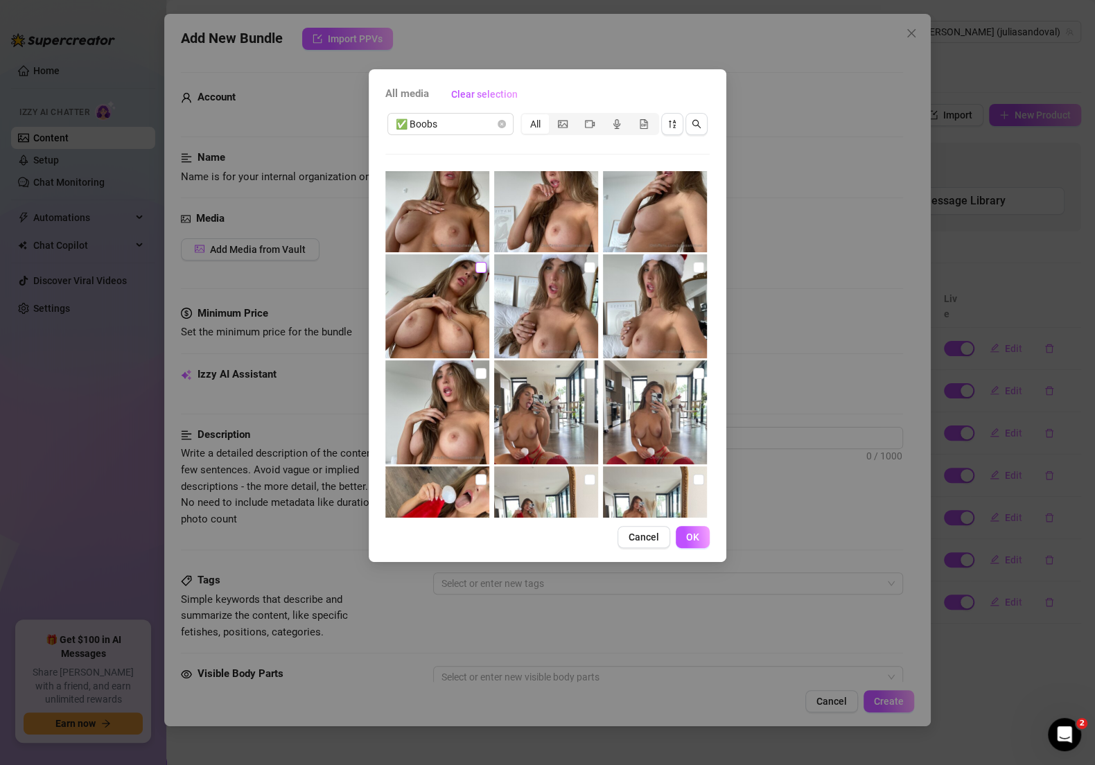
click at [477, 272] on label at bounding box center [480, 267] width 11 height 15
click at [477, 272] on input "checkbox" at bounding box center [480, 267] width 11 height 11
click at [575, 265] on img at bounding box center [546, 306] width 104 height 104
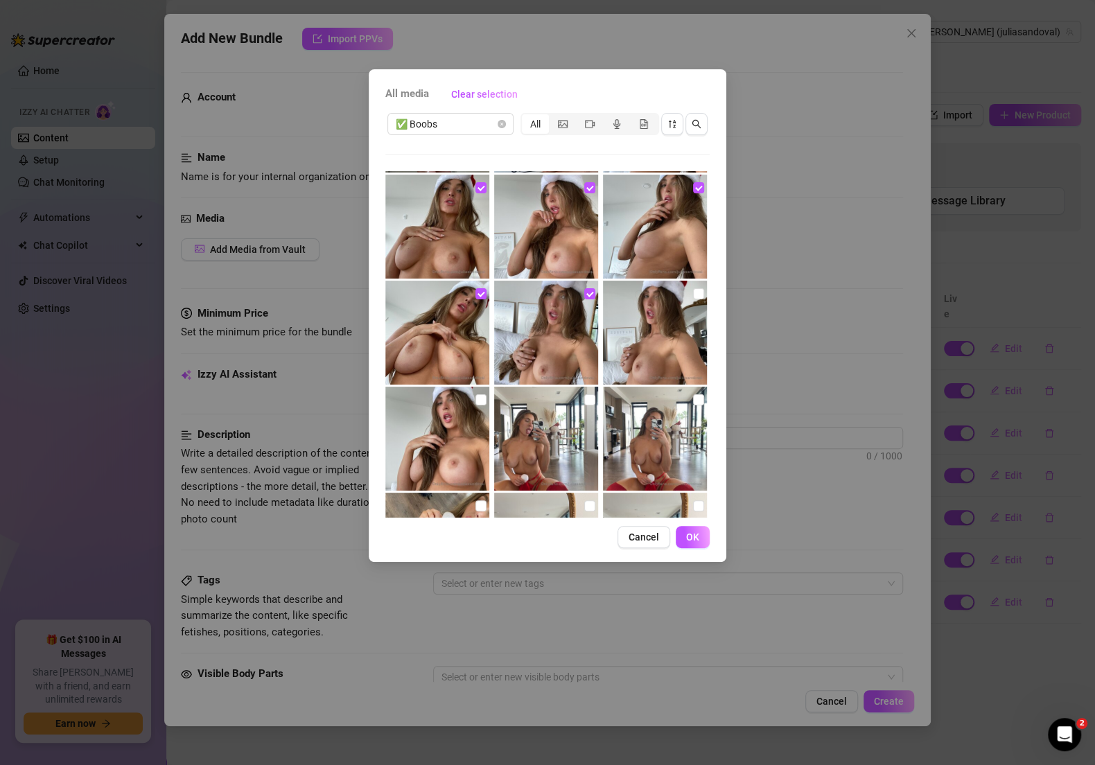
scroll to position [820, 0]
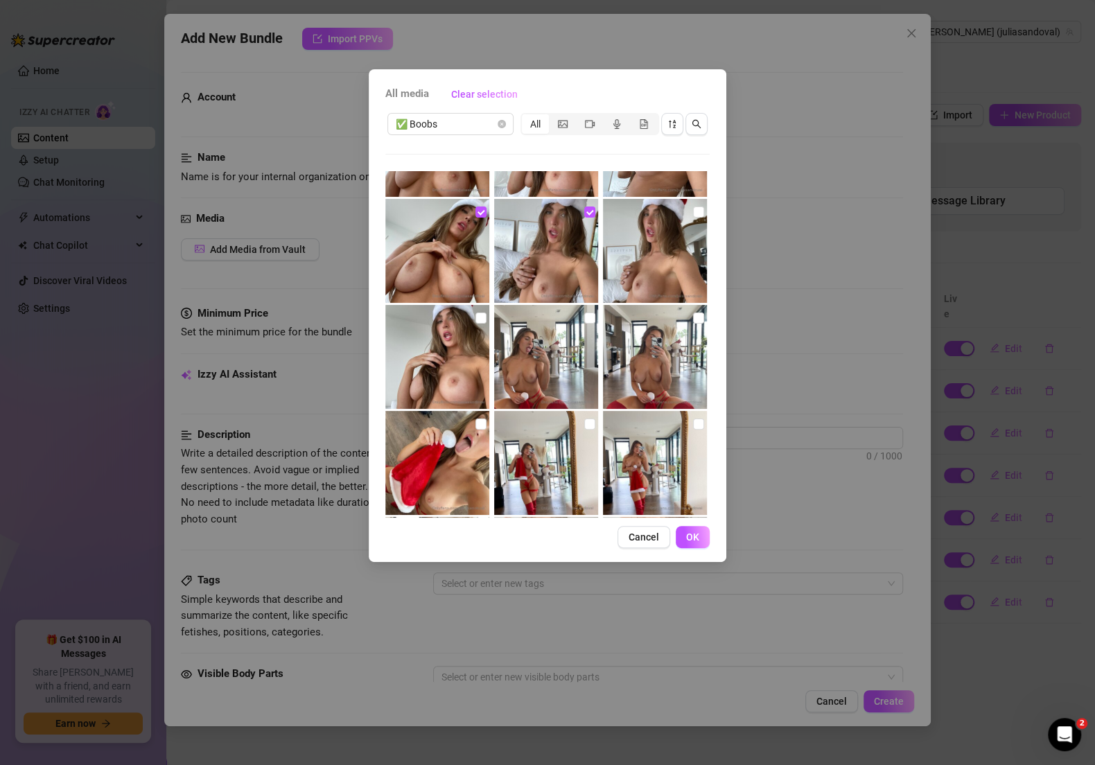
click at [686, 223] on img at bounding box center [655, 251] width 104 height 104
click at [477, 312] on input "checkbox" at bounding box center [480, 317] width 11 height 11
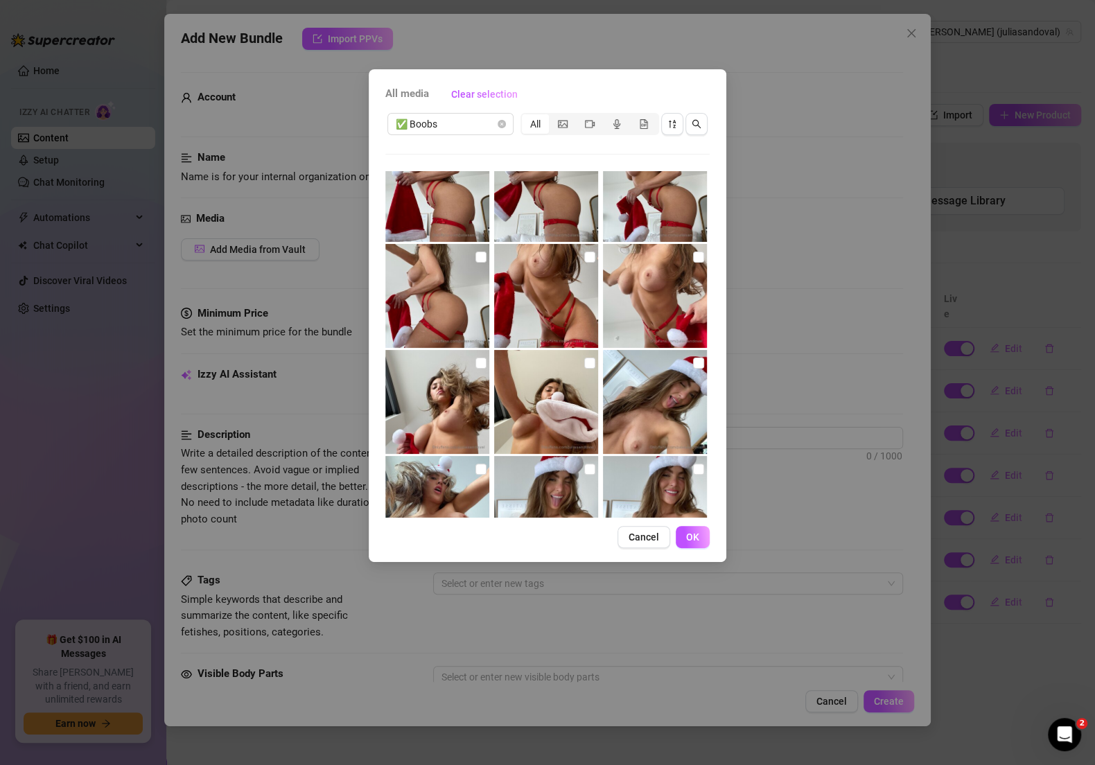
scroll to position [1370, 0]
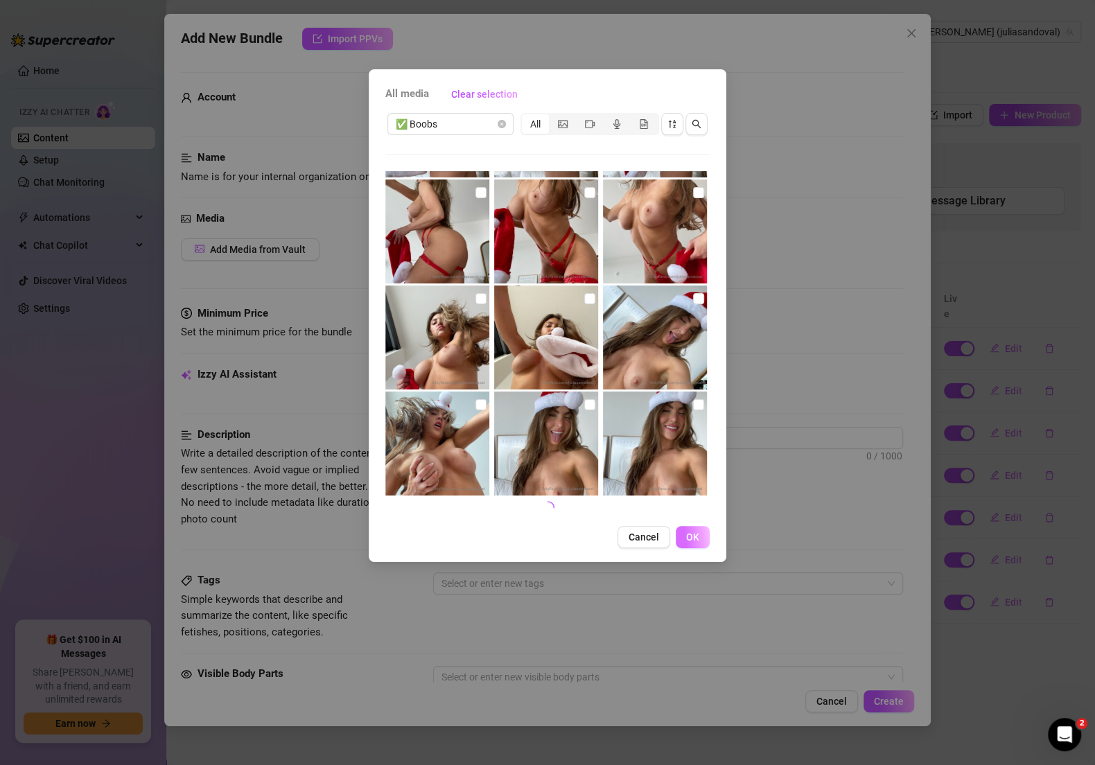
click at [691, 531] on span "OK" at bounding box center [692, 536] width 13 height 11
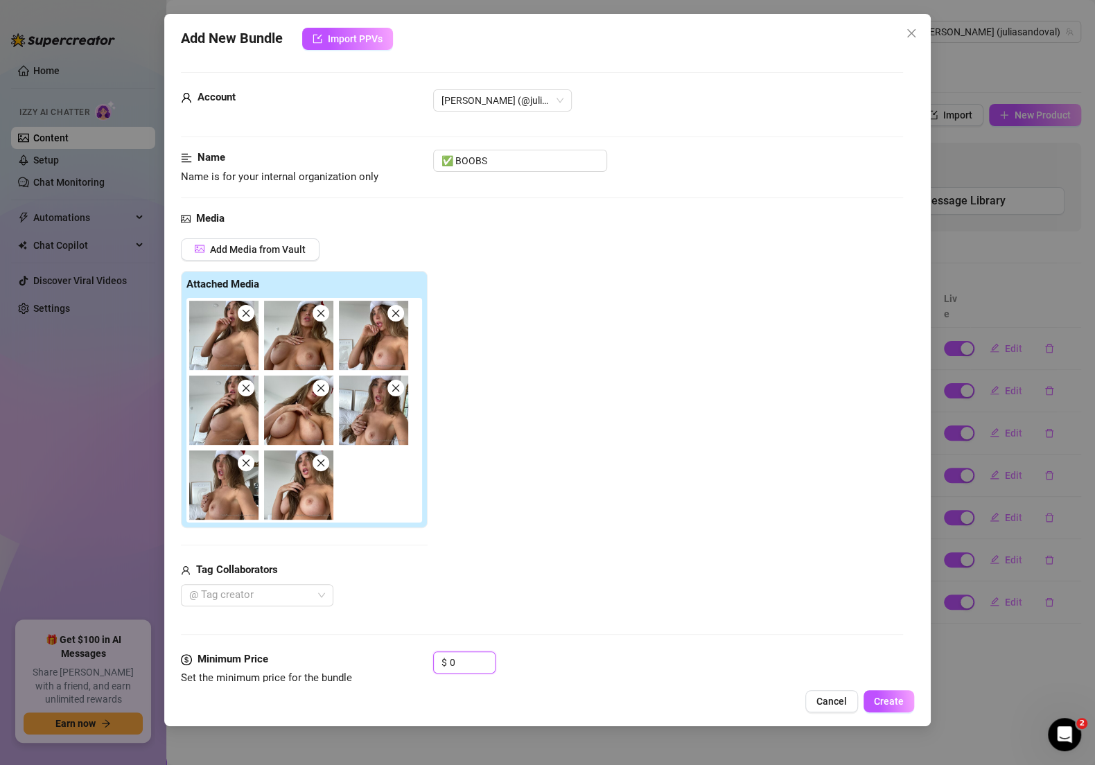
drag, startPoint x: 471, startPoint y: 660, endPoint x: 399, endPoint y: 660, distance: 72.1
click at [399, 660] on div "Minimum Price Set the minimum price for the bundle $ 0" at bounding box center [542, 668] width 722 height 35
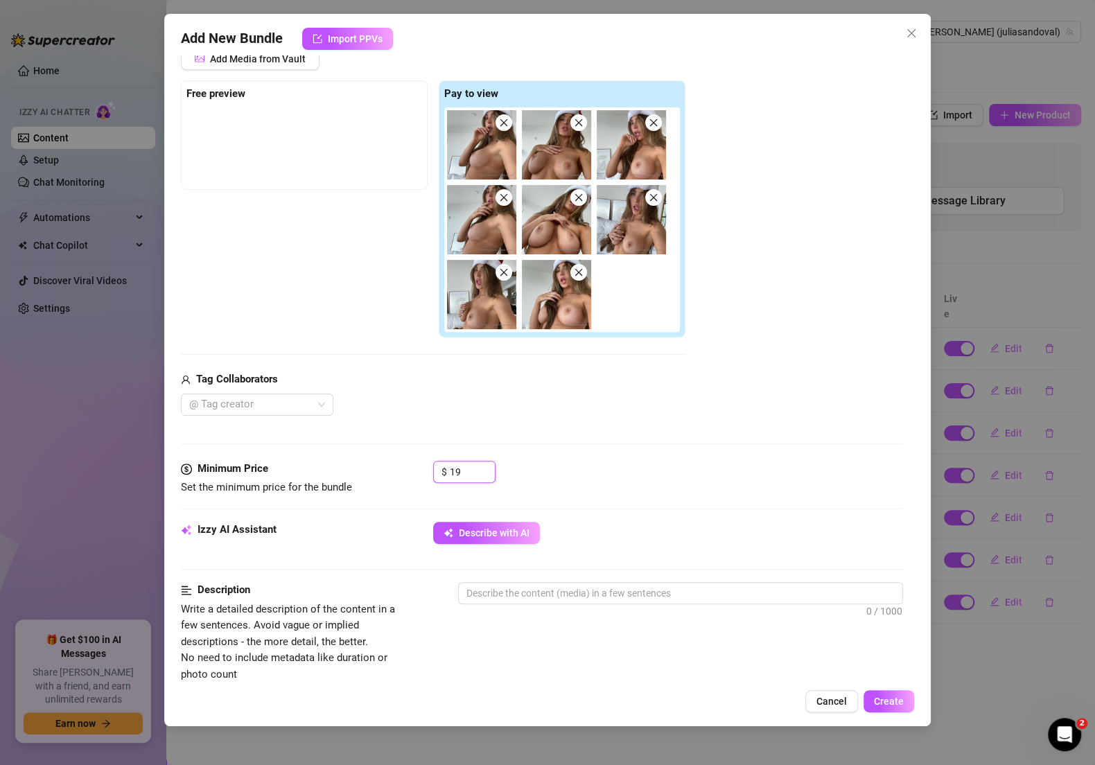
scroll to position [183, 0]
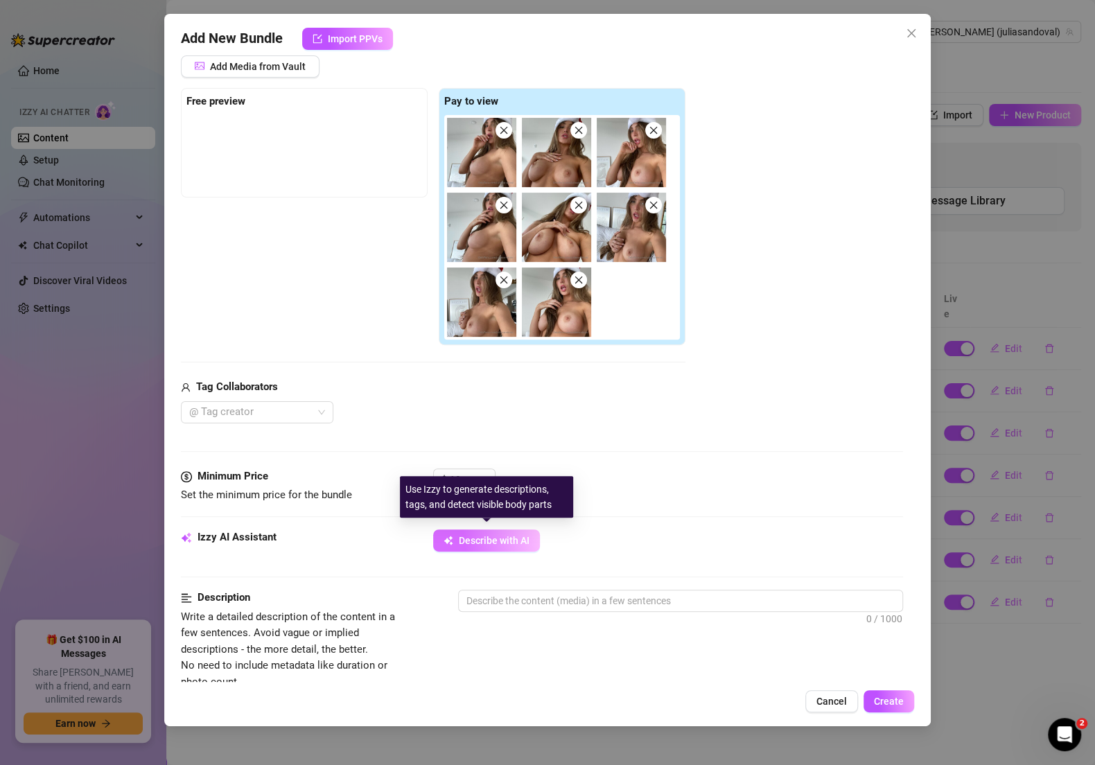
click at [506, 542] on span "Describe with AI" at bounding box center [494, 540] width 71 height 11
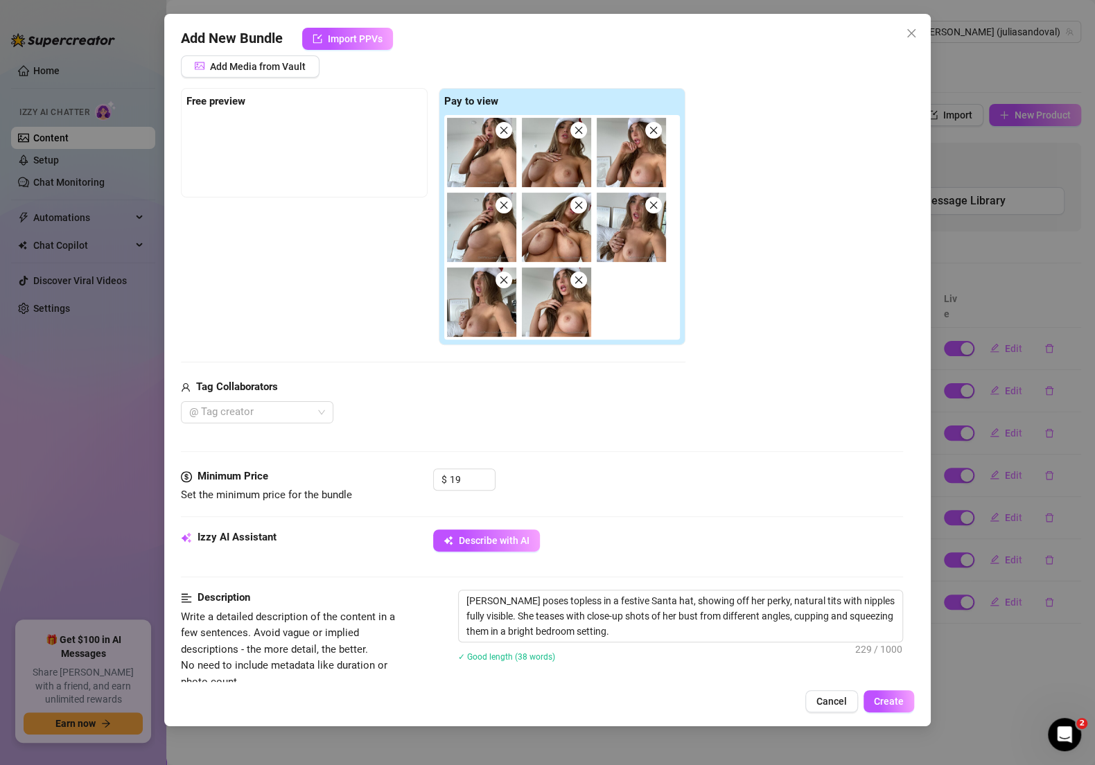
scroll to position [325, 0]
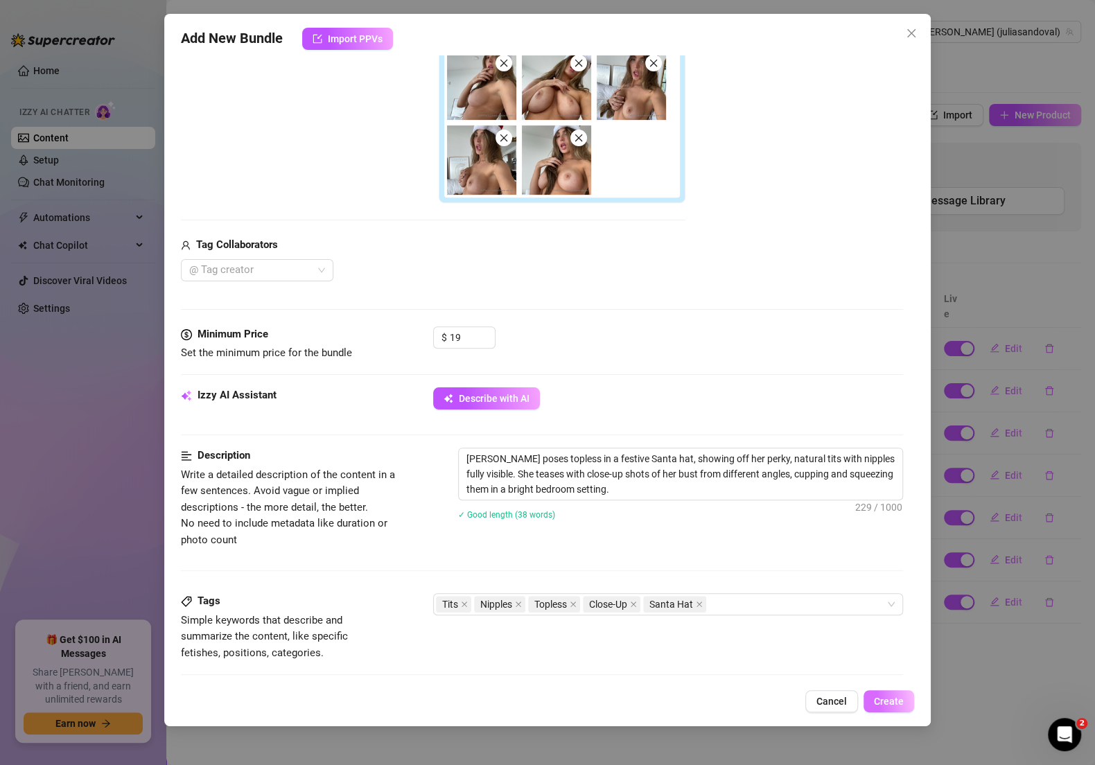
click at [898, 703] on span "Create" at bounding box center [889, 701] width 30 height 11
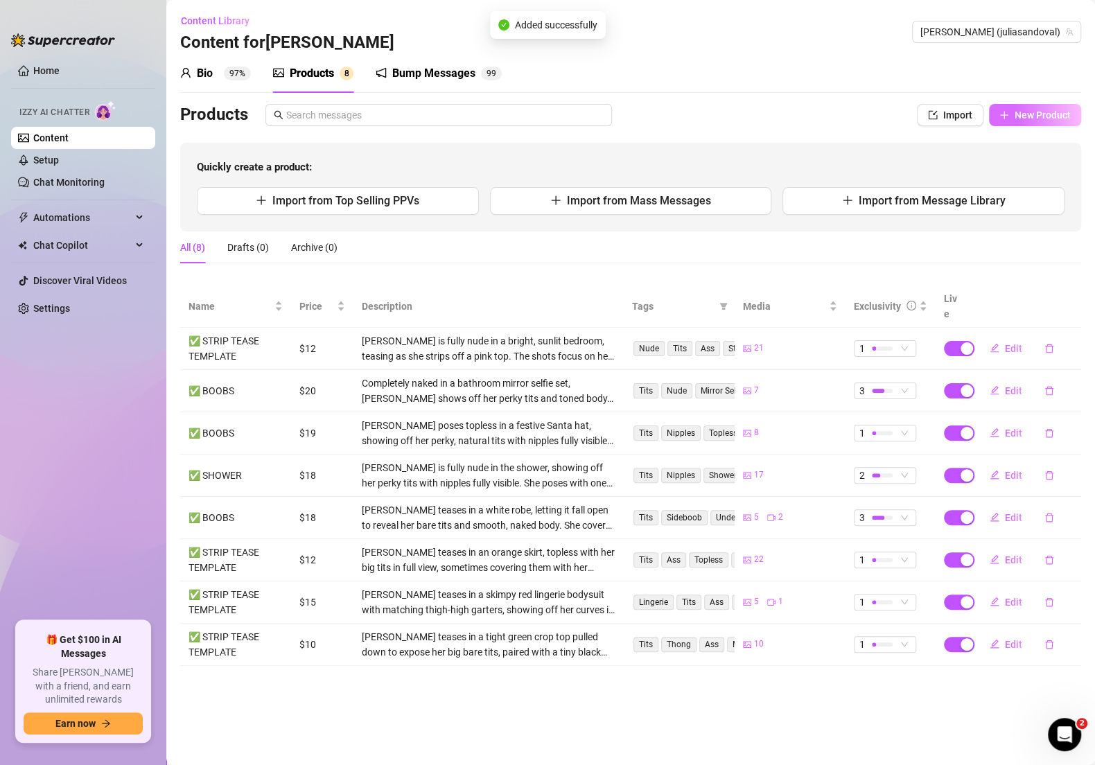
click at [1042, 121] on button "New Product" at bounding box center [1035, 115] width 92 height 22
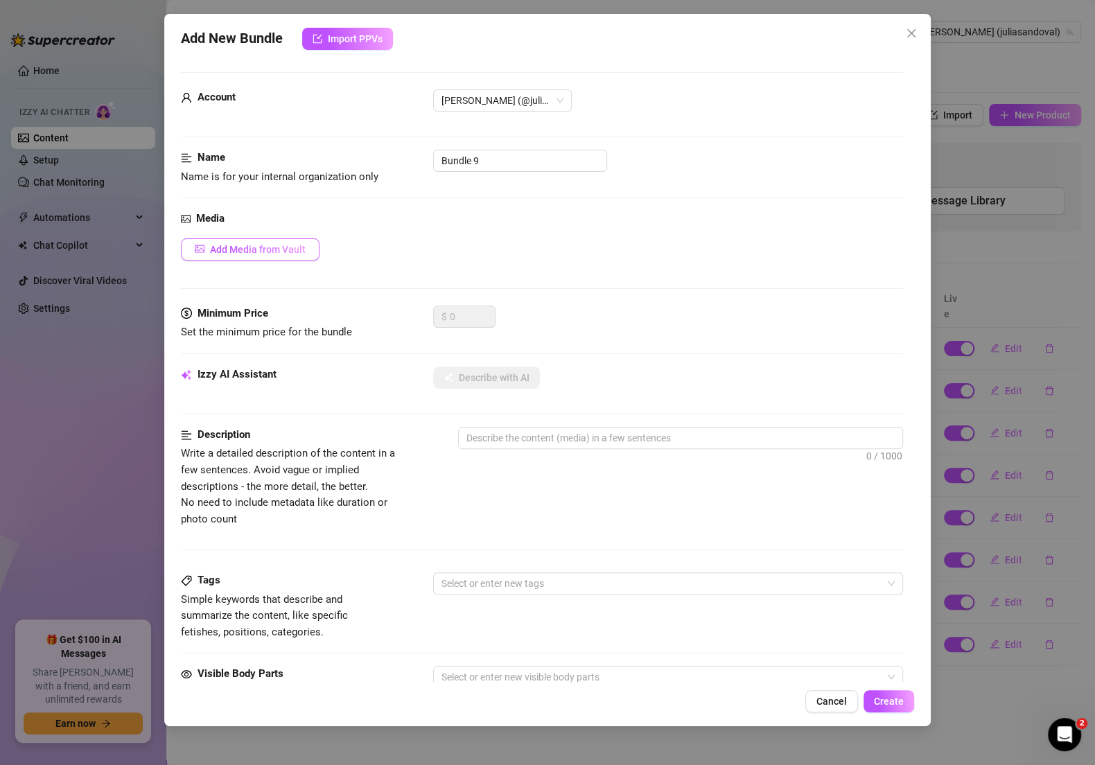
click at [297, 245] on span "Add Media from Vault" at bounding box center [258, 249] width 96 height 11
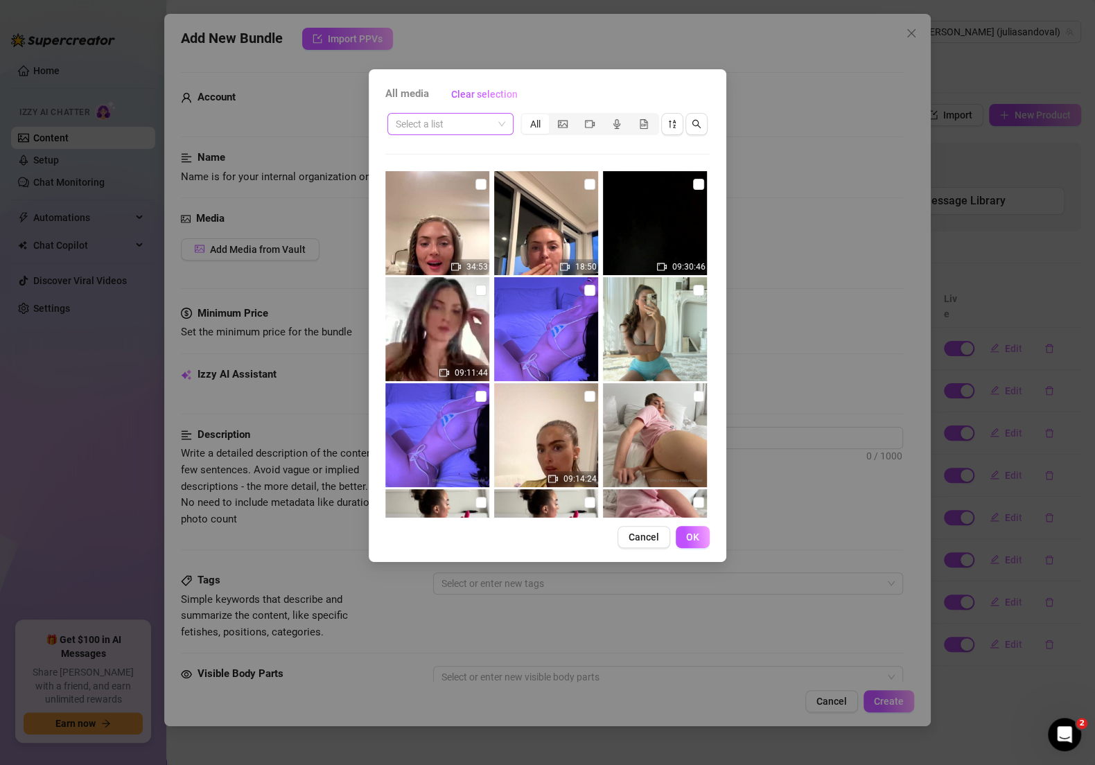
click at [502, 117] on span at bounding box center [450, 124] width 109 height 21
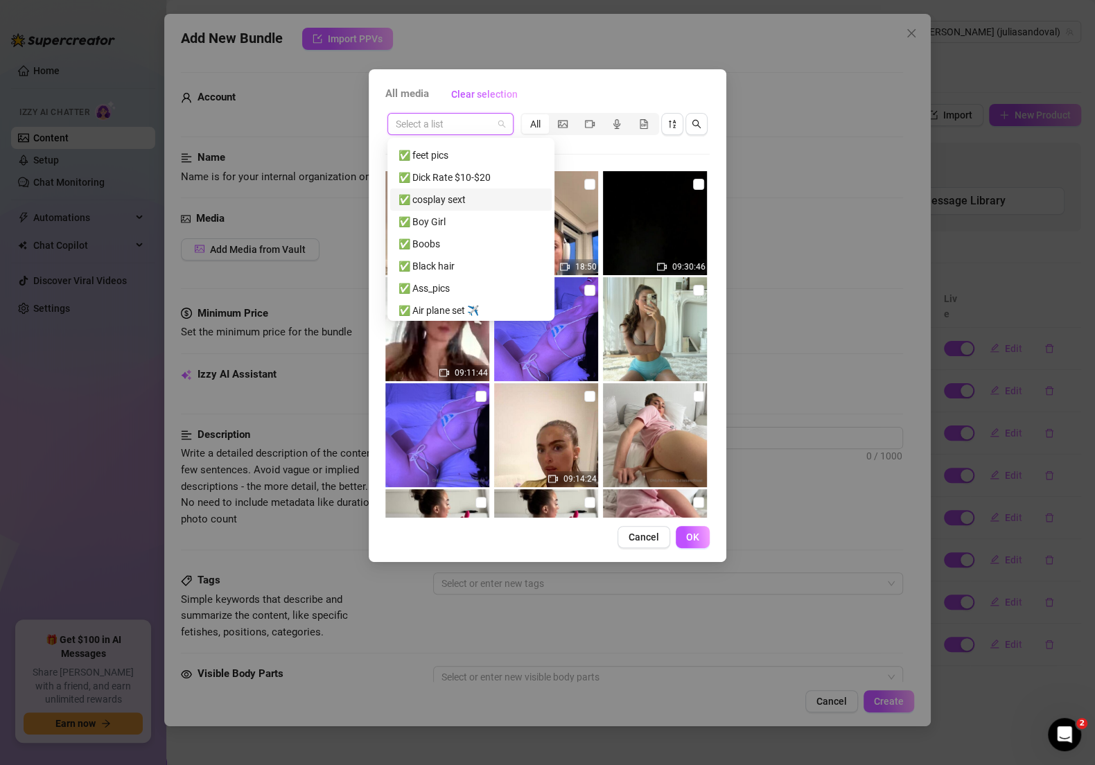
scroll to position [292, 0]
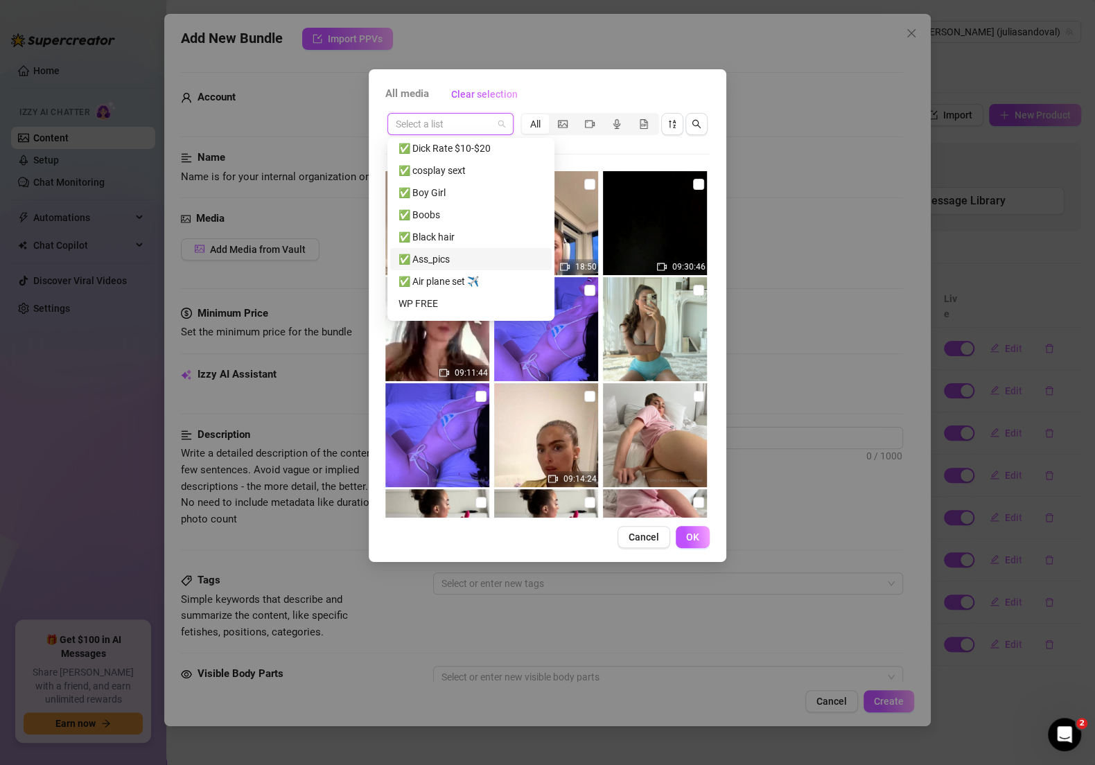
click at [464, 260] on div "✅ Ass_pics" at bounding box center [470, 259] width 145 height 15
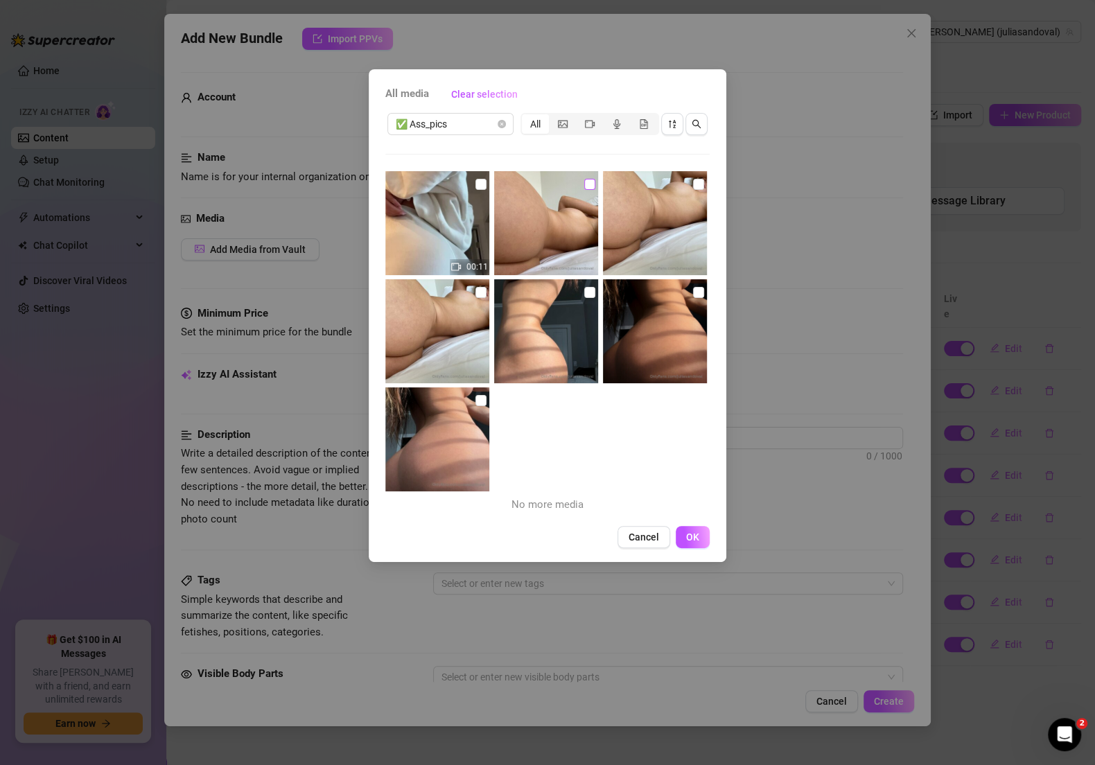
click at [584, 188] on input "checkbox" at bounding box center [589, 184] width 11 height 11
click at [477, 187] on input "checkbox" at bounding box center [480, 184] width 11 height 11
click at [693, 184] on input "checkbox" at bounding box center [698, 184] width 11 height 11
click at [693, 289] on input "checkbox" at bounding box center [698, 292] width 11 height 11
click at [588, 287] on input "checkbox" at bounding box center [589, 292] width 11 height 11
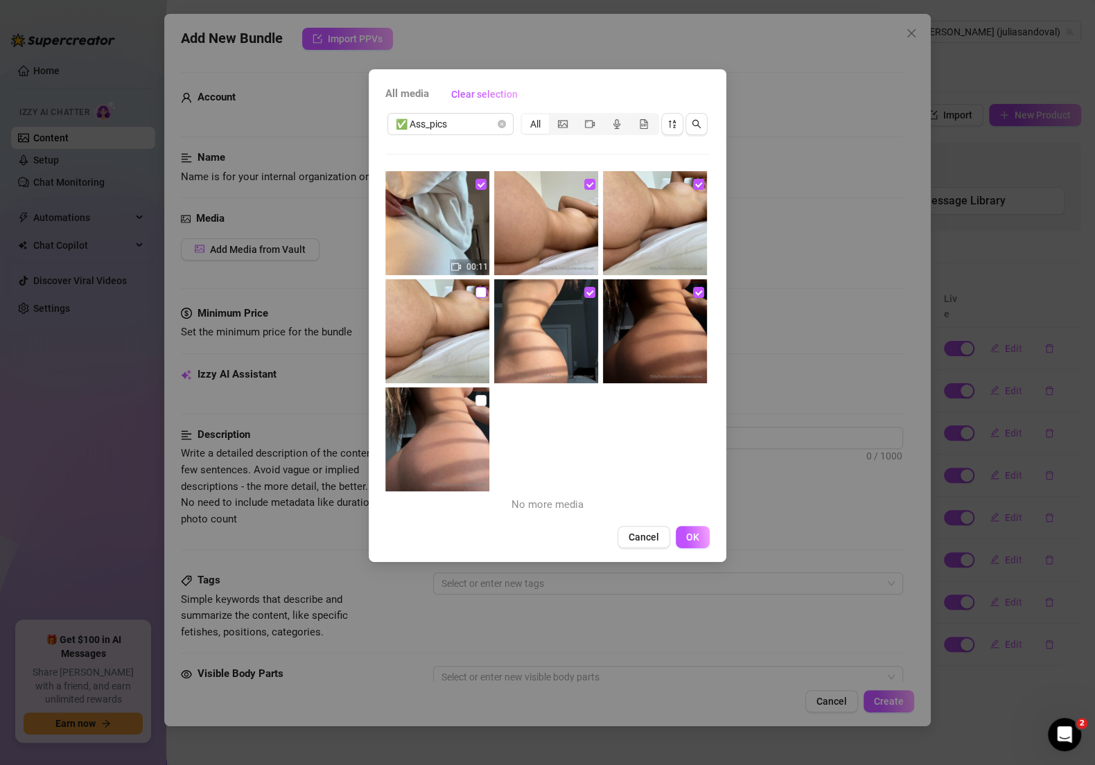
click at [475, 292] on input "checkbox" at bounding box center [480, 292] width 11 height 11
click at [481, 395] on input "checkbox" at bounding box center [480, 400] width 11 height 11
click at [682, 528] on button "OK" at bounding box center [693, 537] width 34 height 22
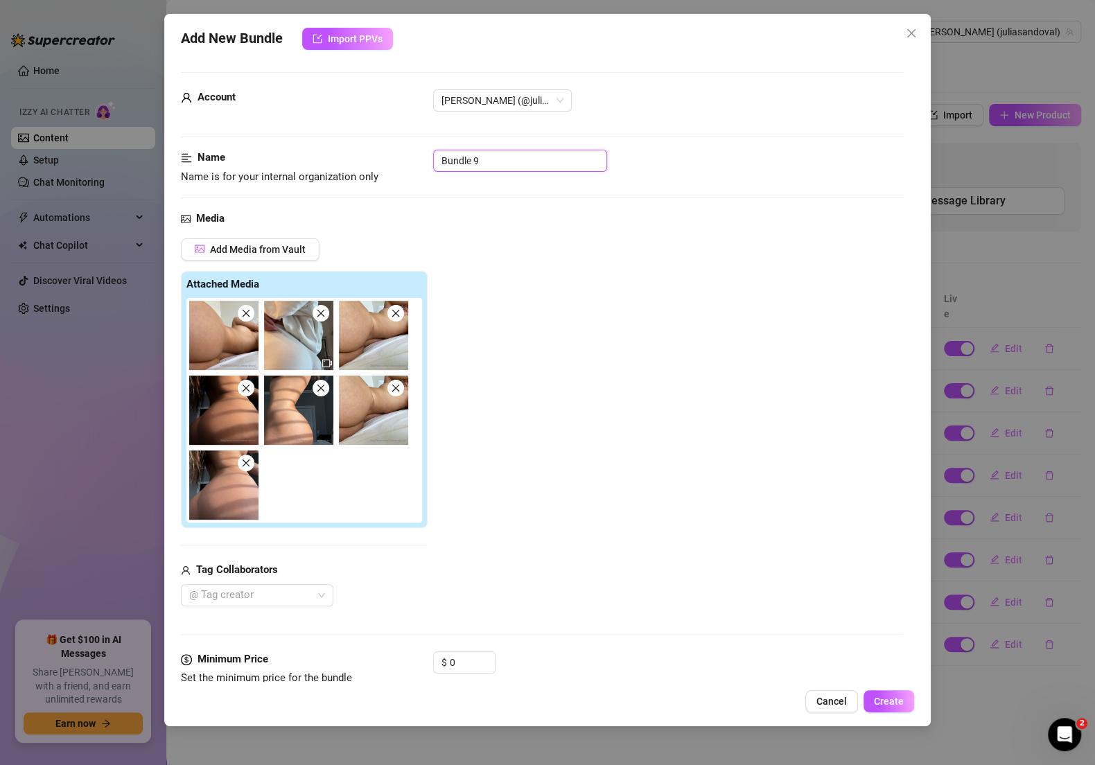
drag, startPoint x: 511, startPoint y: 161, endPoint x: 390, endPoint y: 141, distance: 122.9
click at [390, 141] on form "Account [PERSON_NAME] (@juliasandoval) Name Name is for your internal organizat…" at bounding box center [542, 737] width 722 height 1331
click at [537, 365] on div "Add Media from Vault Attached Media Tag Collaborators @ Tag creator" at bounding box center [542, 422] width 722 height 368
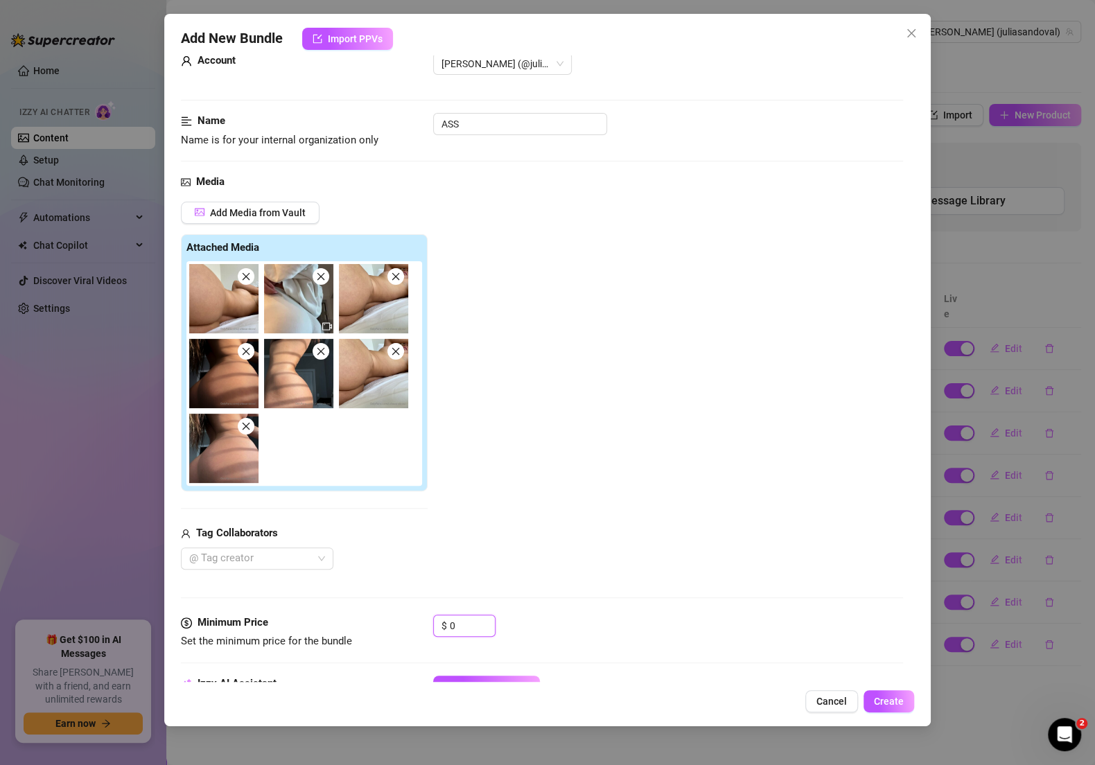
drag, startPoint x: 457, startPoint y: 615, endPoint x: 402, endPoint y: 611, distance: 55.5
click at [402, 615] on div "Minimum Price Set the minimum price for the bundle $ 0" at bounding box center [542, 632] width 722 height 35
drag, startPoint x: 458, startPoint y: 630, endPoint x: 394, endPoint y: 626, distance: 63.9
click at [394, 628] on div "Minimum Price Set the minimum price for the bundle $ 0" at bounding box center [542, 632] width 722 height 35
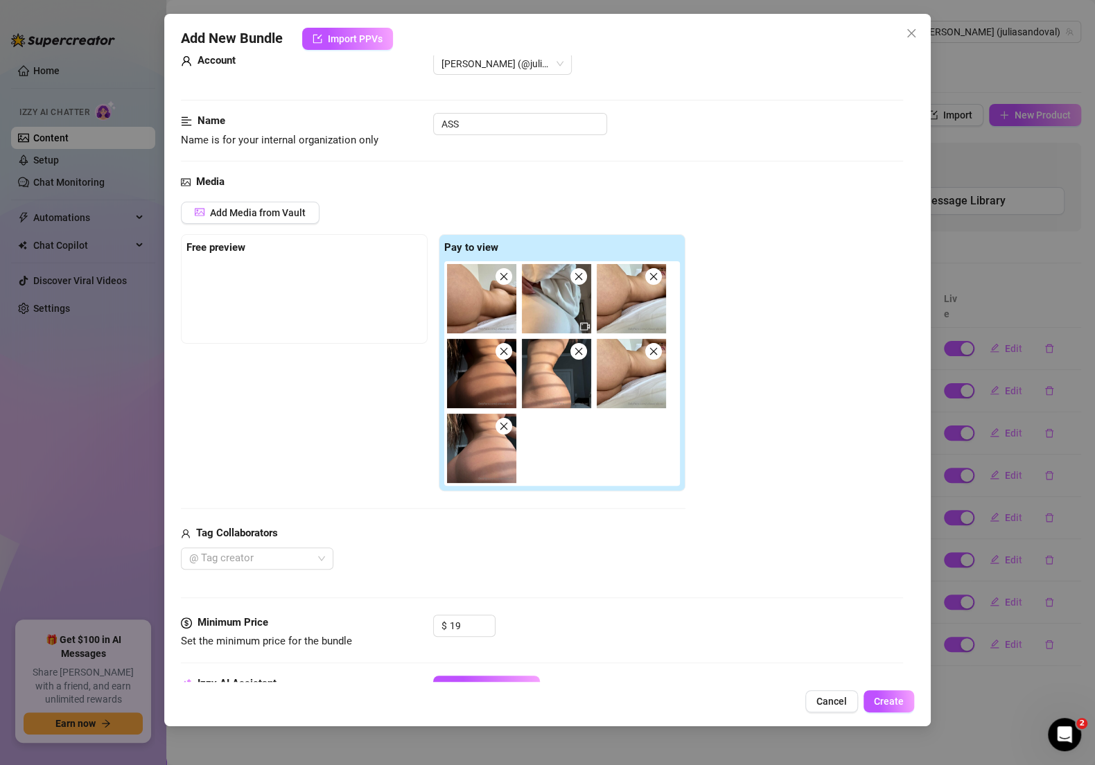
click at [533, 651] on div "Minimum Price Set the minimum price for the bundle $ 19" at bounding box center [542, 645] width 722 height 61
click at [524, 676] on button "Describe with AI" at bounding box center [486, 687] width 107 height 22
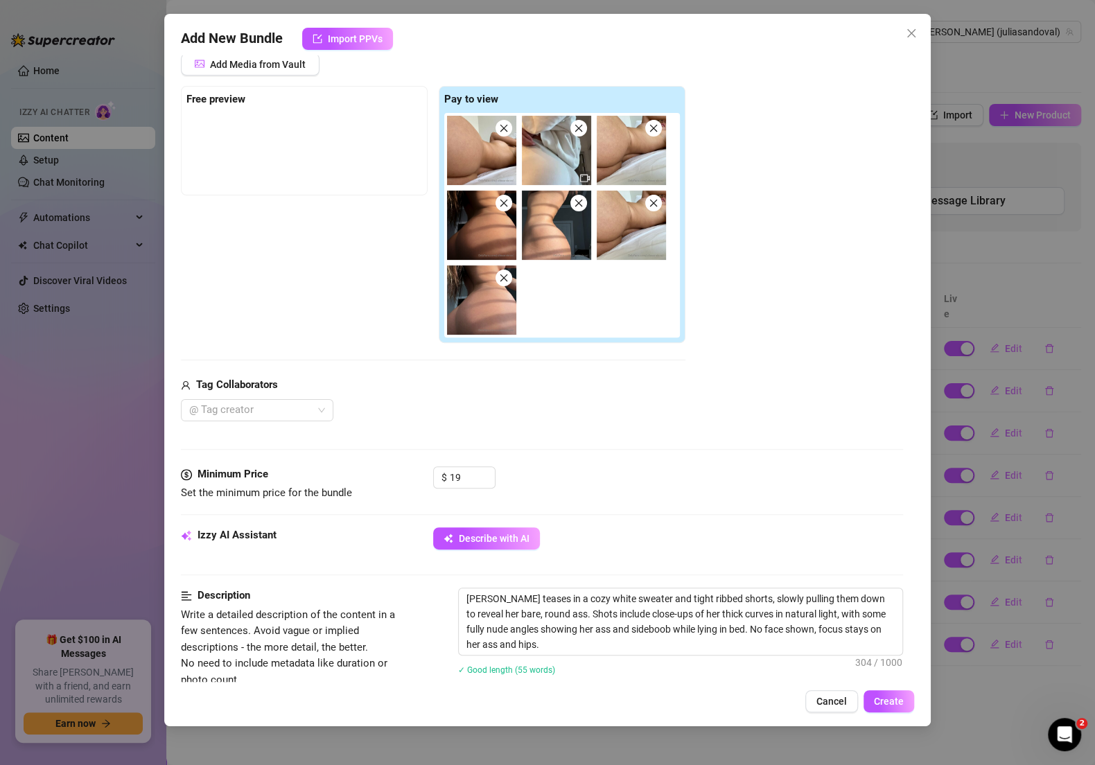
scroll to position [504, 0]
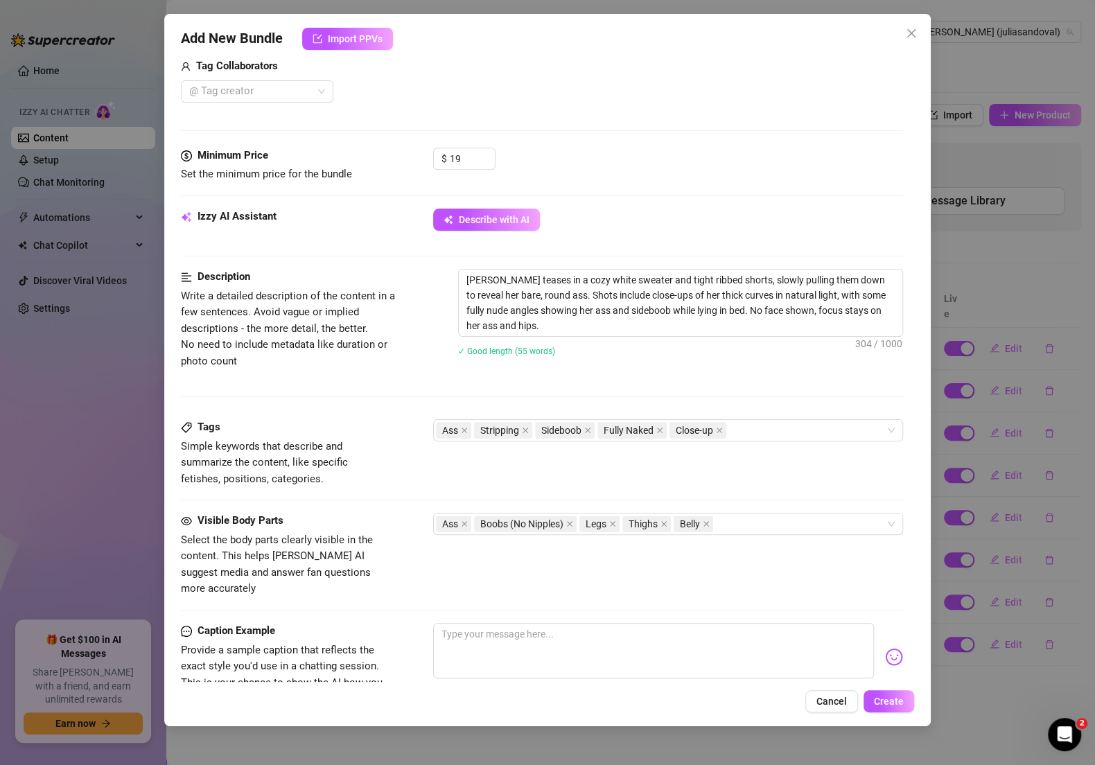
click at [888, 685] on div "Add New Bundle Import PPVs Account [PERSON_NAME] (@juliasandoval) Name Name is …" at bounding box center [547, 370] width 766 height 712
click at [894, 698] on span "Create" at bounding box center [889, 701] width 30 height 11
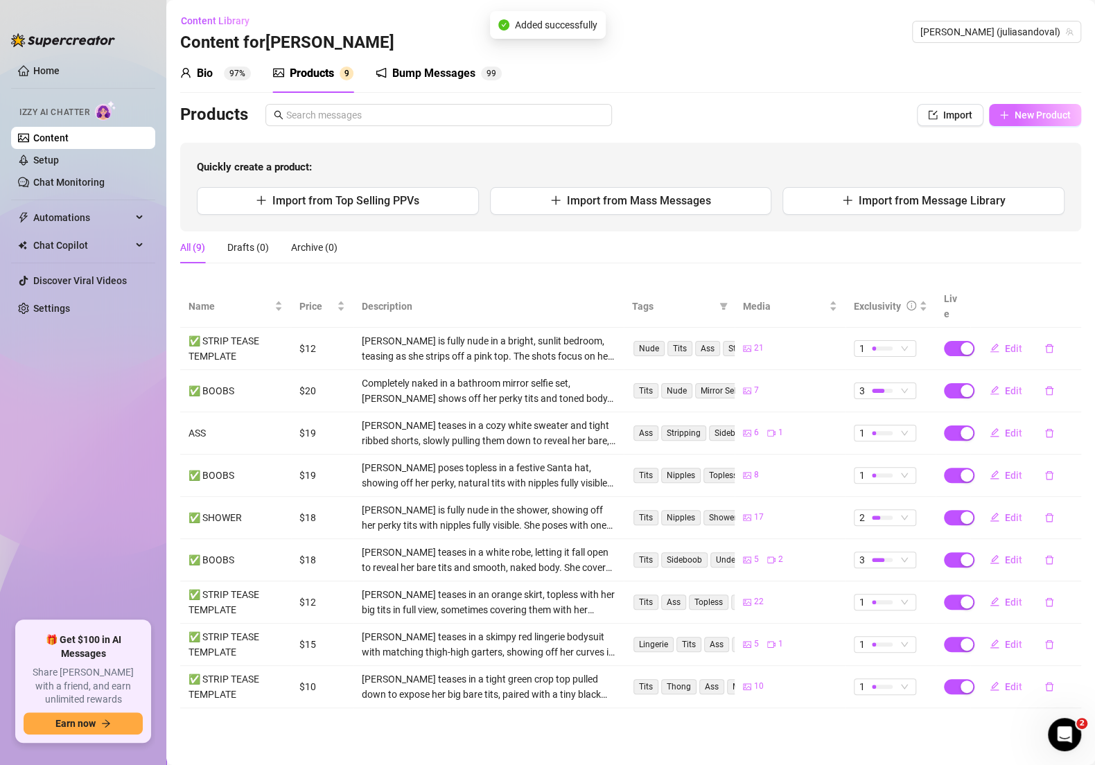
click at [1030, 122] on button "New Product" at bounding box center [1035, 115] width 92 height 22
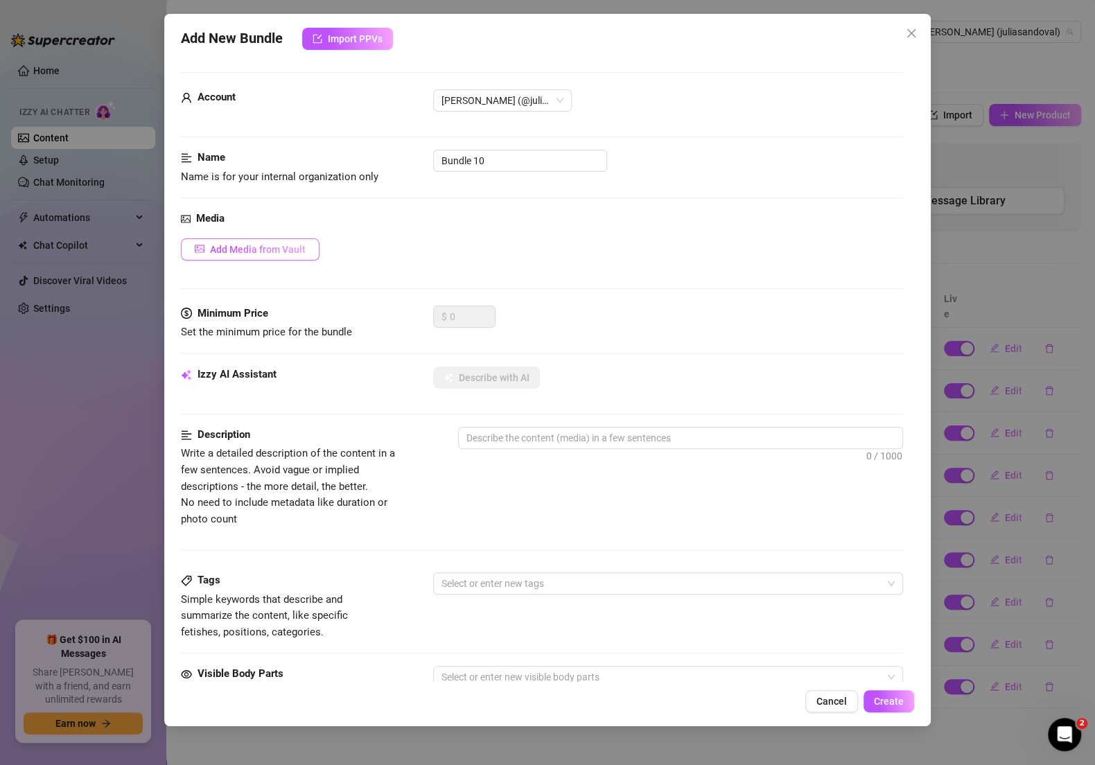
click at [291, 246] on span "Add Media from Vault" at bounding box center [258, 249] width 96 height 11
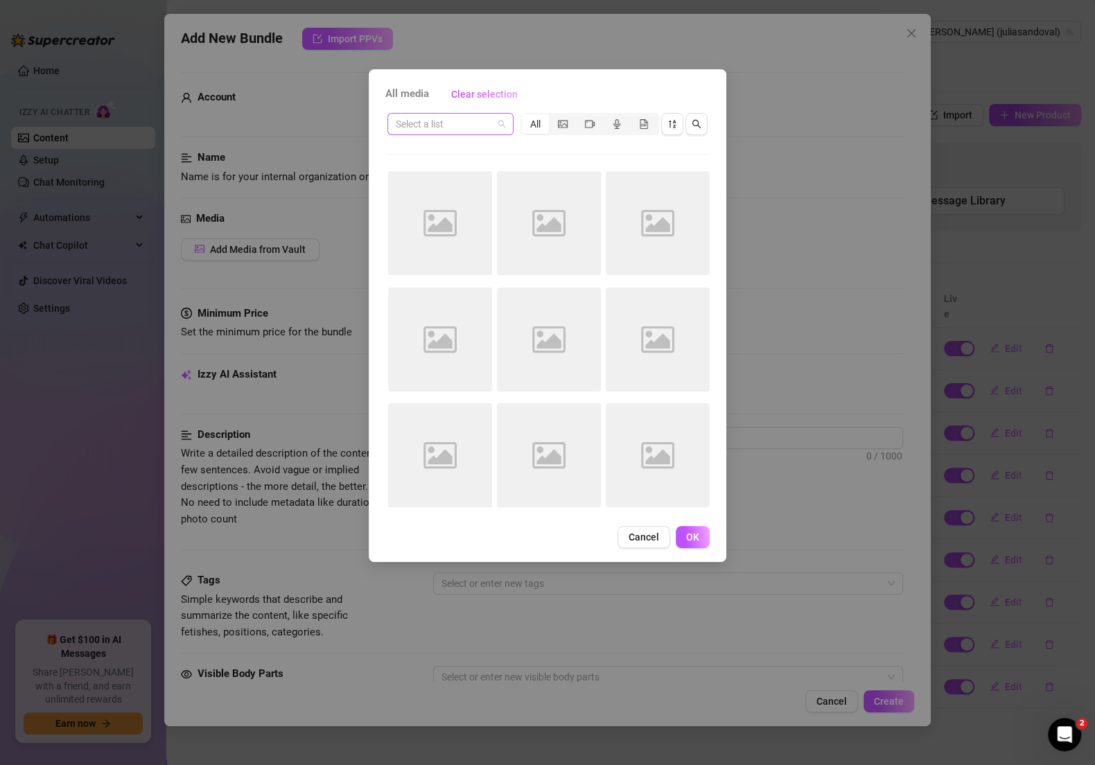
click at [497, 130] on span at bounding box center [450, 124] width 109 height 21
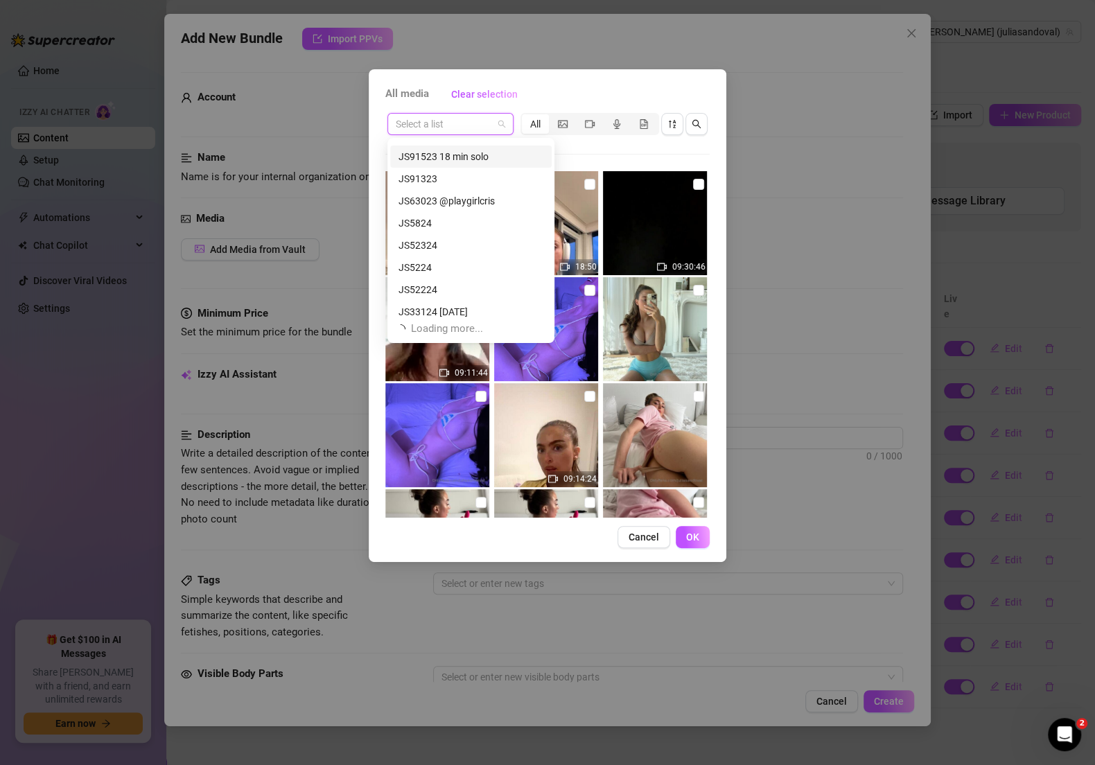
scroll to position [709, 0]
click at [453, 233] on div "JS52324" at bounding box center [470, 240] width 145 height 15
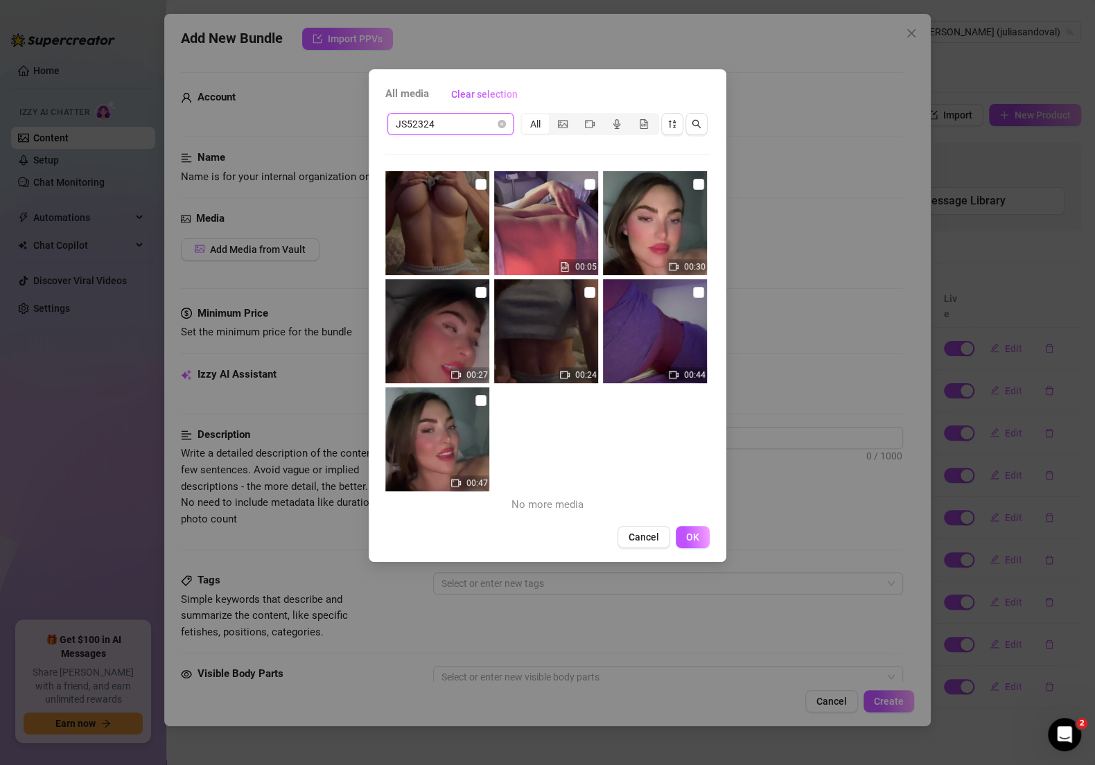
click at [469, 187] on img at bounding box center [437, 223] width 104 height 104
click at [475, 287] on input "checkbox" at bounding box center [480, 292] width 11 height 11
click at [572, 190] on img at bounding box center [546, 223] width 104 height 104
click at [585, 279] on img at bounding box center [546, 331] width 104 height 104
click at [698, 531] on span "OK" at bounding box center [692, 536] width 13 height 11
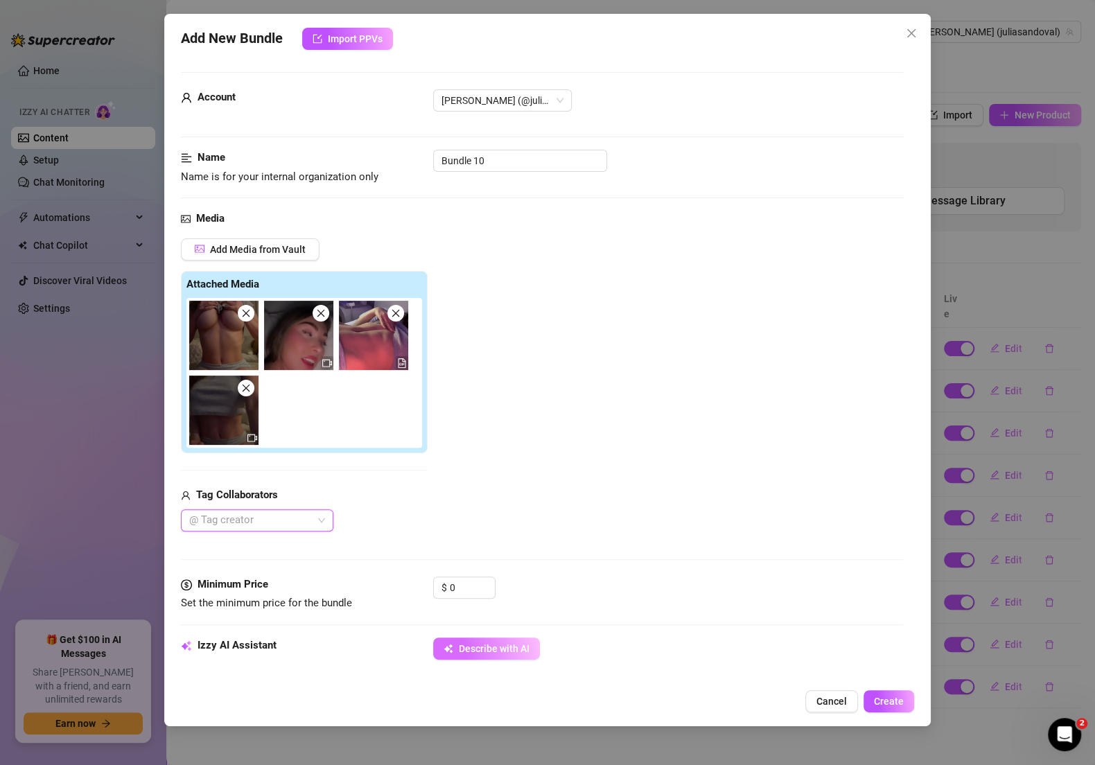
click at [497, 640] on button "Describe with AI" at bounding box center [486, 648] width 107 height 22
drag, startPoint x: 475, startPoint y: 583, endPoint x: 439, endPoint y: 581, distance: 36.1
click at [440, 582] on div "$ 0" at bounding box center [464, 587] width 62 height 22
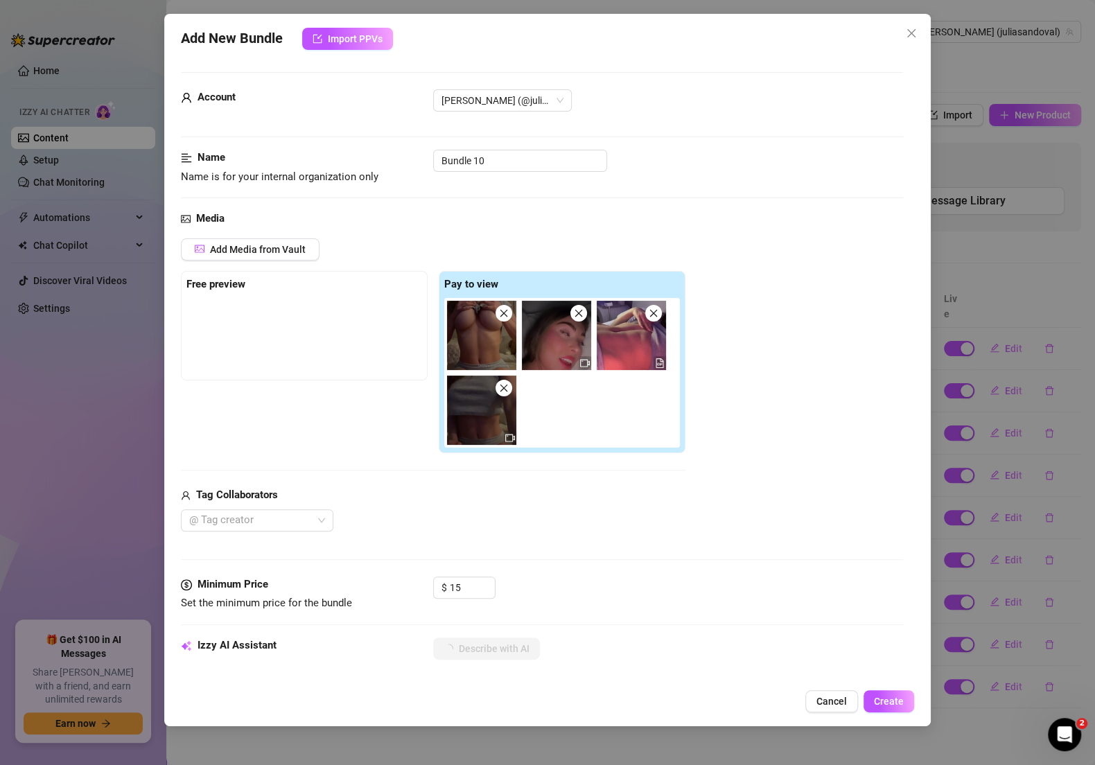
click at [529, 592] on div "$ 15" at bounding box center [668, 593] width 470 height 35
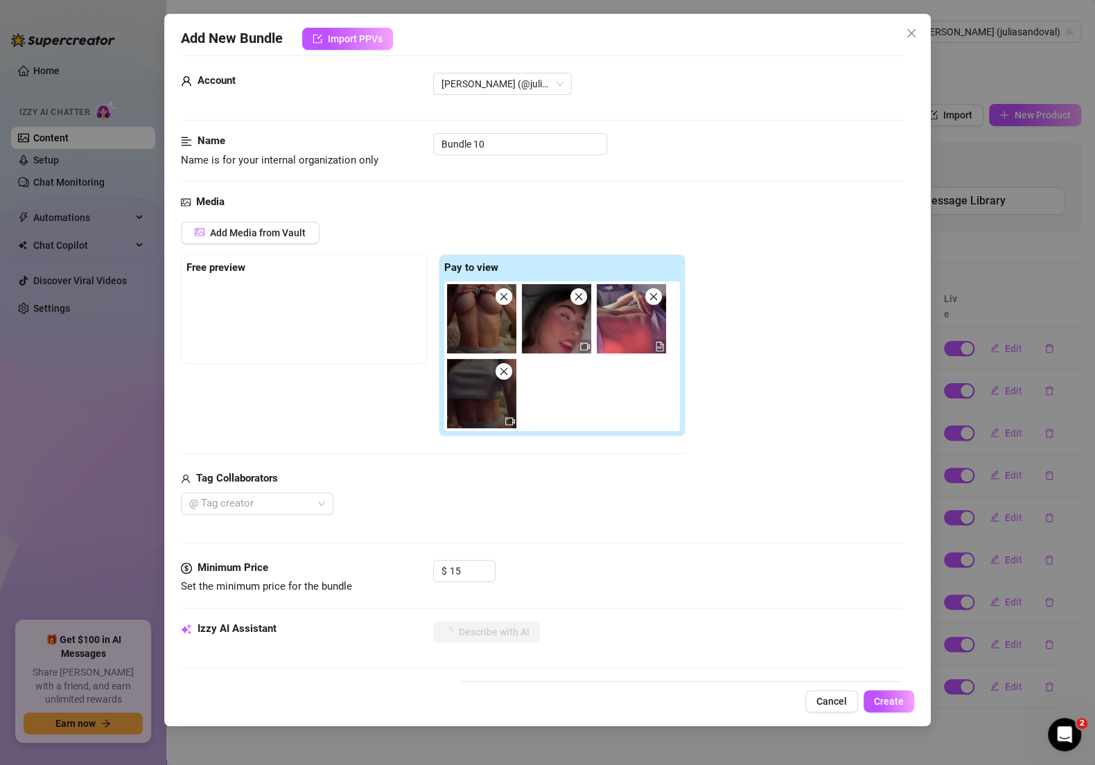
scroll to position [0, 0]
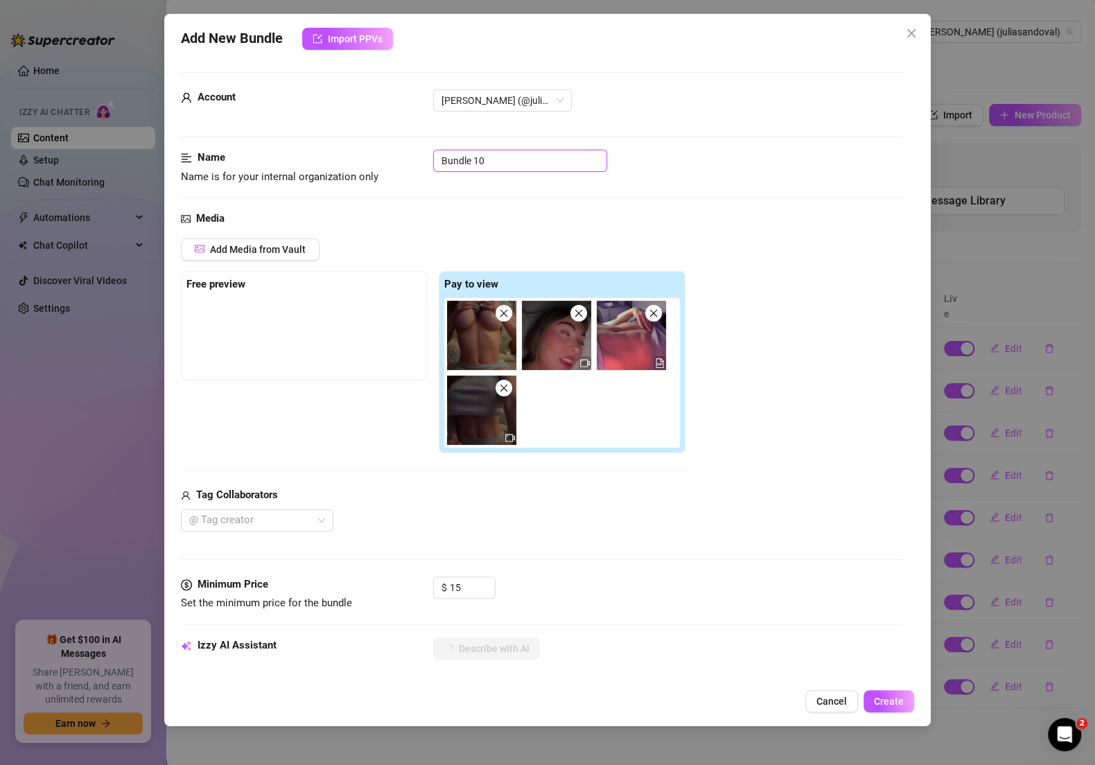
drag, startPoint x: 522, startPoint y: 166, endPoint x: 440, endPoint y: 156, distance: 82.4
click at [440, 156] on input "Bundle 10" at bounding box center [520, 161] width 174 height 22
click at [741, 224] on div "Media" at bounding box center [542, 219] width 722 height 17
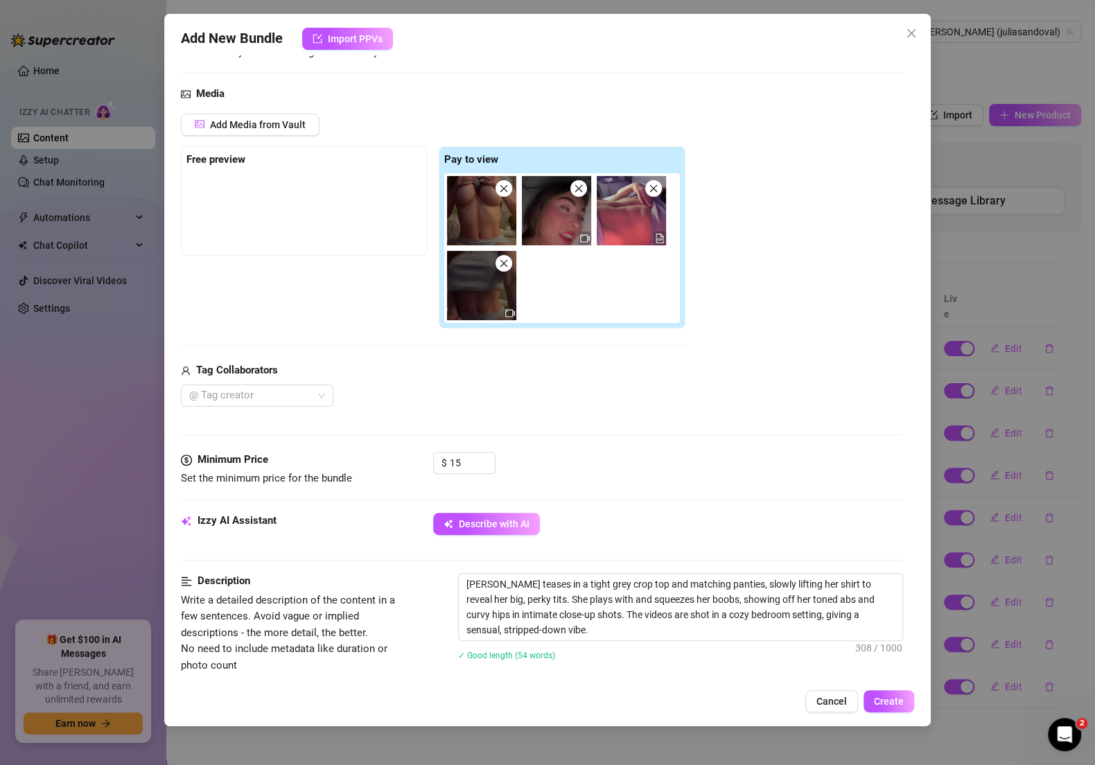
scroll to position [232, 0]
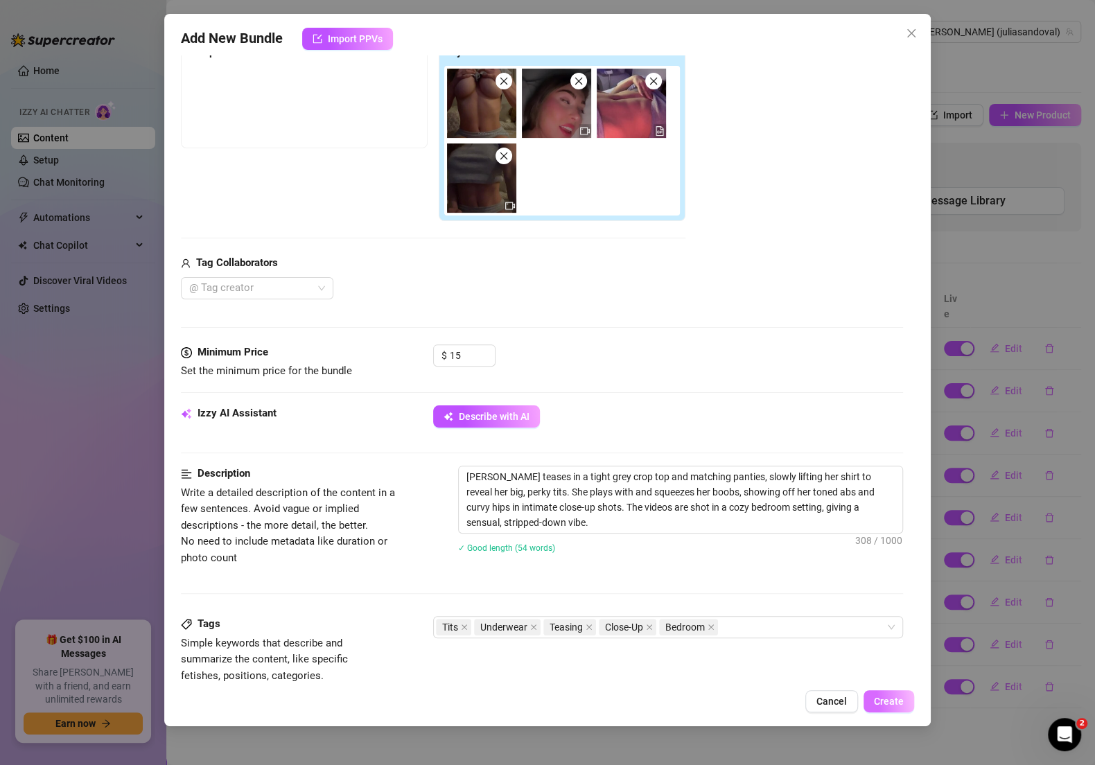
click at [883, 691] on button "Create" at bounding box center [888, 701] width 51 height 22
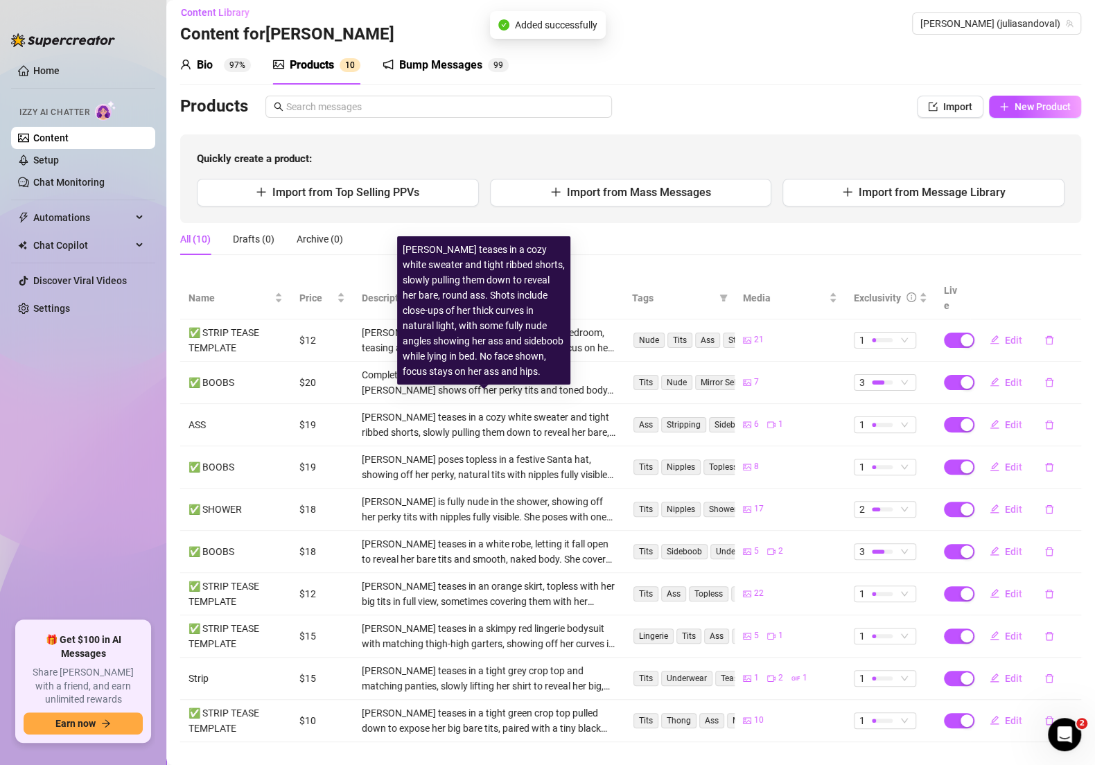
scroll to position [8, 0]
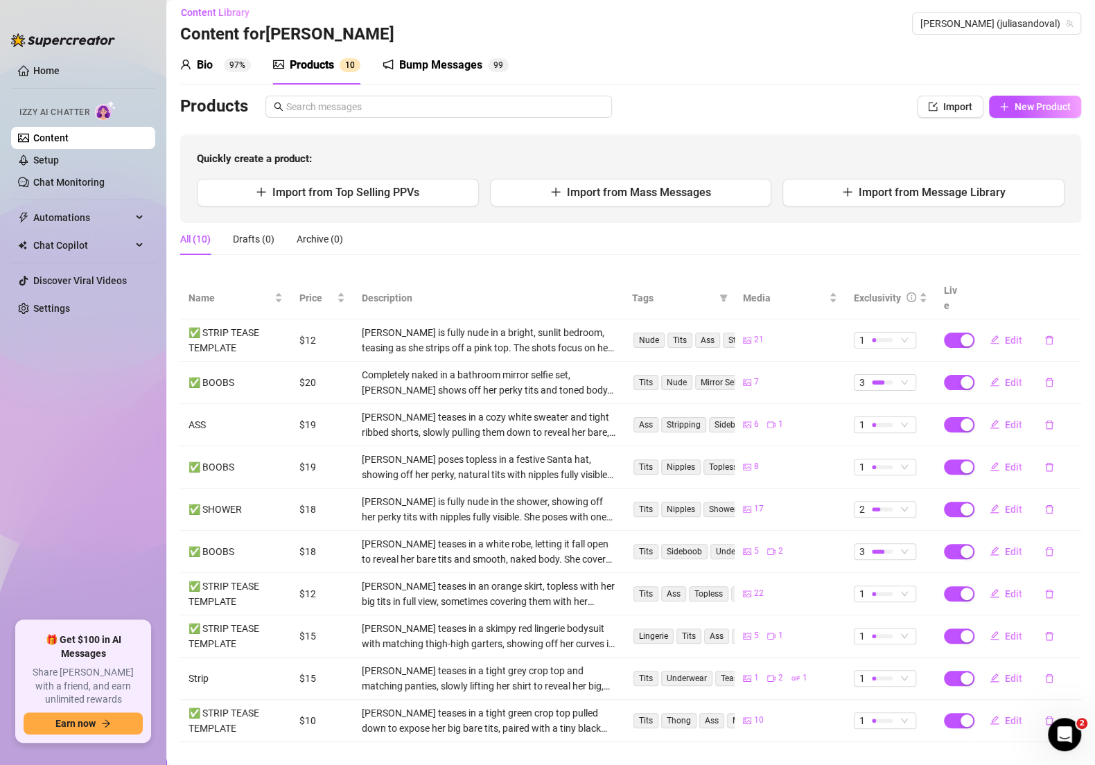
click at [710, 63] on div "Bio 97% Products 1 0 Bump Messages 9 9" at bounding box center [630, 65] width 901 height 39
click at [999, 106] on icon "plus" at bounding box center [1004, 107] width 10 height 10
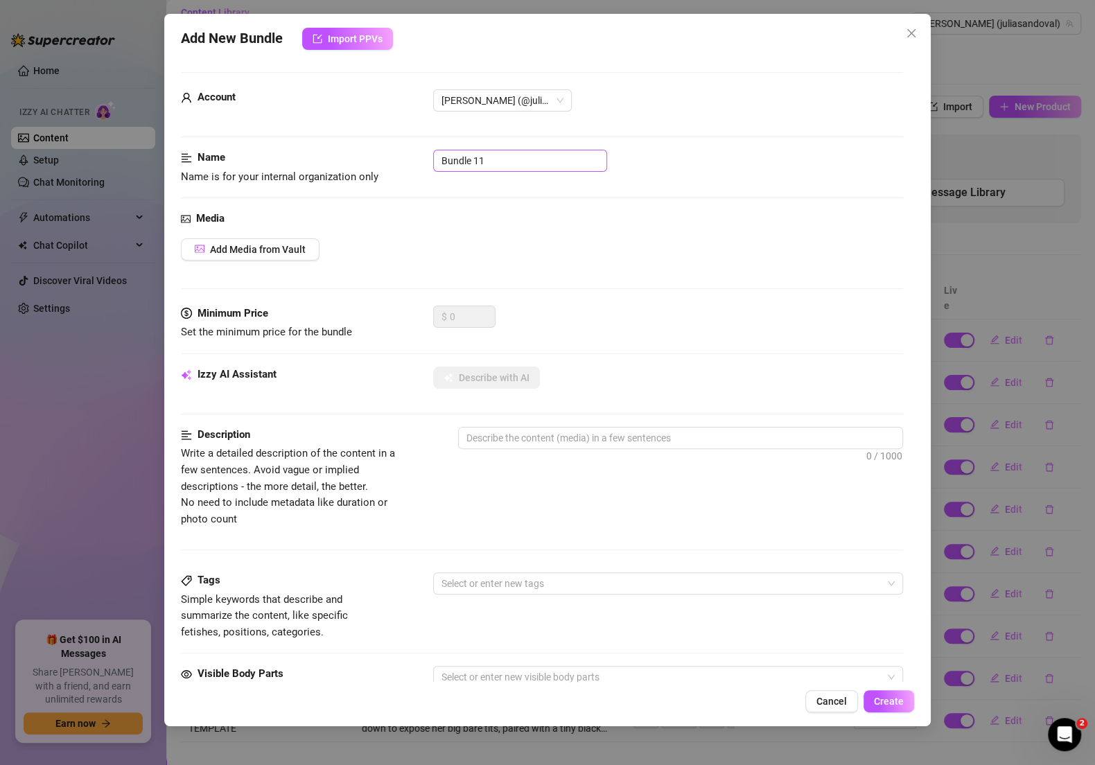
click at [504, 160] on input "Bundle 11" at bounding box center [520, 161] width 174 height 22
click at [280, 254] on button "Add Media from Vault" at bounding box center [250, 249] width 139 height 22
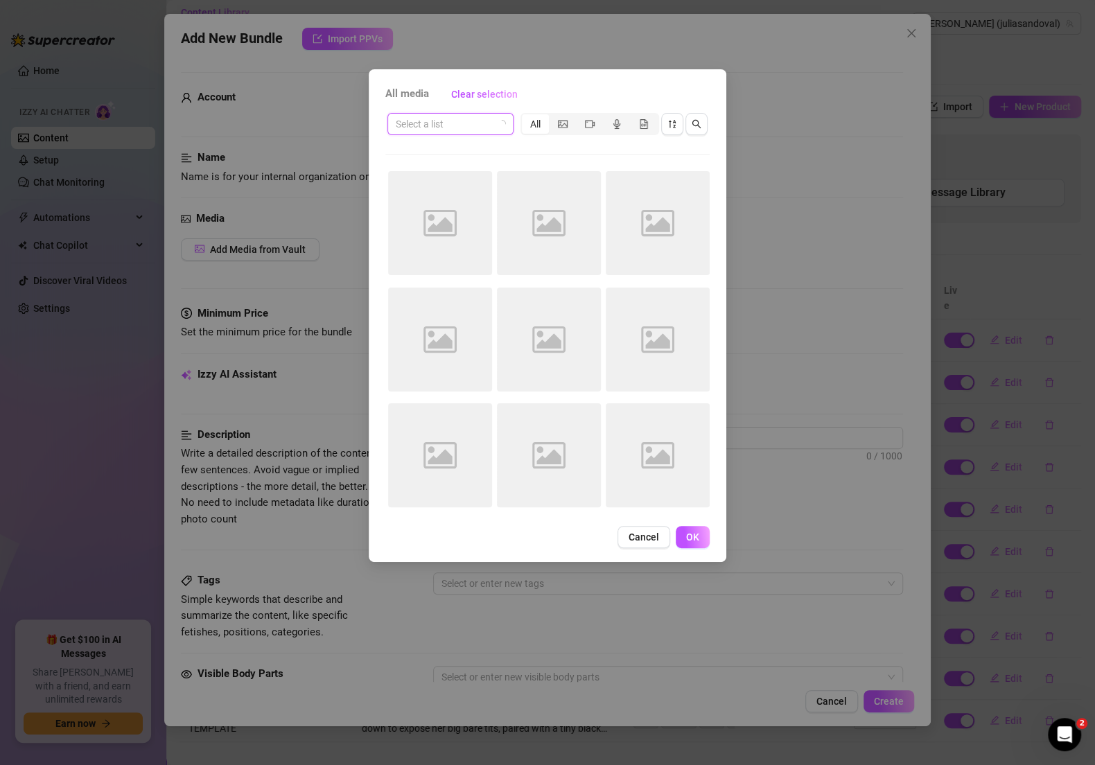
click at [459, 120] on input "search" at bounding box center [444, 124] width 97 height 21
click at [544, 100] on div "All media Clear selection" at bounding box center [547, 94] width 324 height 22
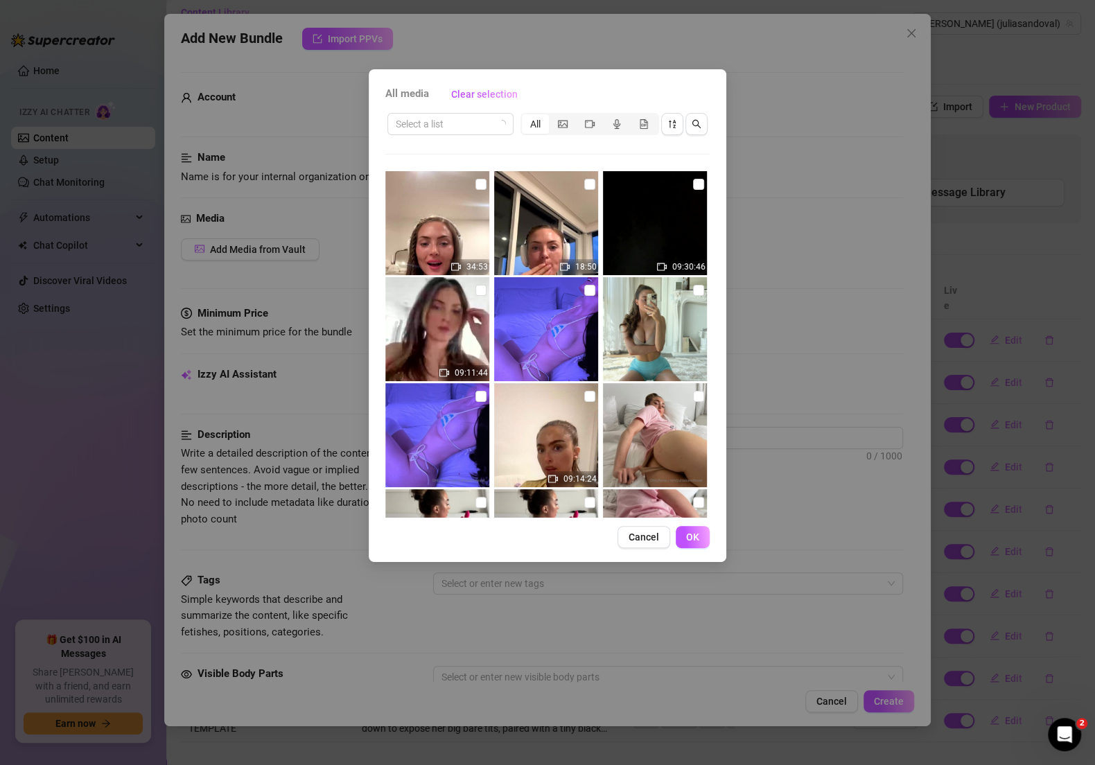
click at [484, 135] on div "Select a list All" at bounding box center [547, 124] width 324 height 26
click at [482, 124] on input "search" at bounding box center [444, 124] width 97 height 21
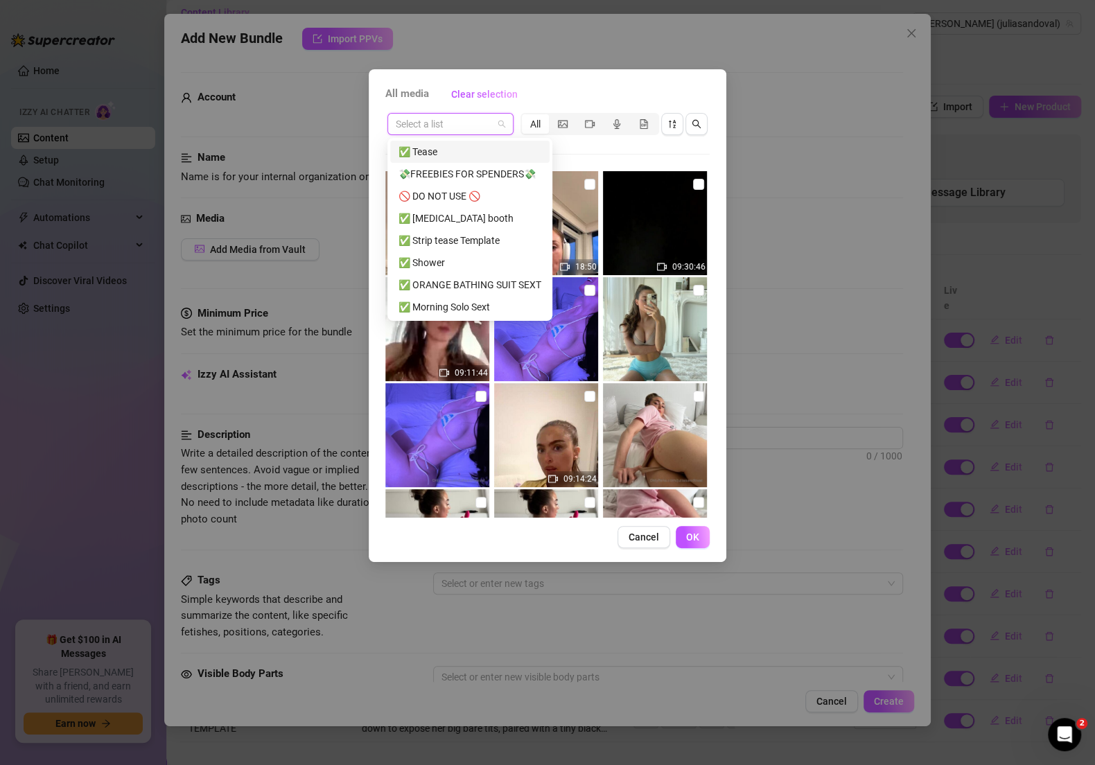
click at [545, 98] on div "All media Clear selection" at bounding box center [547, 94] width 324 height 22
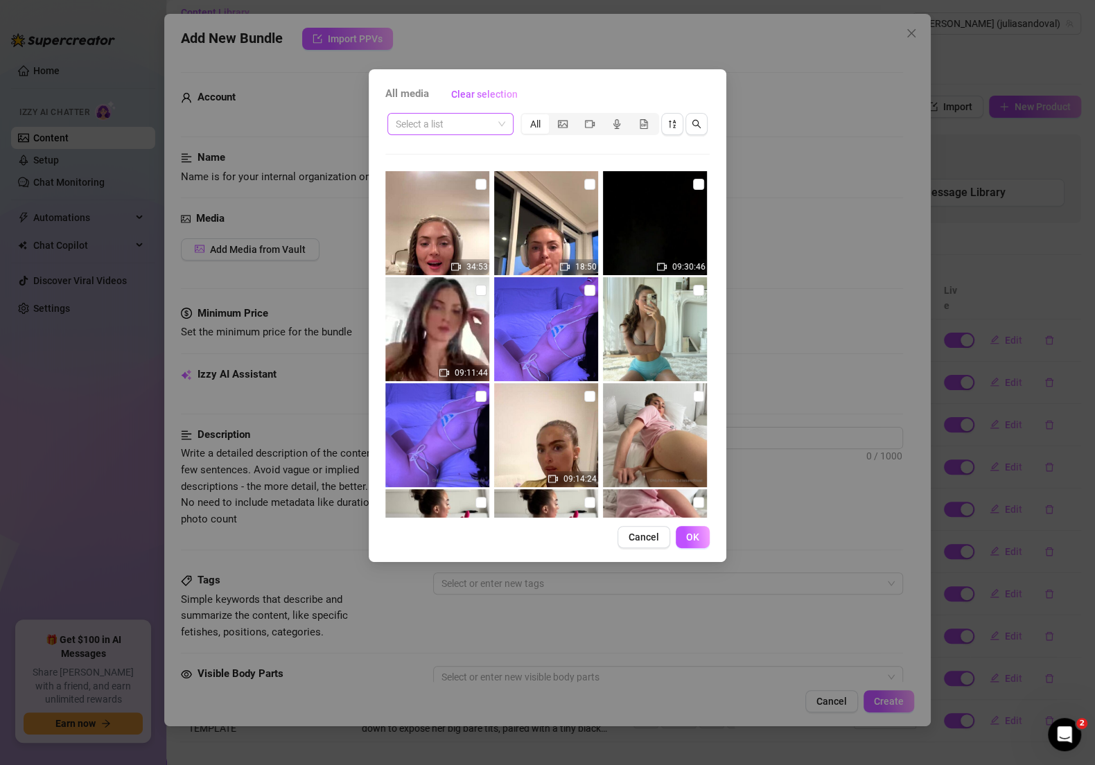
click at [488, 118] on input "search" at bounding box center [444, 124] width 97 height 21
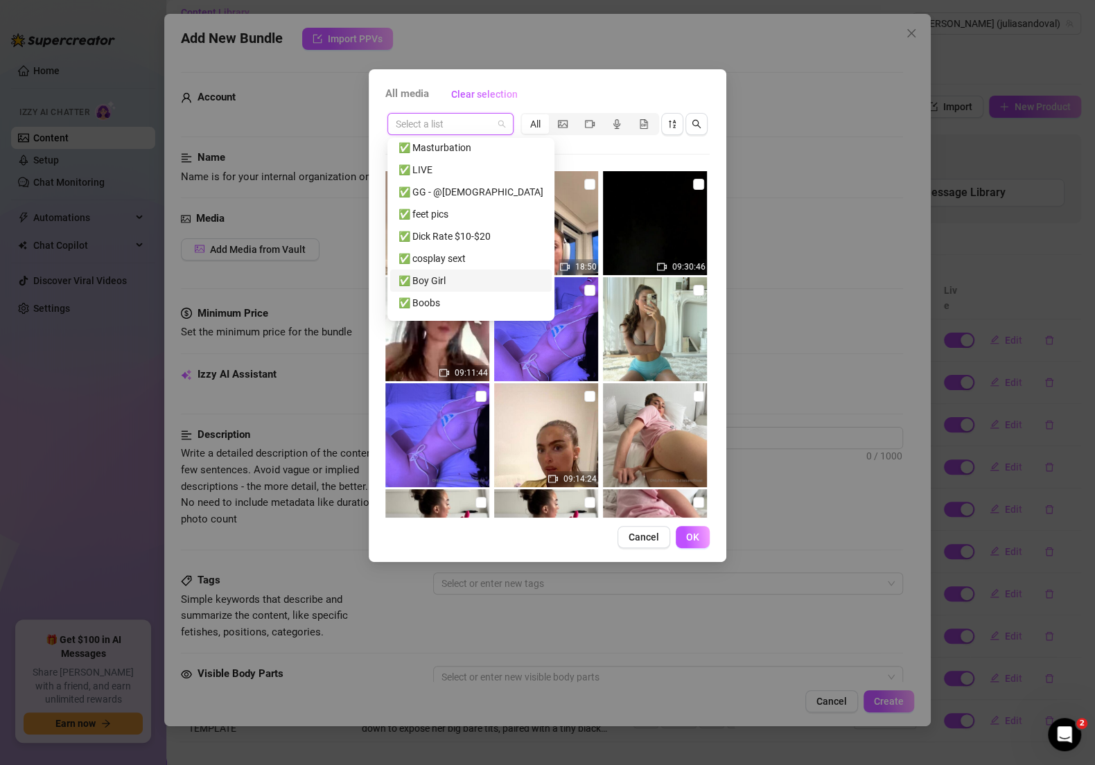
scroll to position [258, 0]
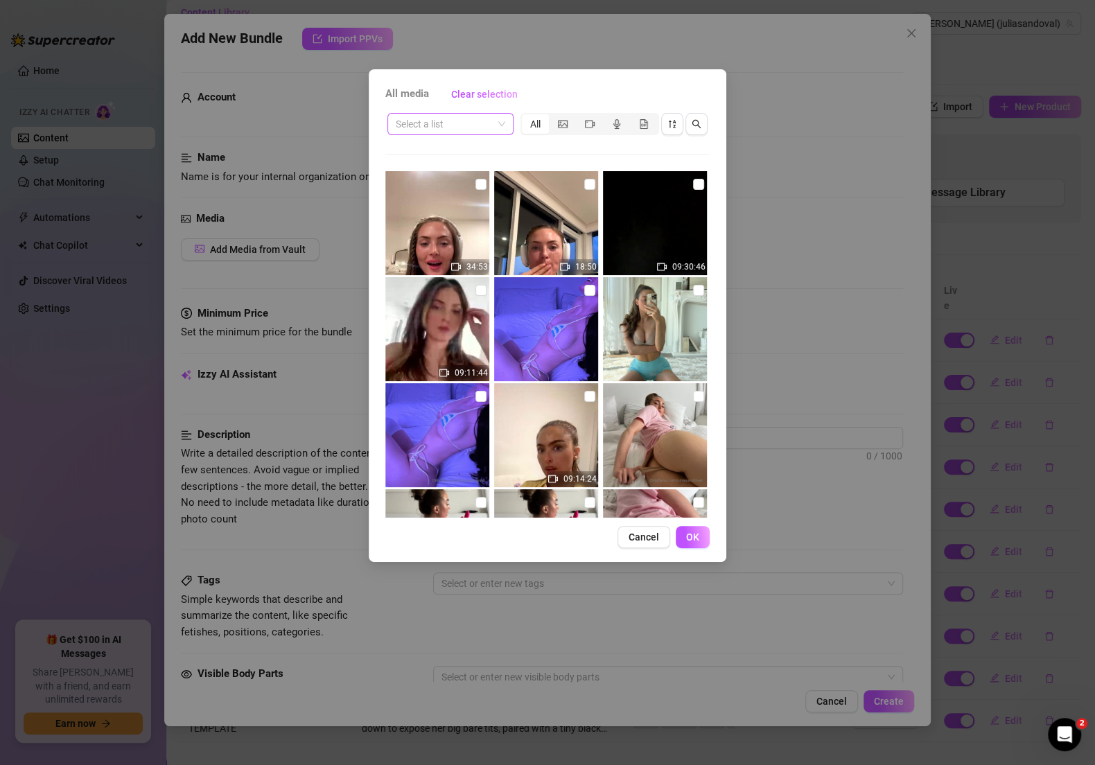
click at [491, 125] on input "search" at bounding box center [444, 124] width 97 height 21
click at [506, 121] on div "Select a list" at bounding box center [450, 124] width 126 height 22
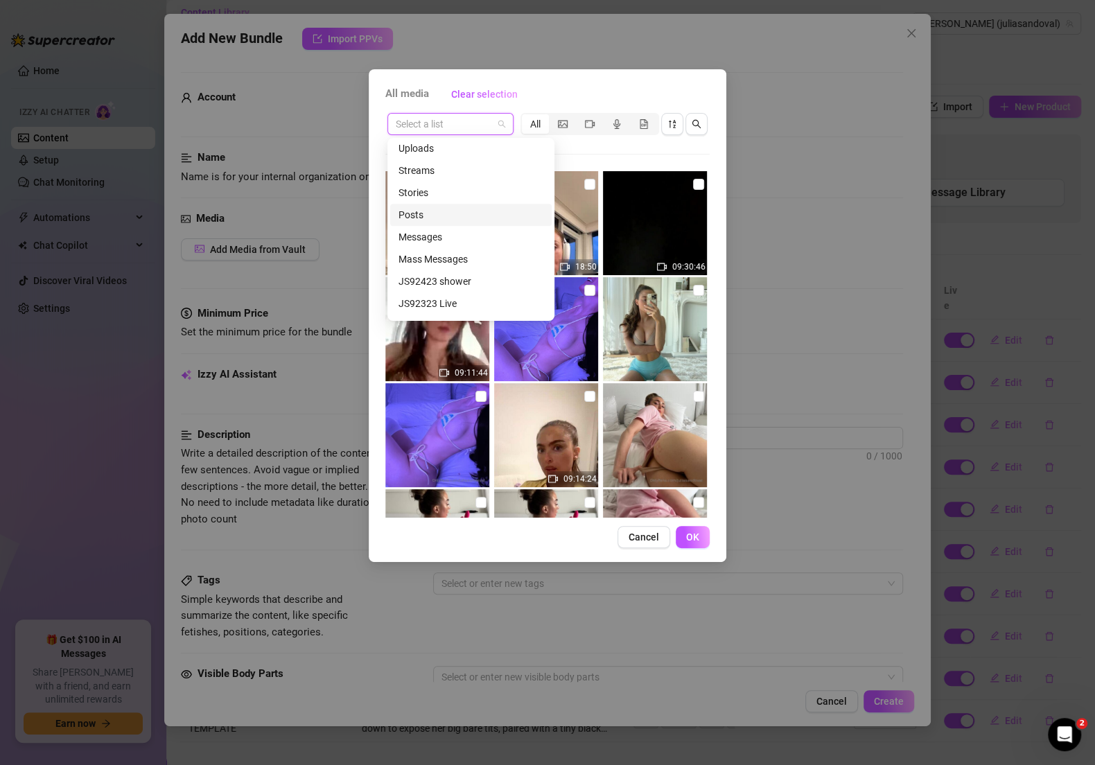
scroll to position [709, 0]
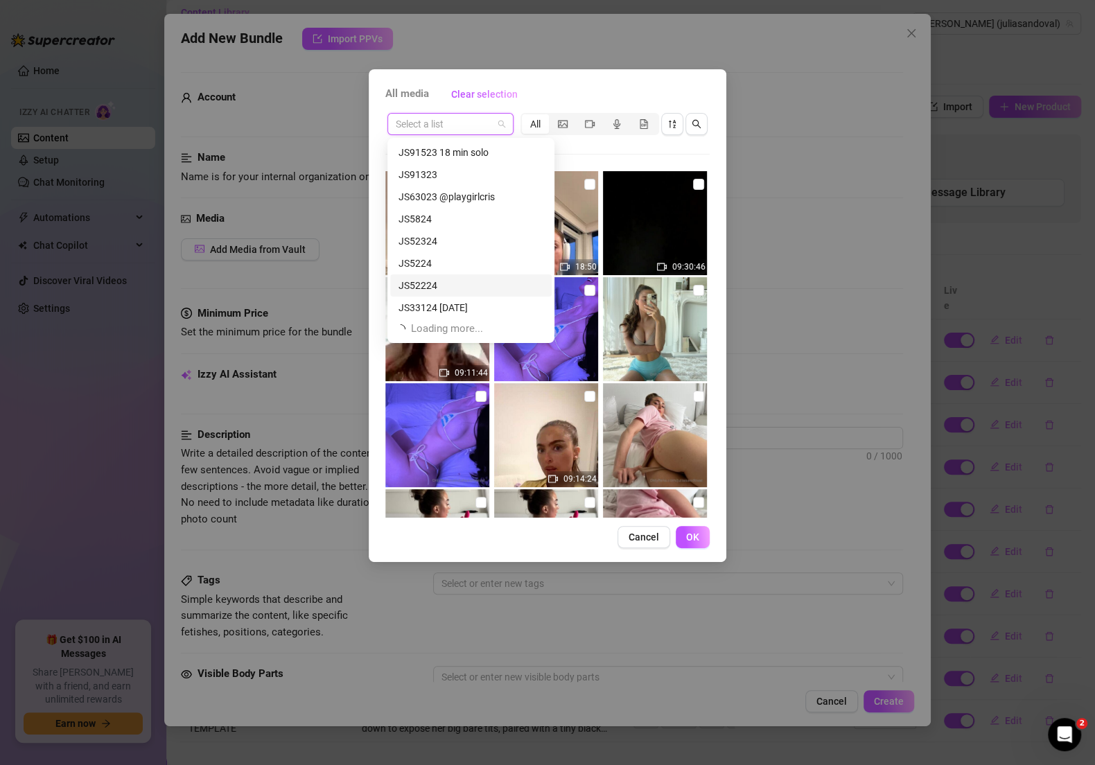
click at [457, 281] on div "JS52224" at bounding box center [470, 285] width 145 height 15
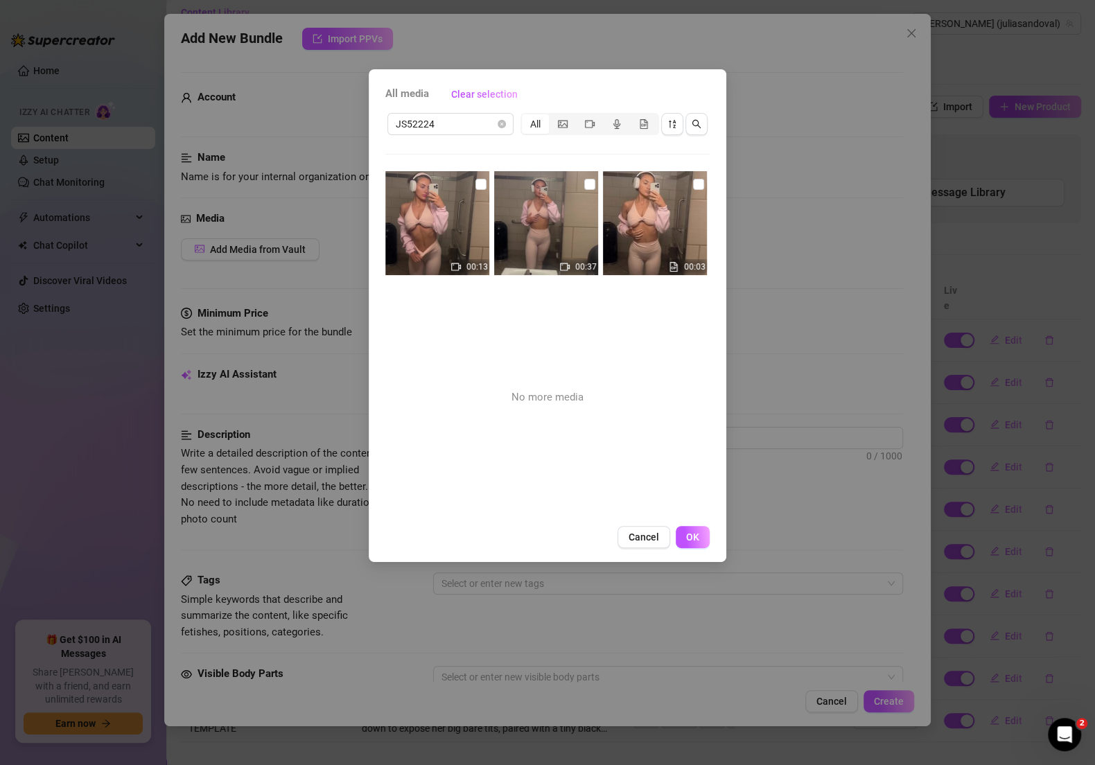
click at [484, 184] on img at bounding box center [437, 223] width 104 height 104
click at [603, 181] on img at bounding box center [655, 223] width 104 height 104
click at [584, 184] on input "checkbox" at bounding box center [589, 184] width 11 height 11
click at [682, 534] on button "OK" at bounding box center [693, 537] width 34 height 22
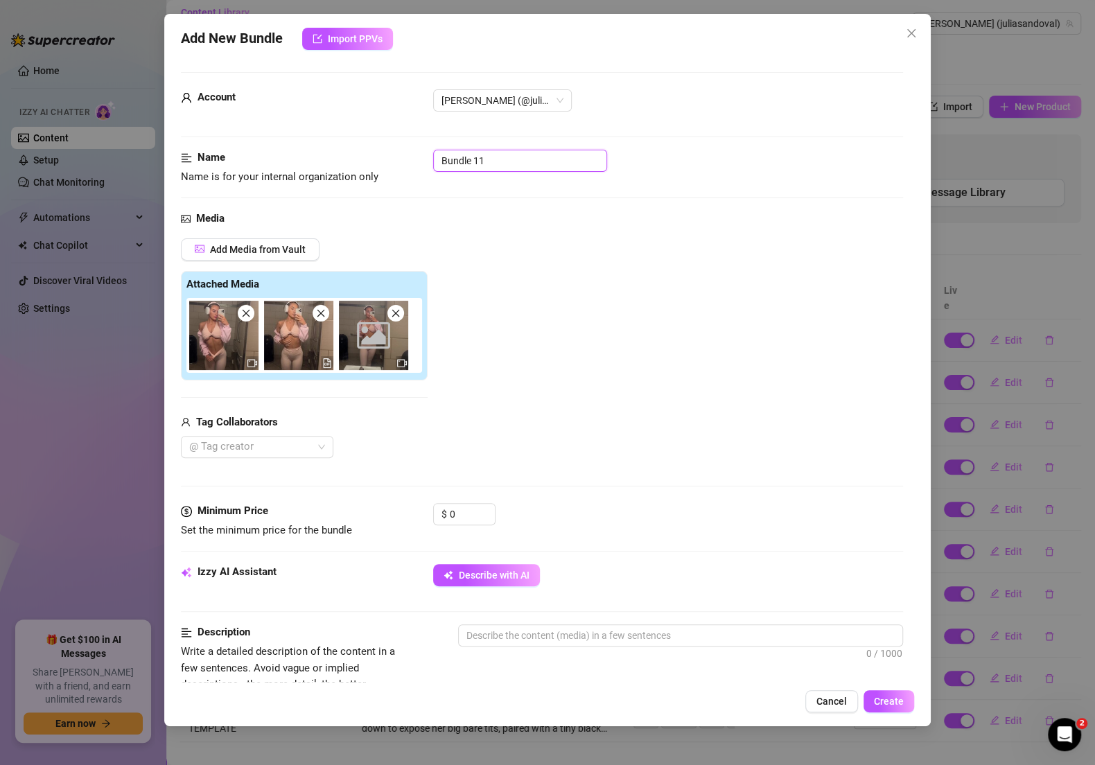
drag, startPoint x: 515, startPoint y: 167, endPoint x: 391, endPoint y: 164, distance: 123.4
click at [391, 164] on div "Name Name is for your internal organization only Bundle 11" at bounding box center [542, 167] width 722 height 35
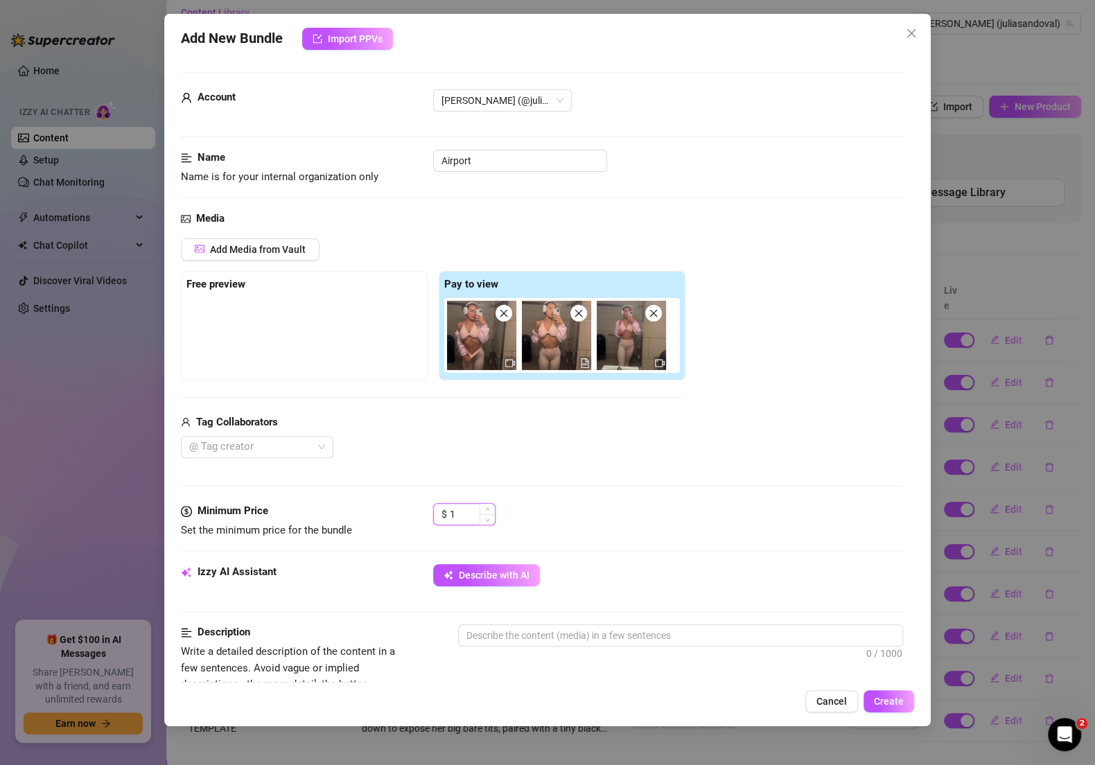
drag, startPoint x: 479, startPoint y: 509, endPoint x: 455, endPoint y: 509, distance: 24.2
click at [455, 509] on div "1" at bounding box center [472, 514] width 45 height 21
drag, startPoint x: 458, startPoint y: 512, endPoint x: 405, endPoint y: 499, distance: 54.3
click at [405, 505] on div "Minimum Price Set the minimum price for the bundle $ 1" at bounding box center [542, 520] width 722 height 35
click at [479, 570] on span "Describe with AI" at bounding box center [494, 575] width 71 height 11
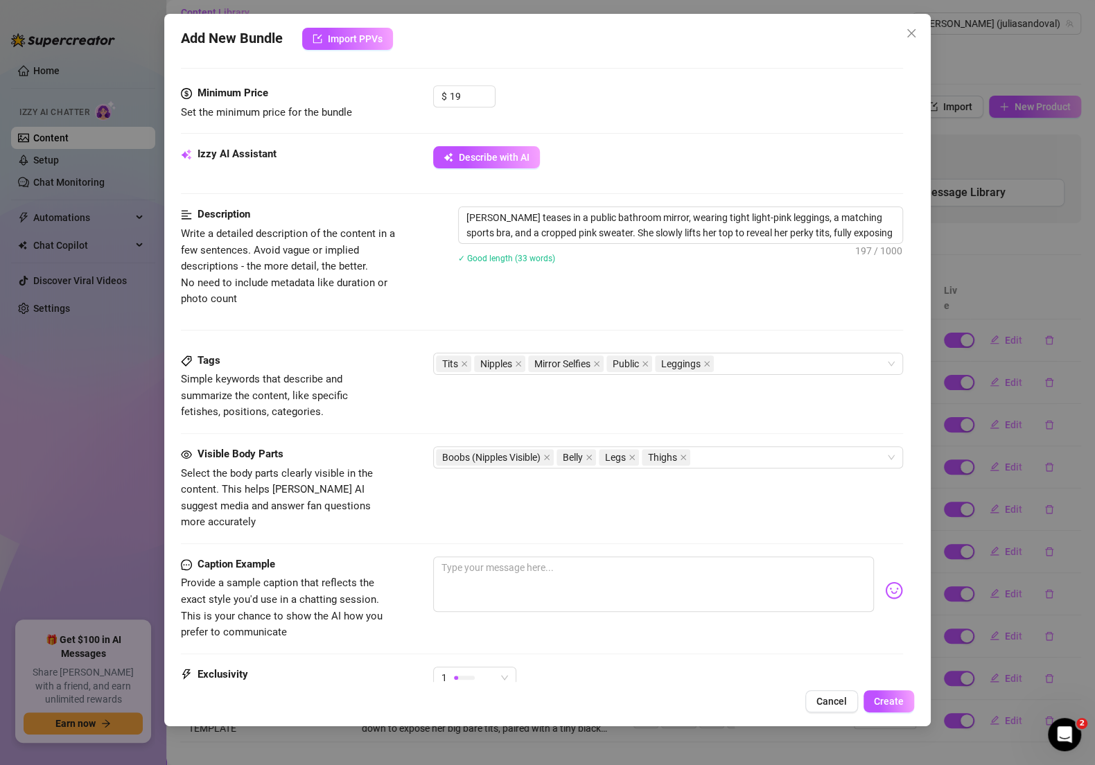
scroll to position [554, 0]
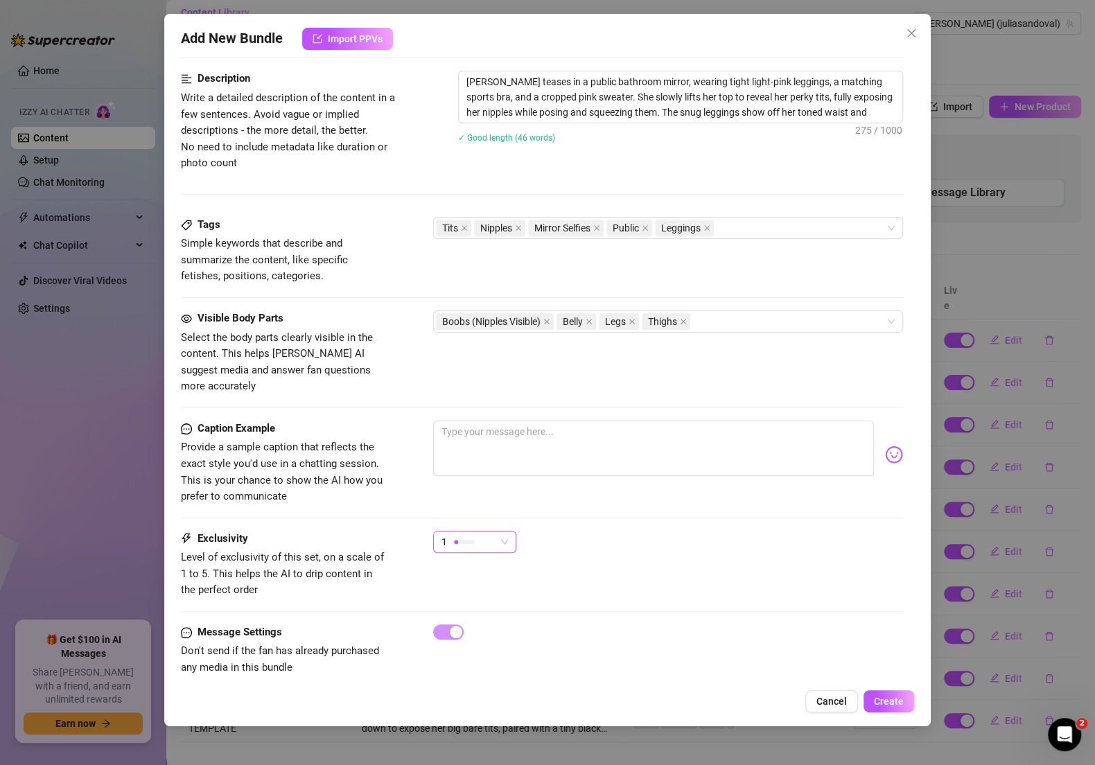
click at [511, 531] on div "1" at bounding box center [474, 542] width 83 height 22
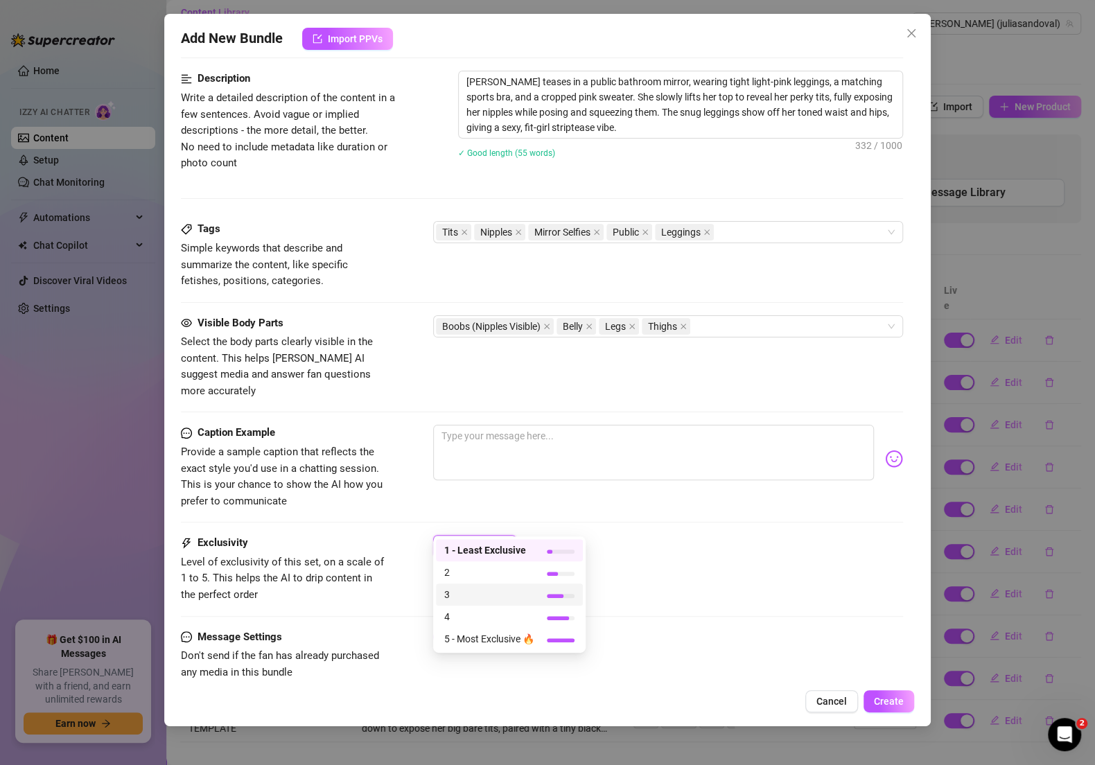
click at [466, 593] on span "3" at bounding box center [489, 594] width 90 height 15
click at [676, 535] on div "3" at bounding box center [668, 552] width 470 height 35
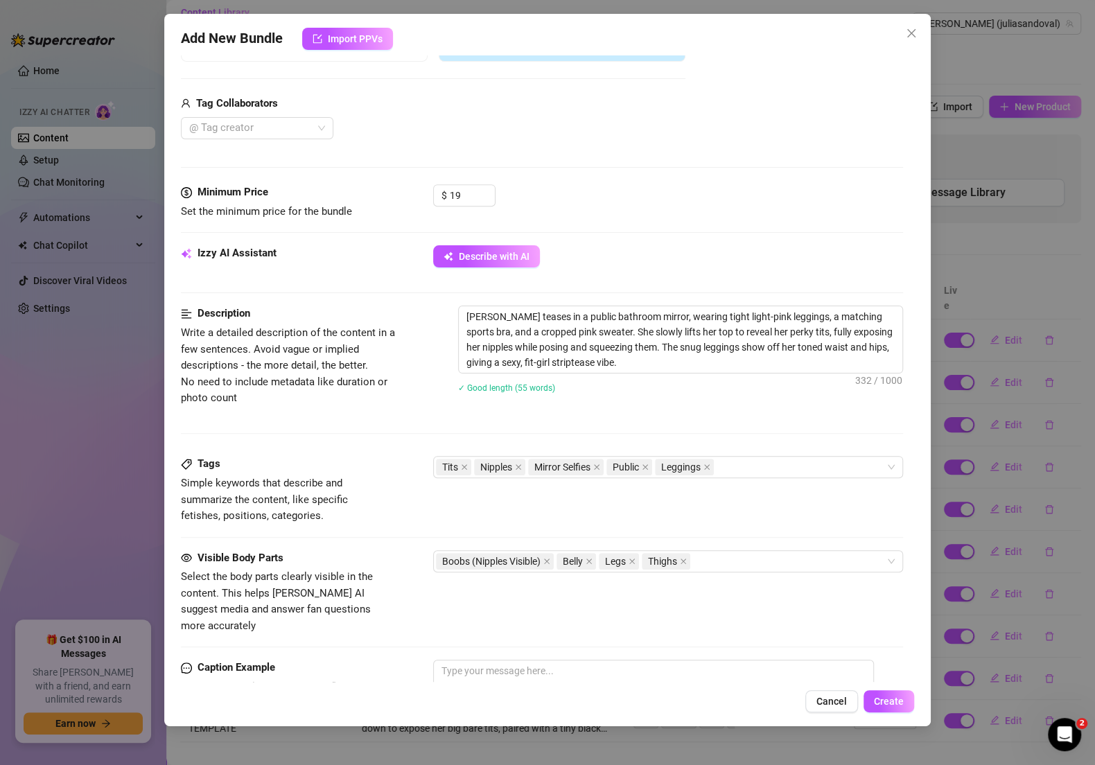
click at [879, 723] on div "Add New Bundle Import PPVs Account [PERSON_NAME] (@juliasandoval) Name Name is …" at bounding box center [547, 370] width 766 height 712
click at [879, 700] on span "Create" at bounding box center [889, 701] width 30 height 11
click at [644, 464] on icon "close" at bounding box center [645, 467] width 7 height 7
click at [879, 700] on span "Create" at bounding box center [889, 701] width 30 height 11
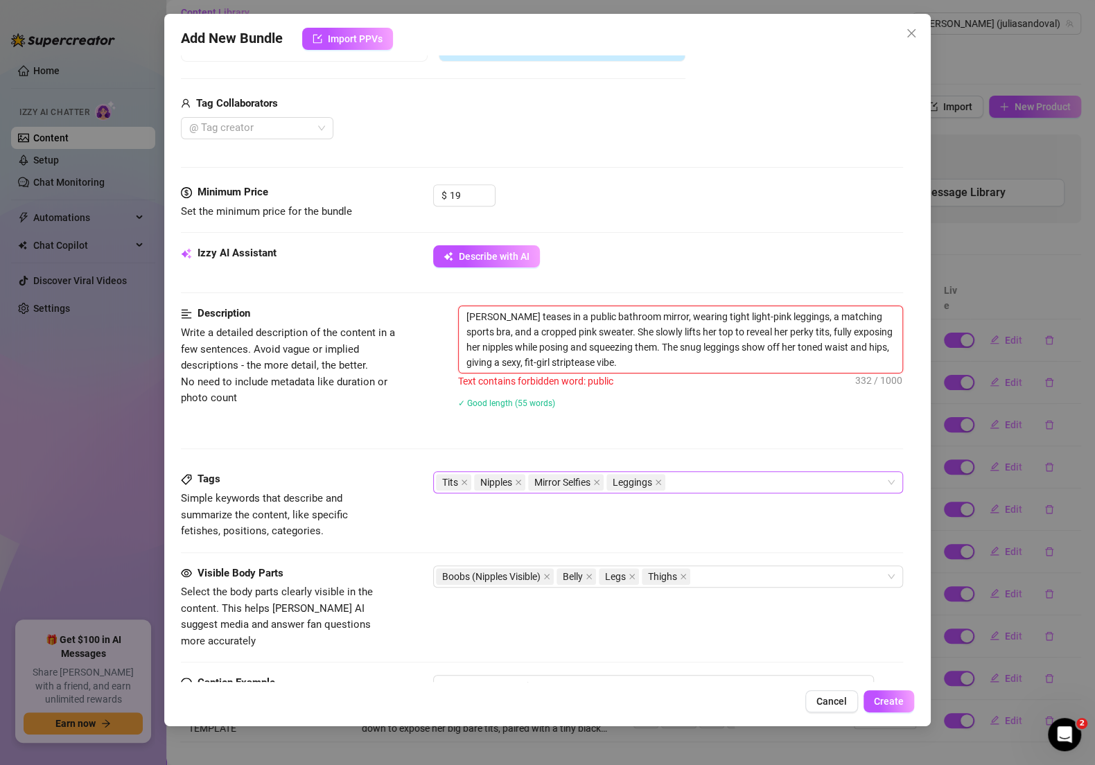
drag, startPoint x: 565, startPoint y: 312, endPoint x: 541, endPoint y: 314, distance: 24.3
click at [541, 314] on textarea "[PERSON_NAME] teases in a public bathroom mirror, wearing tight light-pink legg…" at bounding box center [680, 339] width 443 height 67
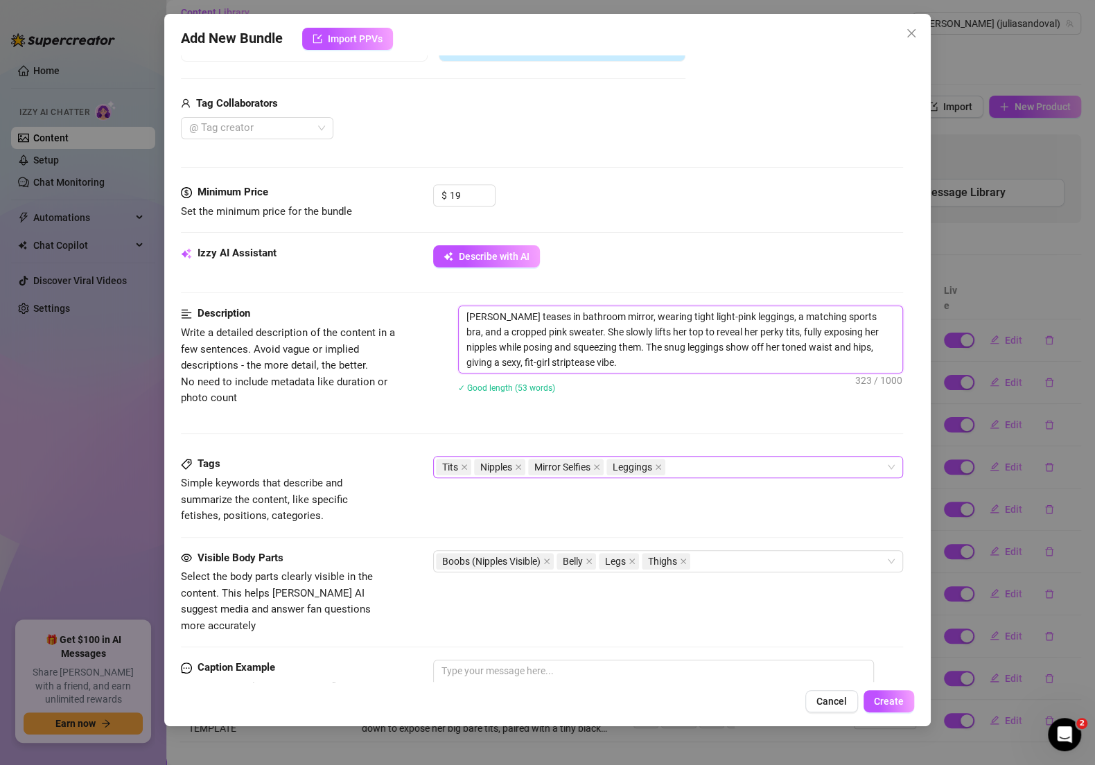
drag, startPoint x: 600, startPoint y: 314, endPoint x: 577, endPoint y: 314, distance: 22.9
click at [577, 314] on textarea "[PERSON_NAME] teases in bathroom mirror, wearing tight light-pink leggings, a m…" at bounding box center [680, 339] width 443 height 67
click at [871, 700] on button "Create" at bounding box center [888, 701] width 51 height 22
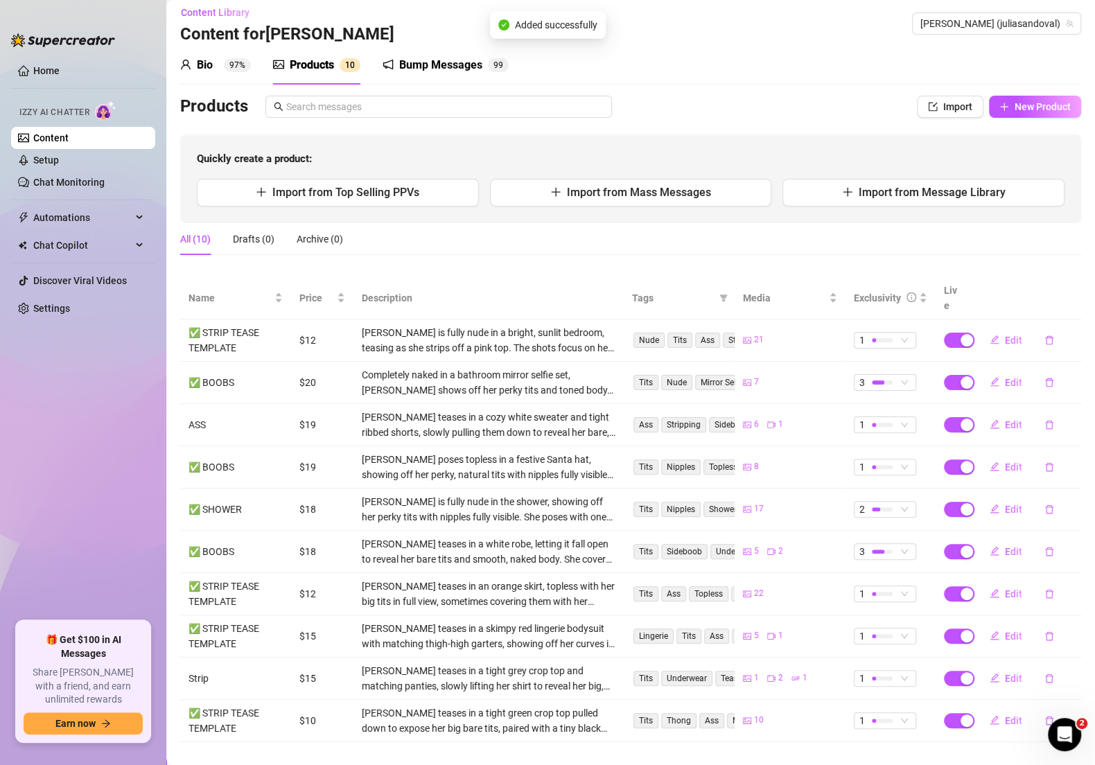
scroll to position [0, 0]
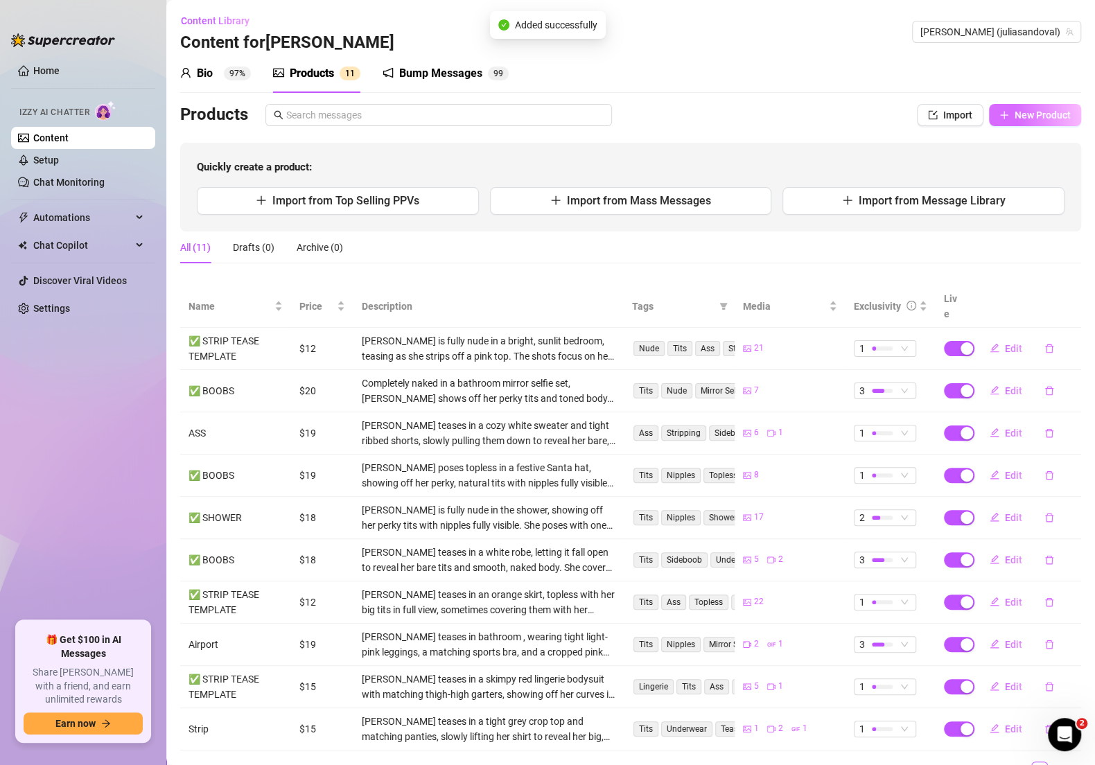
click at [1014, 113] on span "New Product" at bounding box center [1042, 114] width 56 height 11
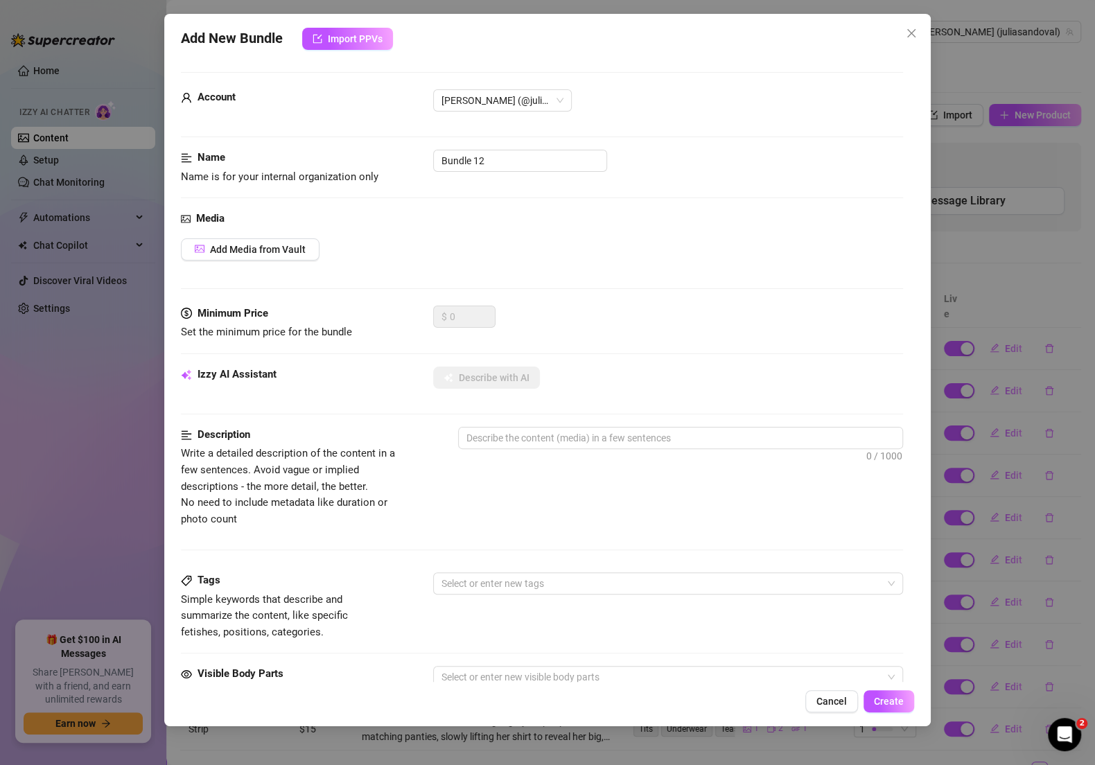
click at [283, 265] on div "Media Add Media from Vault" at bounding box center [542, 258] width 722 height 95
click at [284, 254] on span "Add Media from Vault" at bounding box center [258, 249] width 96 height 11
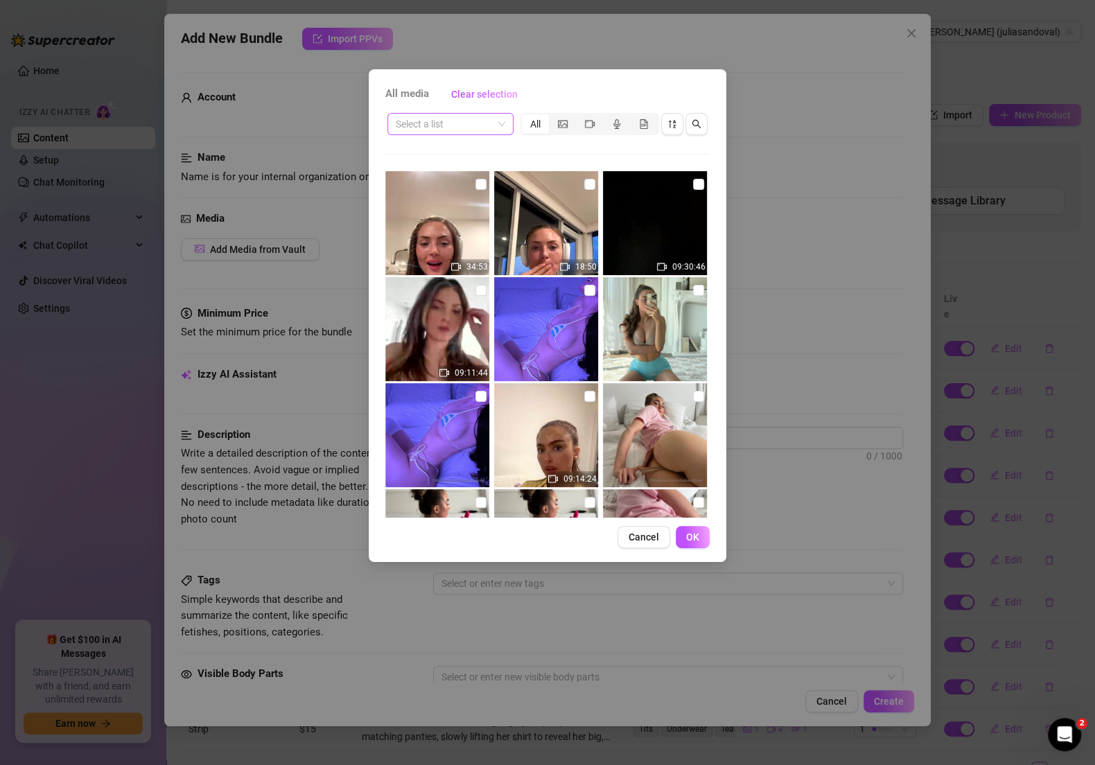
click at [476, 119] on input "search" at bounding box center [444, 124] width 97 height 21
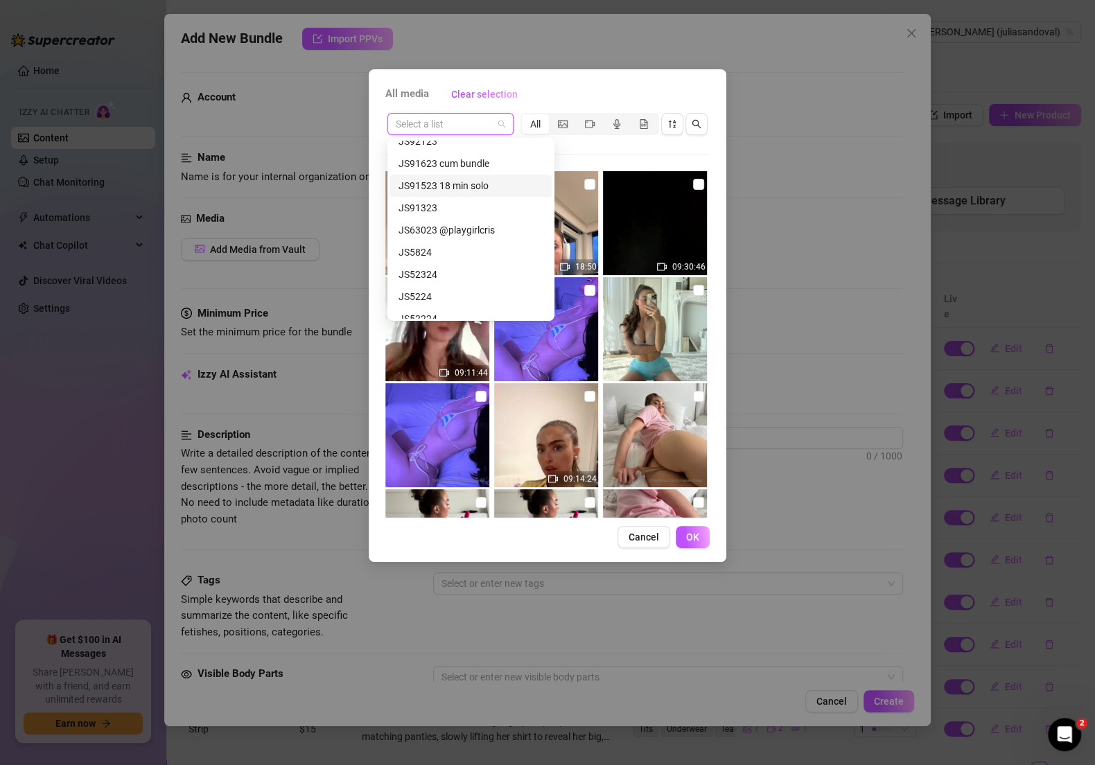
scroll to position [652, 0]
click at [470, 179] on div "JS91623 cum bundle" at bounding box center [470, 186] width 145 height 15
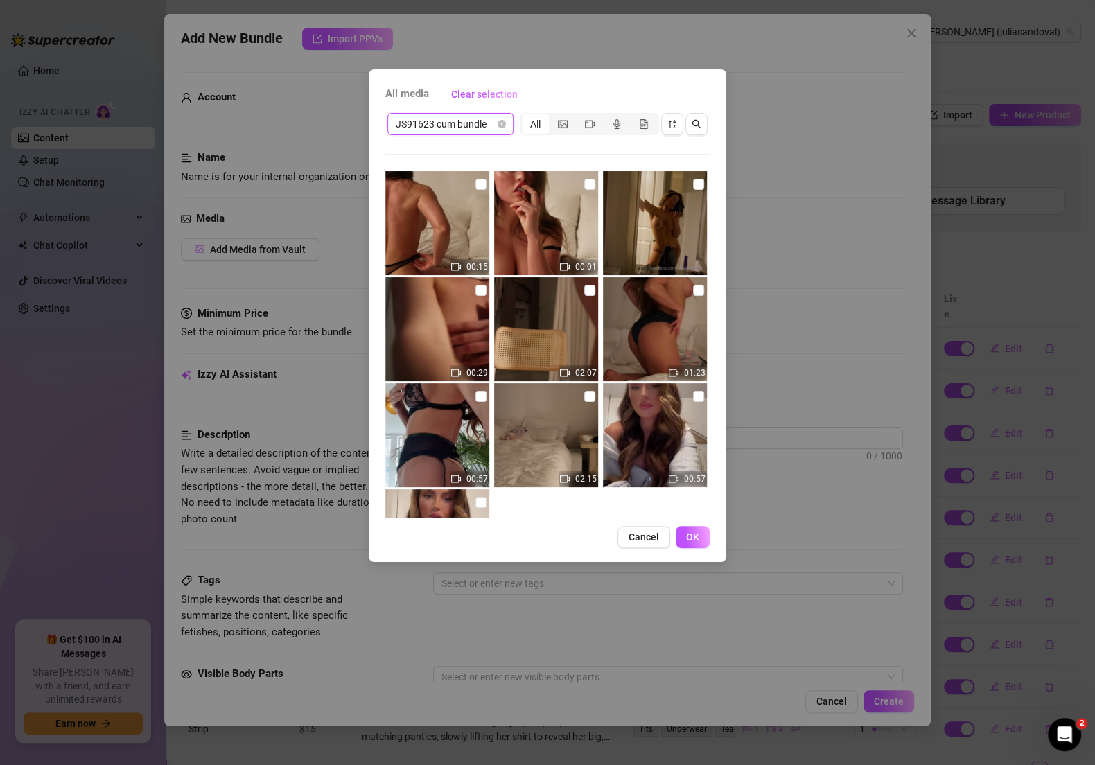
scroll to position [98, 0]
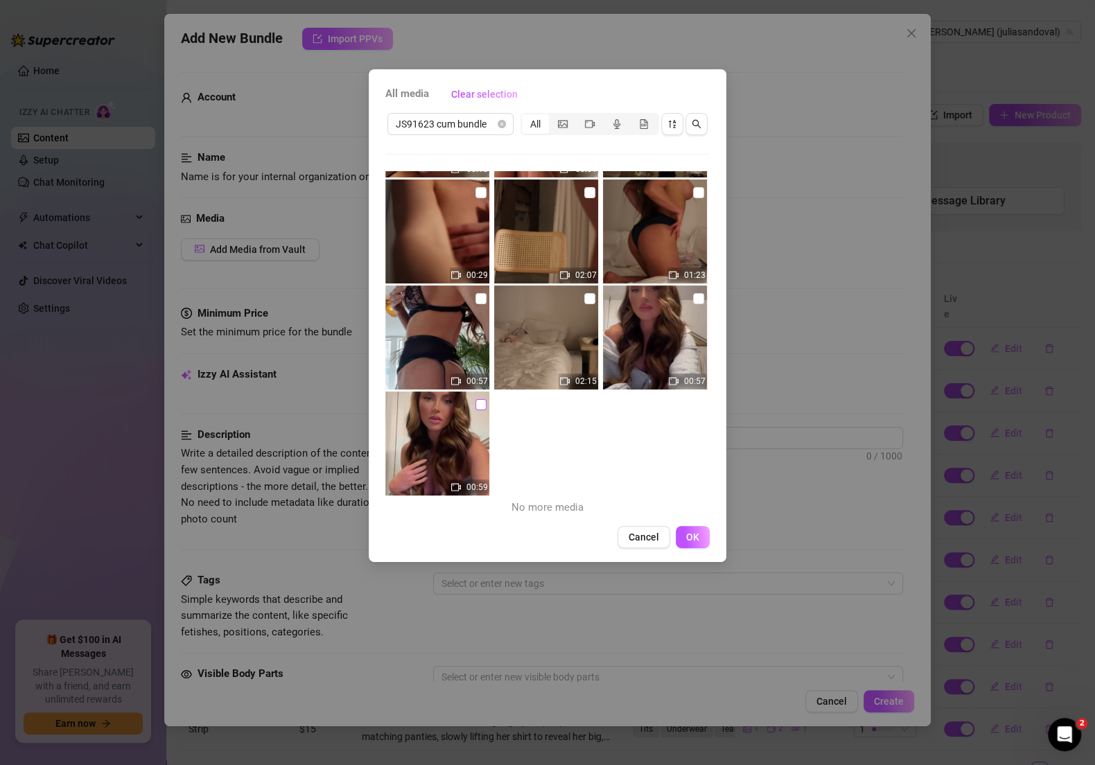
click at [479, 399] on input "checkbox" at bounding box center [480, 404] width 11 height 11
click at [693, 306] on img at bounding box center [655, 337] width 104 height 104
click at [584, 300] on input "checkbox" at bounding box center [589, 298] width 11 height 11
click at [475, 294] on input "checkbox" at bounding box center [480, 298] width 11 height 11
click at [693, 187] on input "checkbox" at bounding box center [698, 192] width 11 height 11
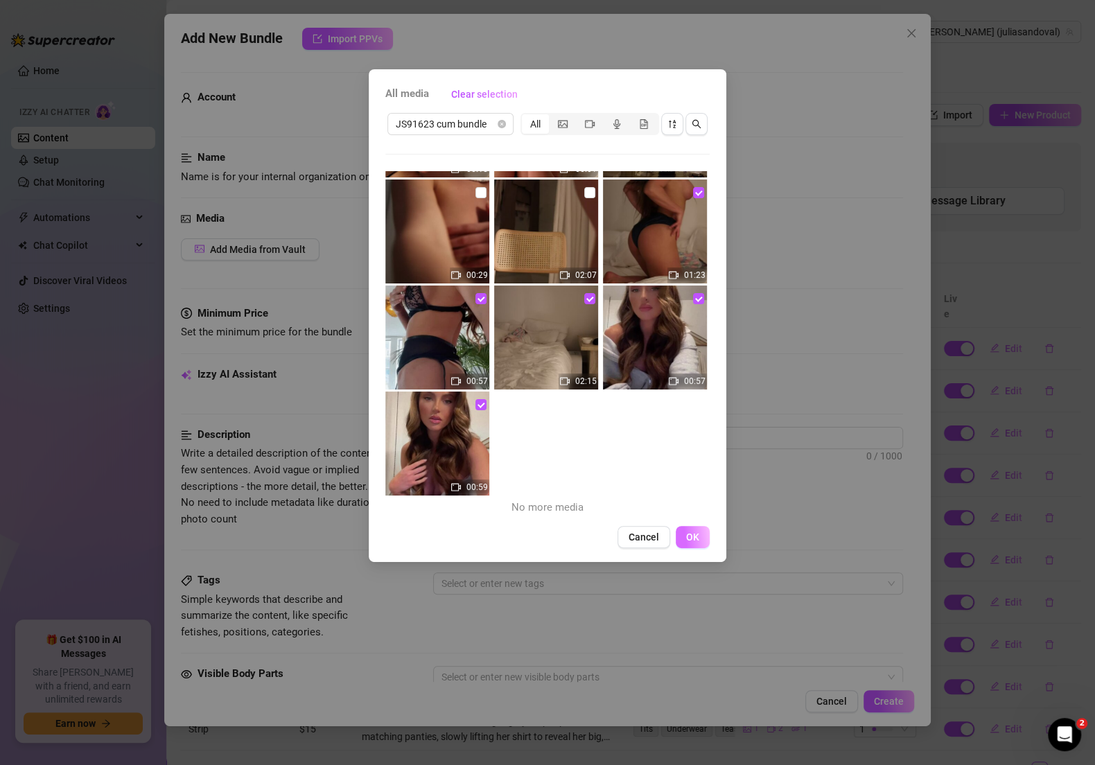
click at [689, 535] on span "OK" at bounding box center [692, 536] width 13 height 11
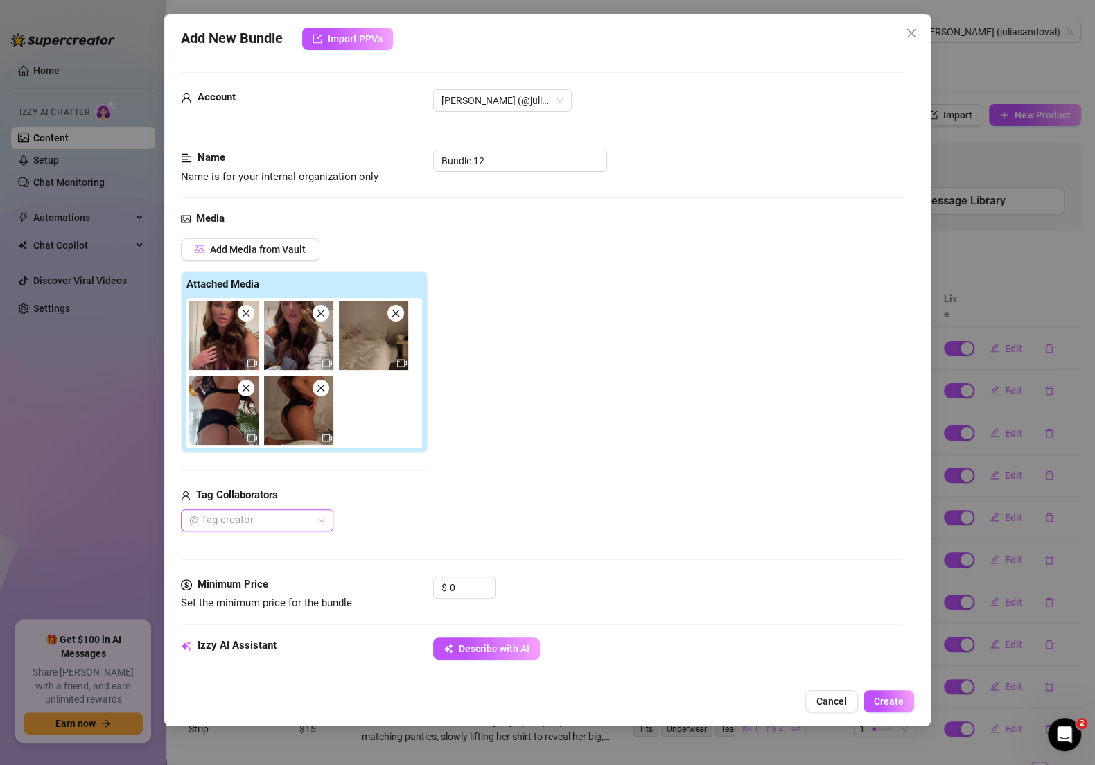
click at [320, 316] on icon "close" at bounding box center [321, 313] width 10 height 10
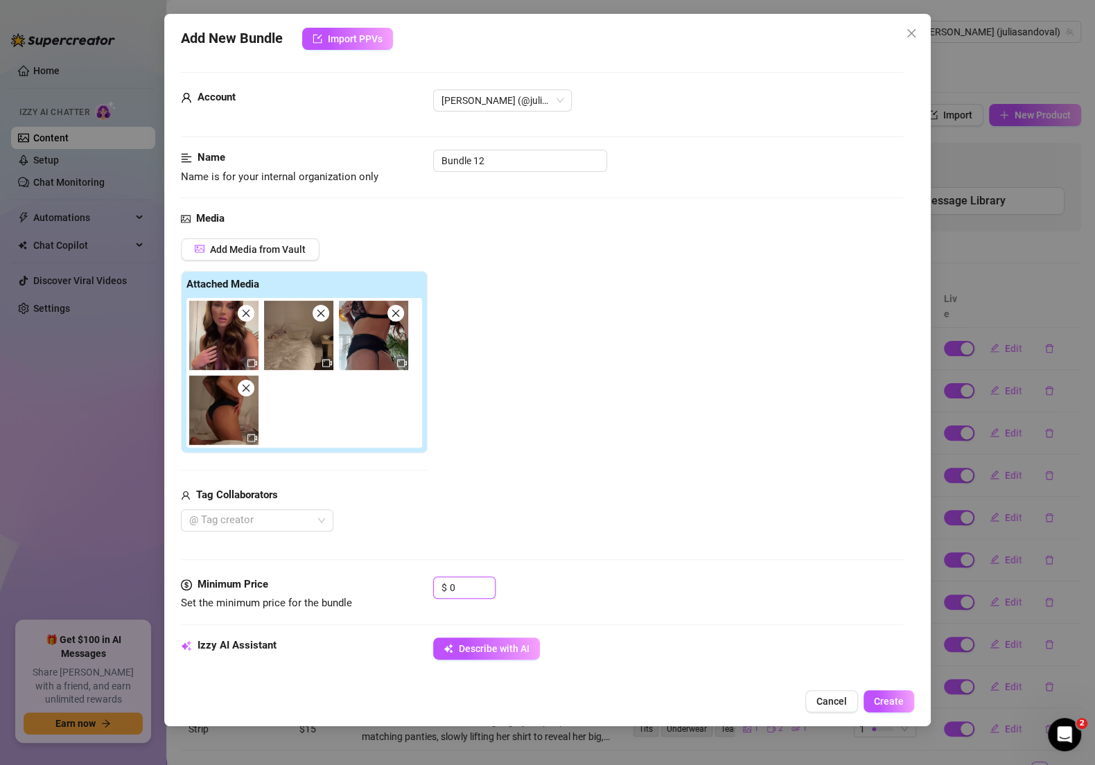
drag, startPoint x: 469, startPoint y: 586, endPoint x: 403, endPoint y: 583, distance: 66.6
click at [403, 583] on div "Minimum Price Set the minimum price for the bundle $ 0" at bounding box center [542, 593] width 722 height 35
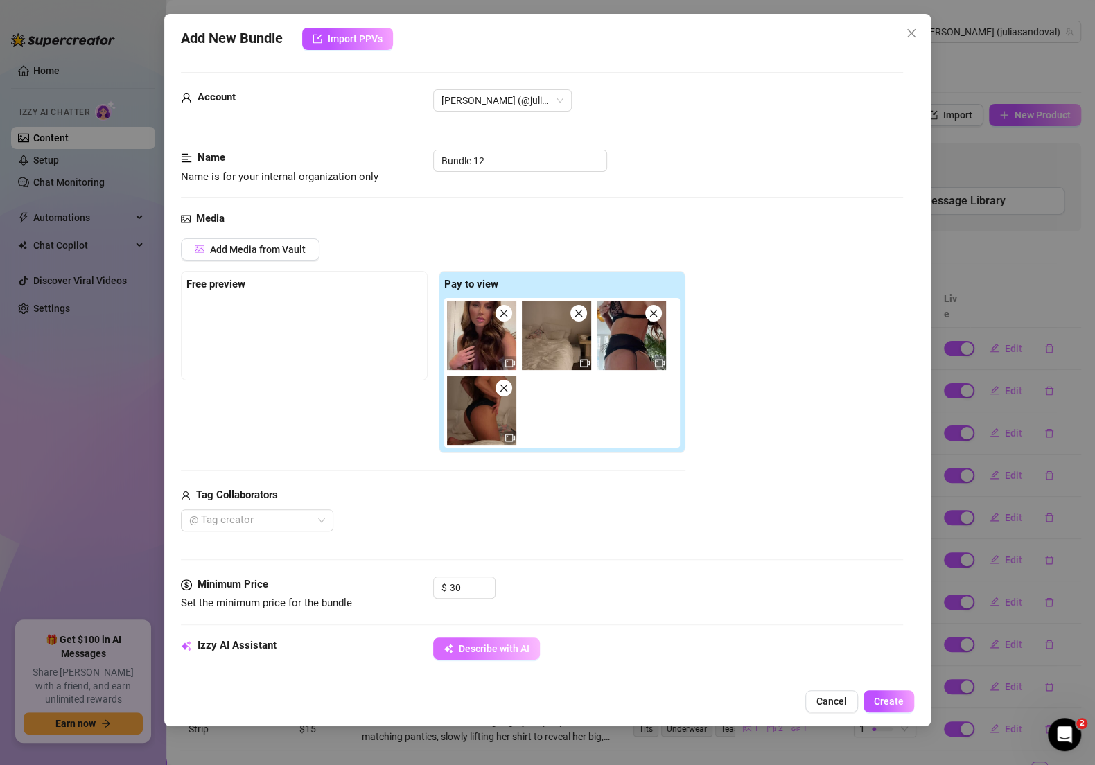
click at [515, 643] on span "Describe with AI" at bounding box center [494, 648] width 71 height 11
drag, startPoint x: 499, startPoint y: 158, endPoint x: 388, endPoint y: 148, distance: 111.3
click at [388, 148] on form "Account [PERSON_NAME] (@juliasandoval) Name Name is for your internal organizat…" at bounding box center [542, 700] width 722 height 1256
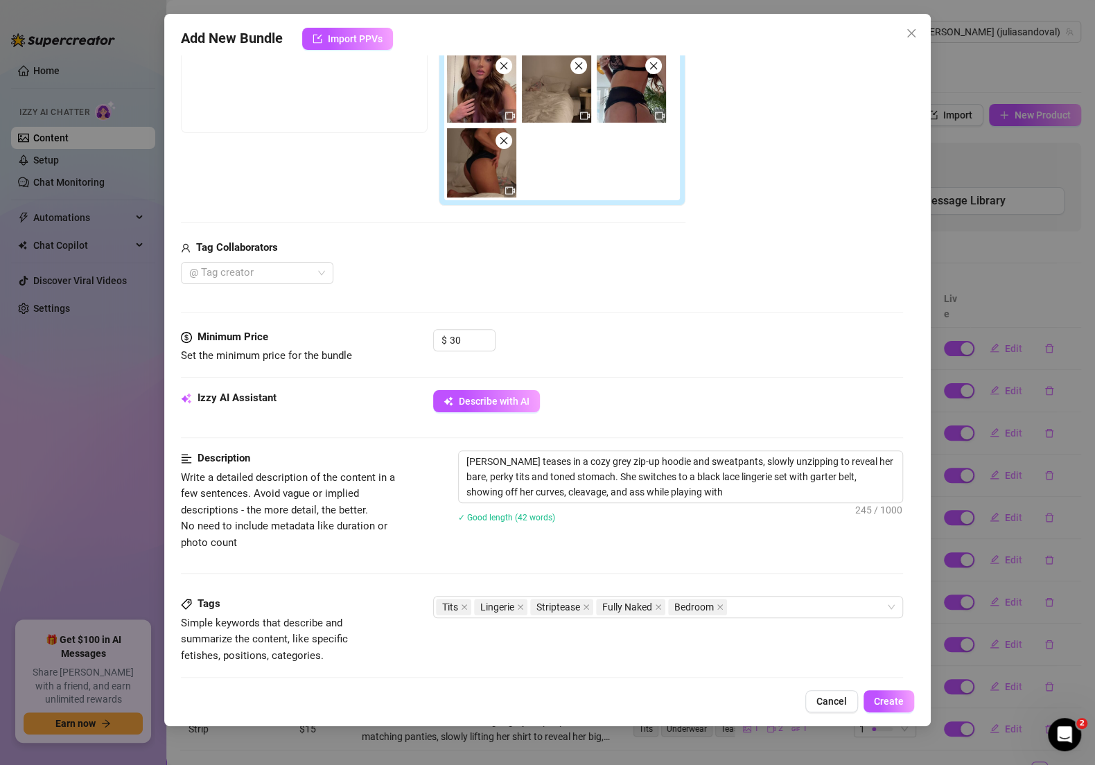
scroll to position [252, 0]
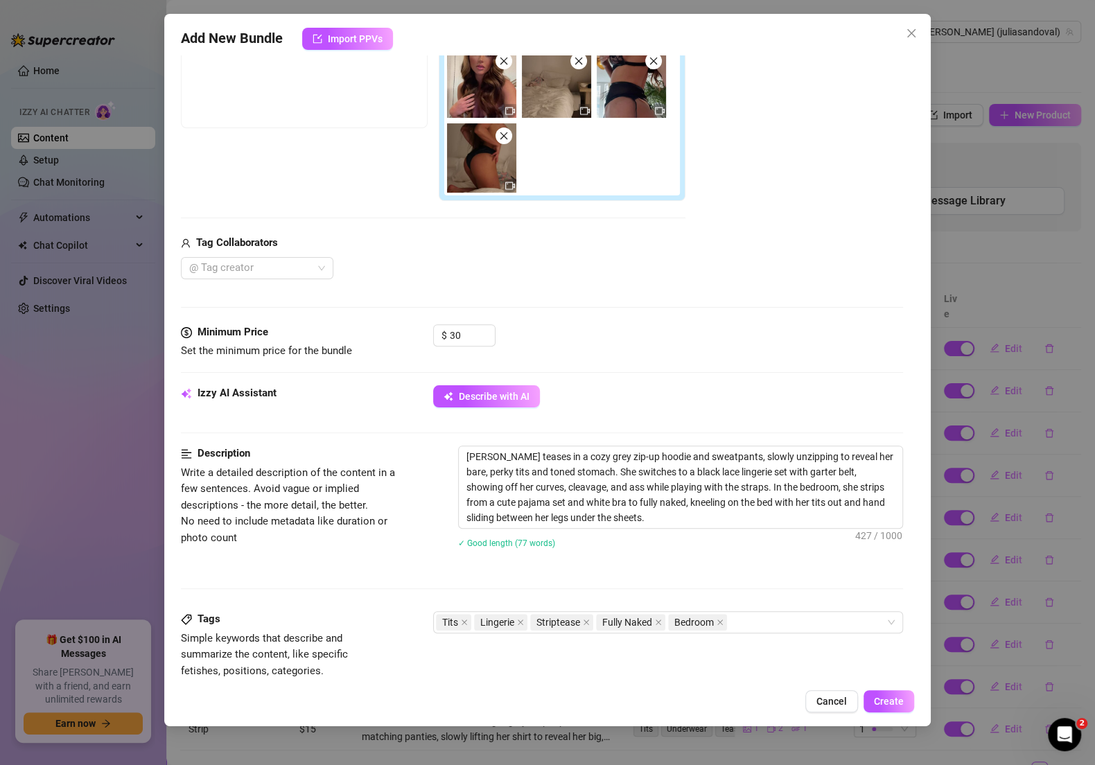
click at [874, 686] on div "Add New Bundle Import PPVs Account [PERSON_NAME] (@juliasandoval) Name Name is …" at bounding box center [547, 370] width 766 height 712
click at [877, 713] on div "Add New Bundle Import PPVs Account [PERSON_NAME] (@juliasandoval) Name Name is …" at bounding box center [547, 370] width 766 height 712
click at [883, 700] on span "Create" at bounding box center [889, 701] width 30 height 11
